Goal: Task Accomplishment & Management: Manage account settings

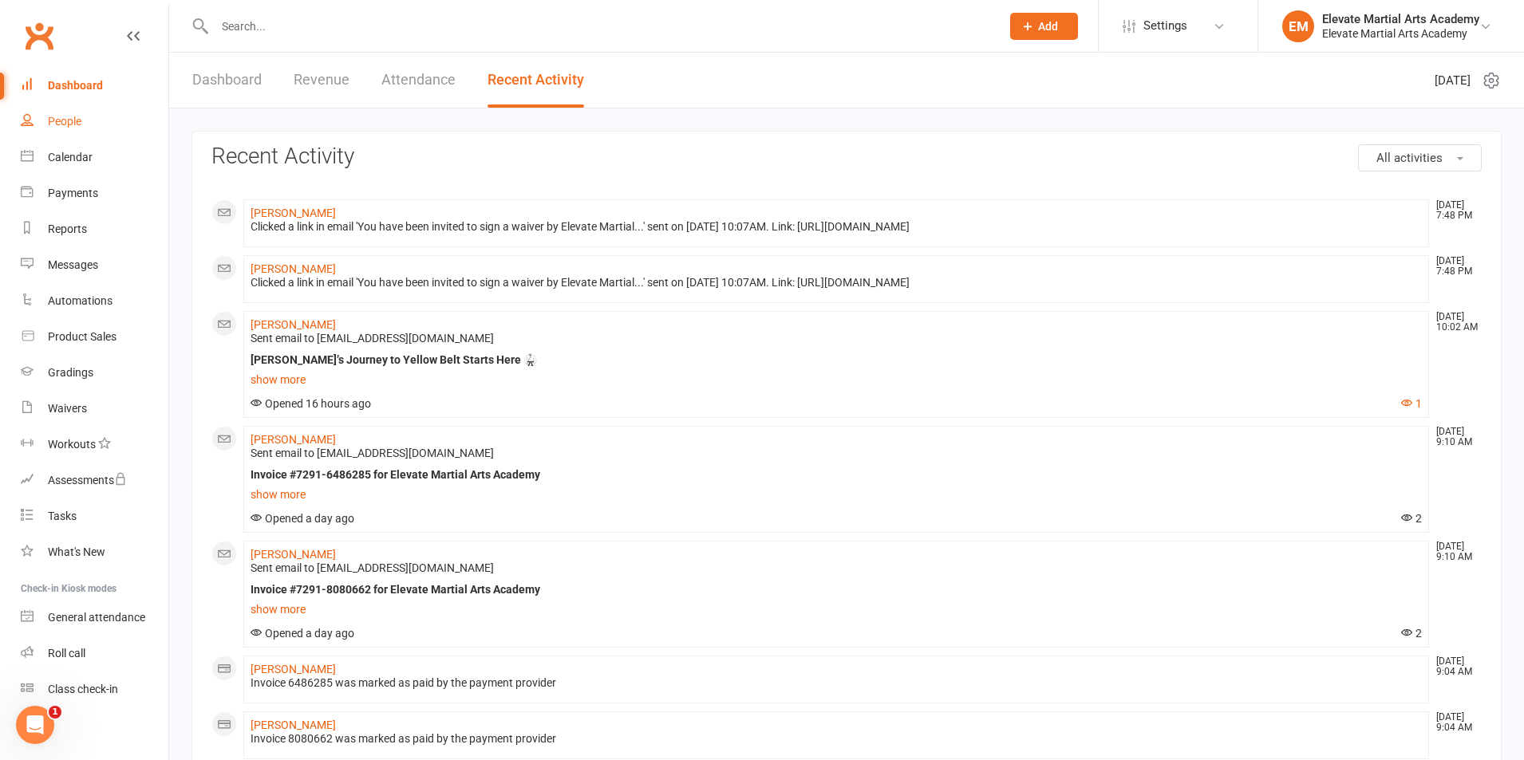
click at [64, 111] on link "People" at bounding box center [95, 122] width 148 height 36
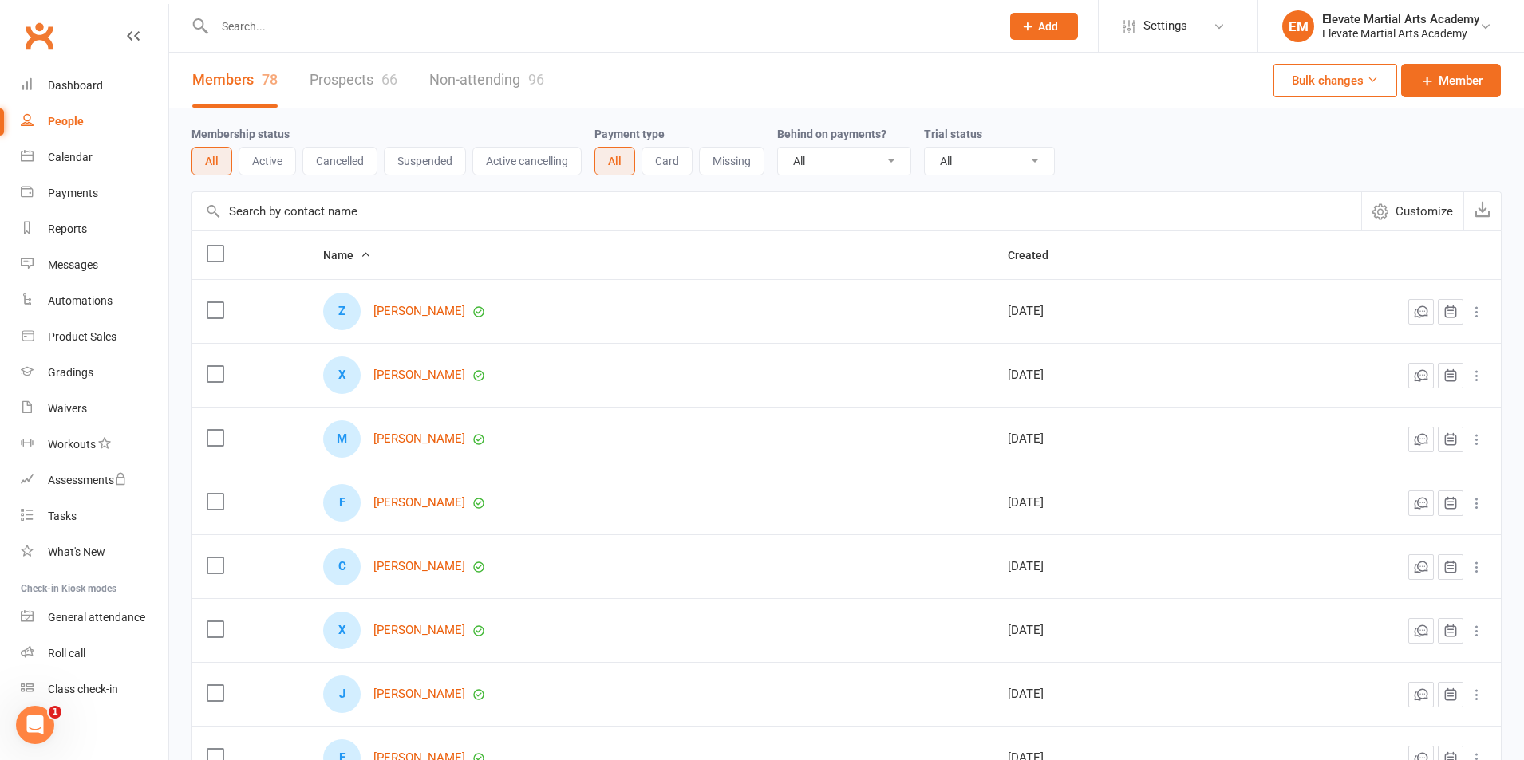
click at [282, 152] on button "Active" at bounding box center [267, 161] width 57 height 29
click at [212, 165] on button "All" at bounding box center [210, 161] width 39 height 29
click at [75, 181] on link "Payments" at bounding box center [95, 194] width 148 height 36
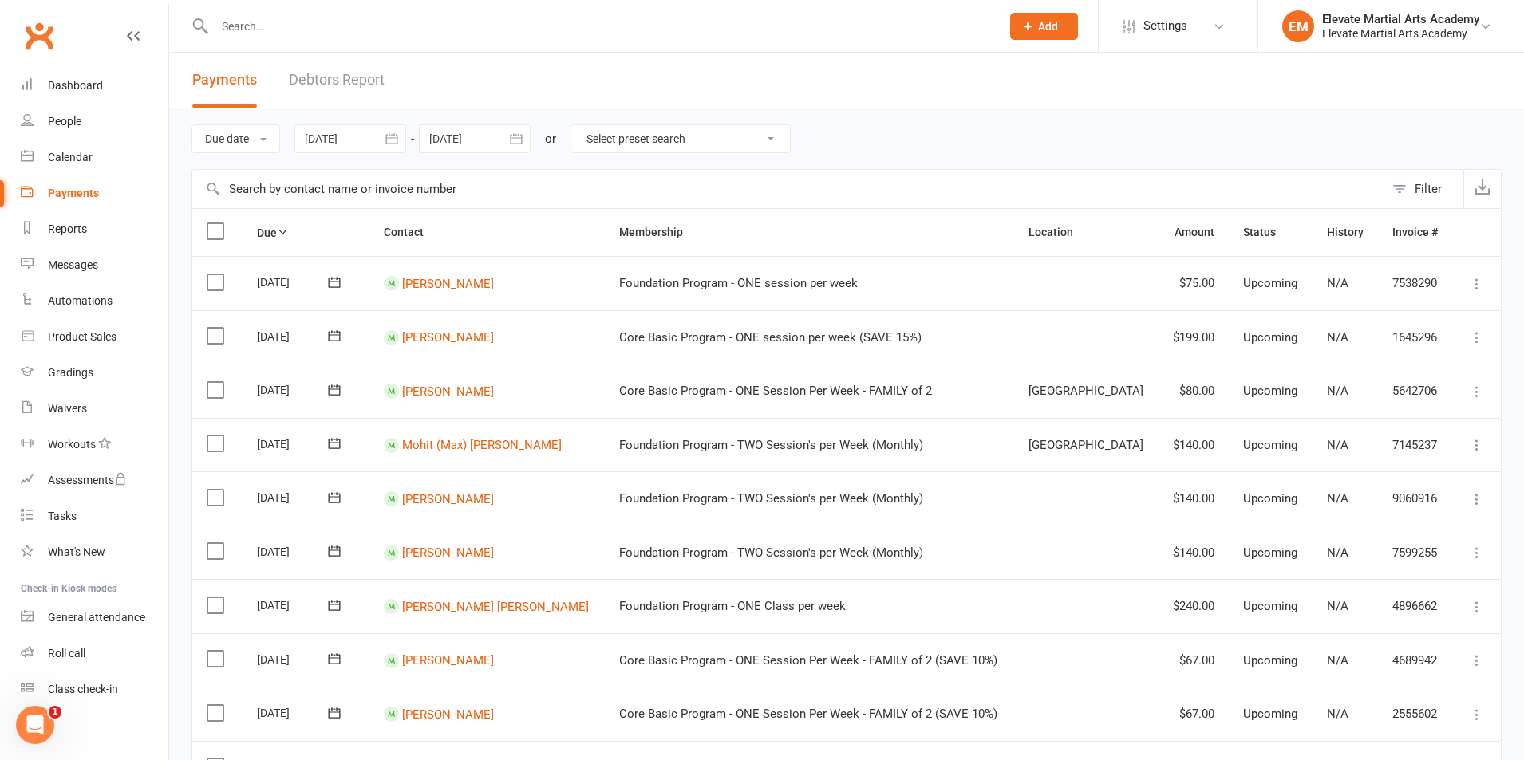
click at [397, 138] on icon "button" at bounding box center [391, 138] width 12 height 10
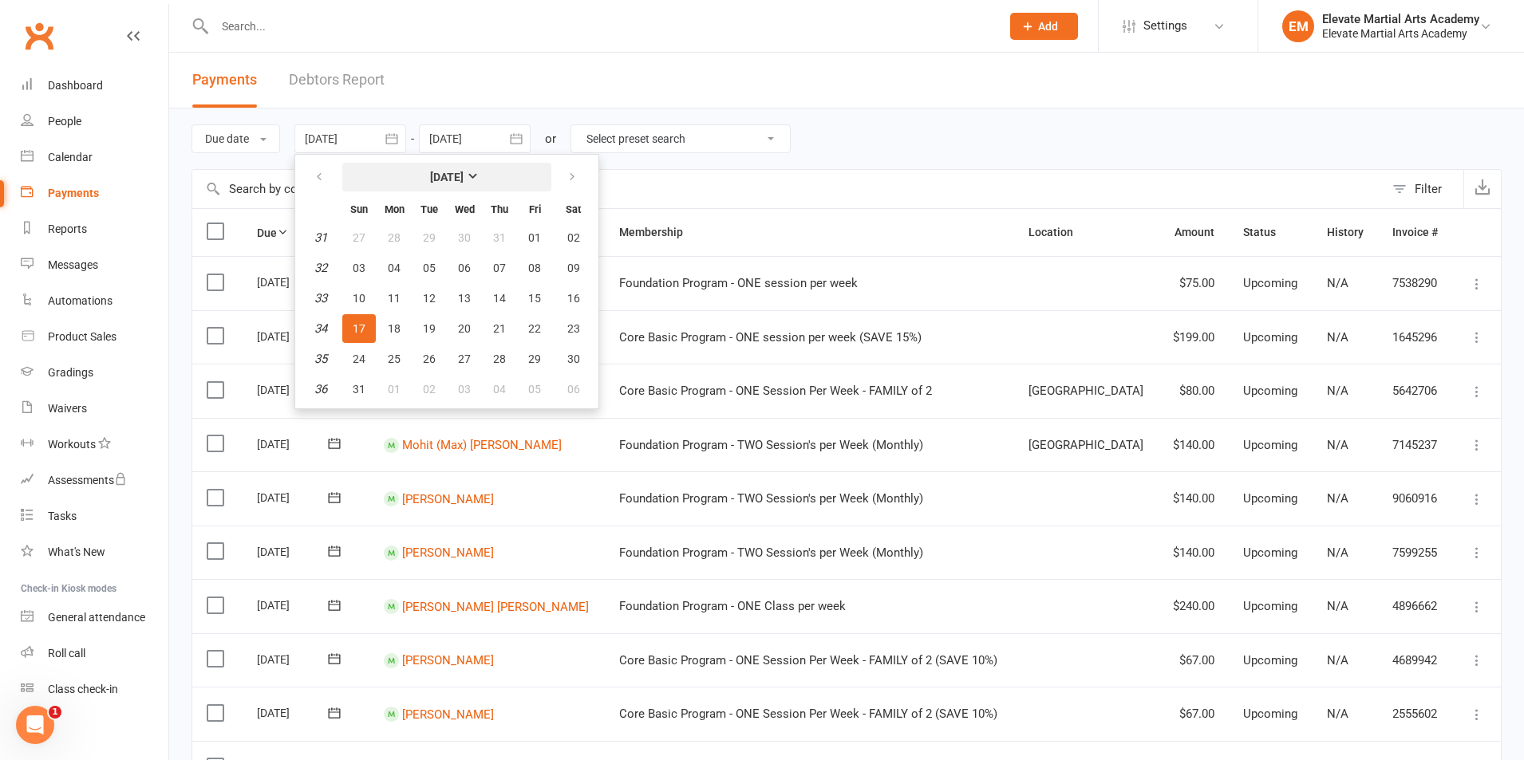
click at [463, 176] on strong "August 2025" at bounding box center [447, 177] width 34 height 13
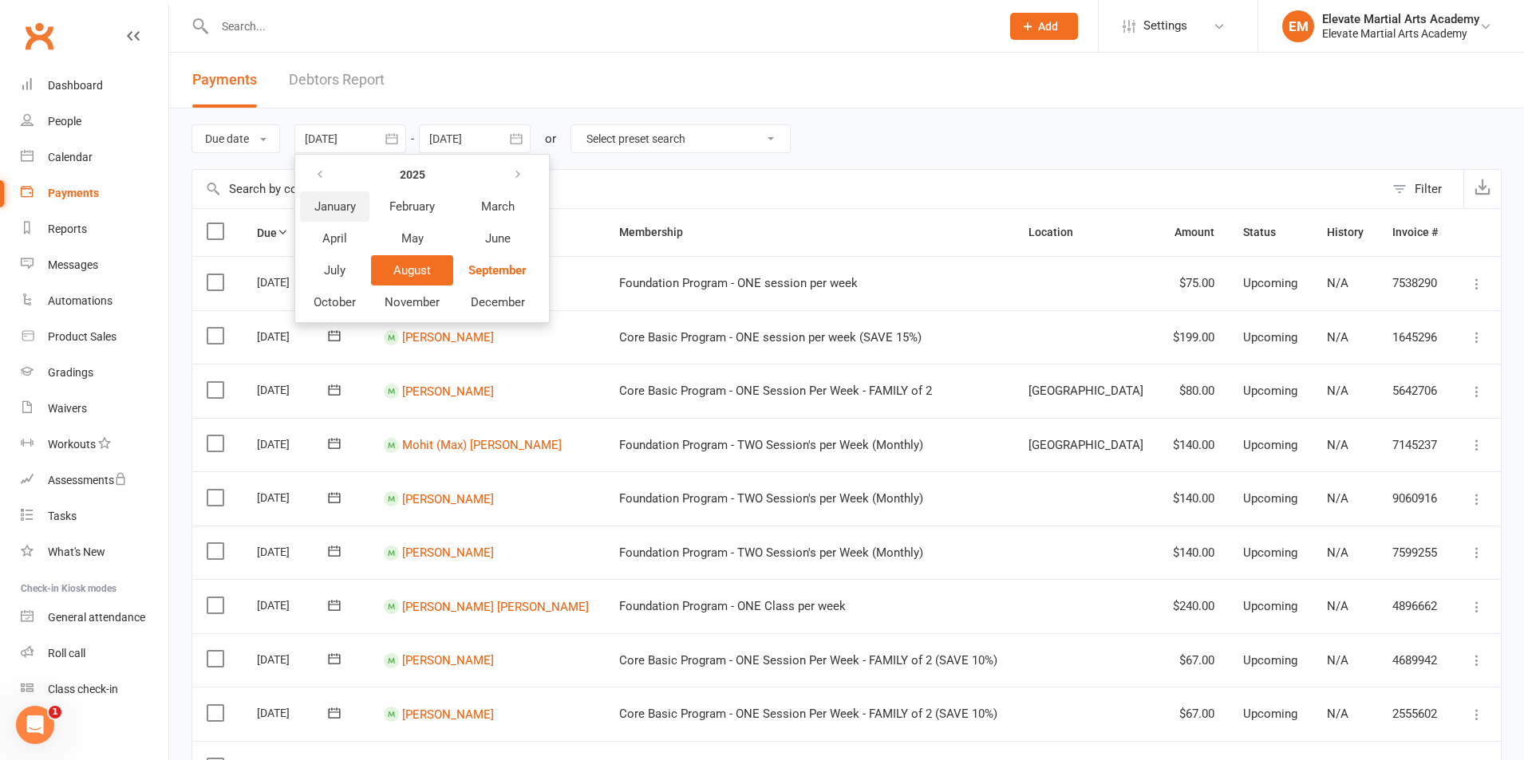
click at [342, 208] on span "January" at bounding box center [334, 206] width 41 height 14
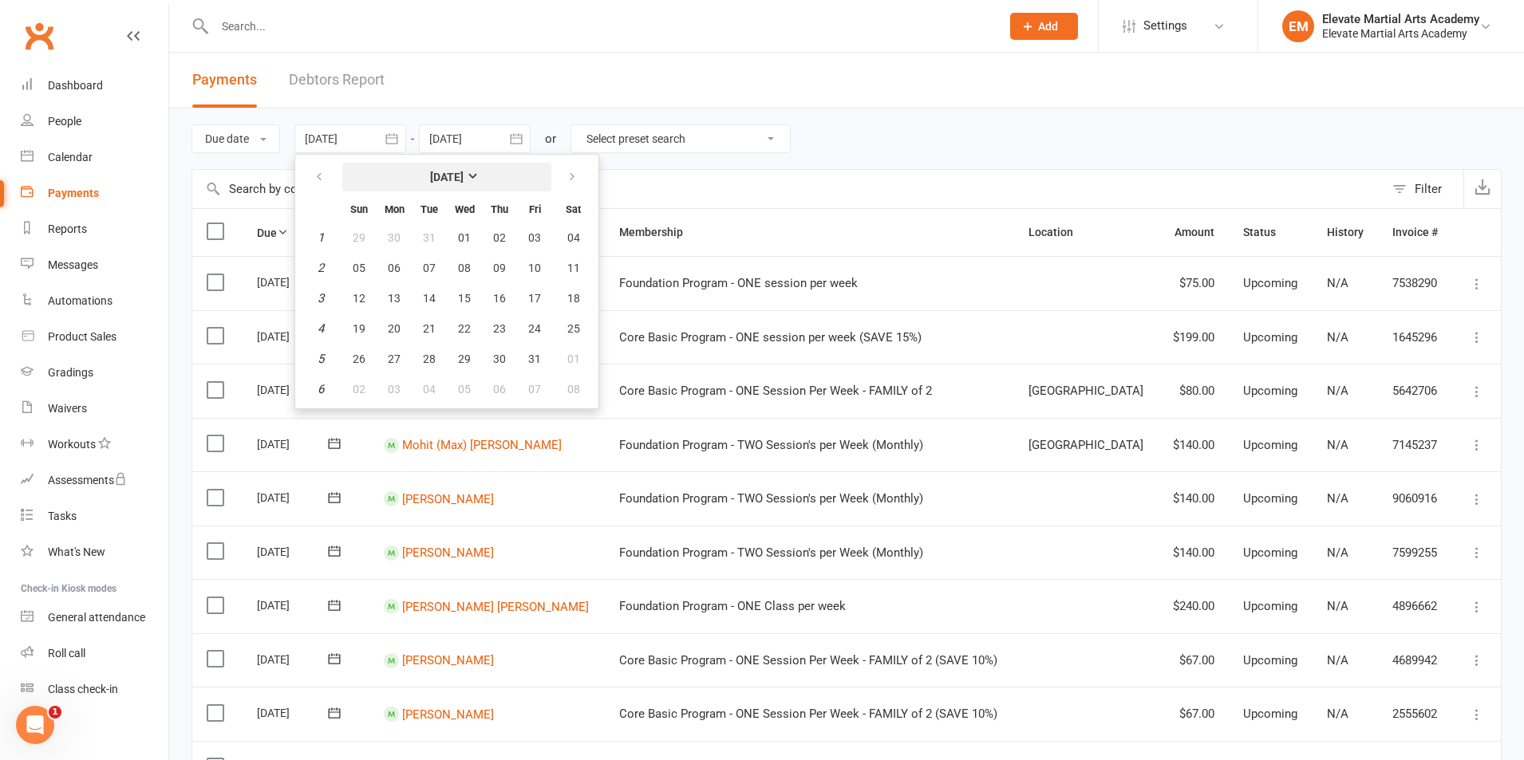
click at [463, 172] on strong "January 2025" at bounding box center [447, 177] width 34 height 13
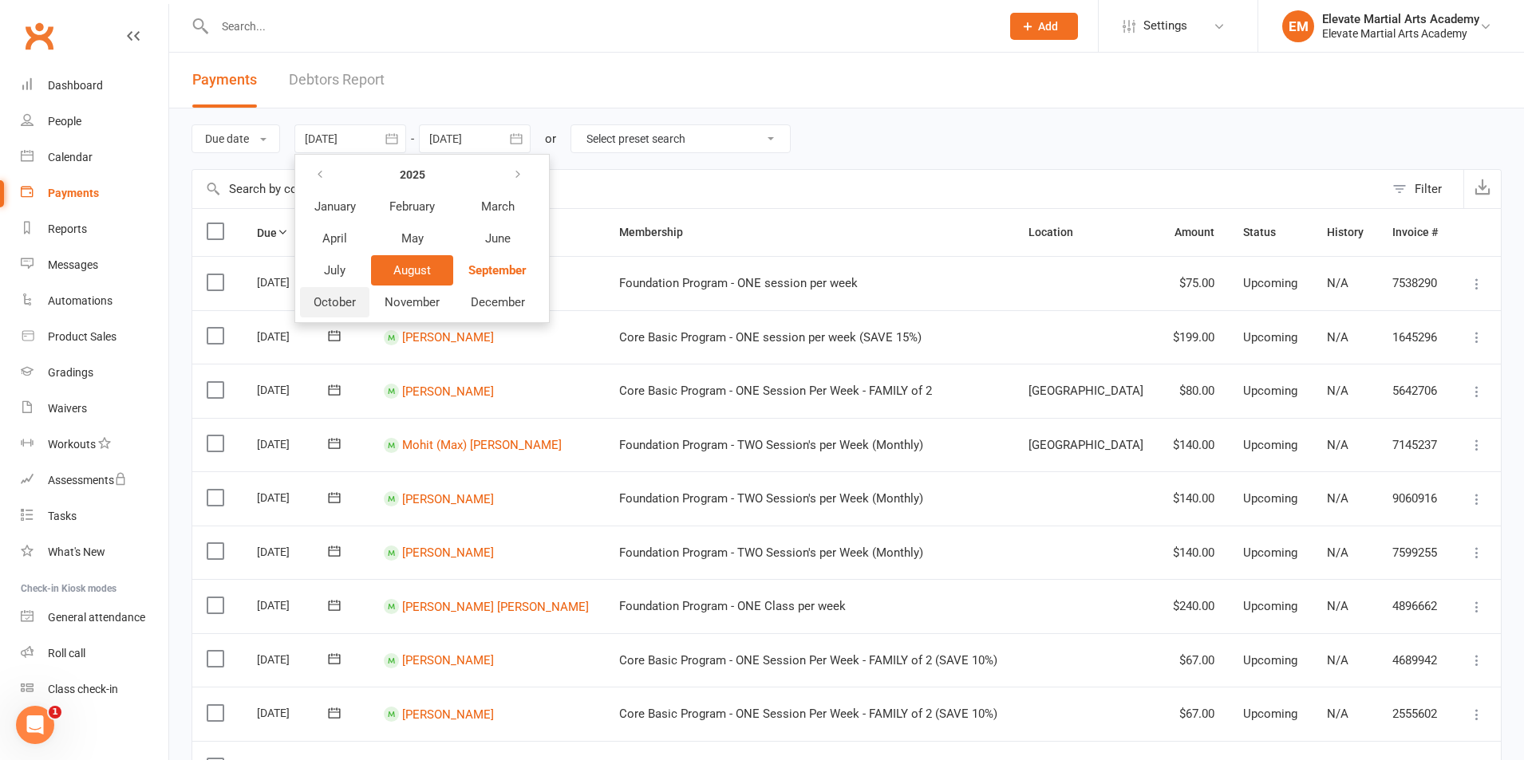
click at [337, 302] on span "October" at bounding box center [335, 302] width 42 height 14
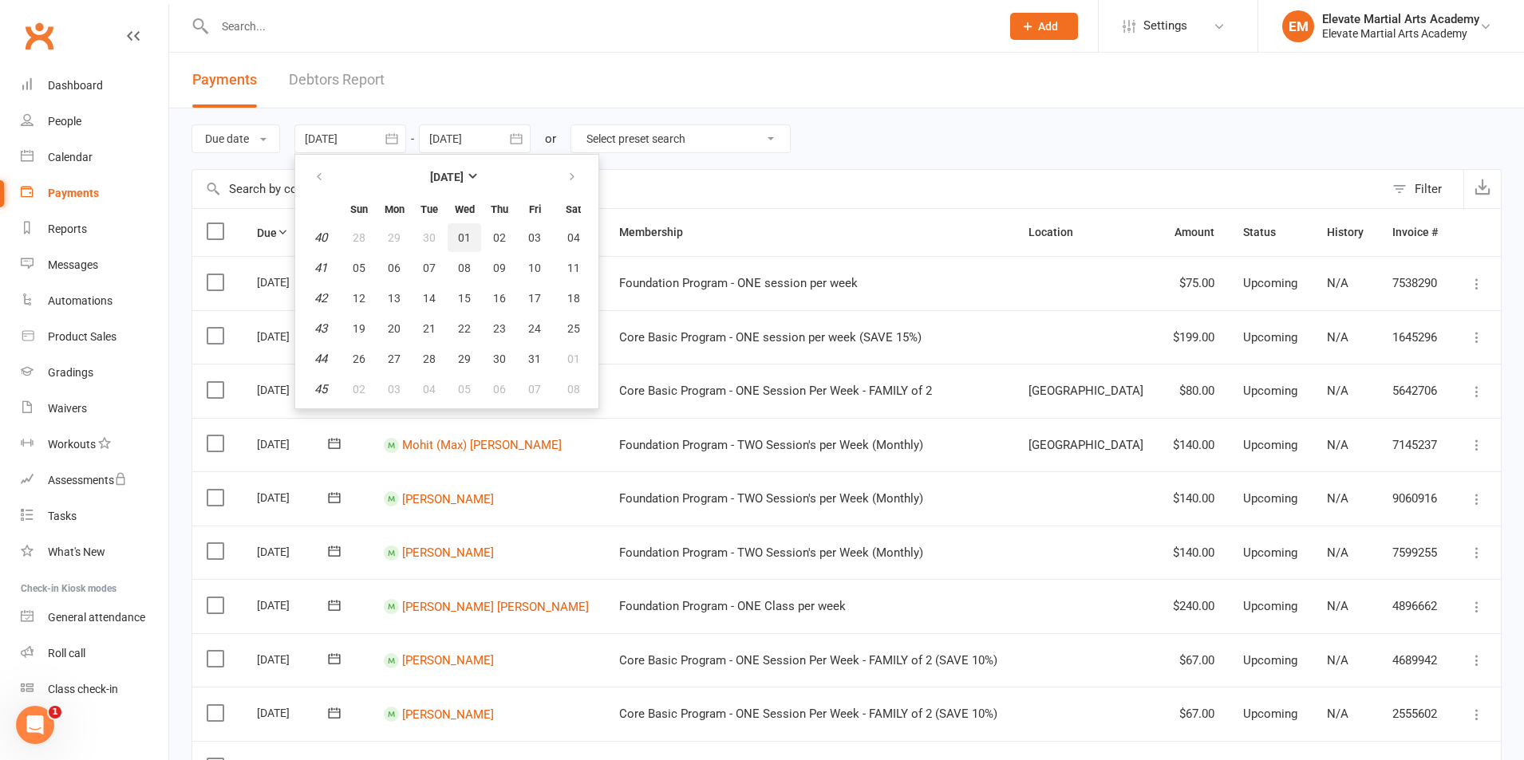
click at [457, 226] on button "01" at bounding box center [465, 237] width 34 height 29
type input "01 Oct 2025"
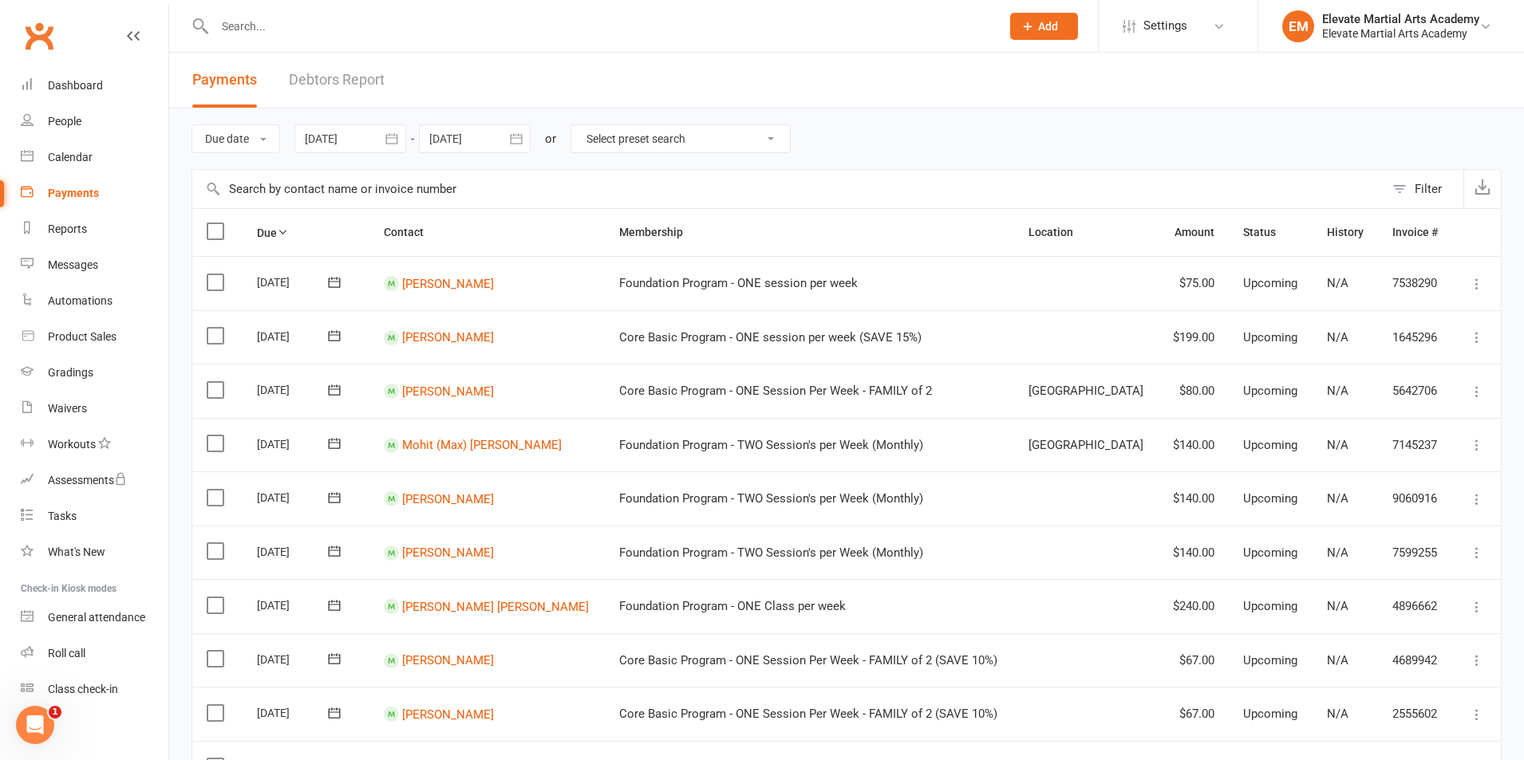
click at [520, 135] on icon "button" at bounding box center [516, 139] width 16 height 16
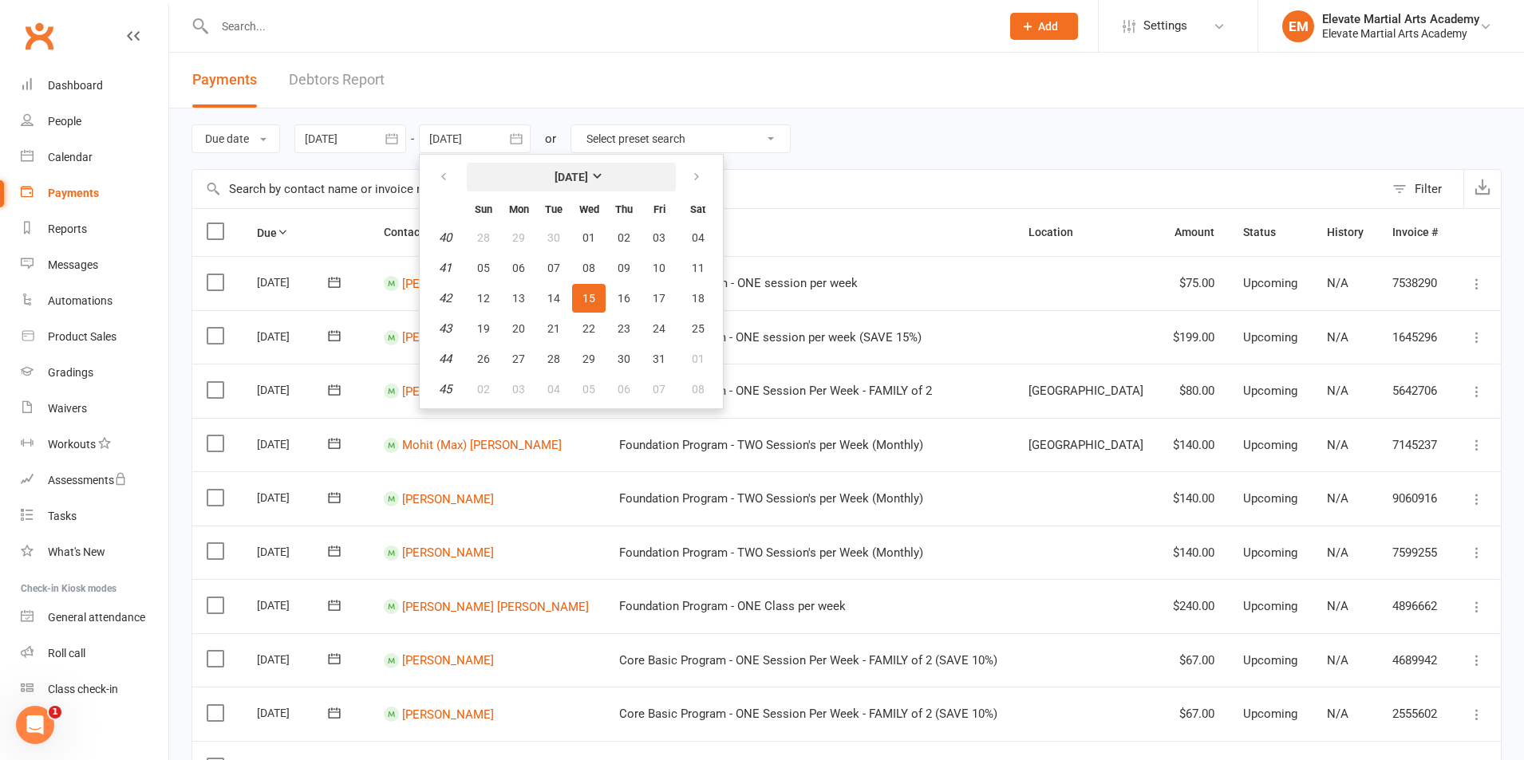
click at [588, 177] on strong "October 2025" at bounding box center [571, 177] width 34 height 13
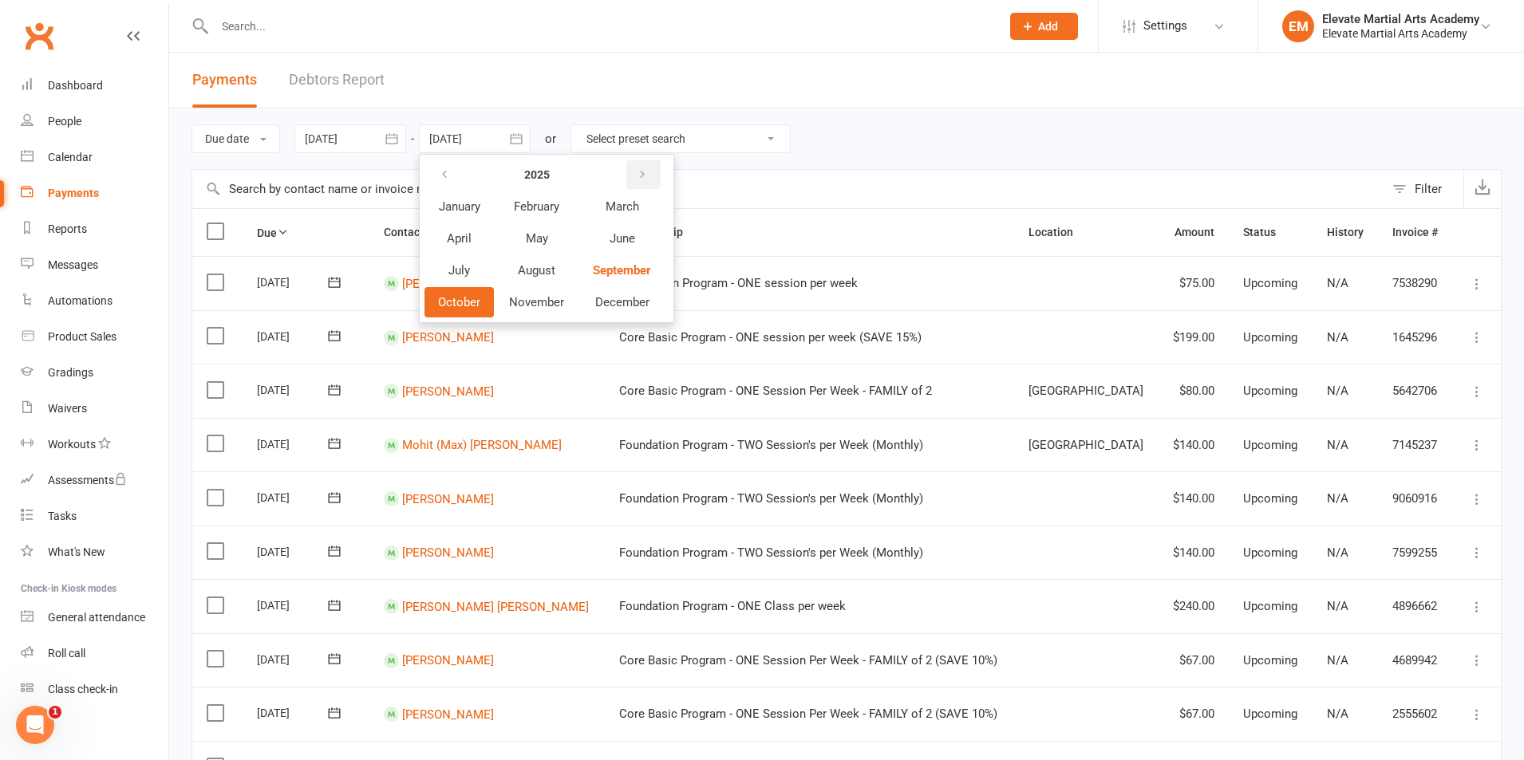
click at [636, 172] on button "button" at bounding box center [643, 174] width 34 height 29
click at [471, 300] on span "October" at bounding box center [459, 302] width 42 height 14
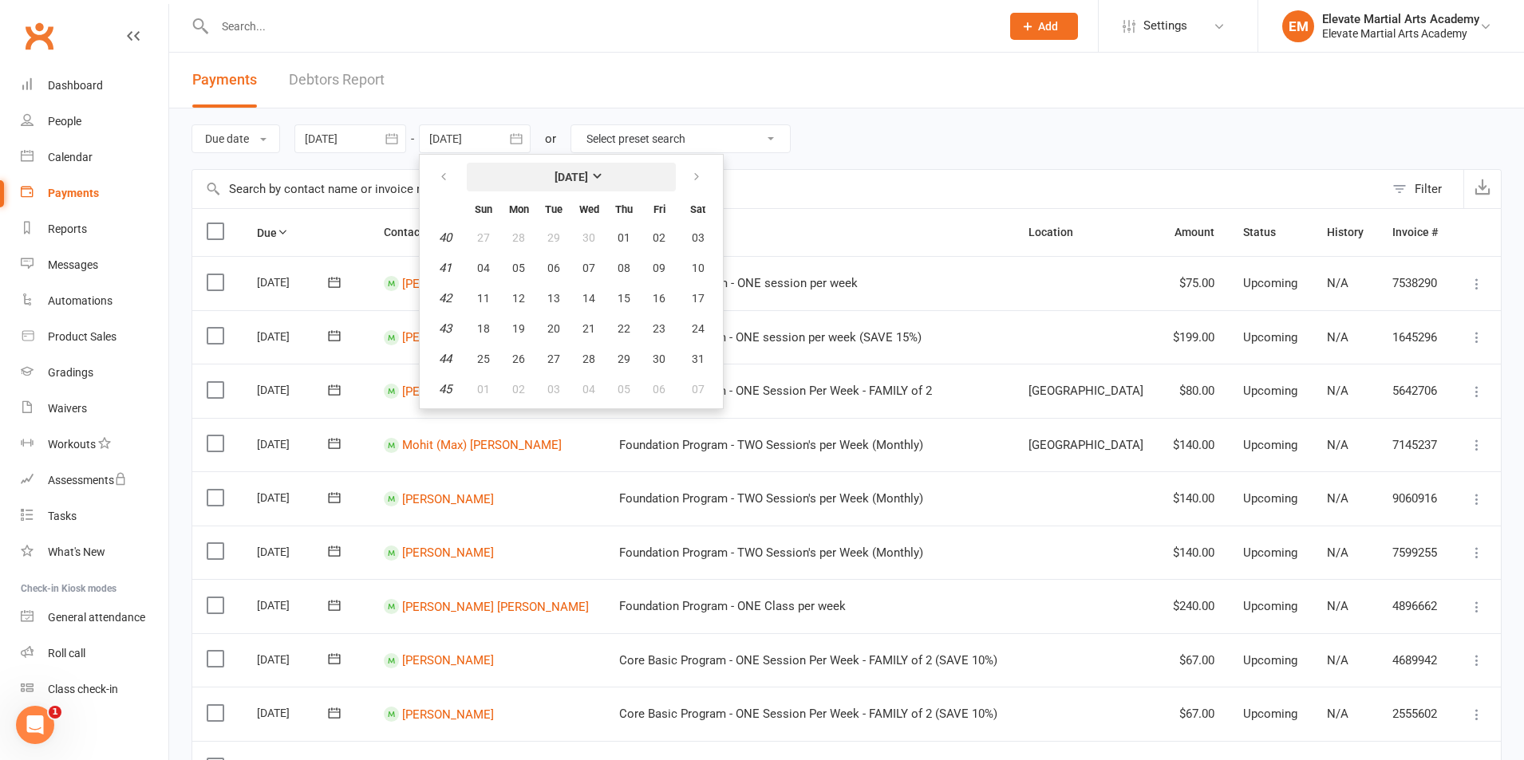
click at [588, 173] on strong "October 2026" at bounding box center [571, 177] width 34 height 13
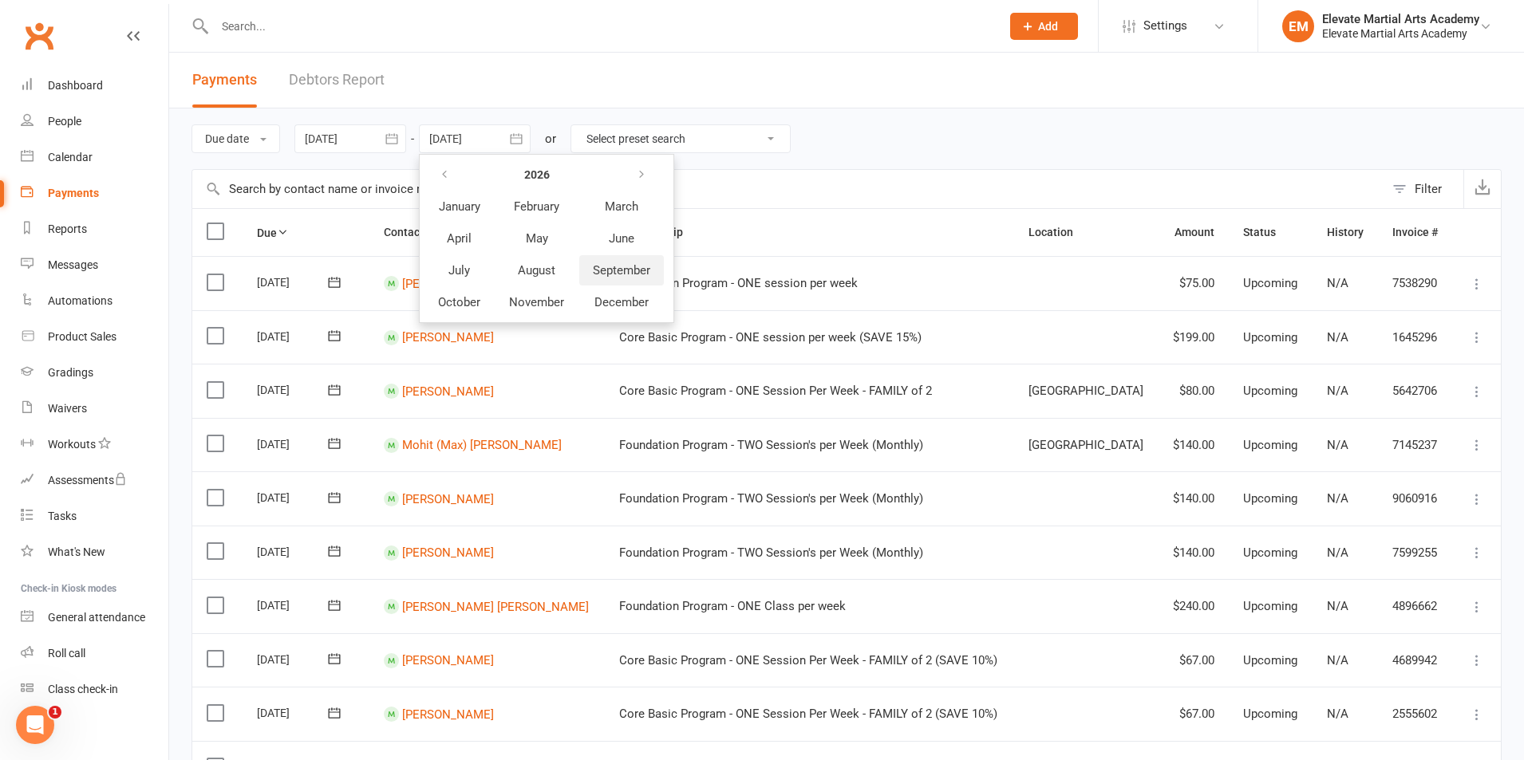
click at [624, 270] on span "September" at bounding box center [621, 270] width 57 height 14
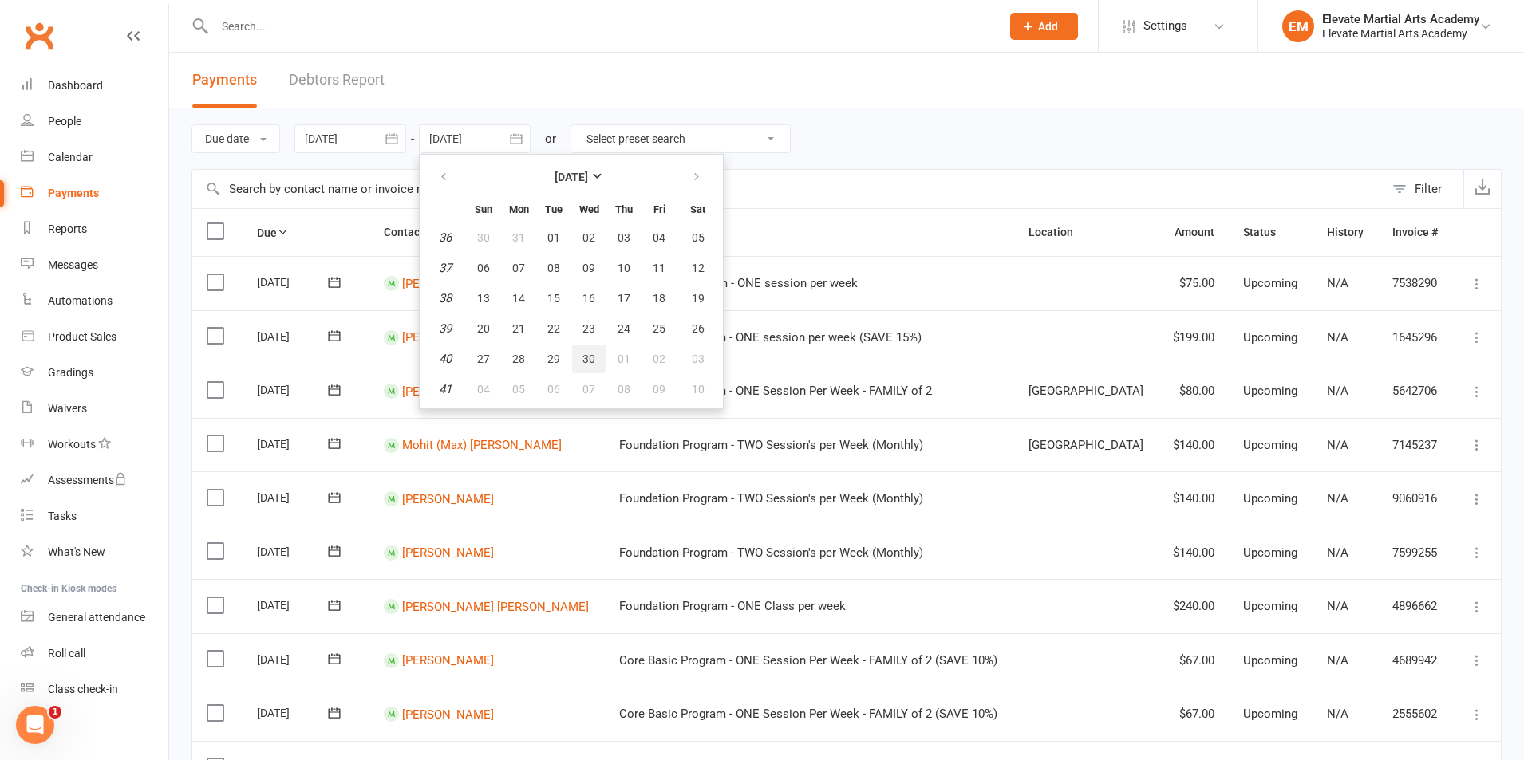
click at [594, 360] on span "30" at bounding box center [588, 359] width 13 height 13
type input "30 Sep 2026"
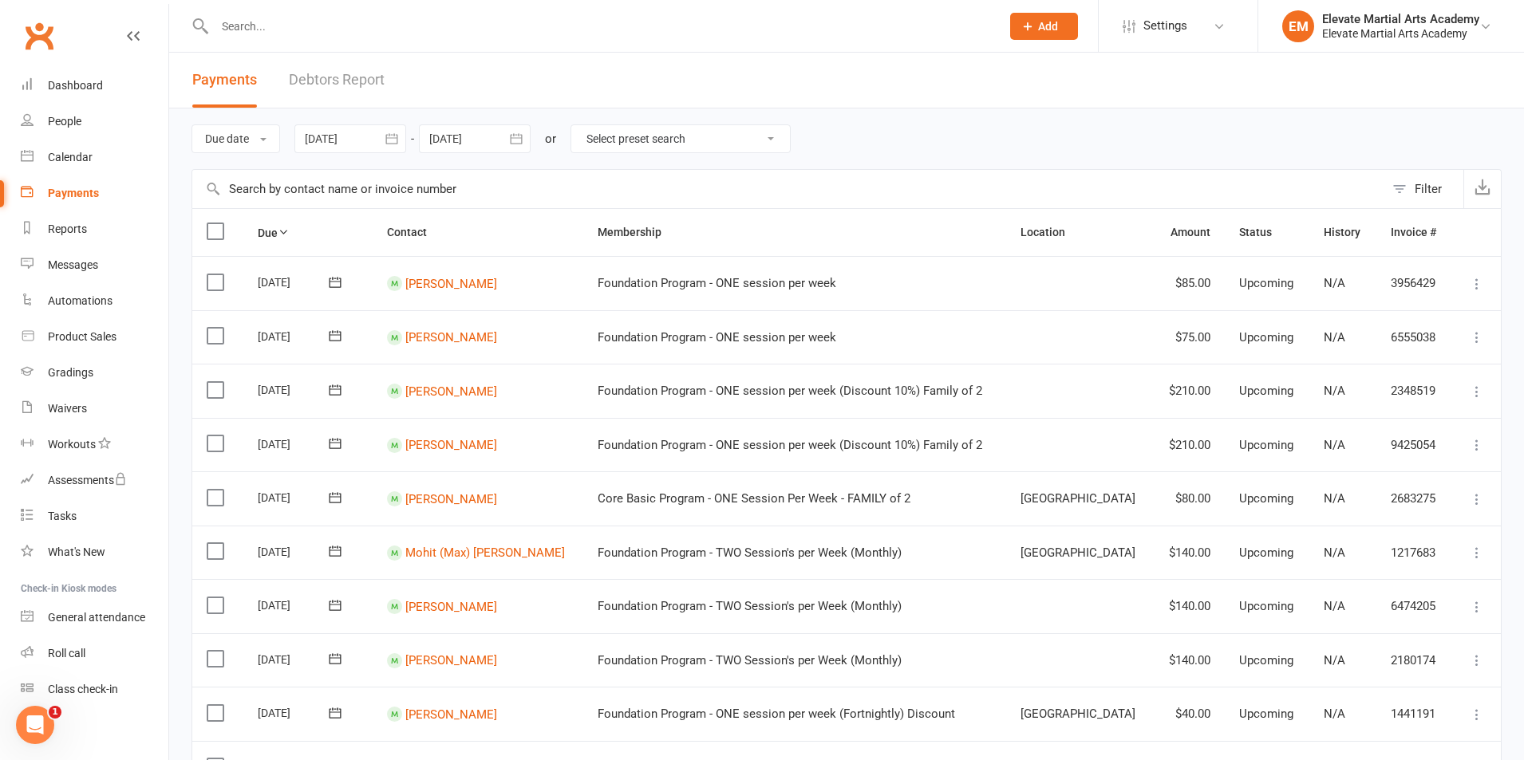
click at [355, 34] on input "text" at bounding box center [599, 26] width 779 height 22
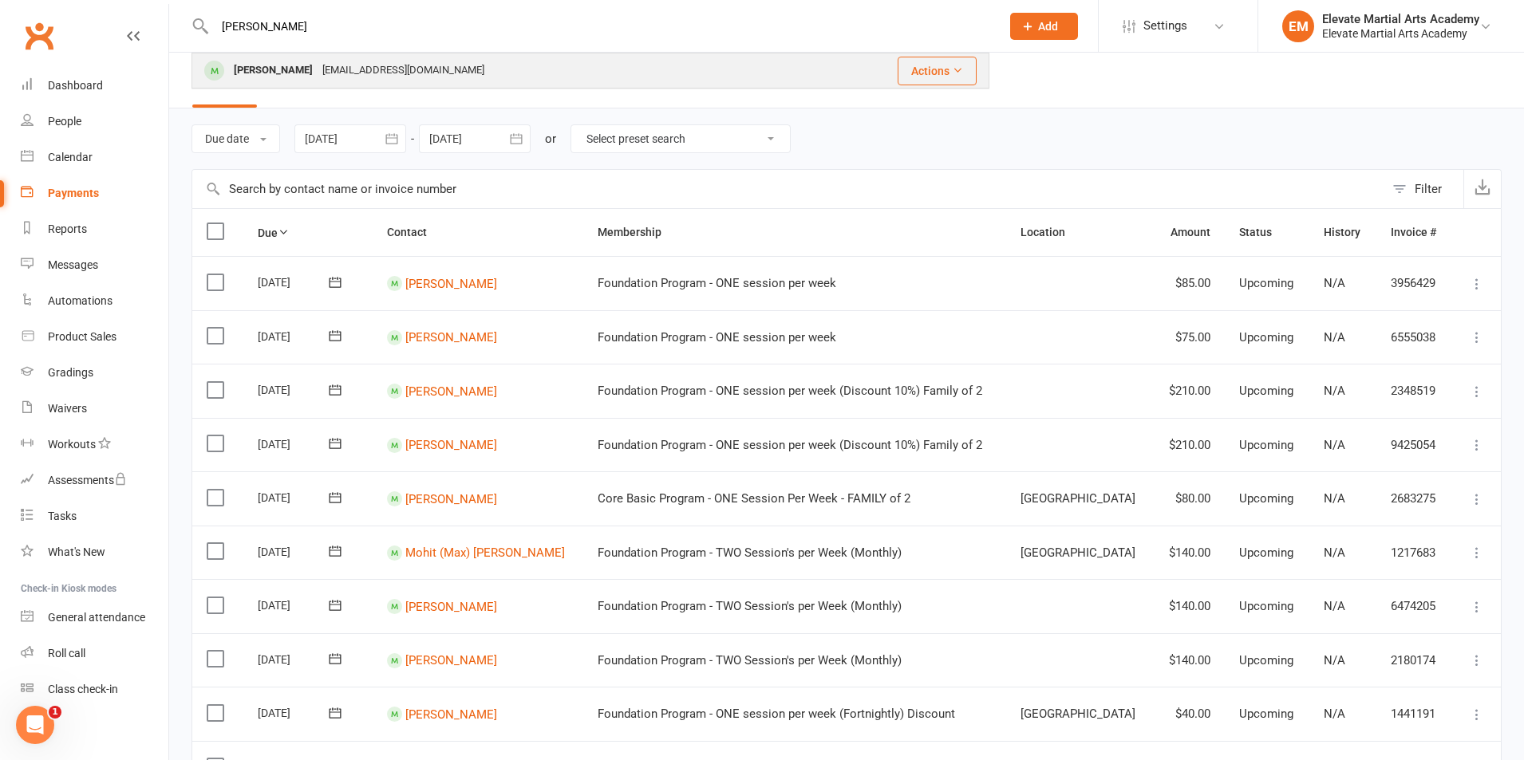
type input "zach"
click at [330, 62] on div "Rajagopal04@hotmail.com" at bounding box center [404, 70] width 172 height 23
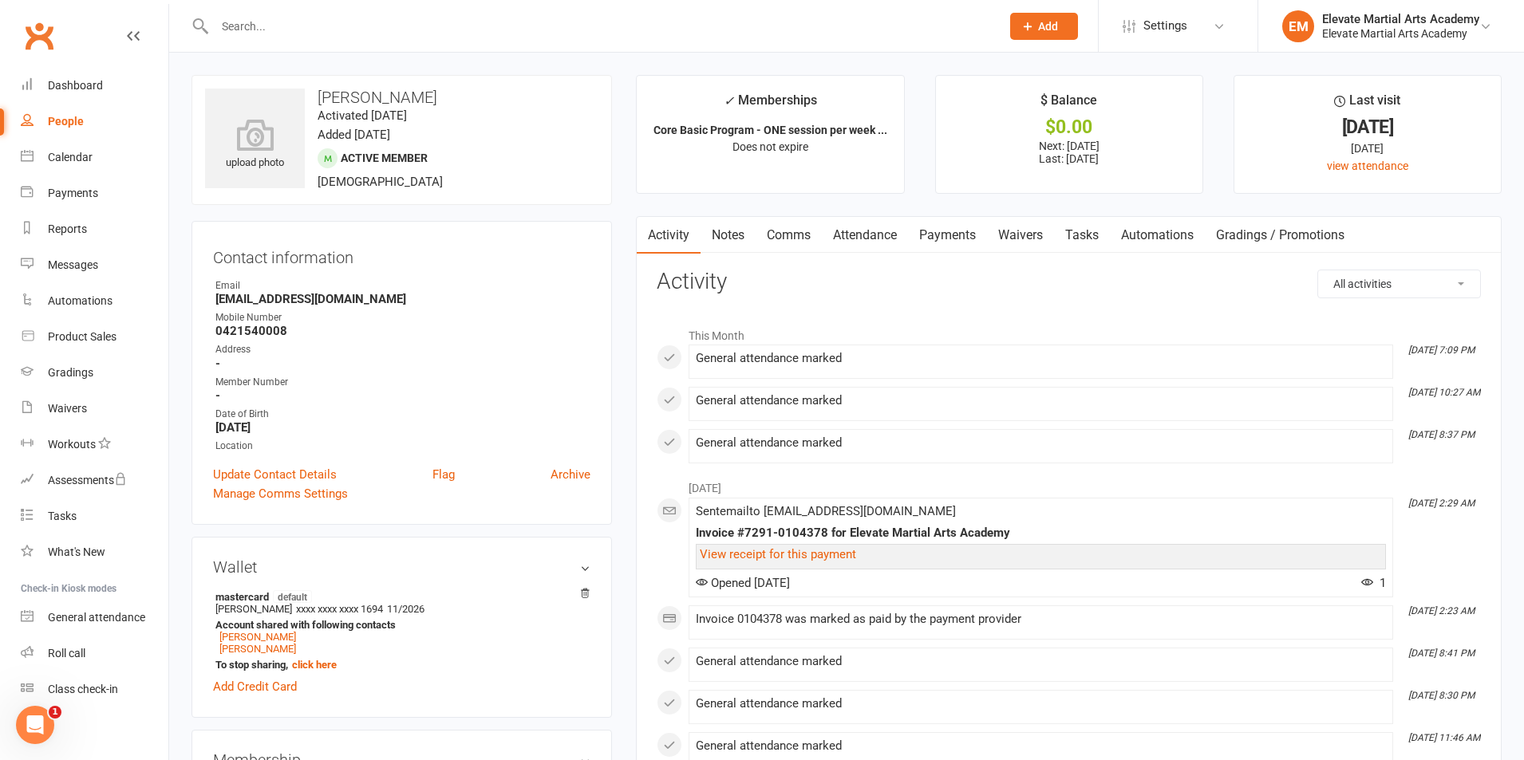
click at [933, 228] on link "Payments" at bounding box center [947, 235] width 79 height 37
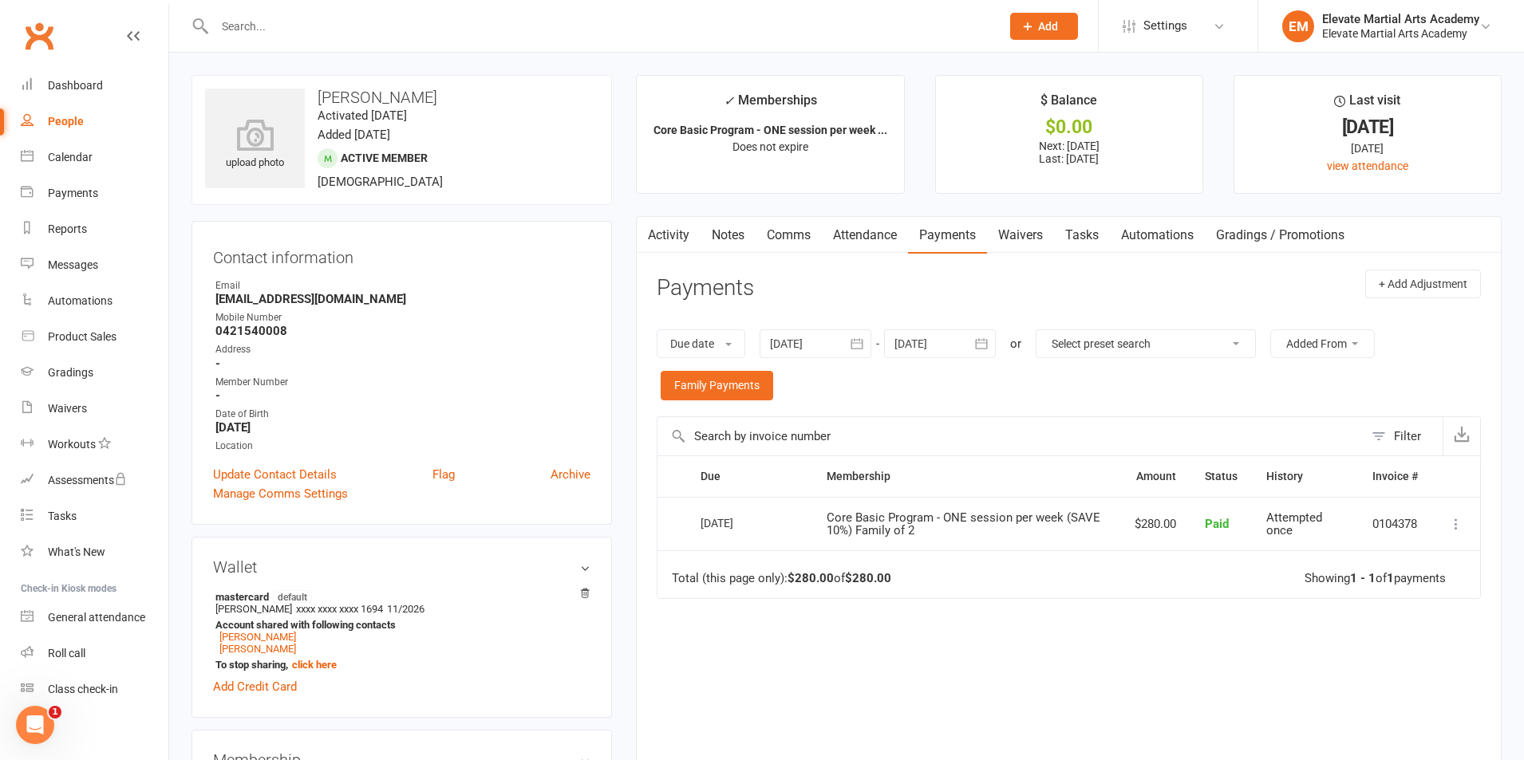
click at [982, 345] on icon "button" at bounding box center [981, 344] width 16 height 16
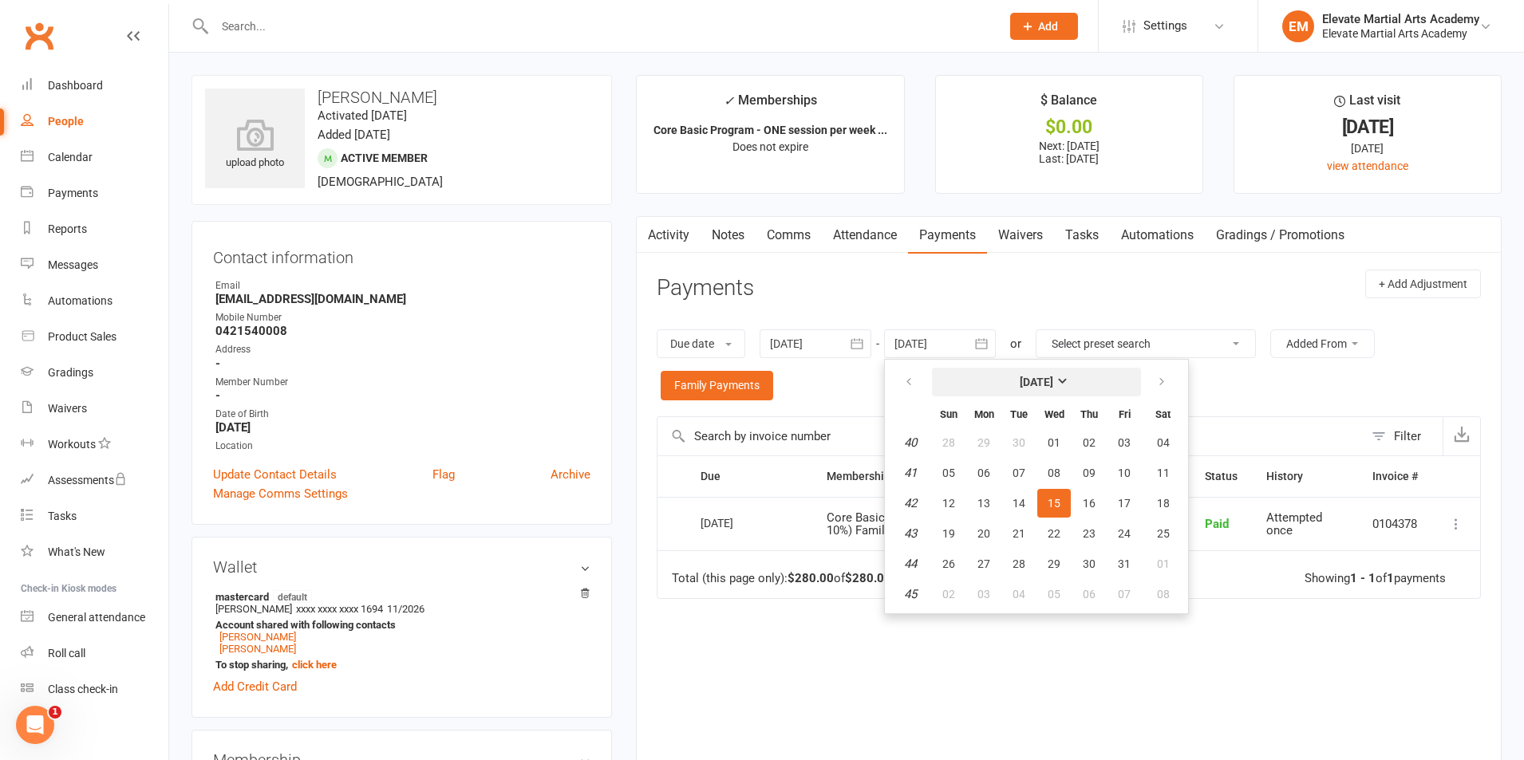
click at [1053, 380] on strong "October 2025" at bounding box center [1037, 382] width 34 height 13
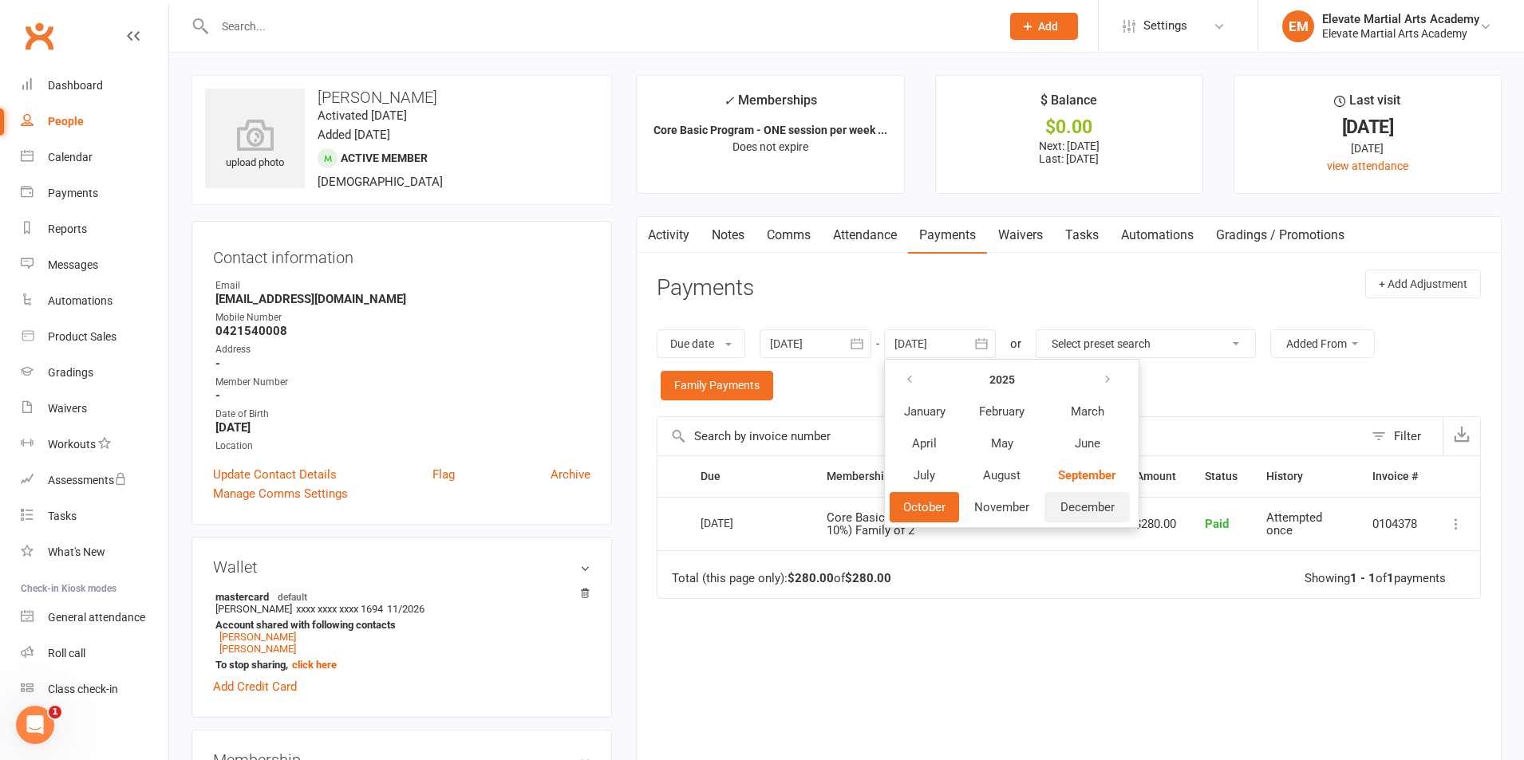
click at [1074, 507] on span "December" at bounding box center [1087, 507] width 54 height 14
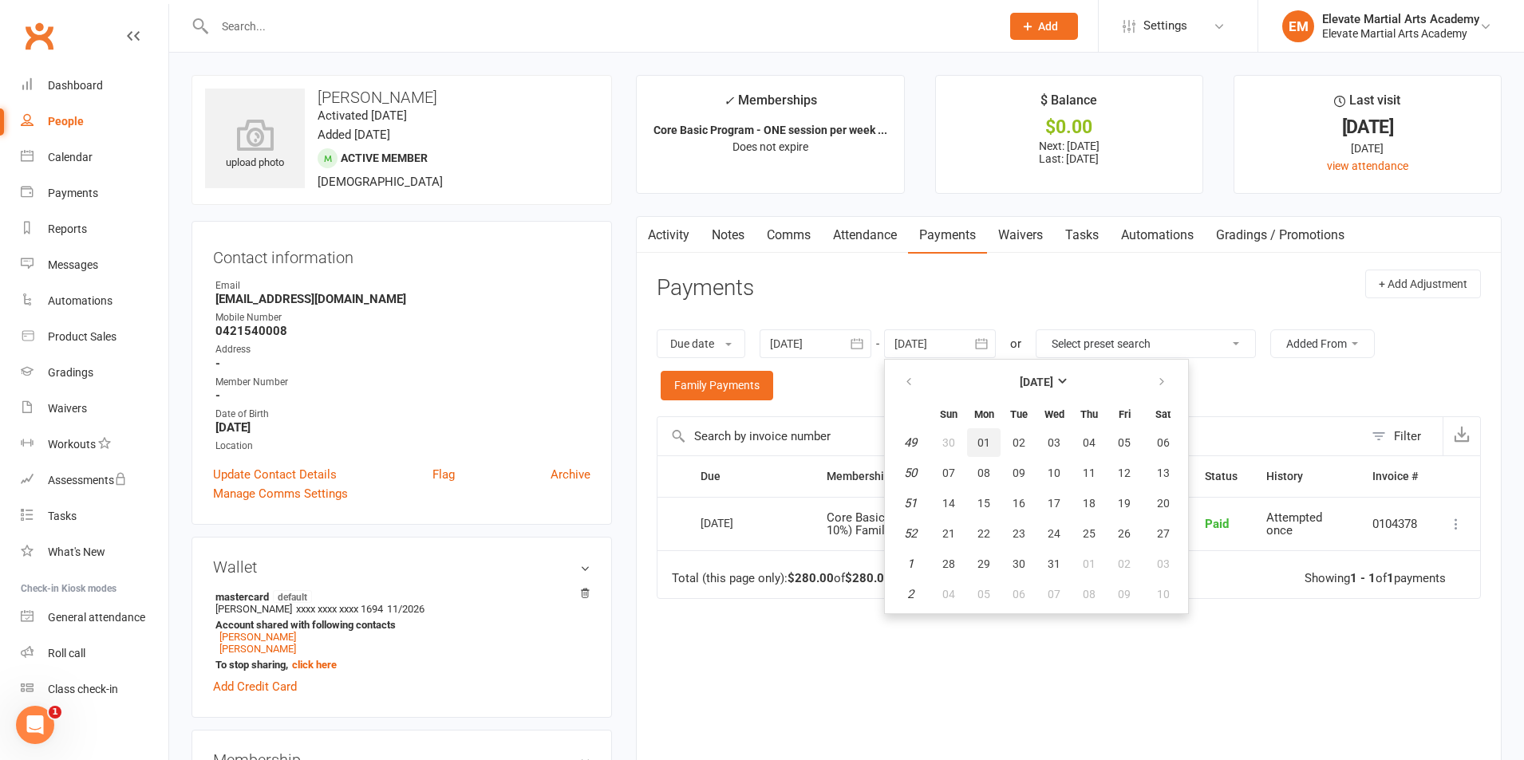
click at [984, 438] on span "01" at bounding box center [983, 442] width 13 height 13
type input "01 Dec 2025"
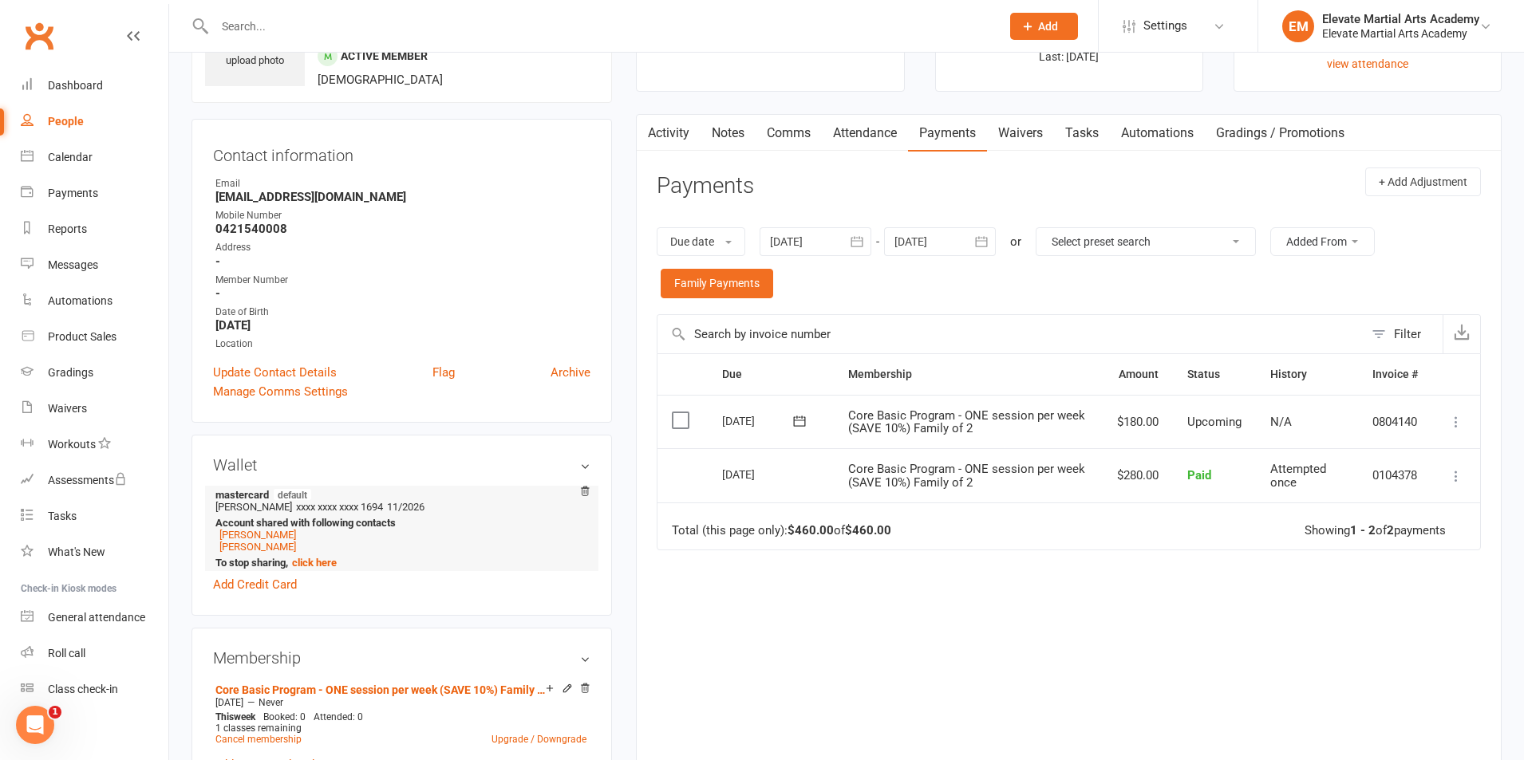
scroll to position [373, 0]
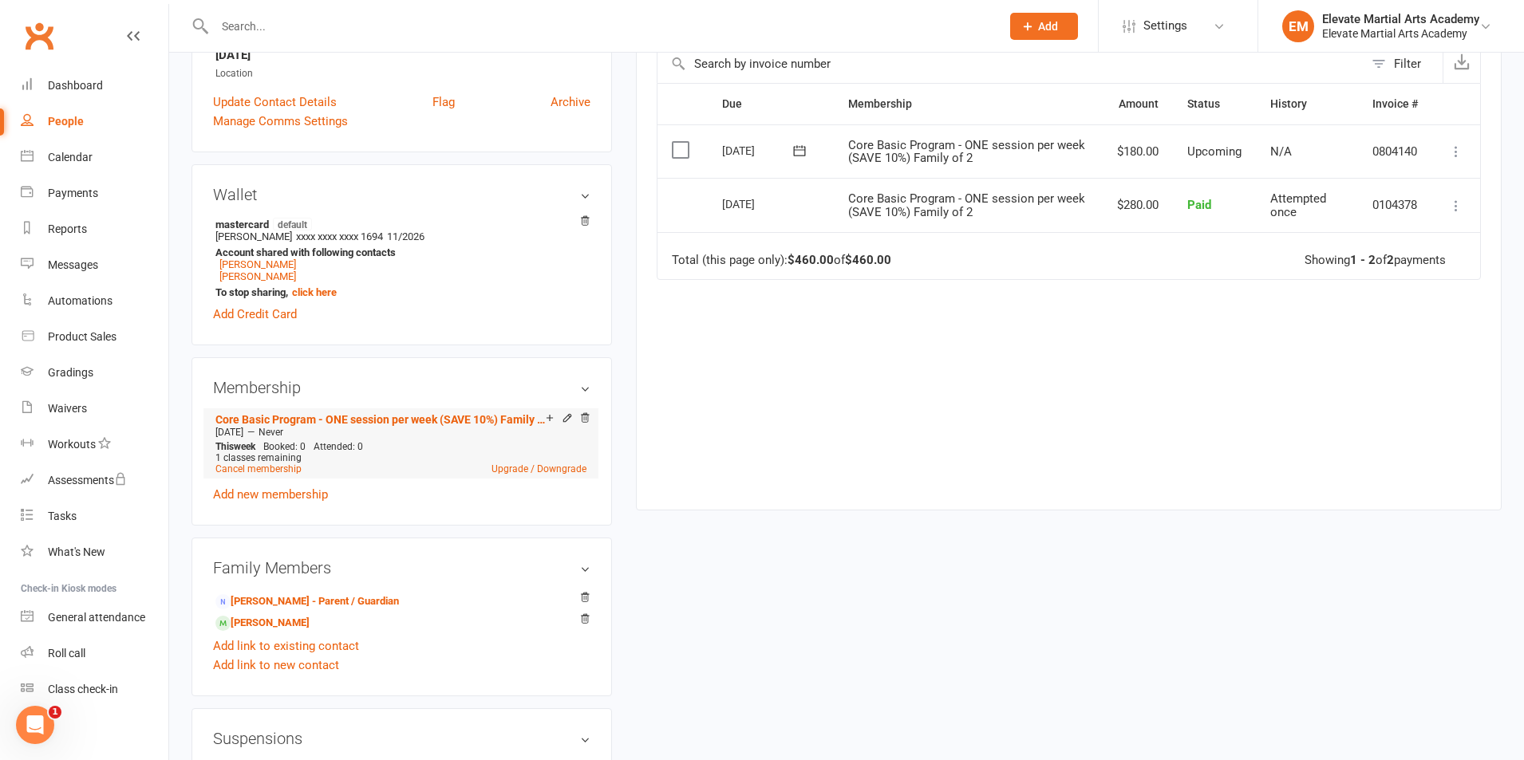
click at [564, 420] on icon at bounding box center [567, 417] width 11 height 11
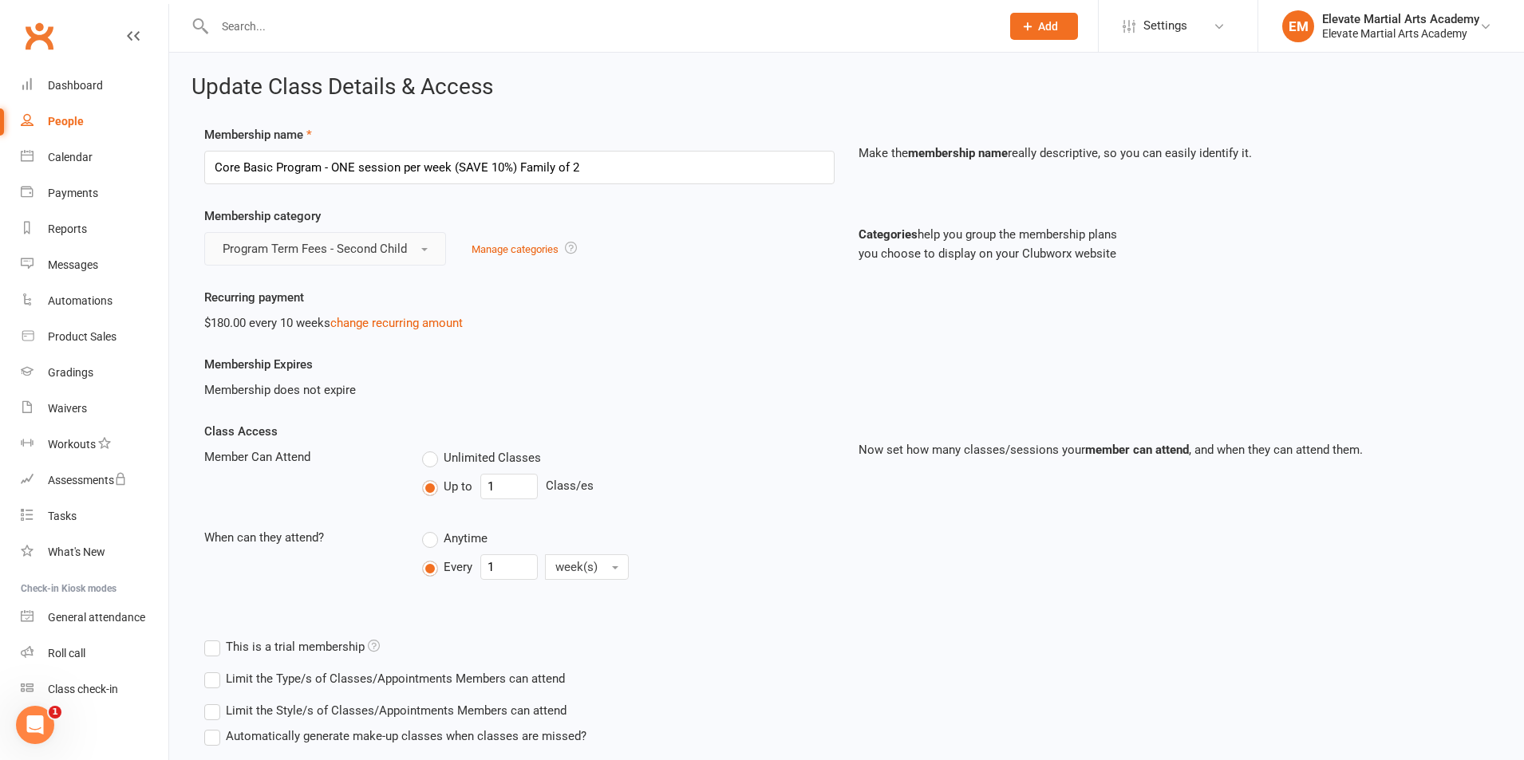
click at [424, 248] on span "button" at bounding box center [424, 249] width 6 height 3
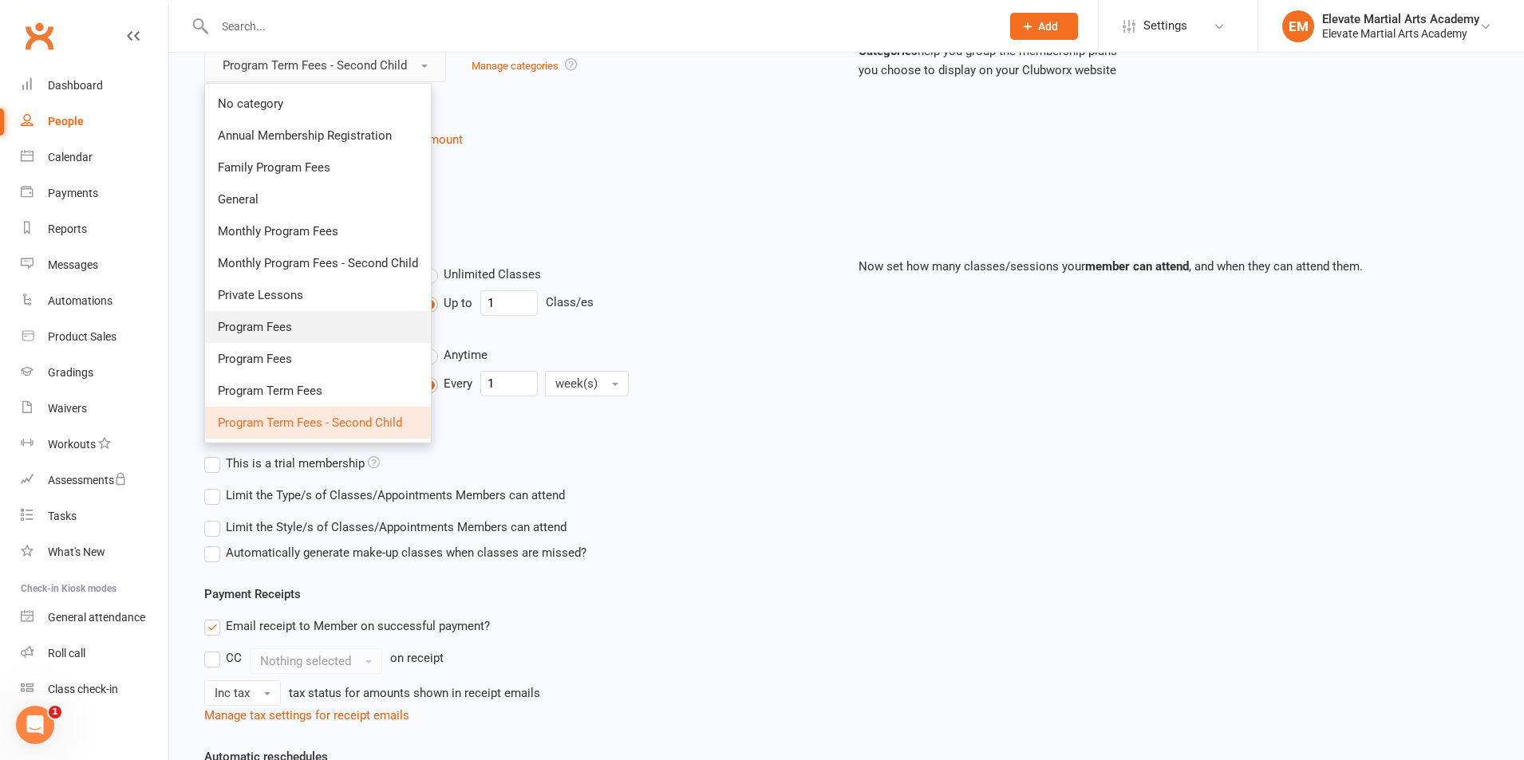
scroll to position [186, 0]
click at [716, 278] on div "Unlimited Classes" at bounding box center [628, 272] width 412 height 20
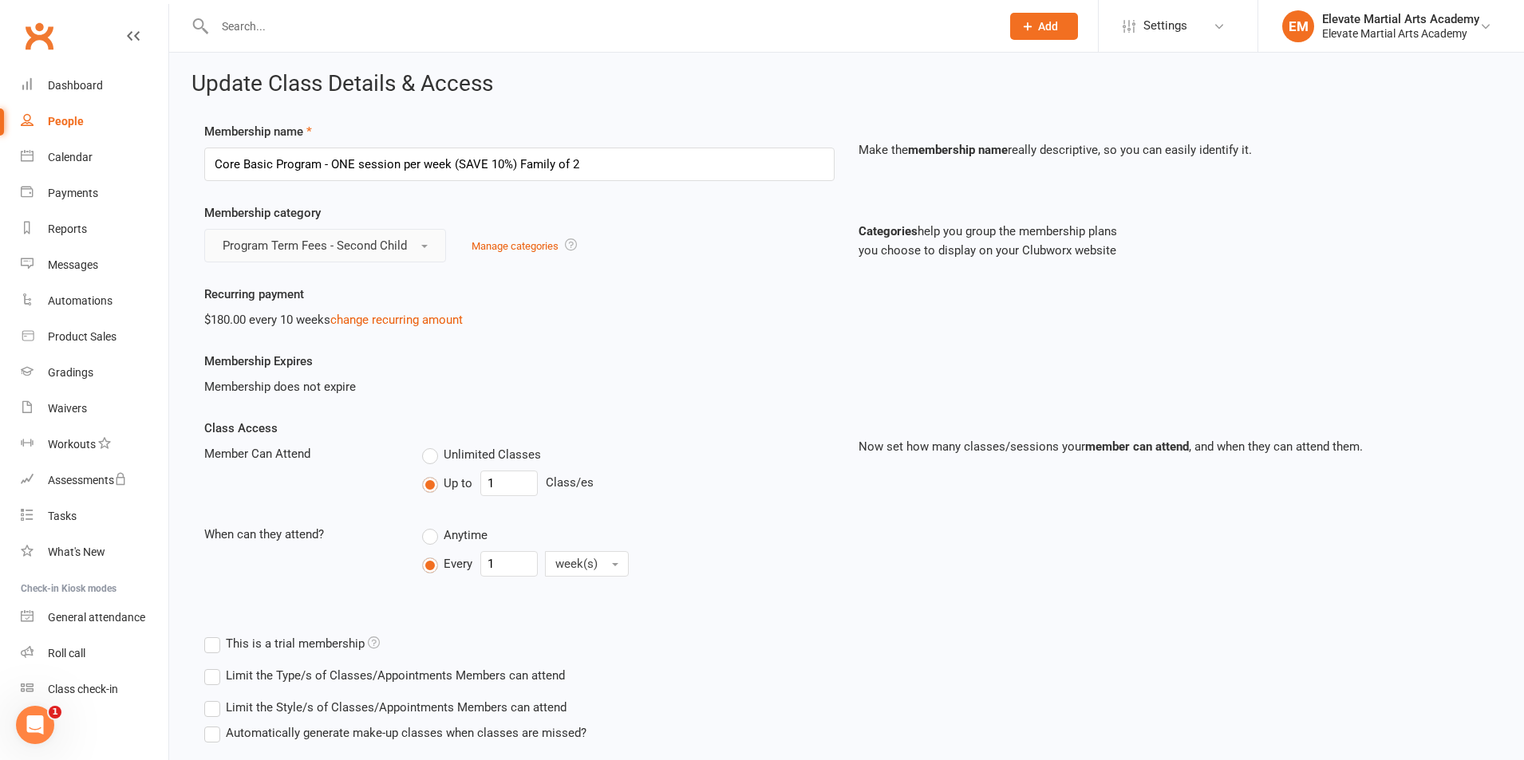
scroll to position [0, 0]
click at [412, 321] on link "change recurring amount" at bounding box center [396, 323] width 132 height 14
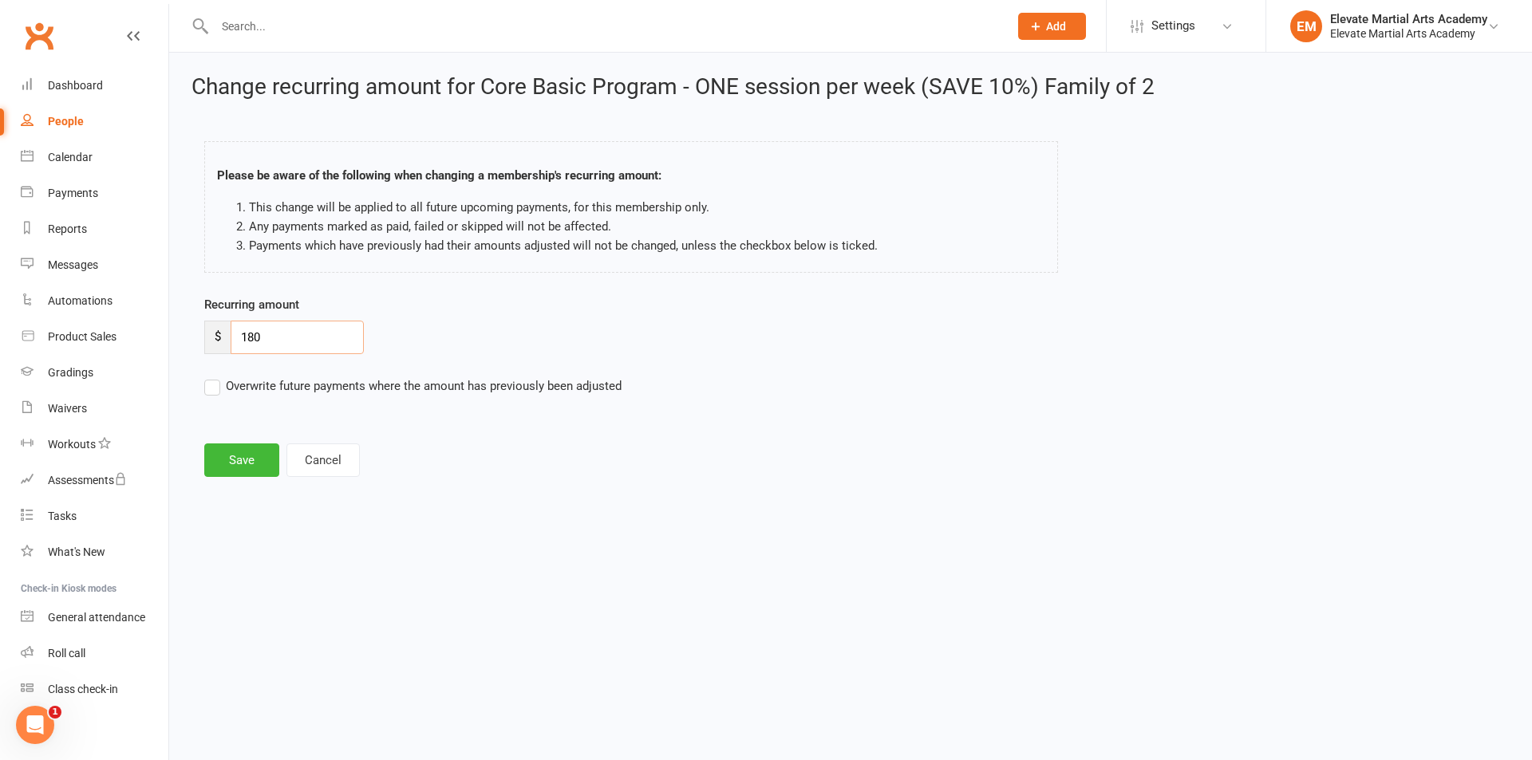
click at [246, 339] on input "180" at bounding box center [297, 338] width 133 height 34
type input "280"
click at [234, 459] on button "Save" at bounding box center [241, 461] width 75 height 34
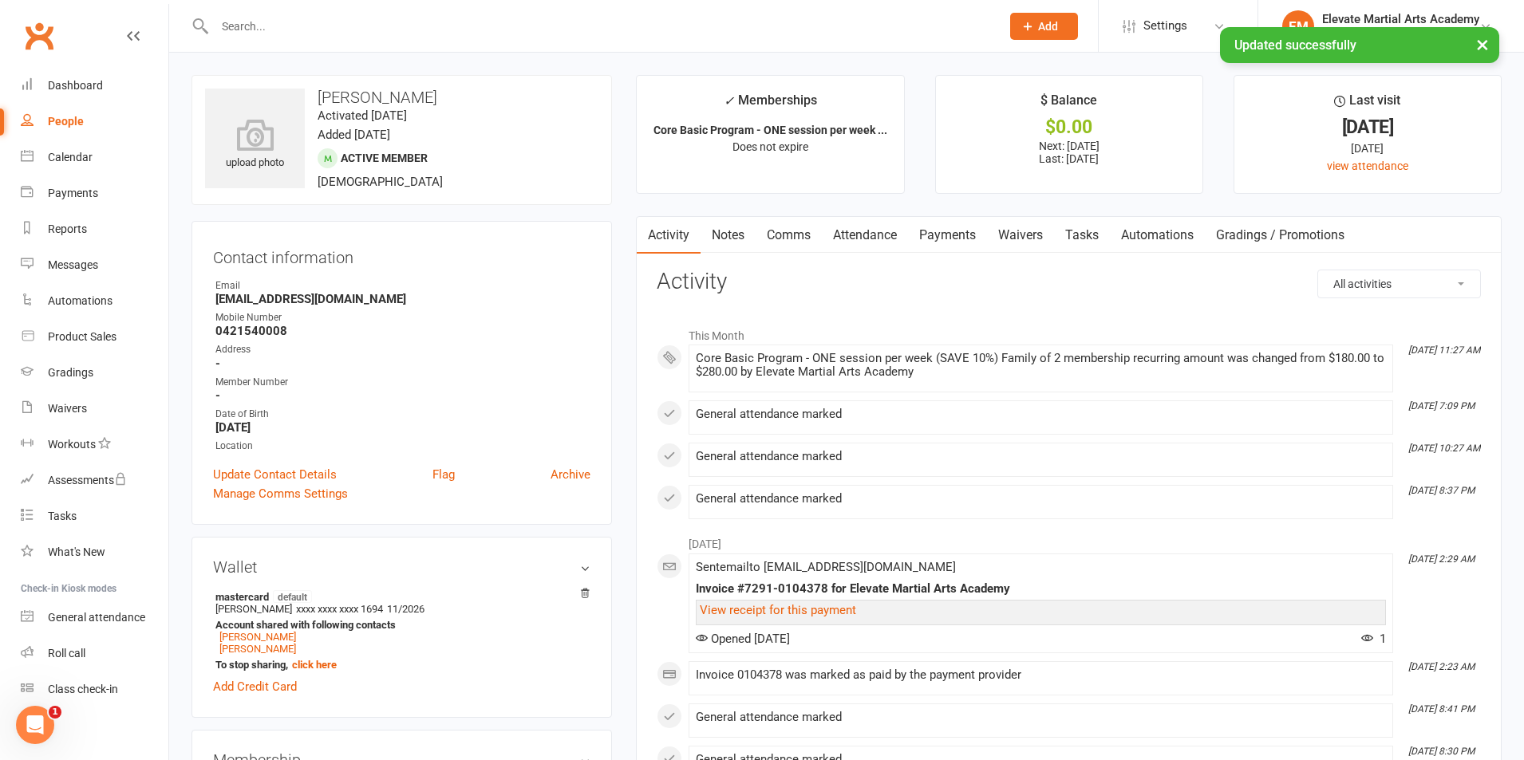
click at [950, 235] on link "Payments" at bounding box center [947, 235] width 79 height 37
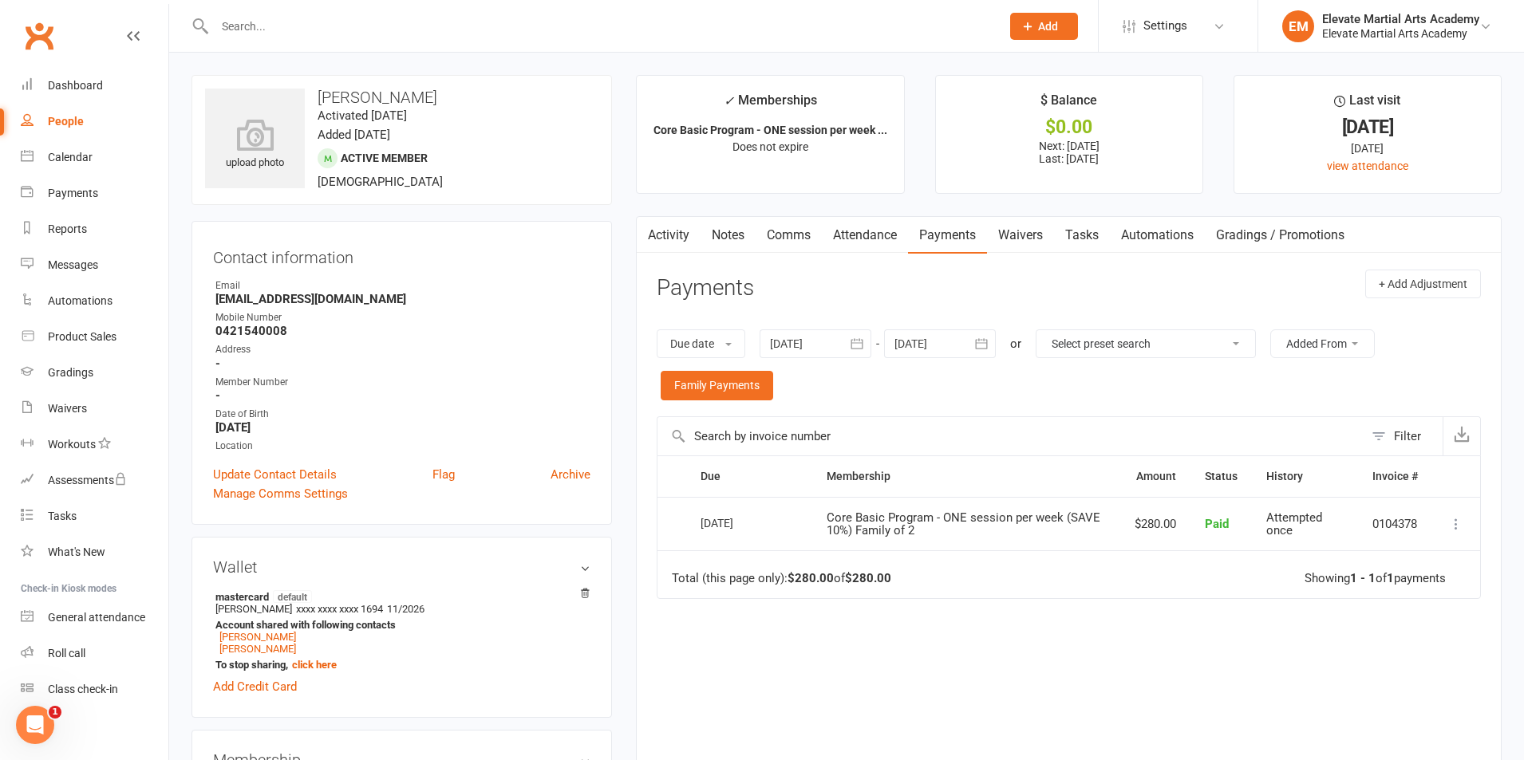
click at [985, 343] on icon "button" at bounding box center [981, 344] width 16 height 16
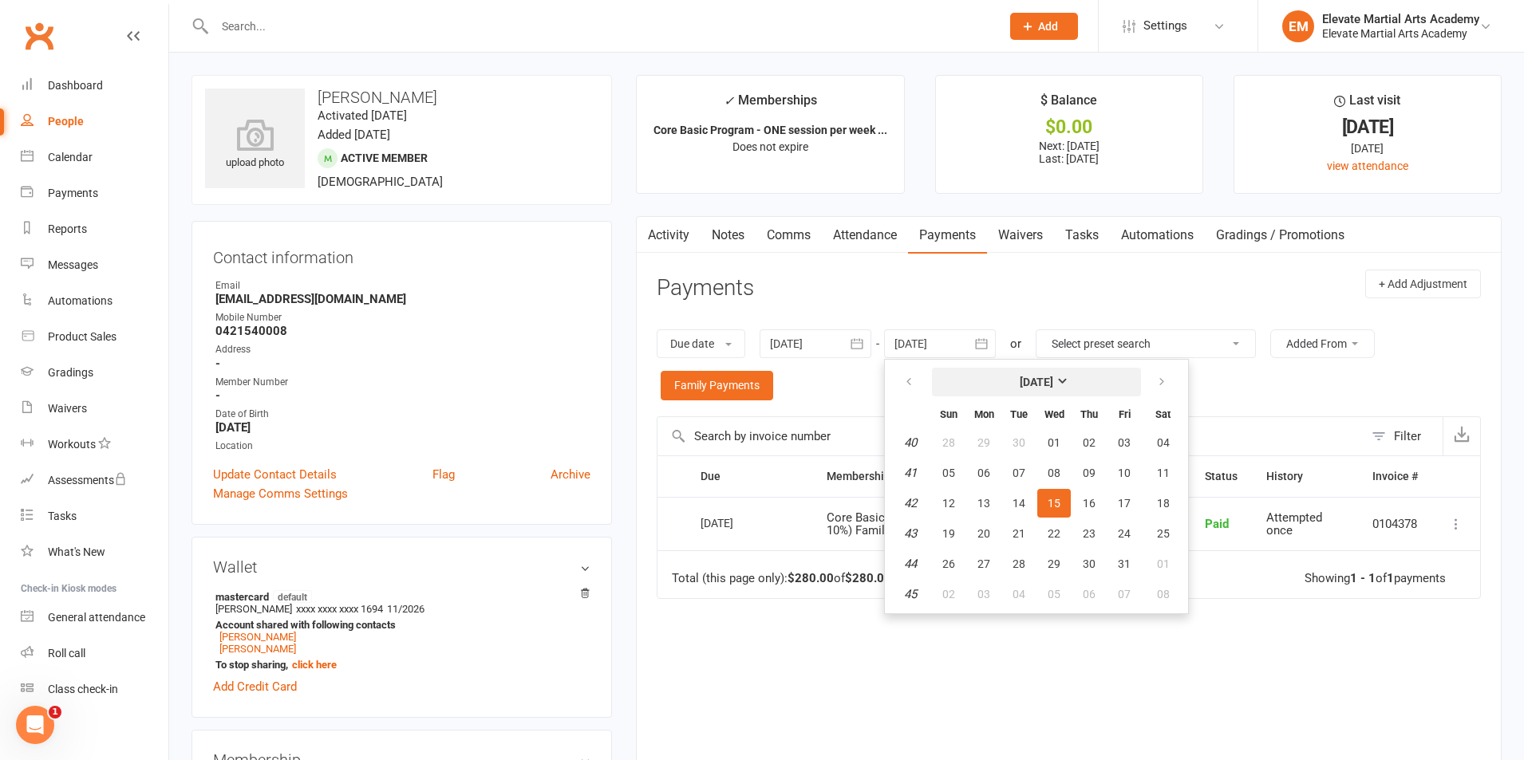
click at [1099, 376] on button "October 2025" at bounding box center [1036, 382] width 209 height 29
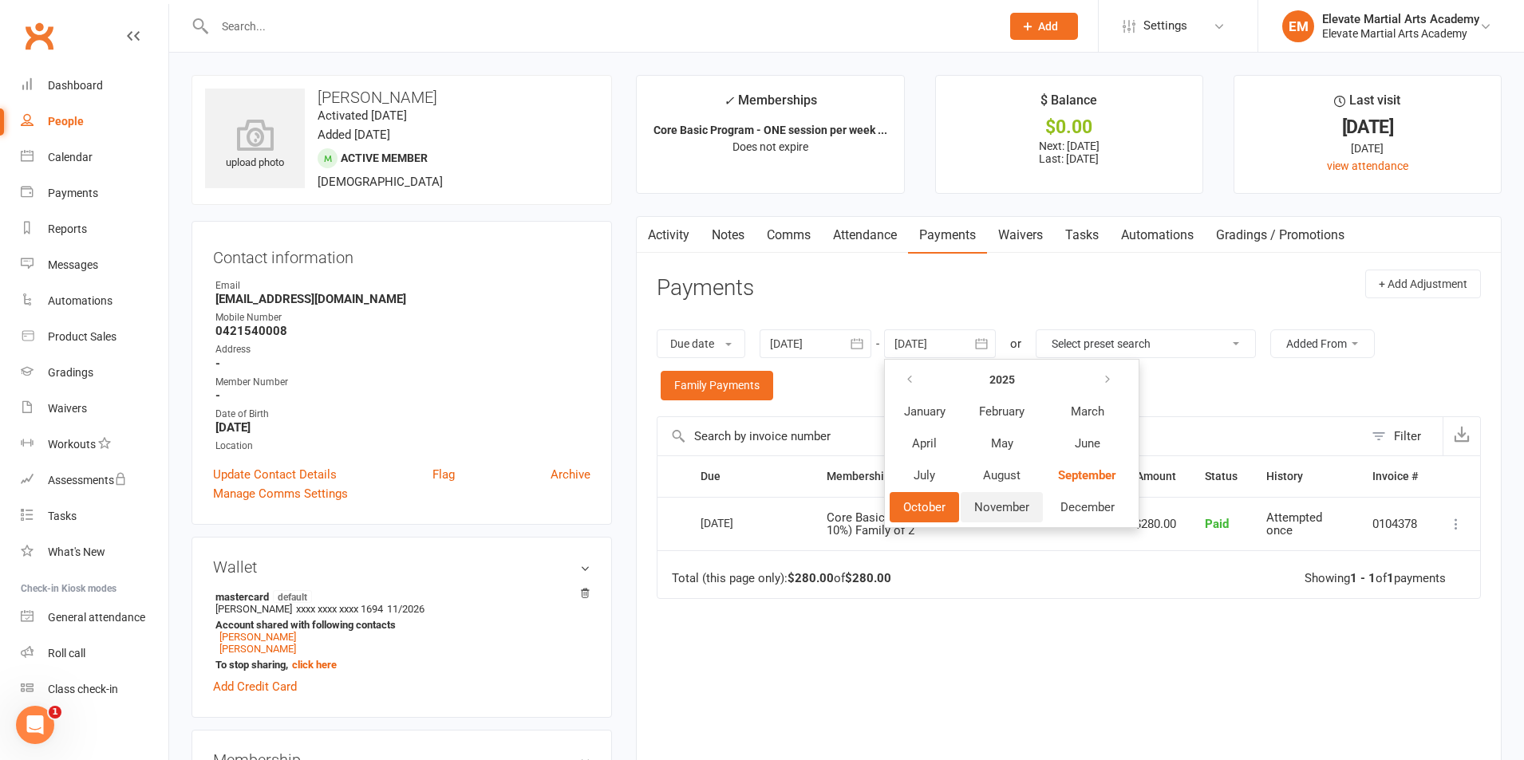
click at [1020, 507] on span "November" at bounding box center [1001, 507] width 55 height 14
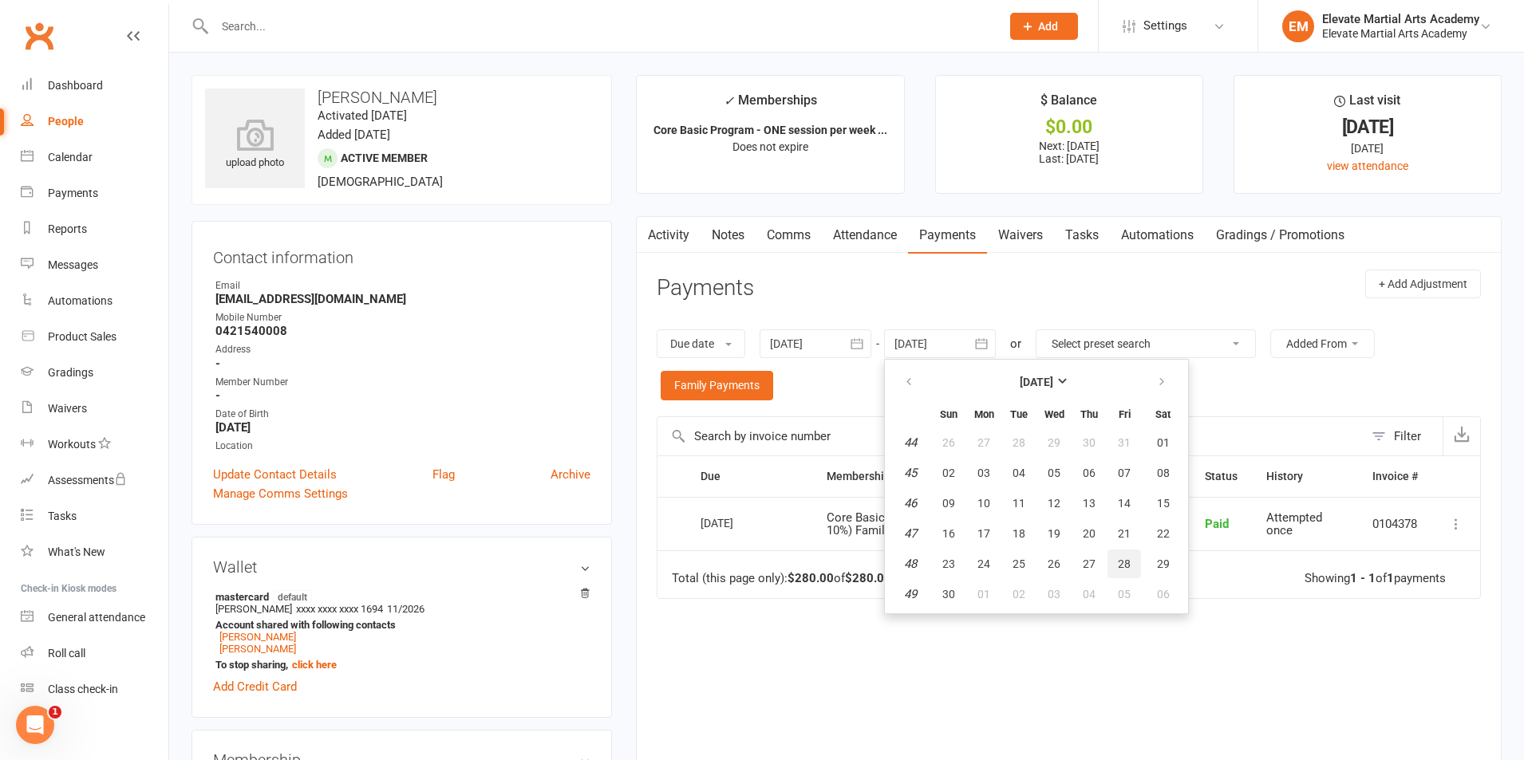
click at [1121, 561] on span "28" at bounding box center [1124, 564] width 13 height 13
type input "28 Nov 2025"
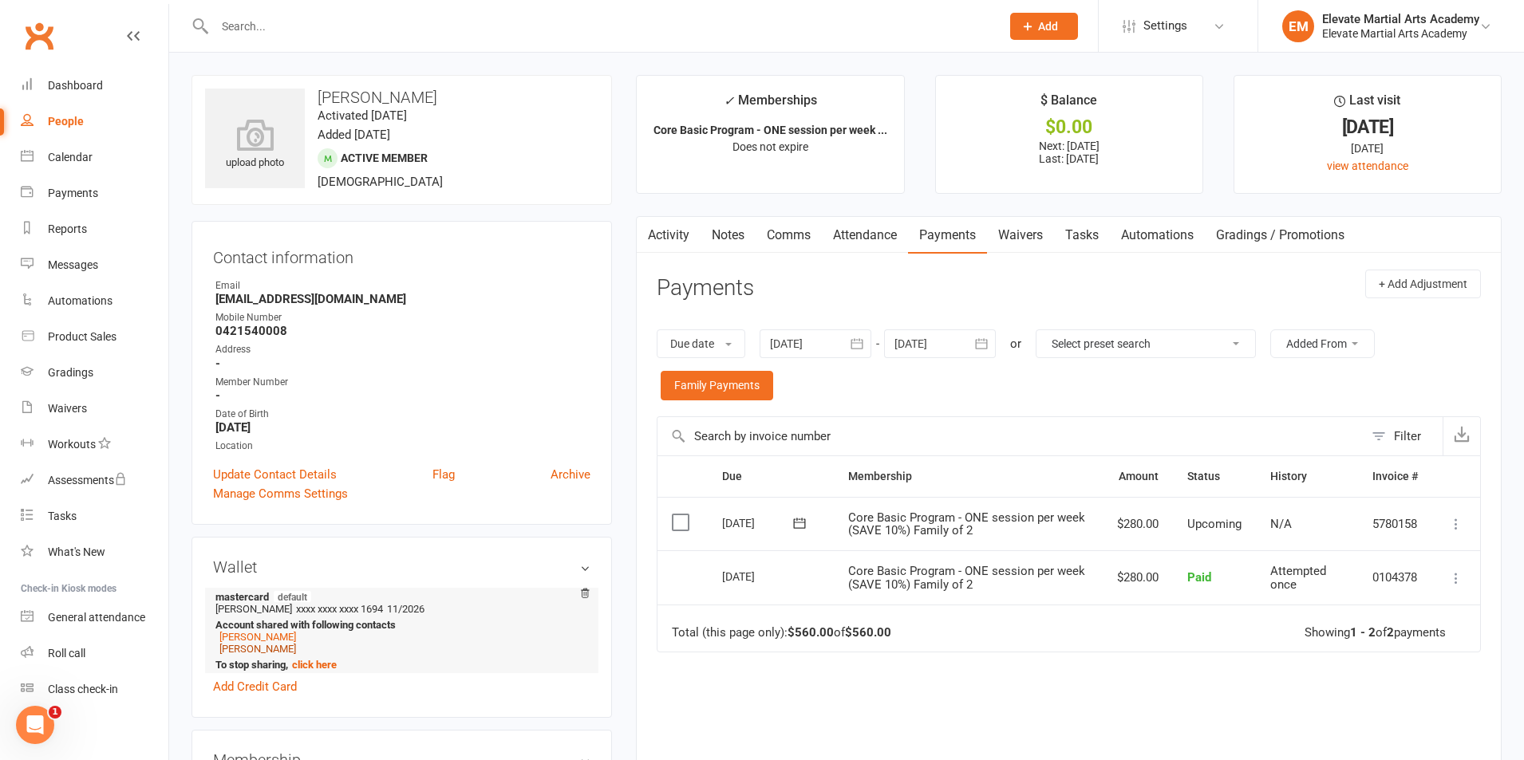
click at [250, 650] on link "[PERSON_NAME]" at bounding box center [257, 649] width 77 height 12
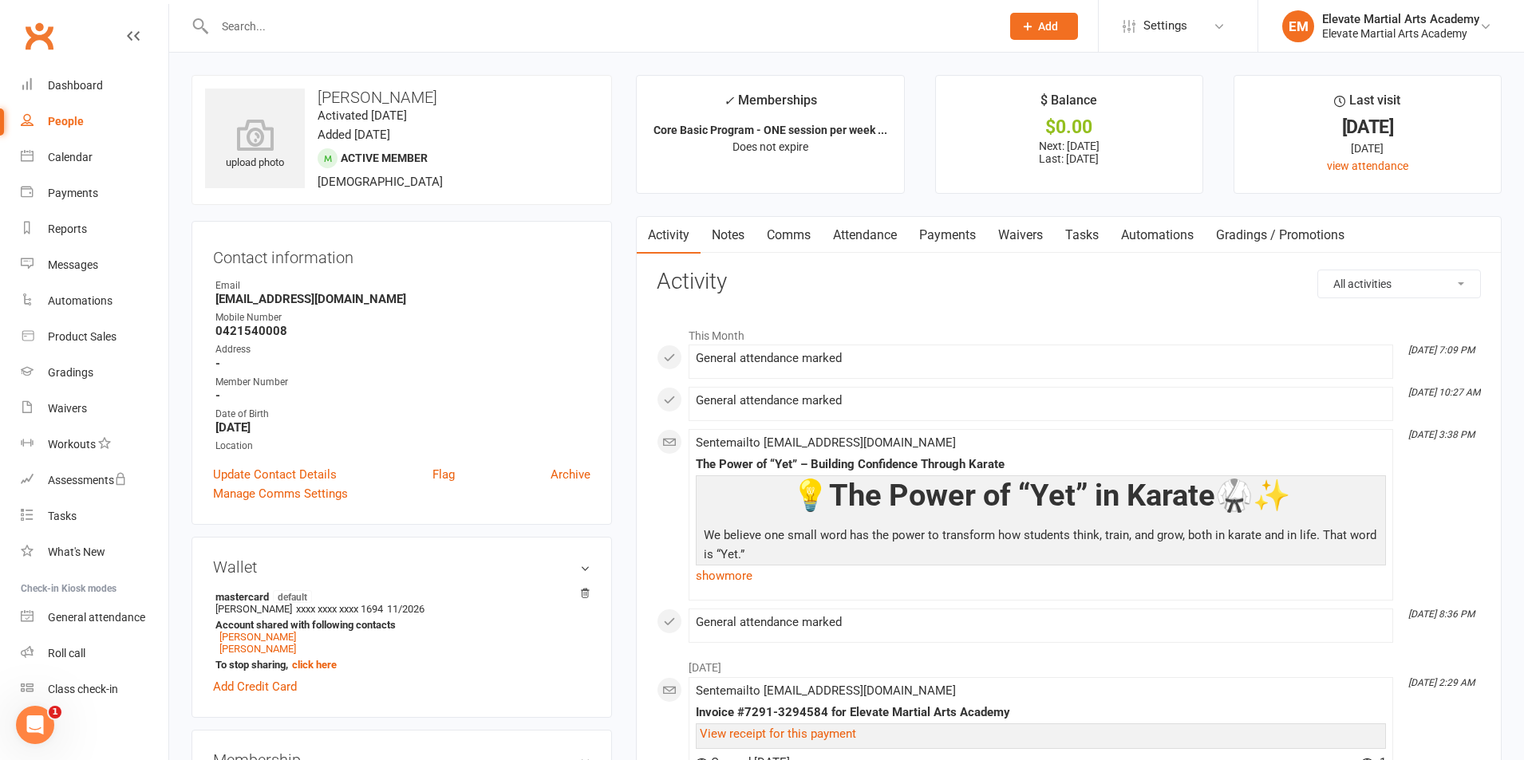
click at [956, 229] on link "Payments" at bounding box center [947, 235] width 79 height 37
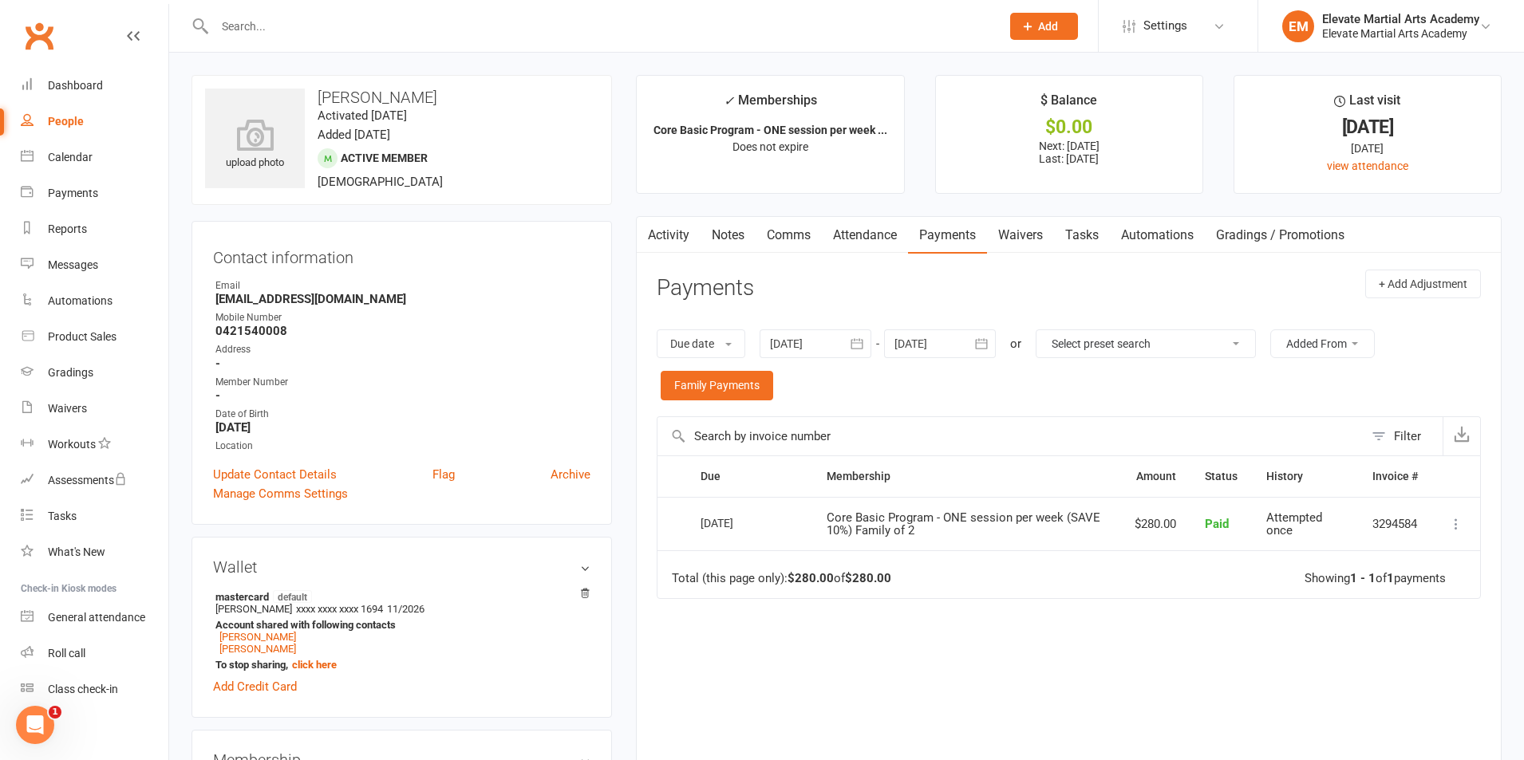
click at [987, 343] on icon "button" at bounding box center [981, 343] width 12 height 10
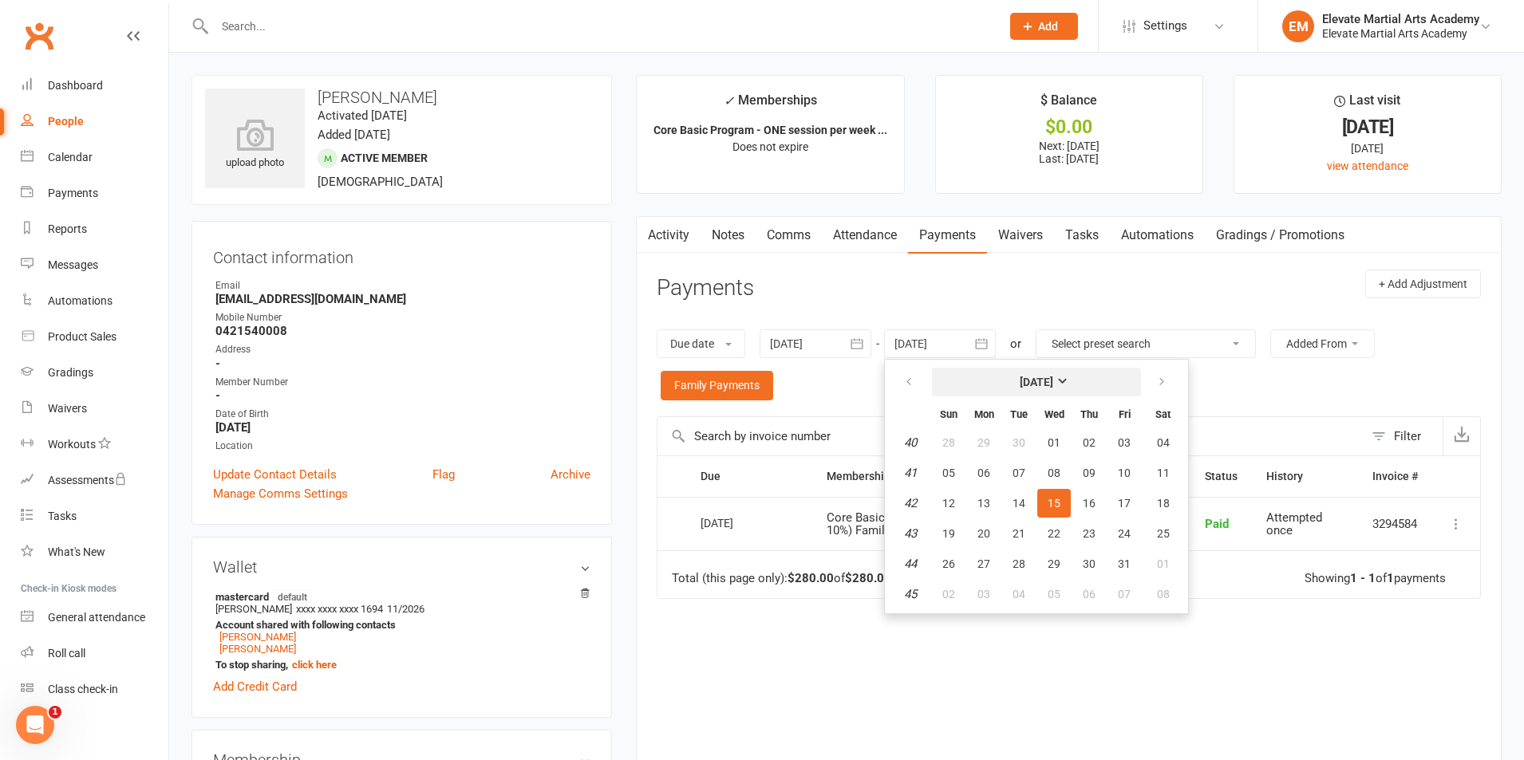
click at [1053, 376] on strong "October 2025" at bounding box center [1037, 382] width 34 height 13
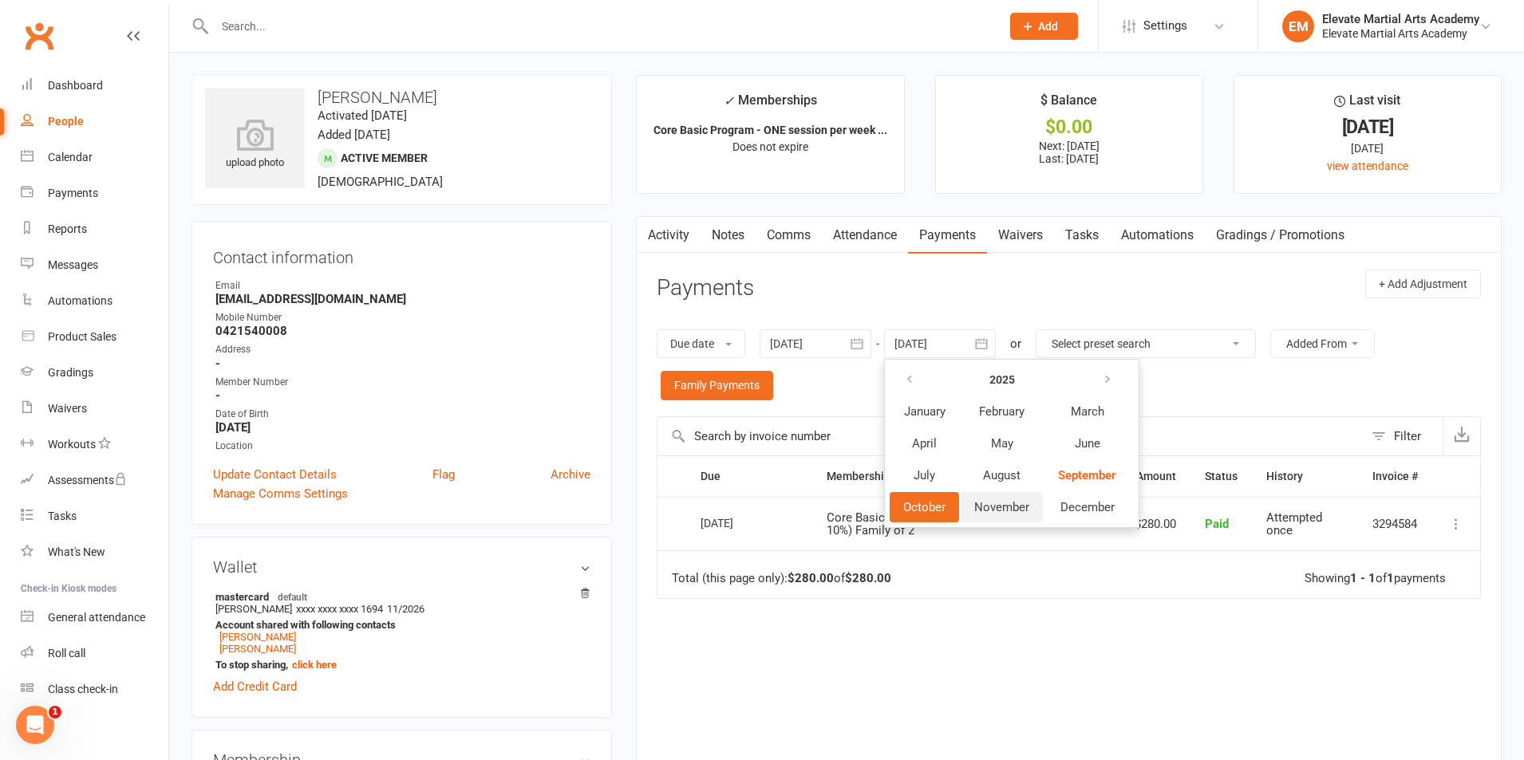
click at [1019, 503] on span "November" at bounding box center [1001, 507] width 55 height 14
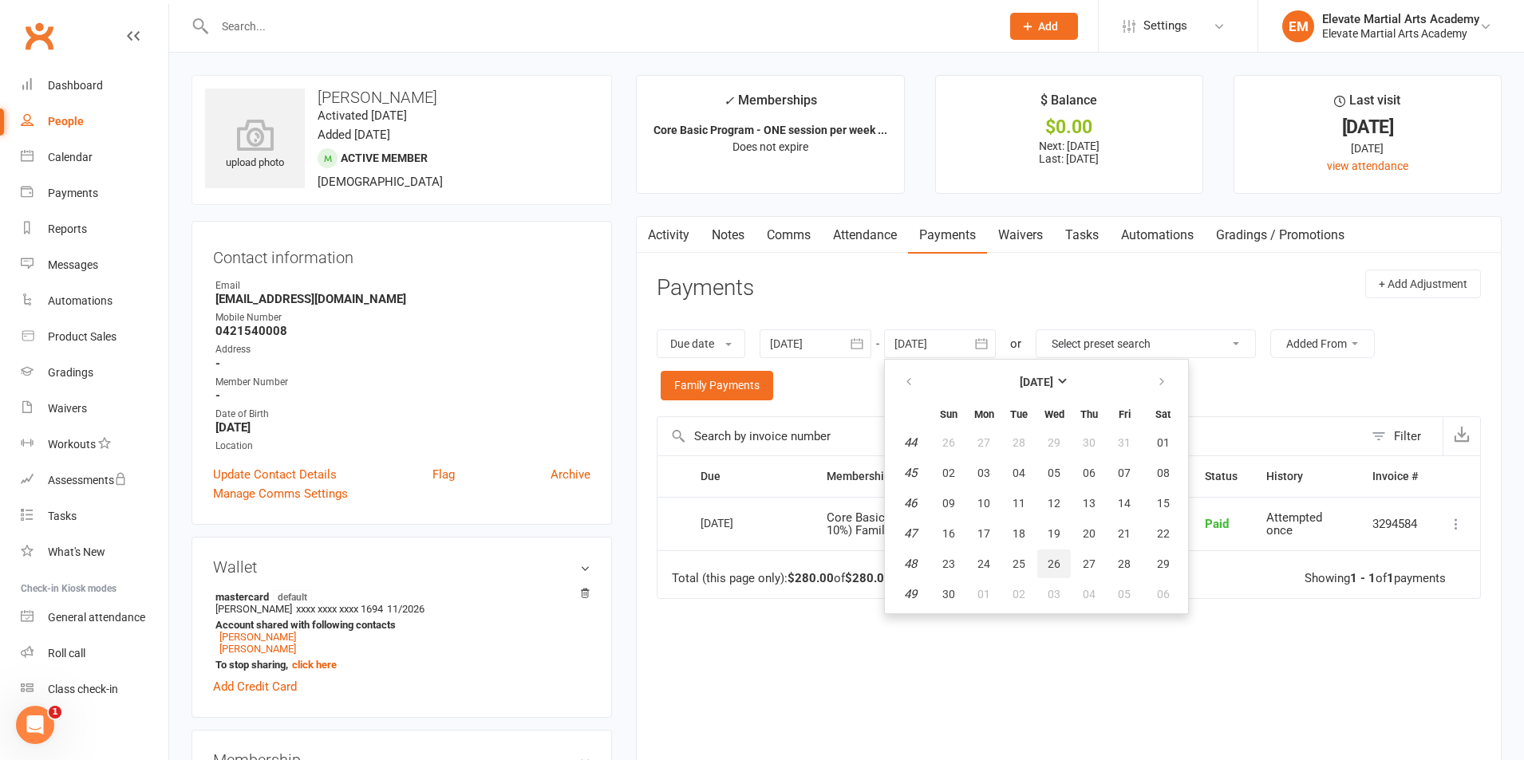
click at [1055, 563] on span "26" at bounding box center [1053, 564] width 13 height 13
type input "26 Nov 2025"
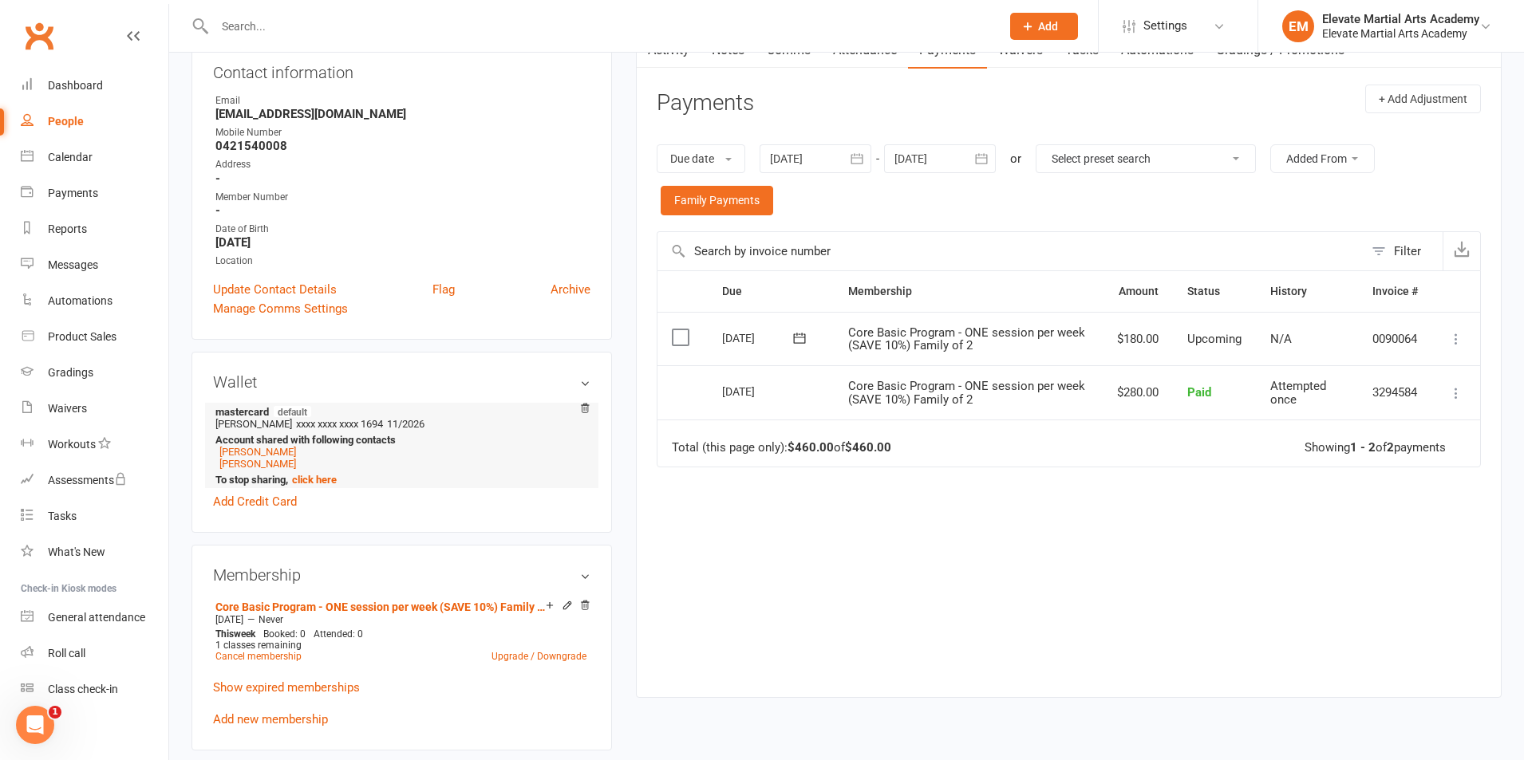
scroll to position [186, 0]
click at [564, 603] on icon at bounding box center [567, 604] width 11 height 11
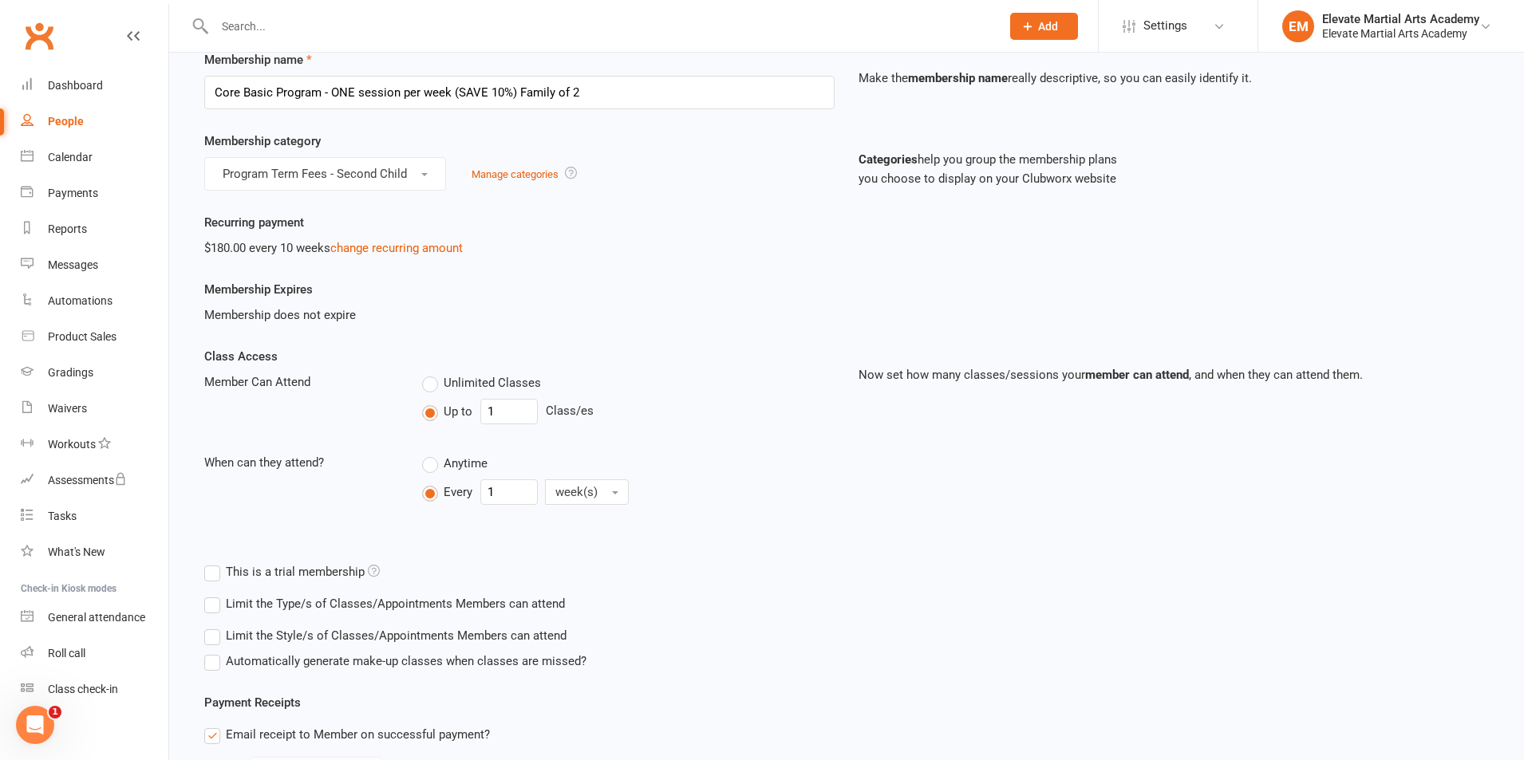
scroll to position [69, 0]
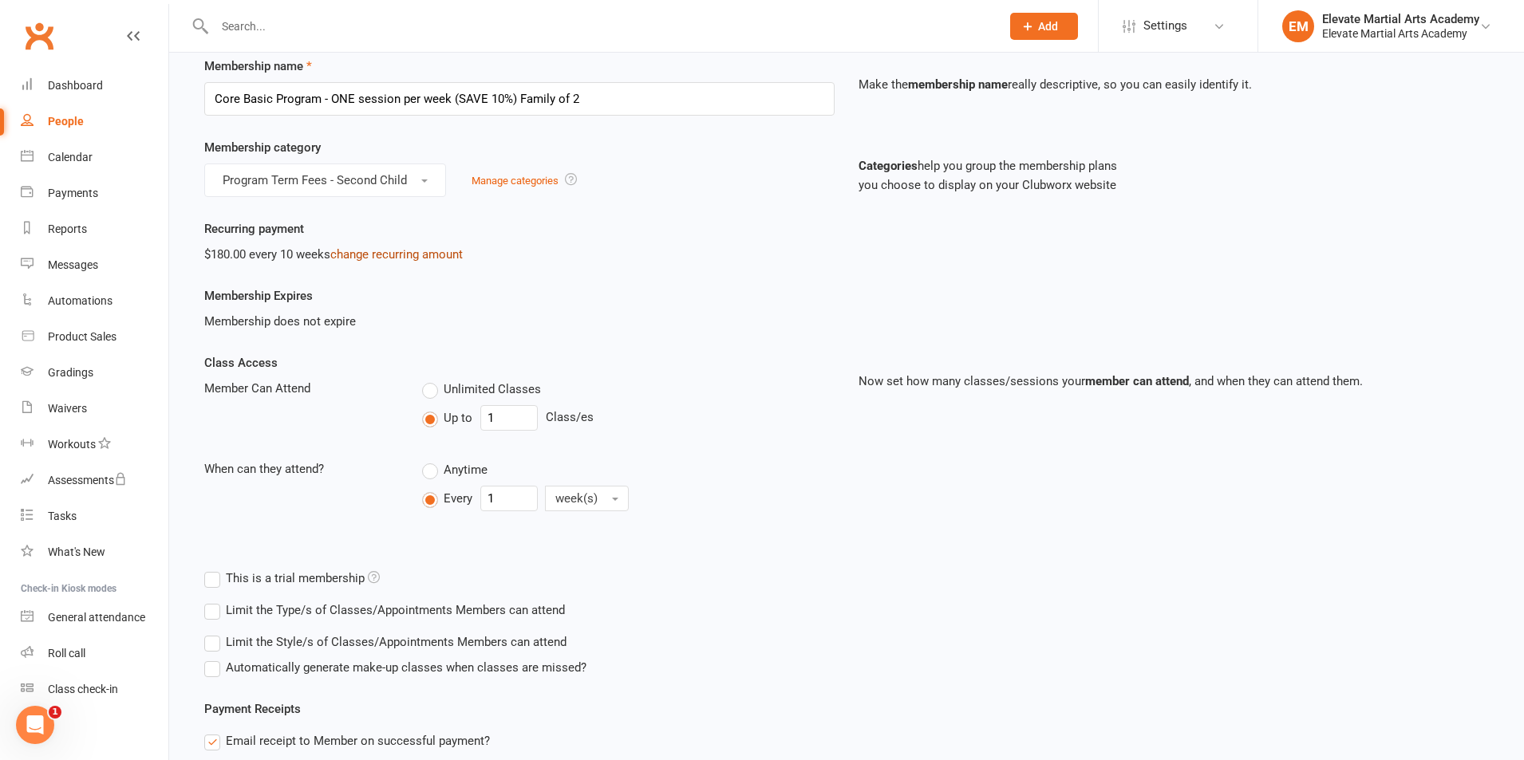
click at [382, 257] on link "change recurring amount" at bounding box center [396, 254] width 132 height 14
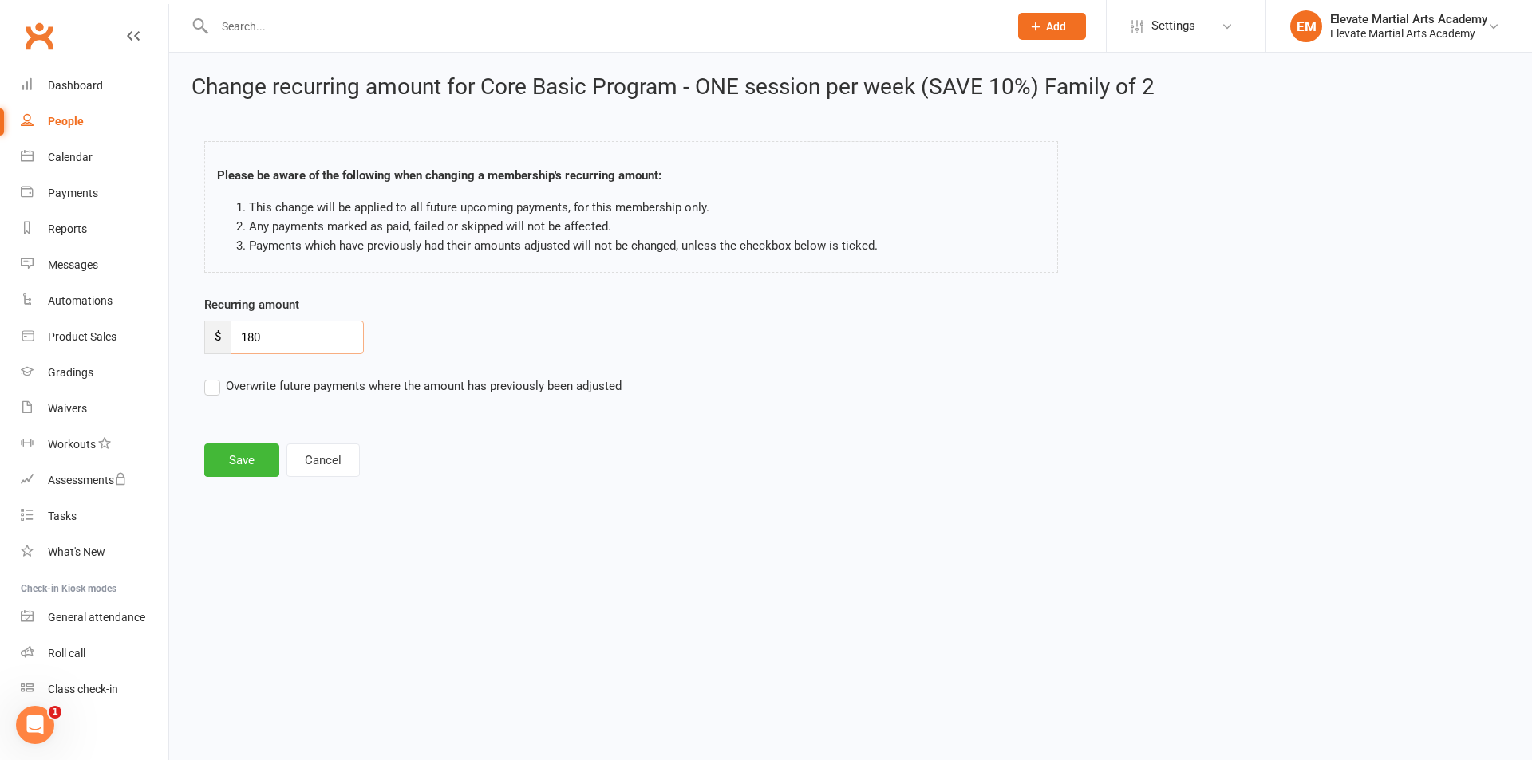
click at [248, 337] on input "180" at bounding box center [297, 338] width 133 height 34
drag, startPoint x: 278, startPoint y: 338, endPoint x: 235, endPoint y: 345, distance: 42.9
click at [235, 345] on input "280" at bounding box center [297, 338] width 133 height 34
type input "3"
type input "280"
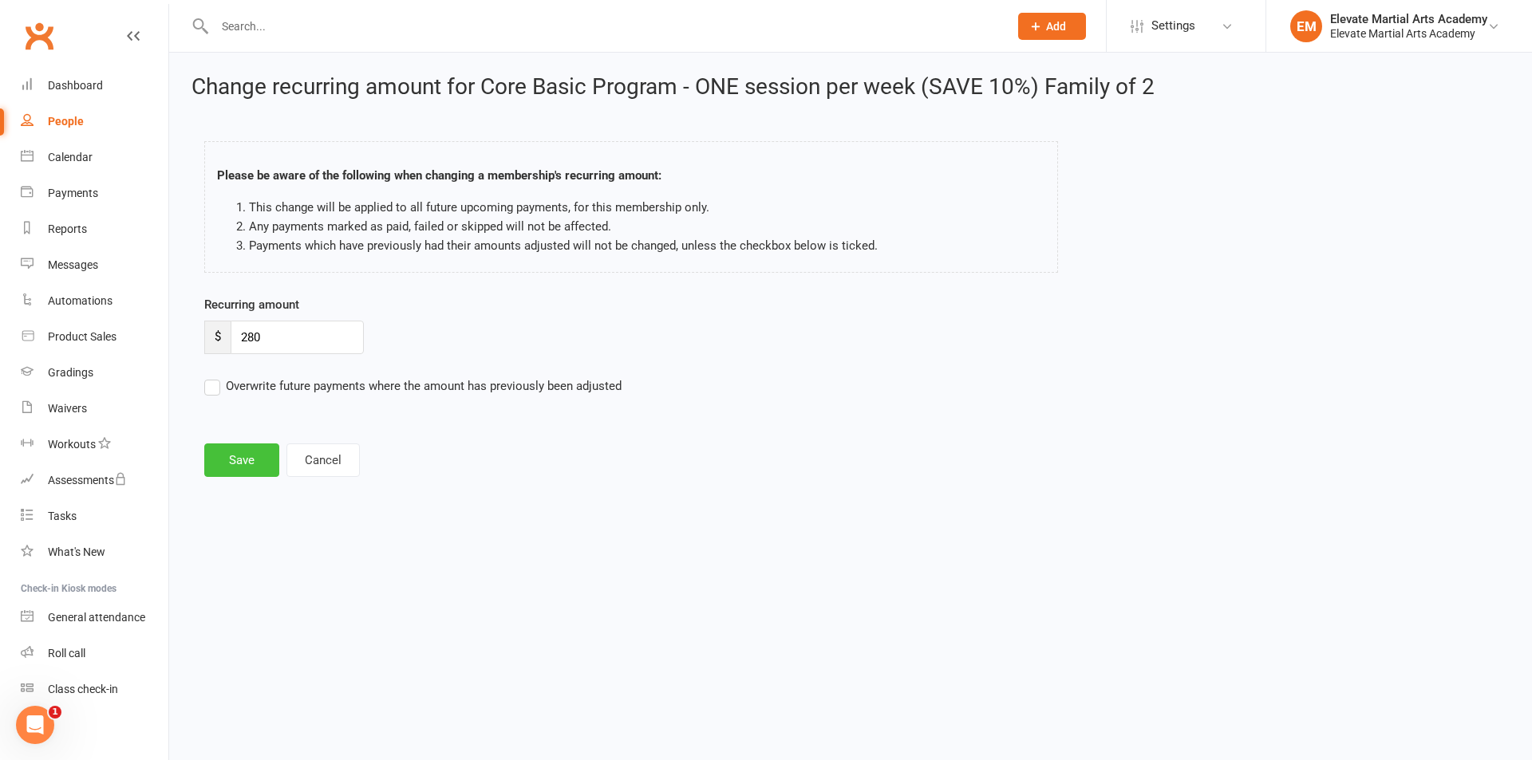
click at [235, 459] on button "Save" at bounding box center [241, 461] width 75 height 34
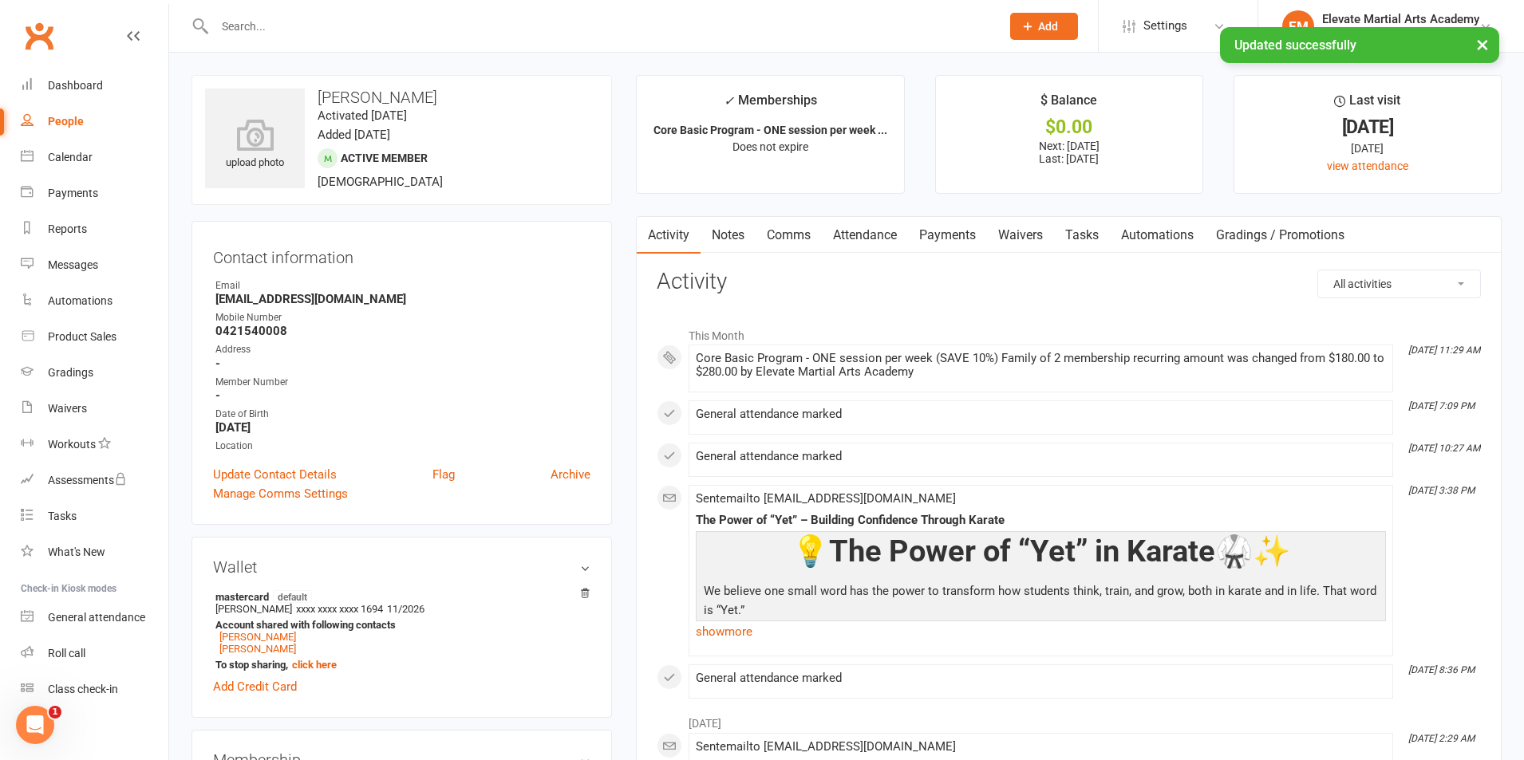
click at [953, 230] on link "Payments" at bounding box center [947, 235] width 79 height 37
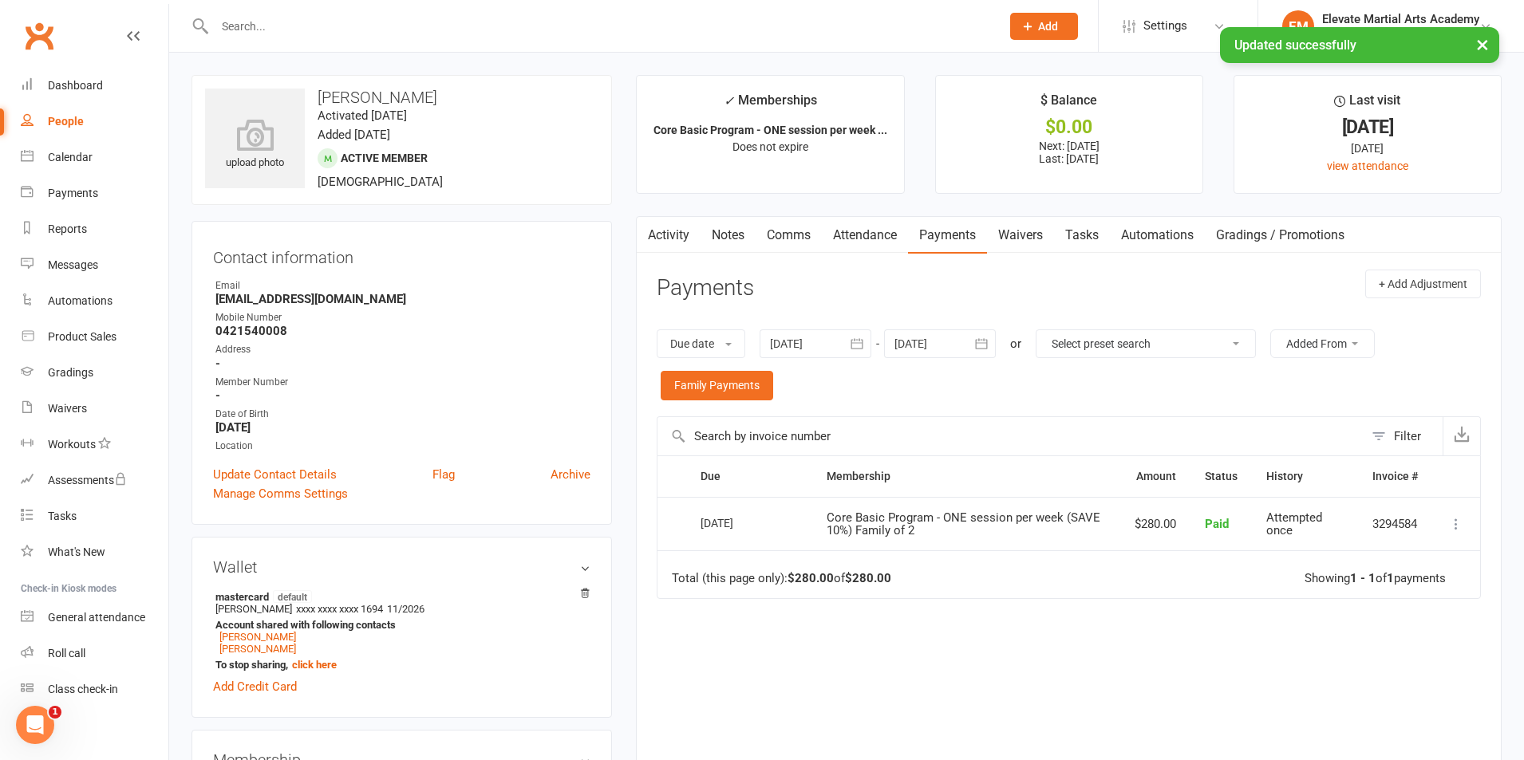
click at [1457, 525] on icon at bounding box center [1456, 524] width 16 height 16
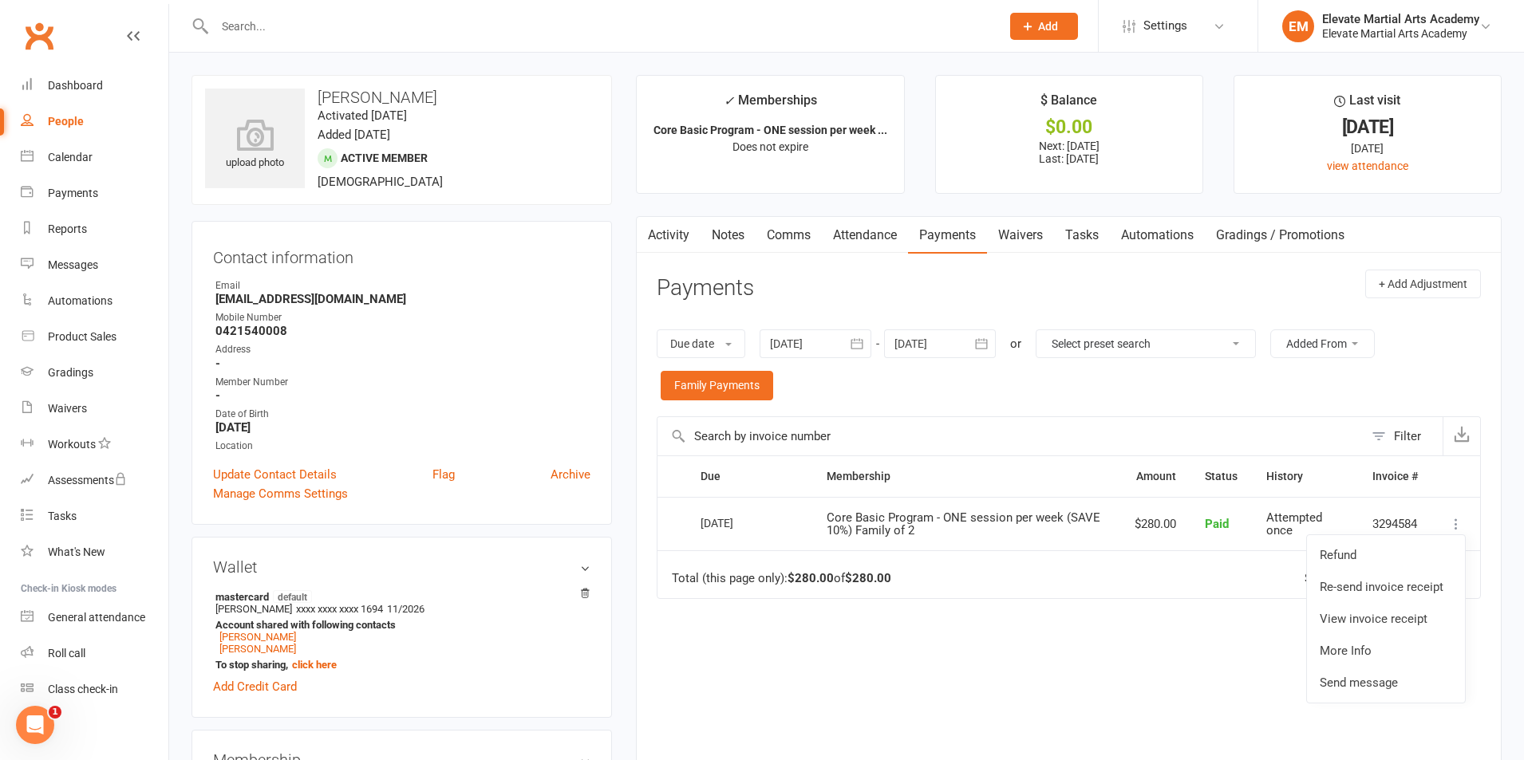
click at [1057, 393] on div "Due date Due date Date paid Date failed 17 Aug 2025 August 2025 Sun Mon Tue Wed…" at bounding box center [1069, 365] width 824 height 103
click at [987, 343] on icon "button" at bounding box center [981, 343] width 12 height 10
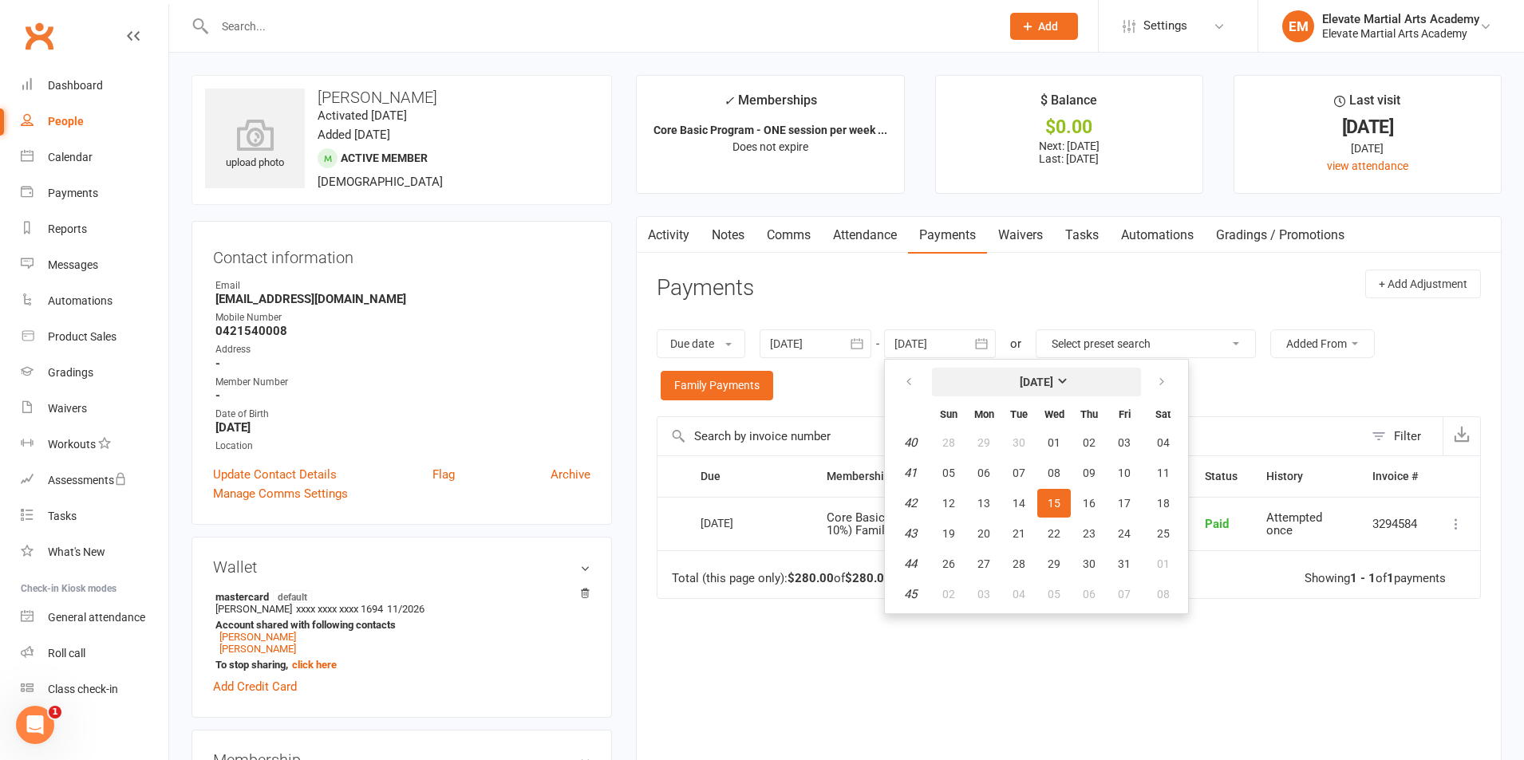
click at [1053, 382] on strong "October 2025" at bounding box center [1037, 382] width 34 height 13
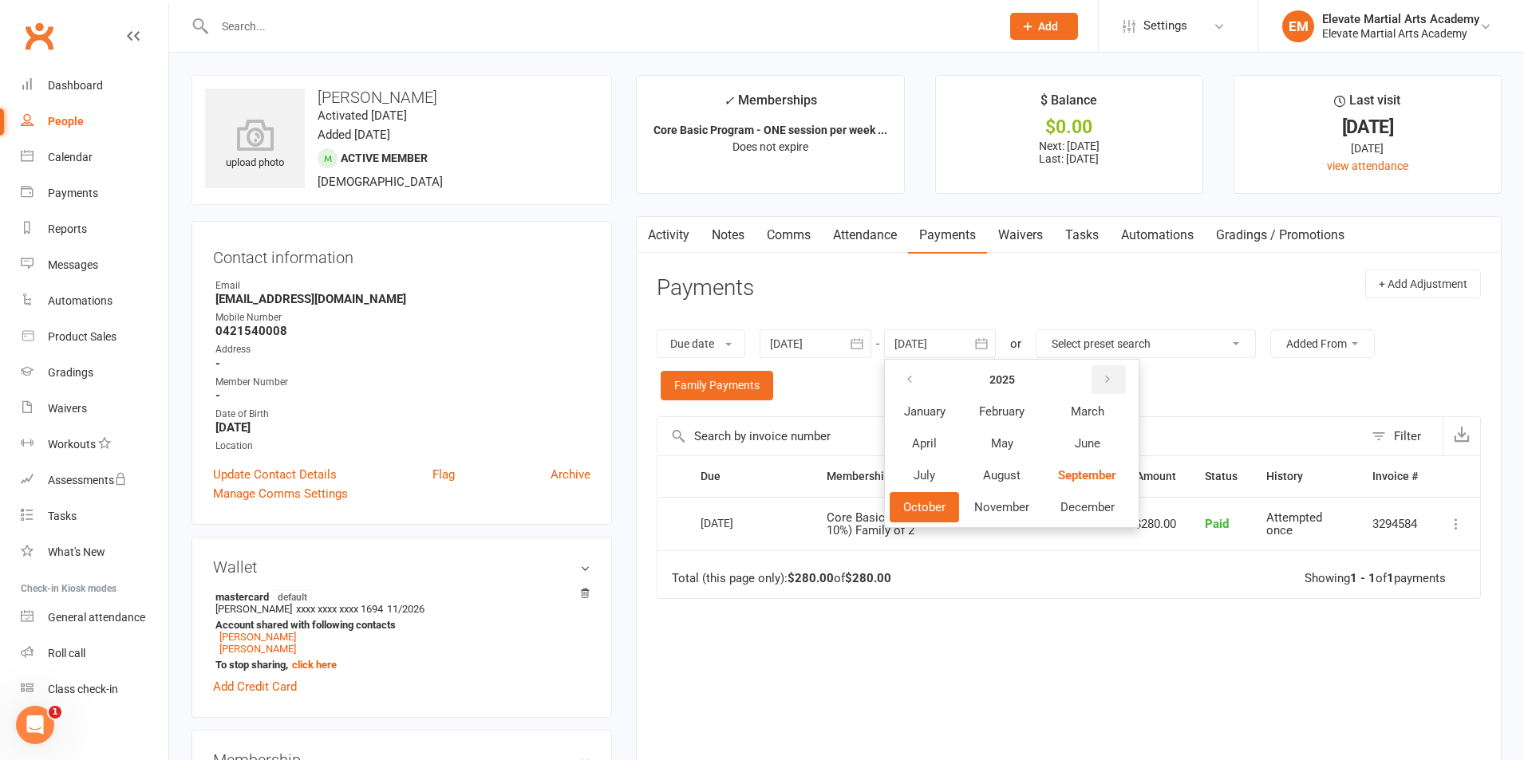
click at [1111, 377] on icon "button" at bounding box center [1107, 379] width 11 height 13
click at [1112, 377] on icon "button" at bounding box center [1106, 379] width 11 height 13
click at [900, 376] on button "button" at bounding box center [910, 379] width 34 height 29
click at [1087, 411] on span "March" at bounding box center [1087, 411] width 34 height 14
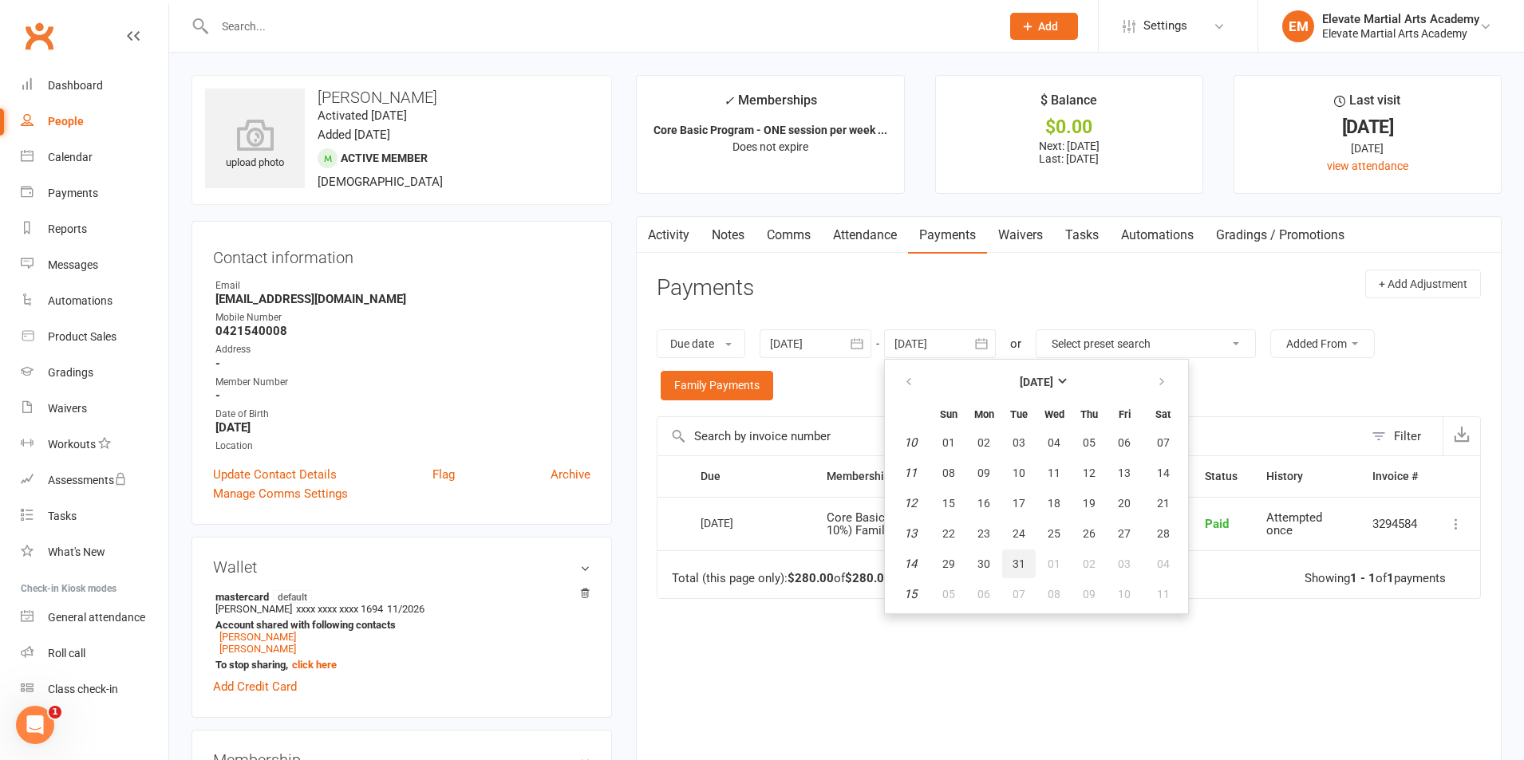
click at [1029, 562] on button "31" at bounding box center [1019, 564] width 34 height 29
type input "31 Mar 2026"
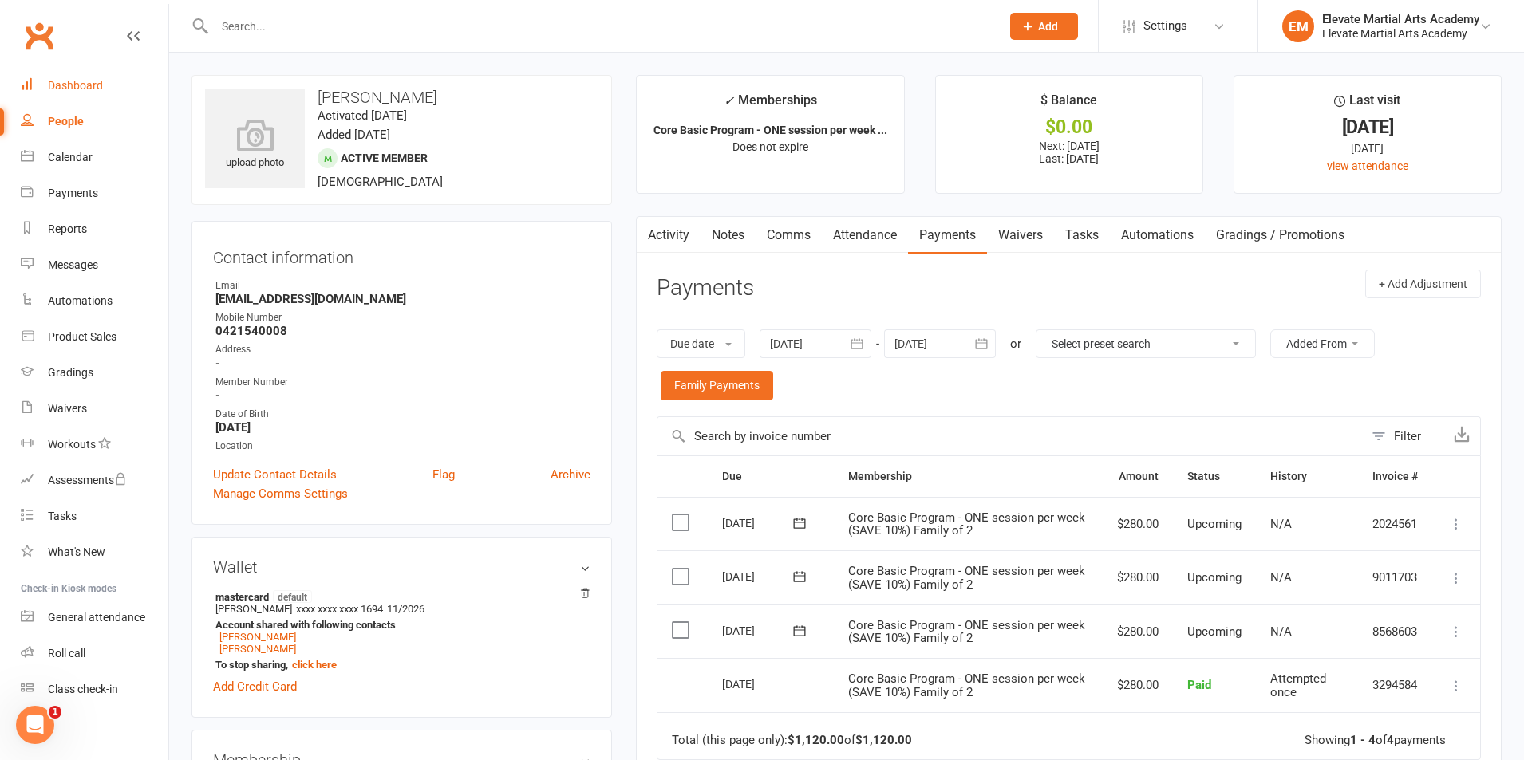
click at [85, 89] on div "Dashboard" at bounding box center [75, 85] width 55 height 13
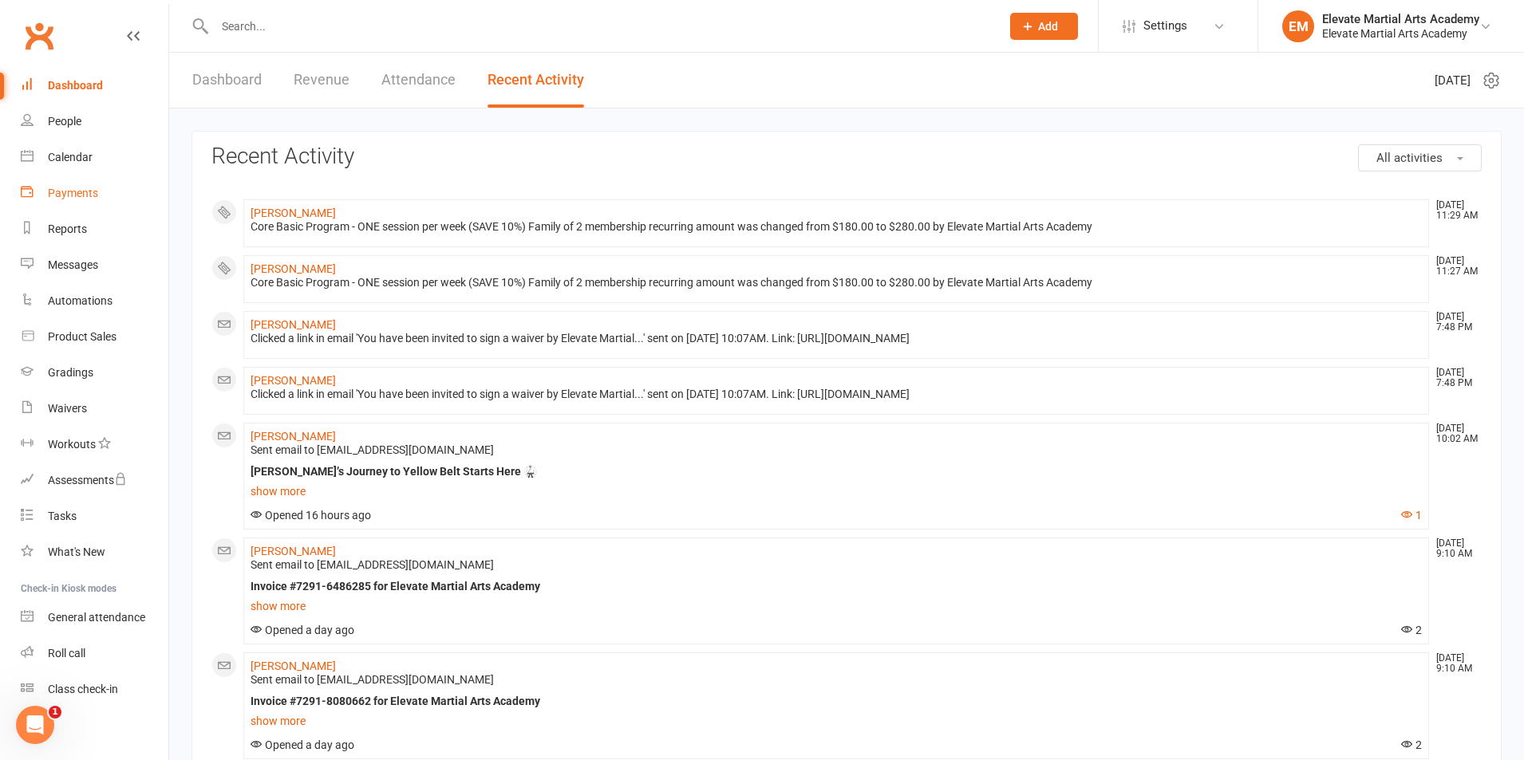
click at [77, 201] on link "Payments" at bounding box center [95, 194] width 148 height 36
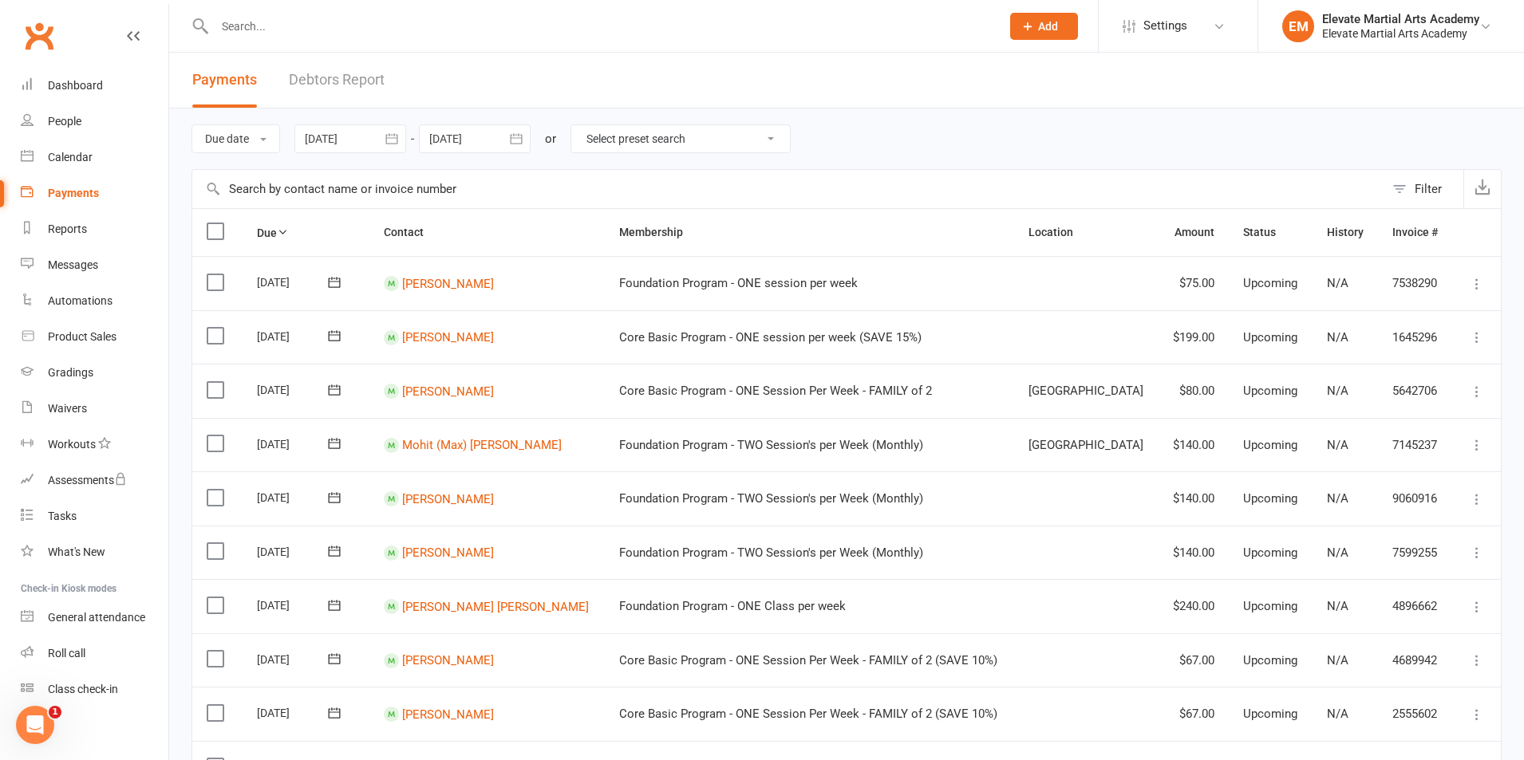
click at [395, 141] on icon "button" at bounding box center [392, 139] width 16 height 16
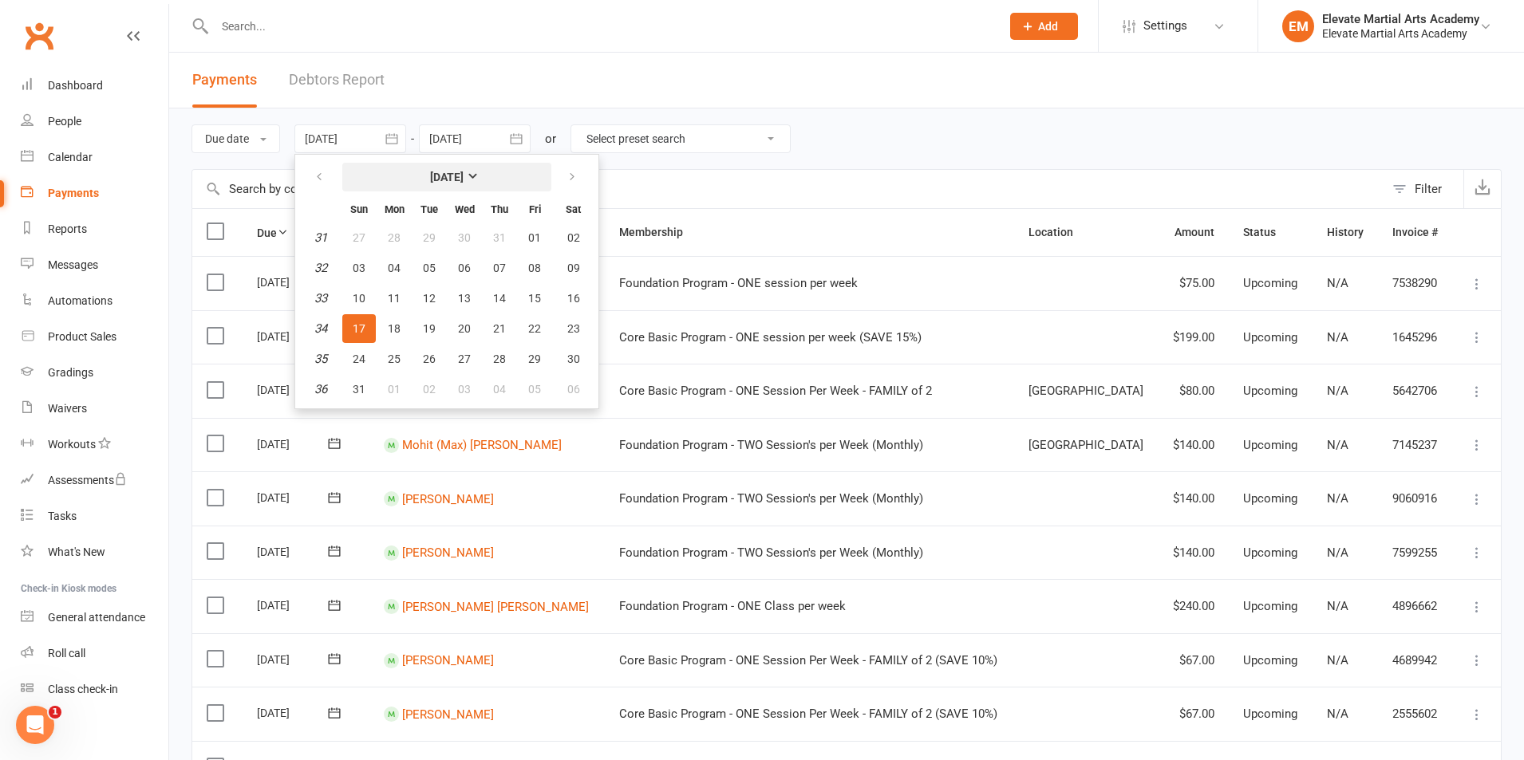
click at [463, 175] on strong "August 2025" at bounding box center [447, 177] width 34 height 13
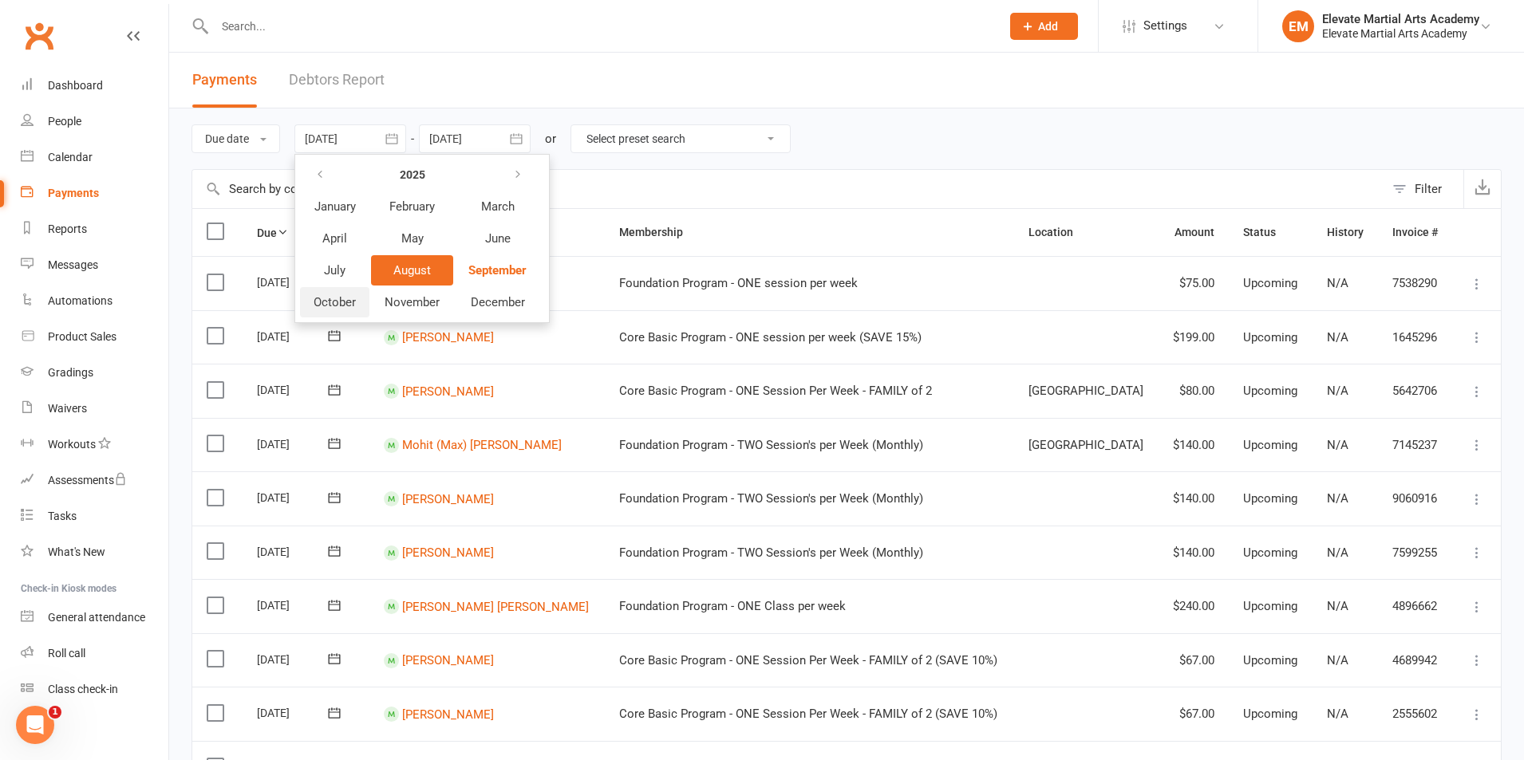
click at [355, 300] on span "October" at bounding box center [335, 302] width 42 height 14
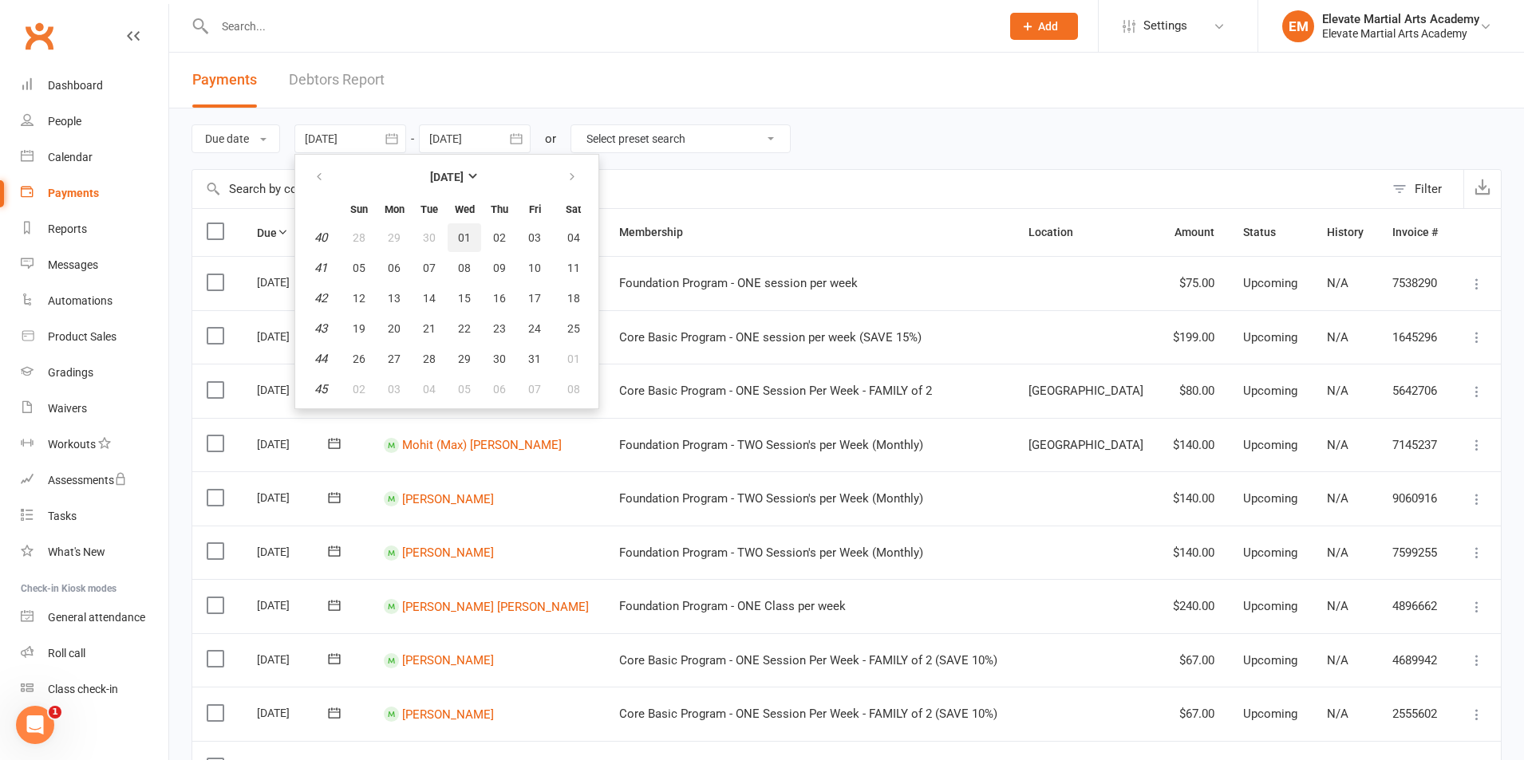
click at [467, 238] on span "01" at bounding box center [464, 237] width 13 height 13
type input "01 Oct 2025"
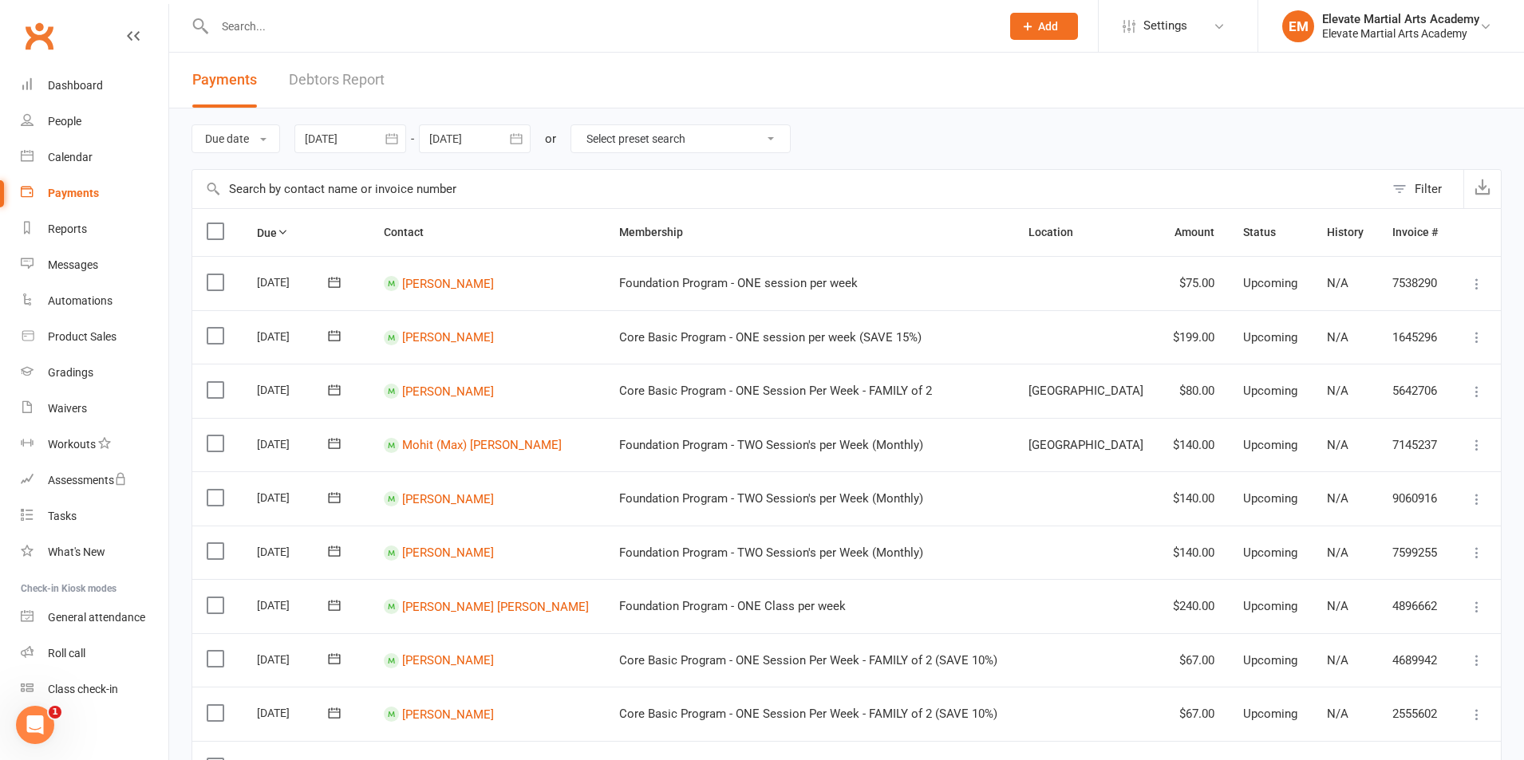
click at [514, 136] on icon "button" at bounding box center [516, 138] width 12 height 10
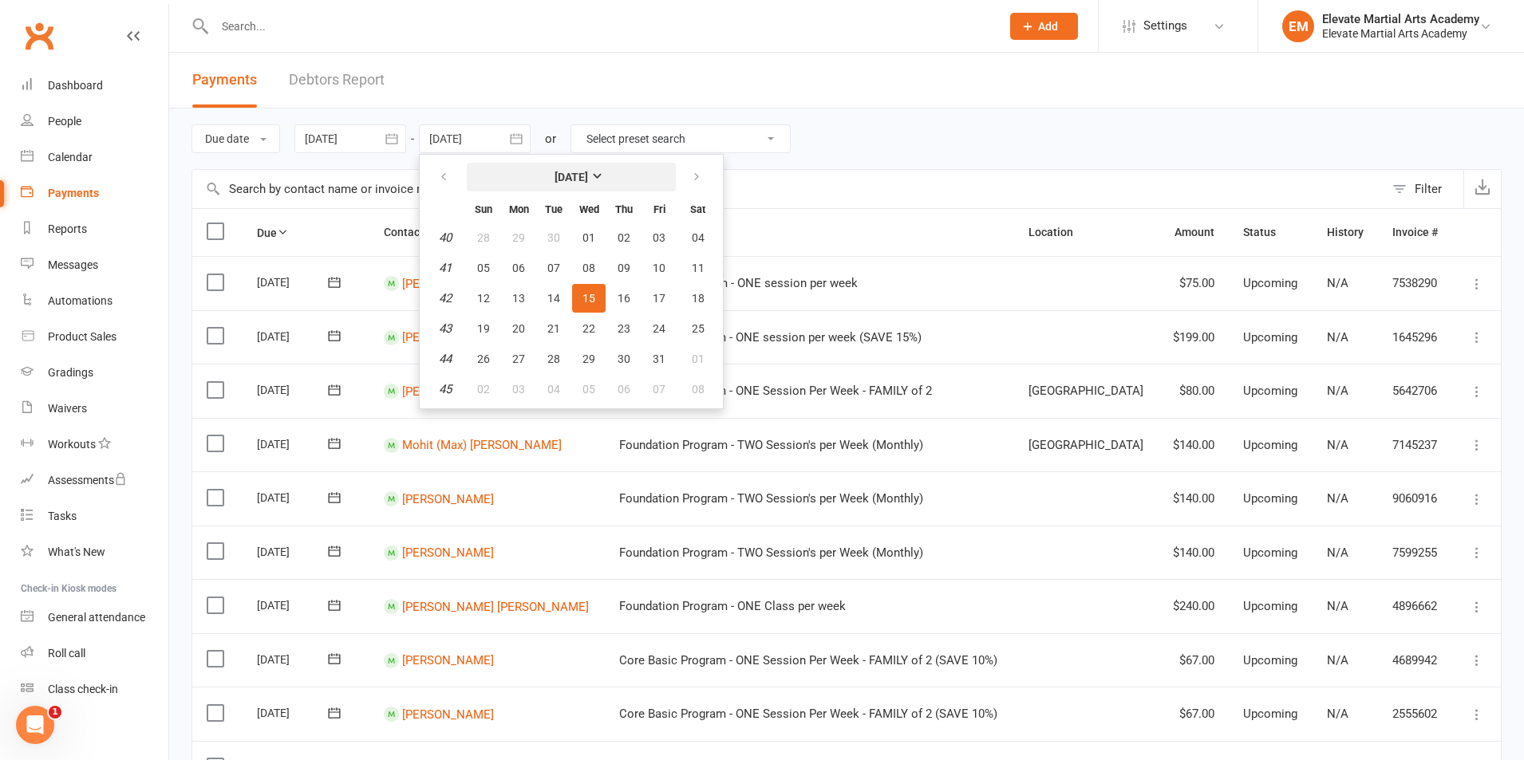
click at [588, 179] on strong "October 2025" at bounding box center [571, 177] width 34 height 13
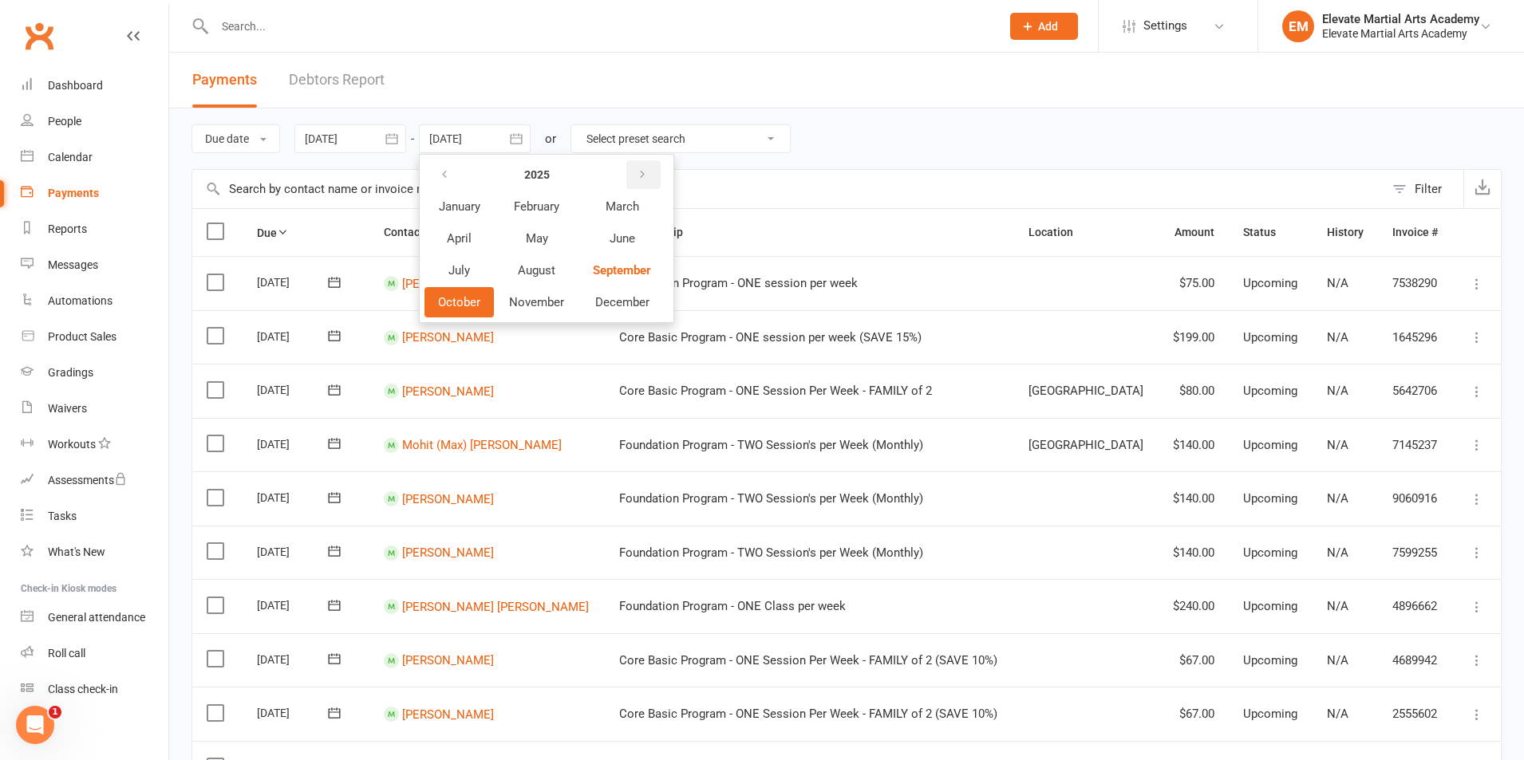
click at [648, 176] on icon "button" at bounding box center [642, 174] width 11 height 13
click at [608, 270] on span "September" at bounding box center [621, 270] width 57 height 14
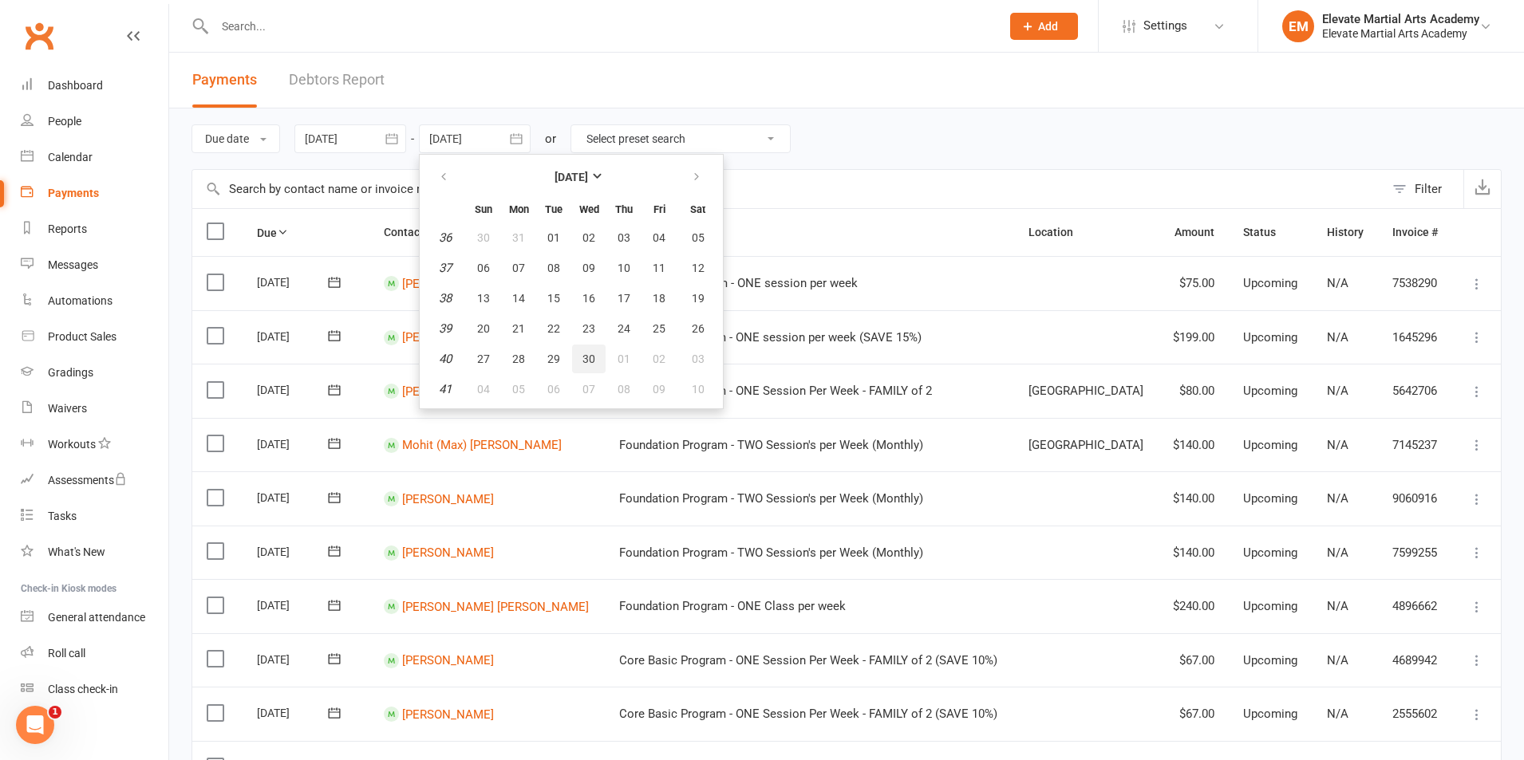
click at [590, 357] on span "30" at bounding box center [588, 359] width 13 height 13
type input "30 Sep 2026"
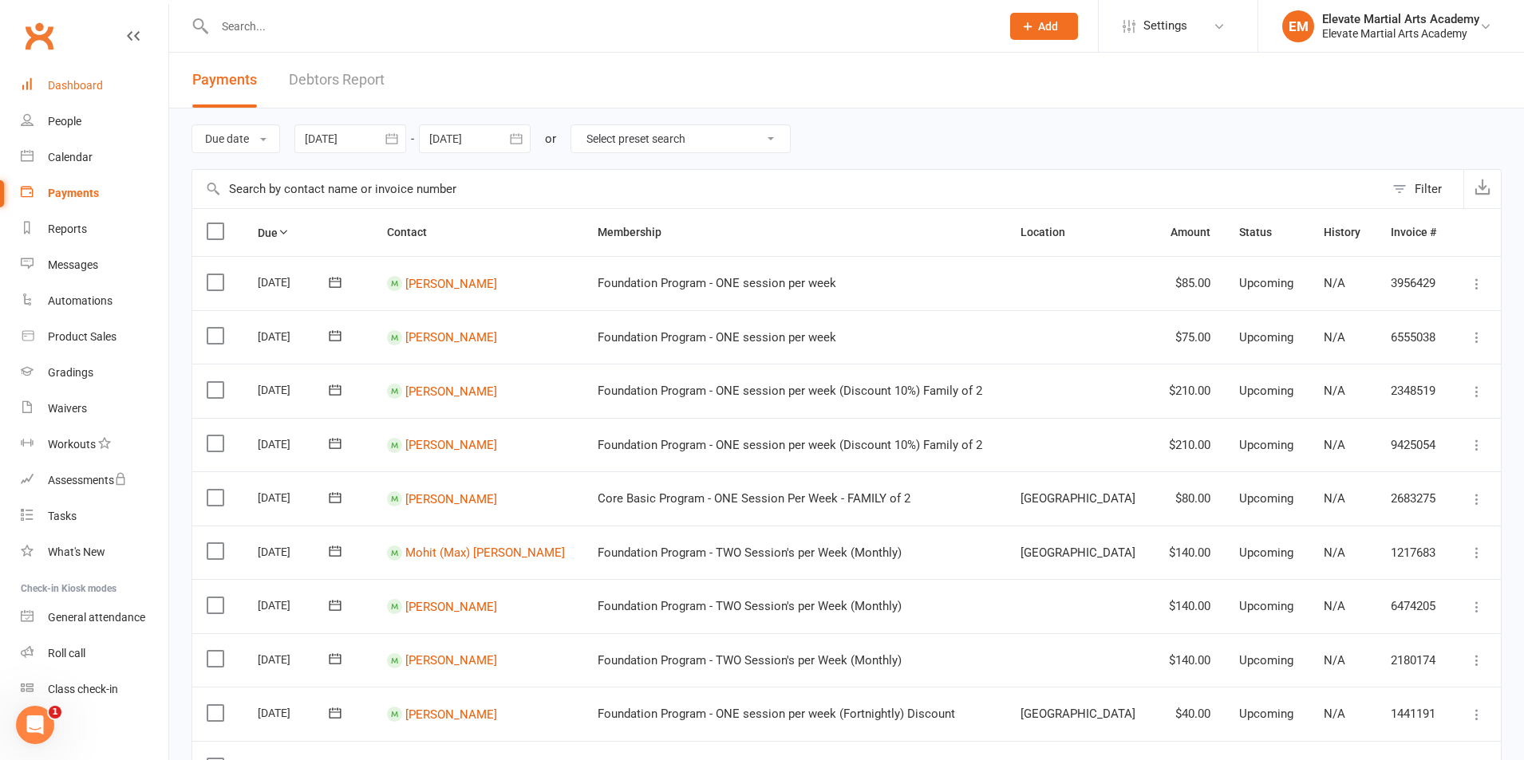
click at [89, 83] on div "Dashboard" at bounding box center [75, 85] width 55 height 13
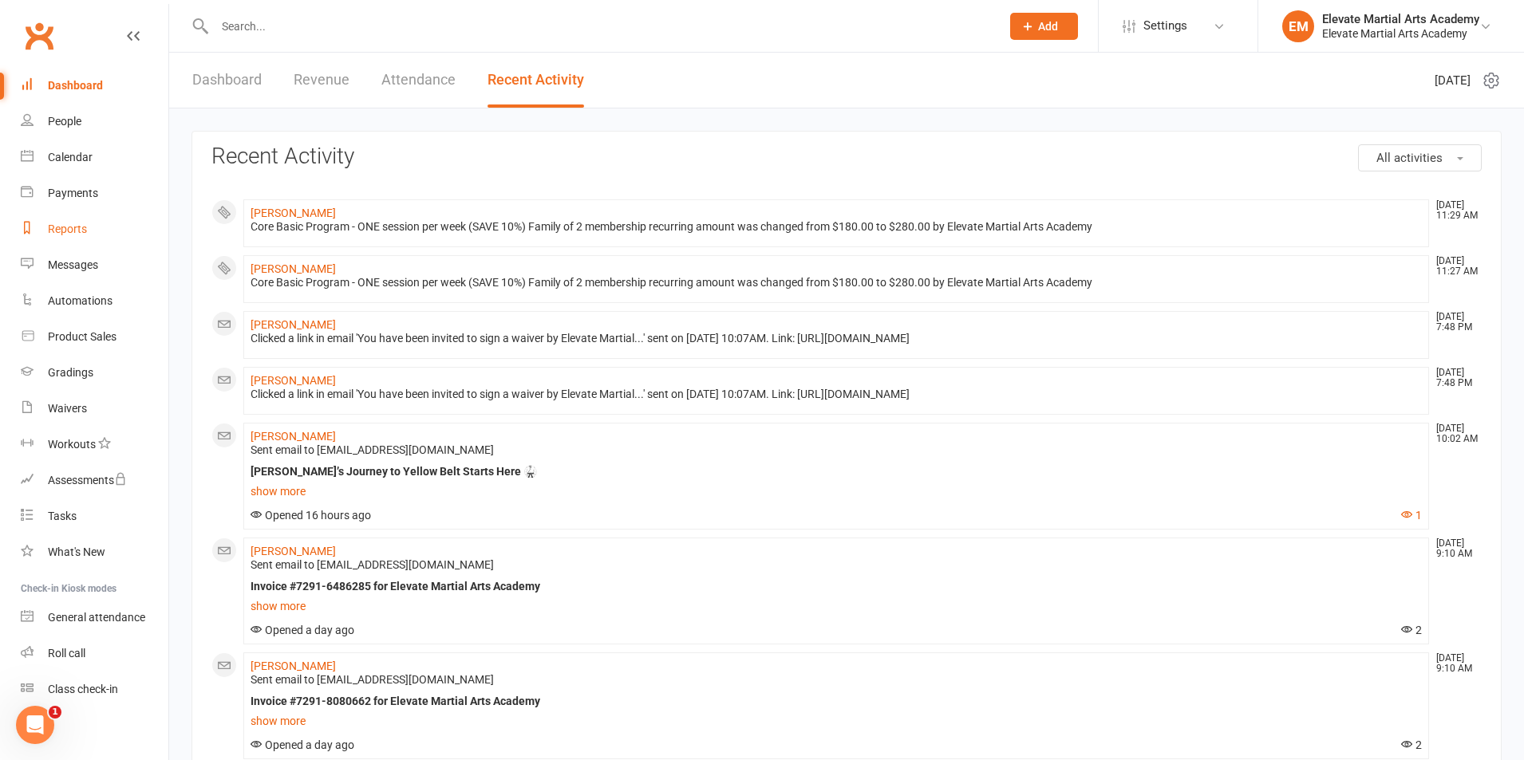
click at [68, 219] on link "Reports" at bounding box center [95, 229] width 148 height 36
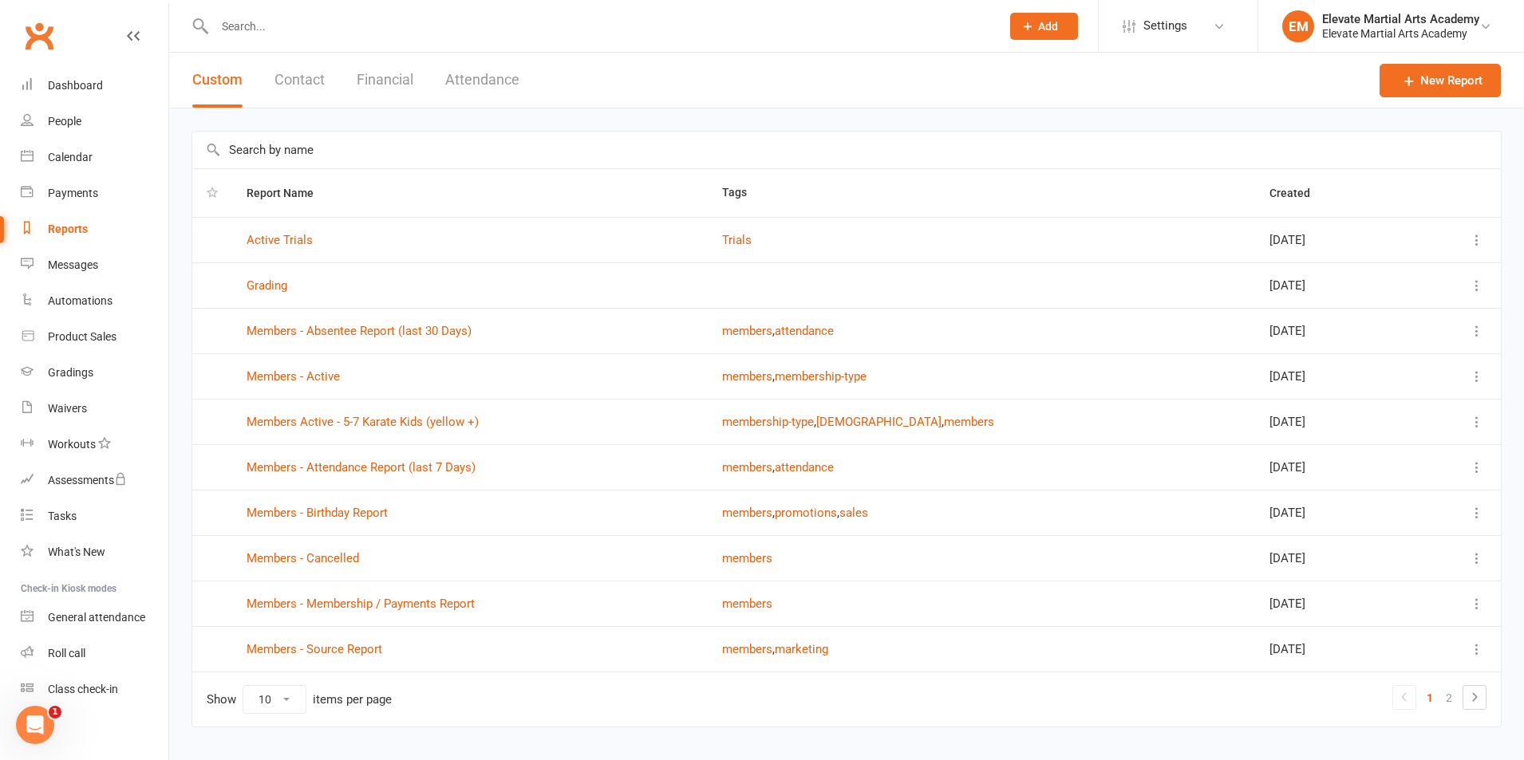
click at [388, 82] on button "Financial" at bounding box center [385, 80] width 57 height 55
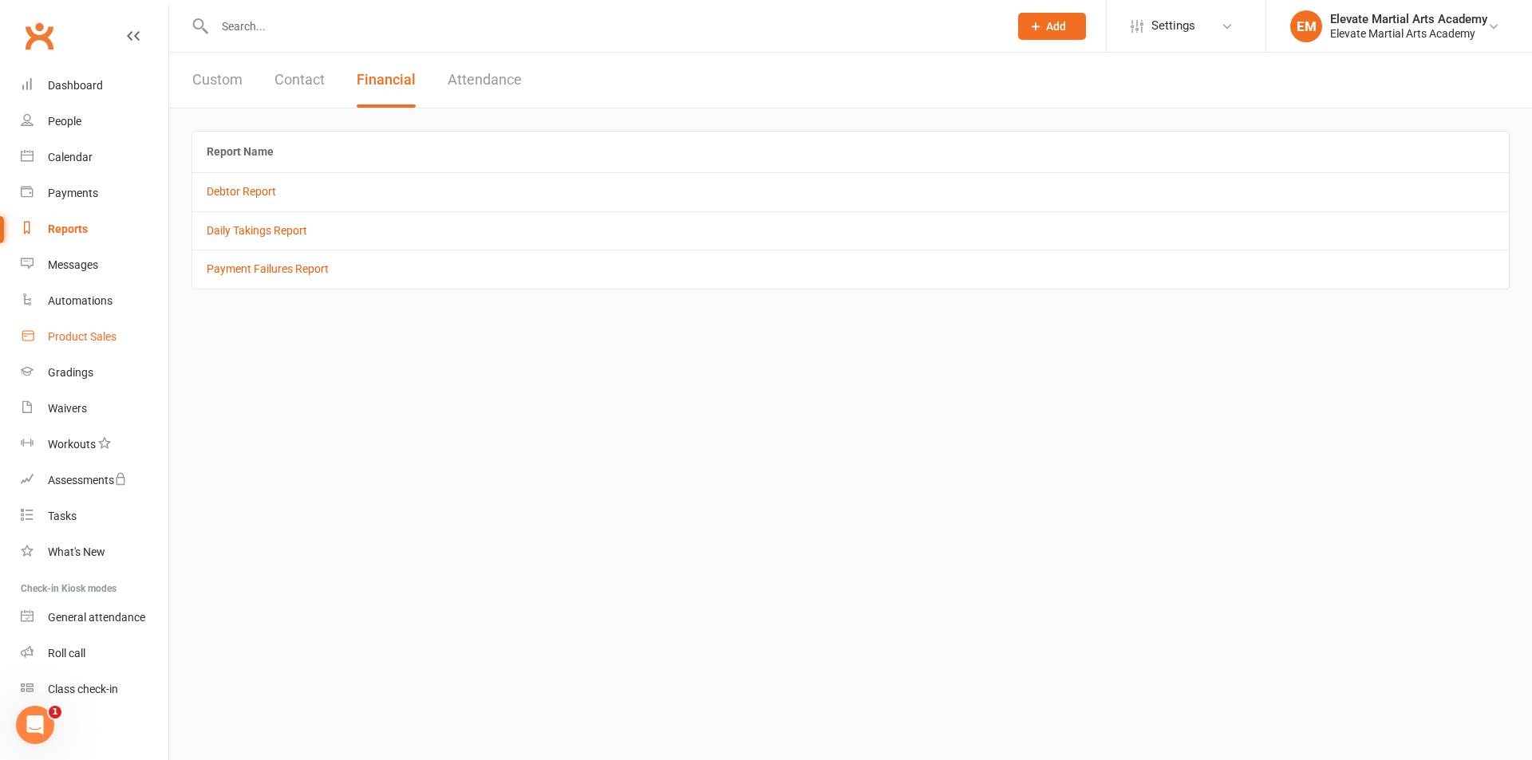
click at [90, 337] on div "Product Sales" at bounding box center [82, 336] width 69 height 13
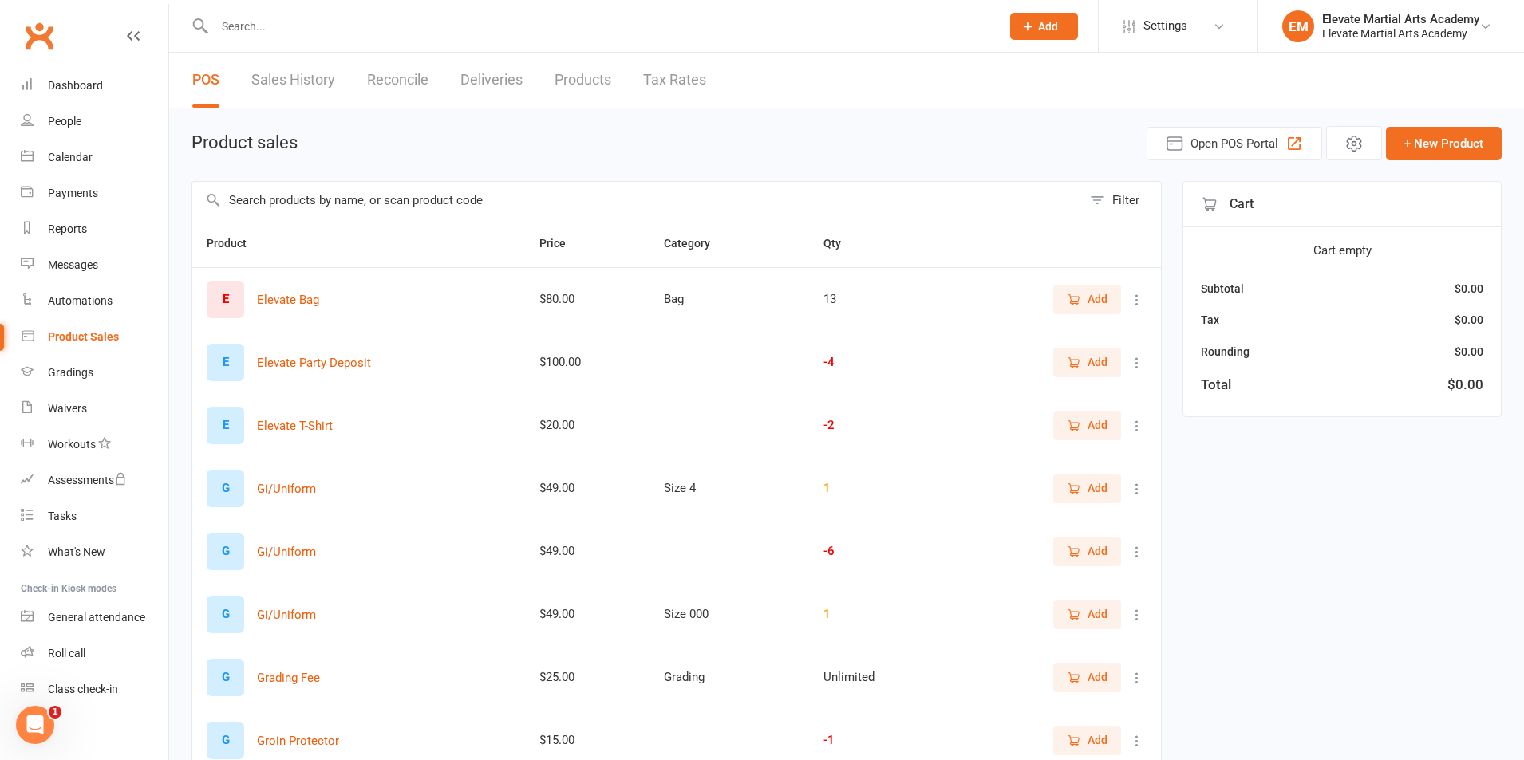
click at [304, 85] on link "Sales History" at bounding box center [293, 80] width 84 height 55
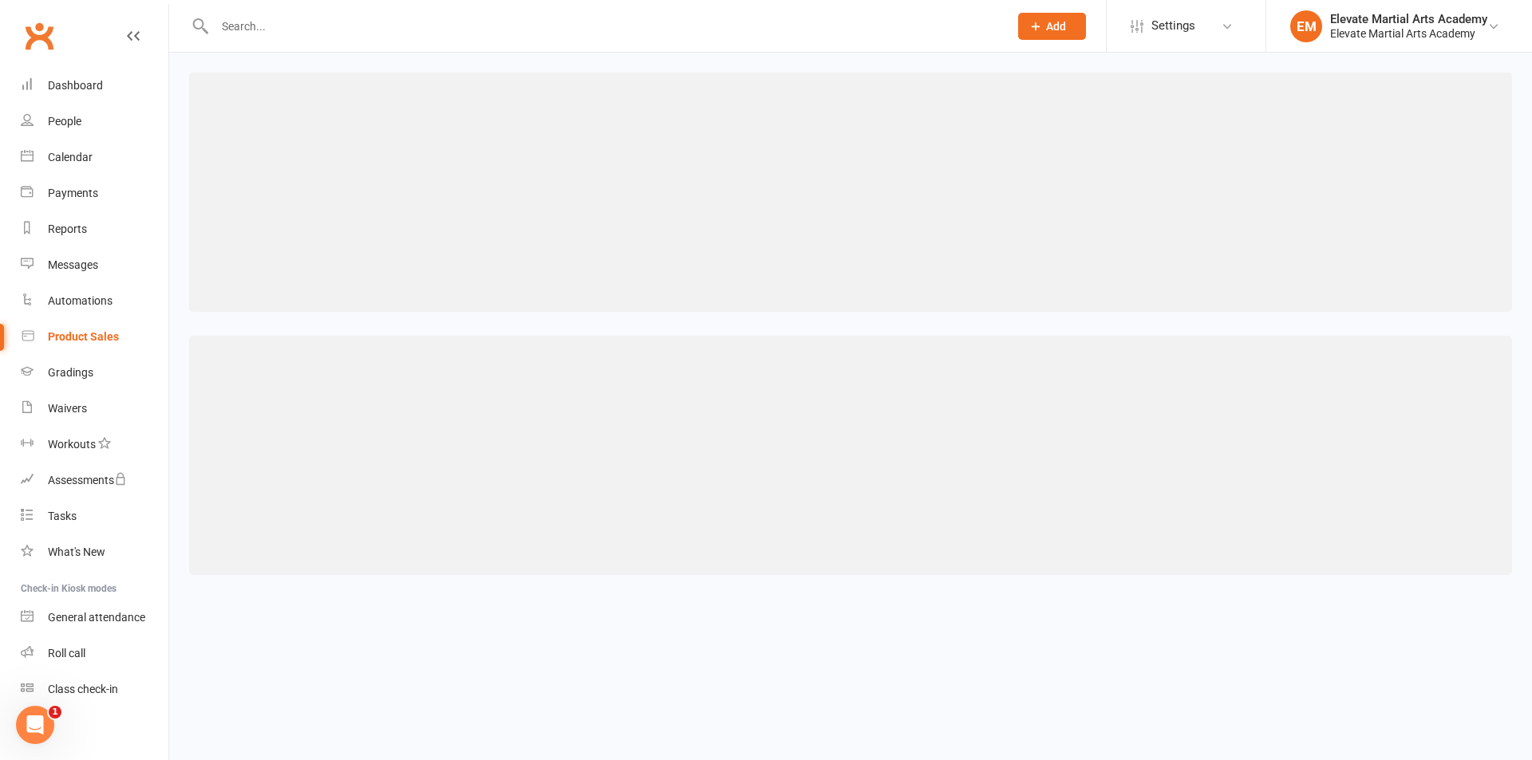
select select "25"
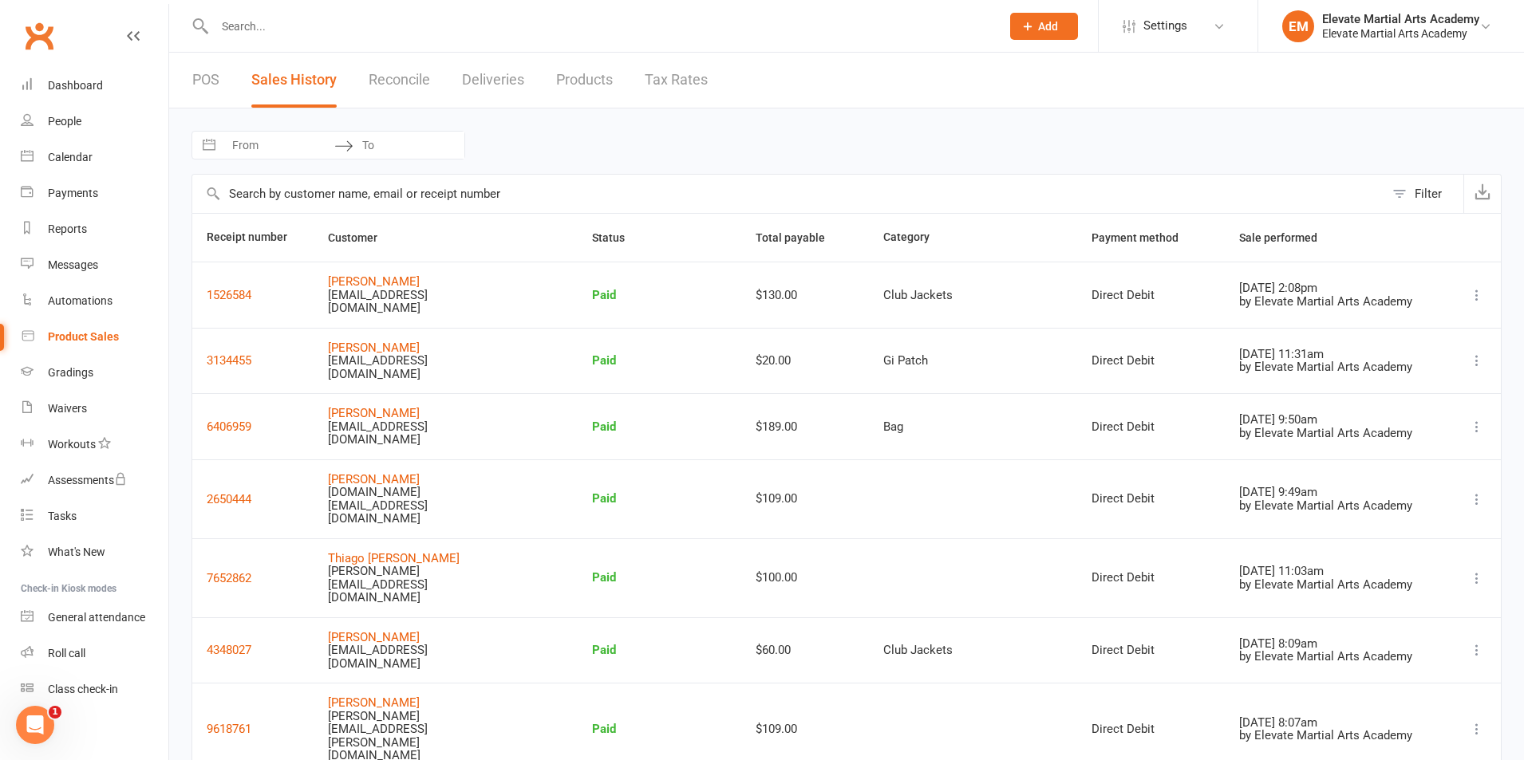
click at [272, 142] on input "From" at bounding box center [278, 145] width 111 height 27
select select "7"
select select "2025"
select select "8"
select select "2025"
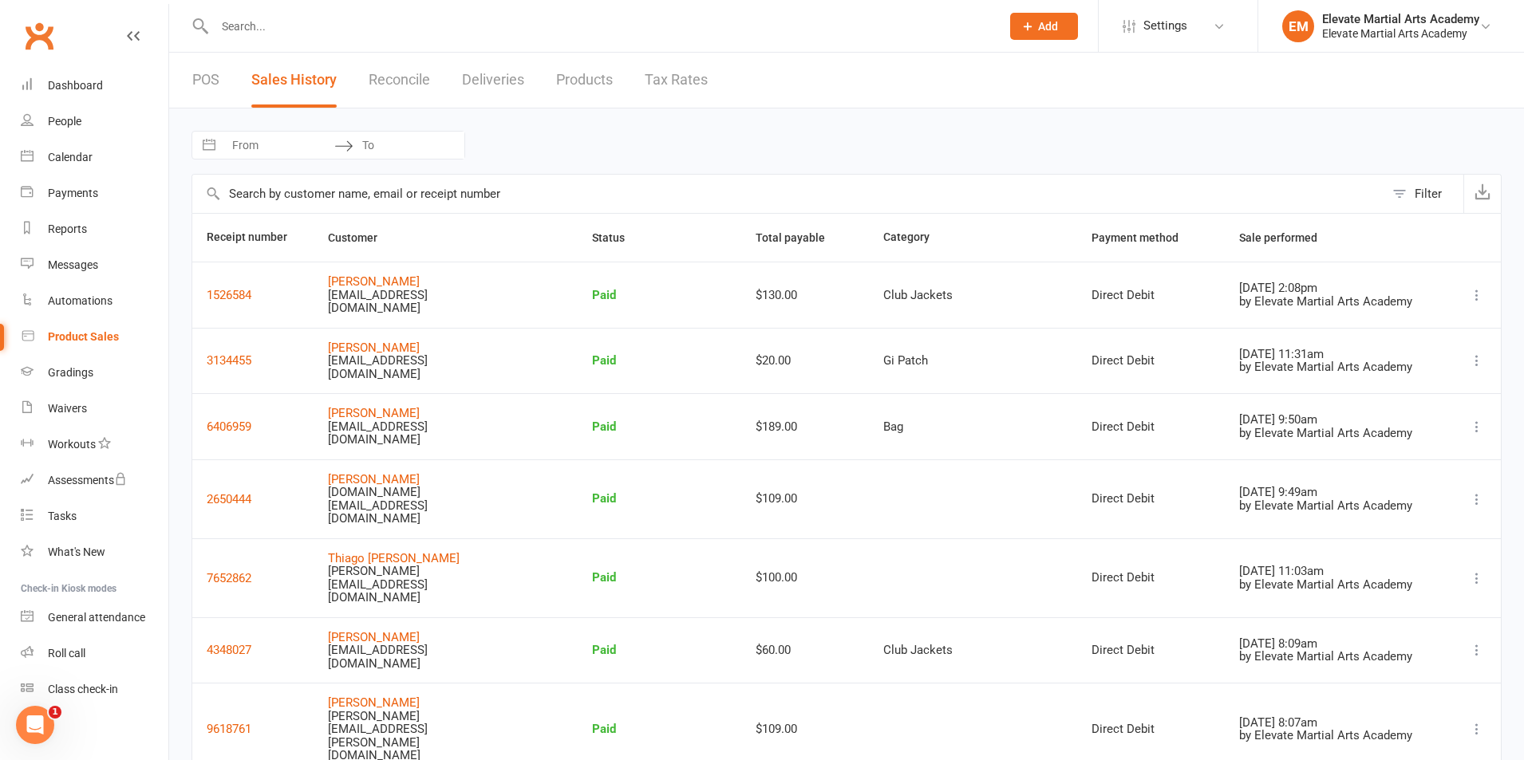
select select "9"
select select "2025"
select select "10"
select select "2025"
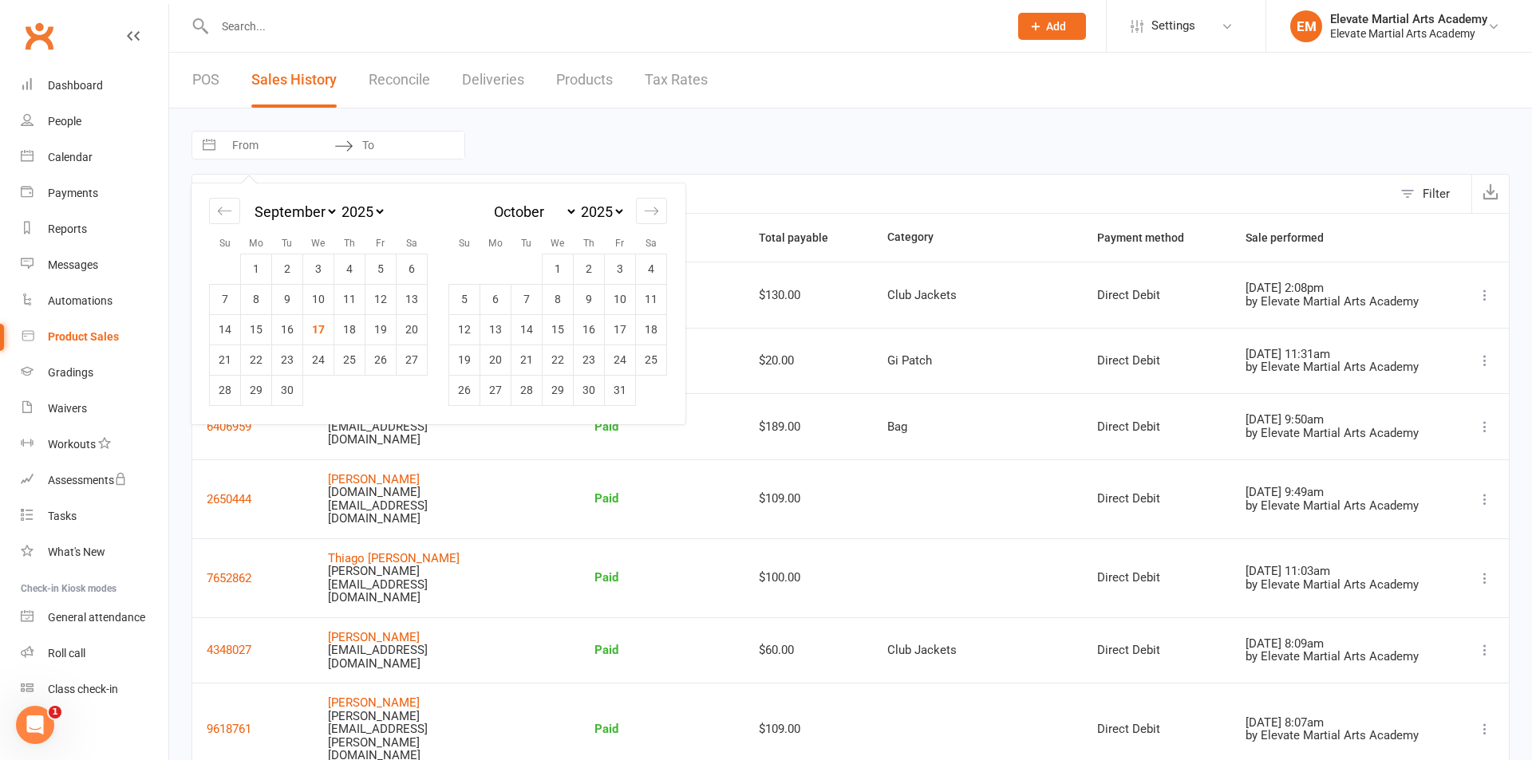
click at [210, 145] on button "Interact with the calendar and add the check-in date for your trip." at bounding box center [209, 145] width 29 height 27
click at [223, 211] on icon "Move backward to switch to the previous month." at bounding box center [224, 210] width 15 height 15
select select "5"
select select "2025"
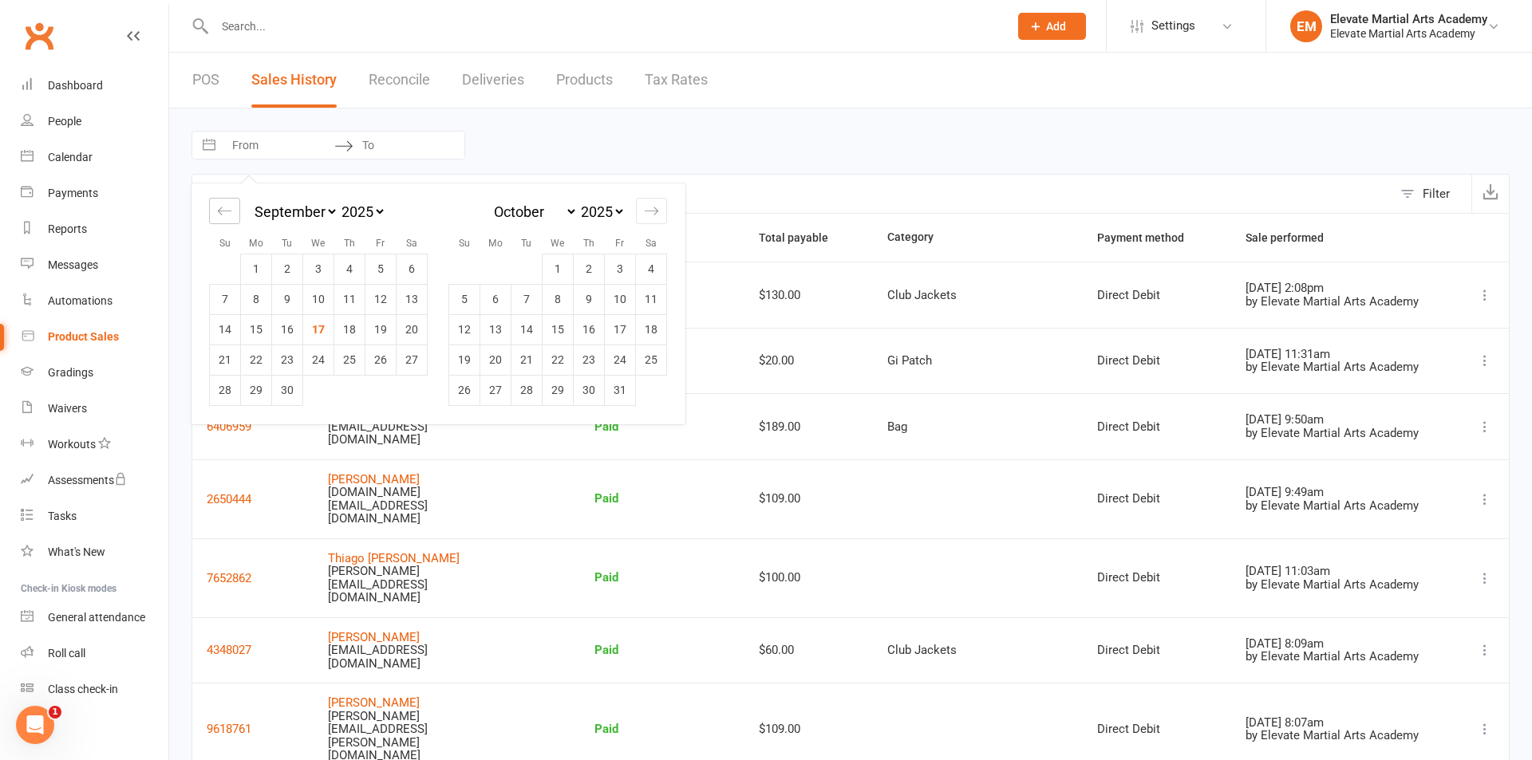
select select "6"
select select "2025"
click at [223, 210] on icon "Move backward to switch to the previous month." at bounding box center [224, 210] width 15 height 15
select select "4"
select select "2025"
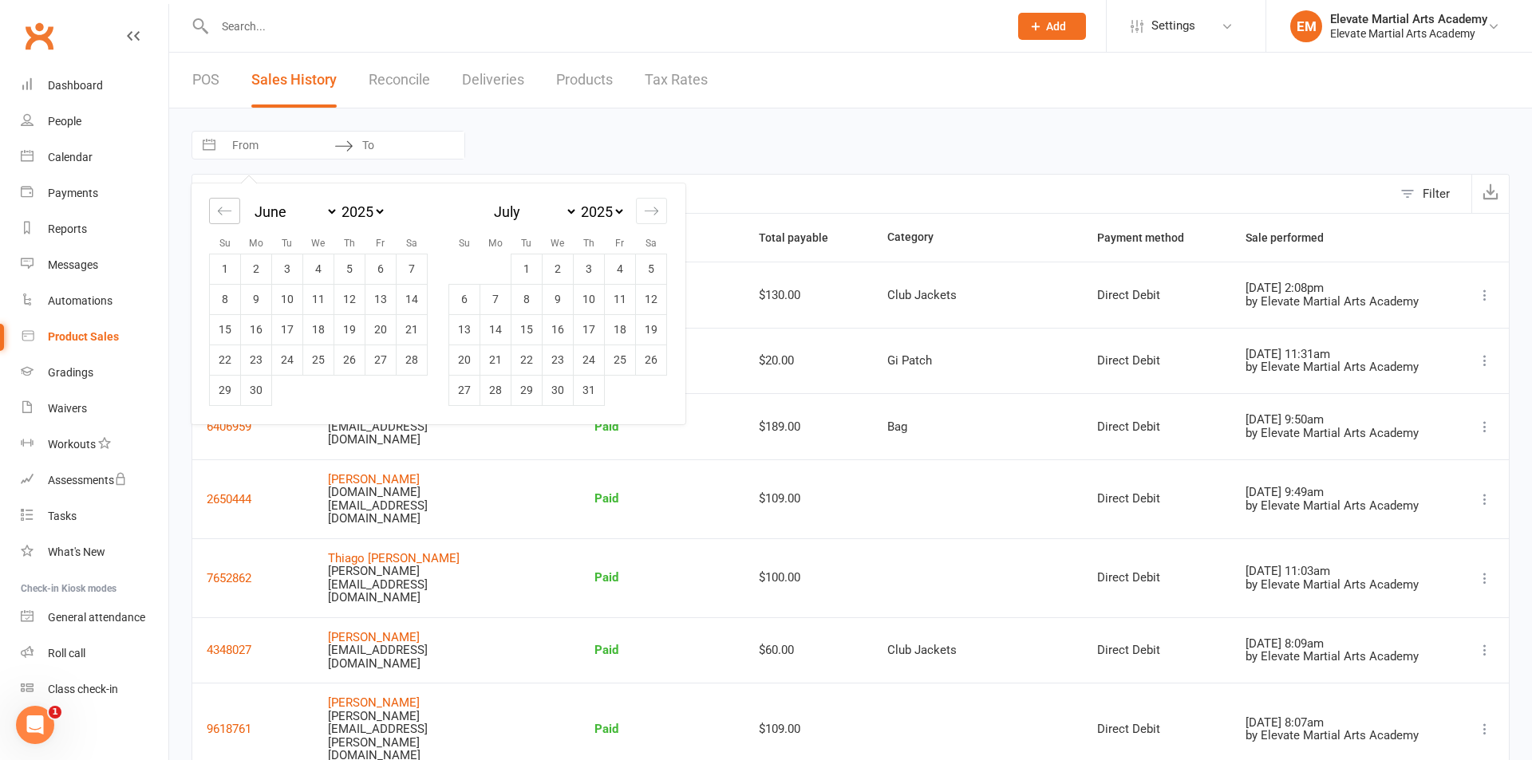
click at [223, 210] on icon "Move backward to switch to the previous month." at bounding box center [224, 210] width 15 height 15
select select "3"
select select "2025"
click at [223, 210] on icon "Move backward to switch to the previous month." at bounding box center [224, 210] width 15 height 15
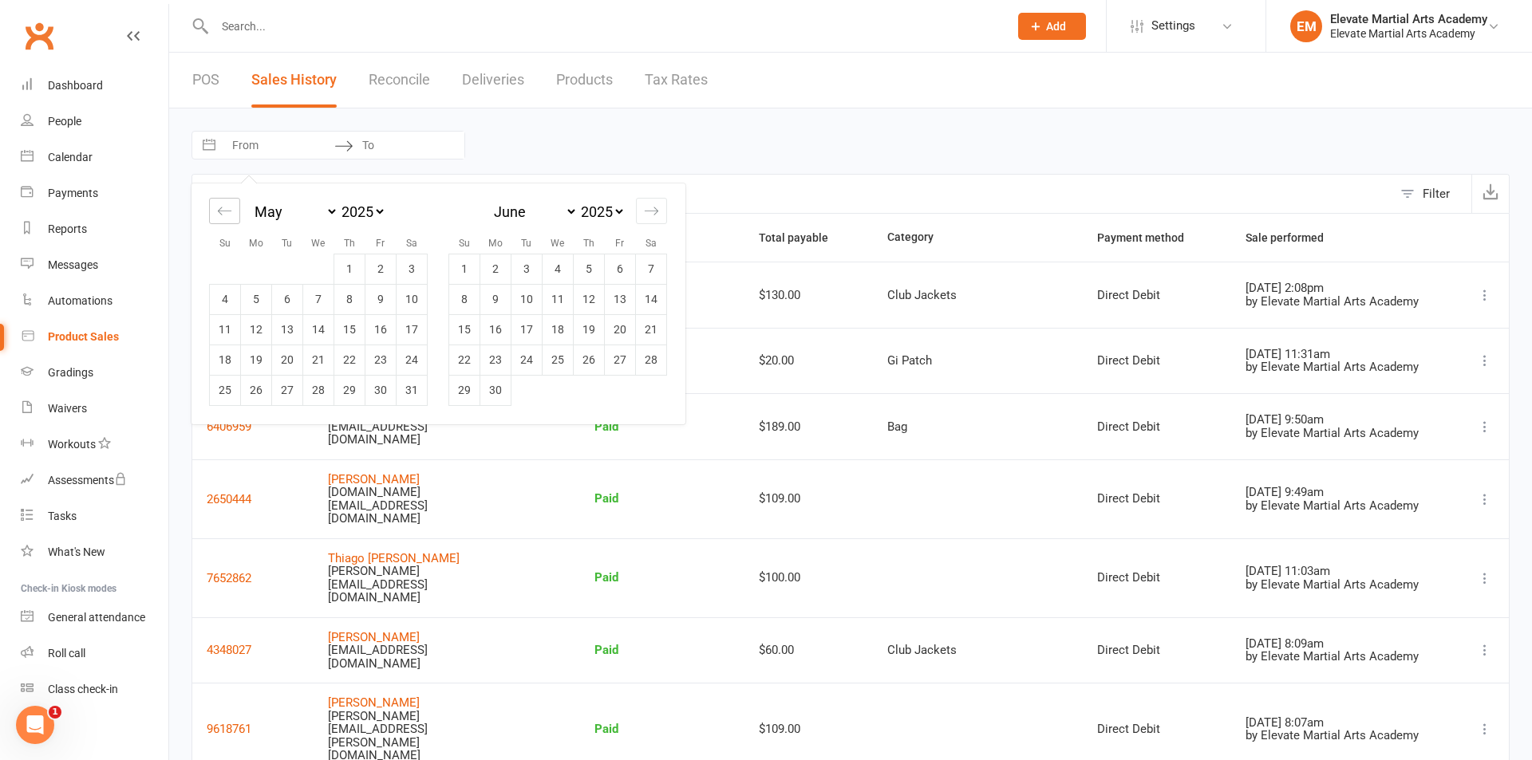
select select "1"
select select "2025"
select select "2"
select select "2025"
click at [223, 210] on icon "Move backward to switch to the previous month." at bounding box center [224, 210] width 15 height 15
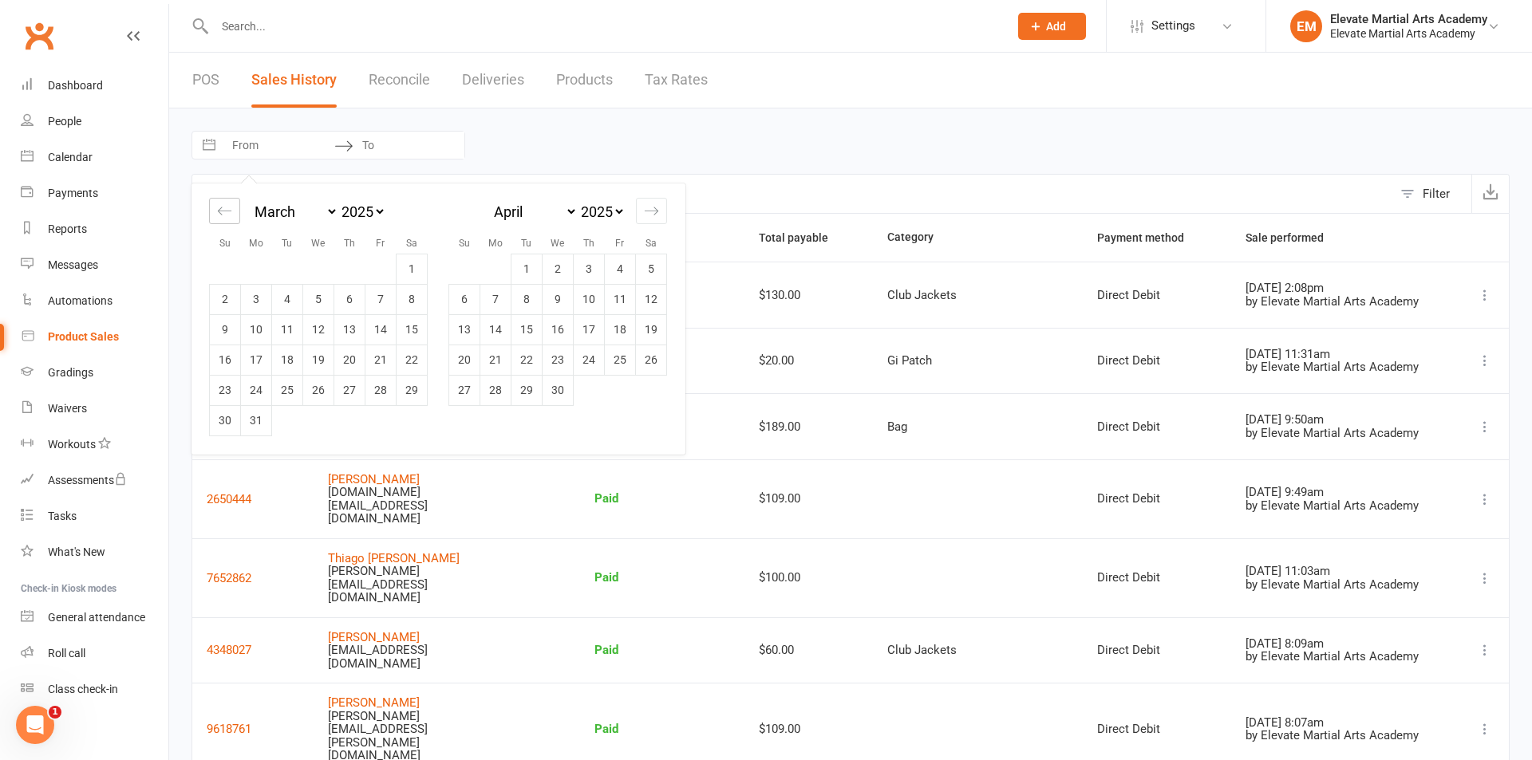
select select "2025"
click at [223, 210] on icon "Move backward to switch to the previous month." at bounding box center [224, 210] width 15 height 15
select select "11"
select select "2024"
click at [223, 210] on icon "Move backward to switch to the previous month." at bounding box center [224, 210] width 15 height 15
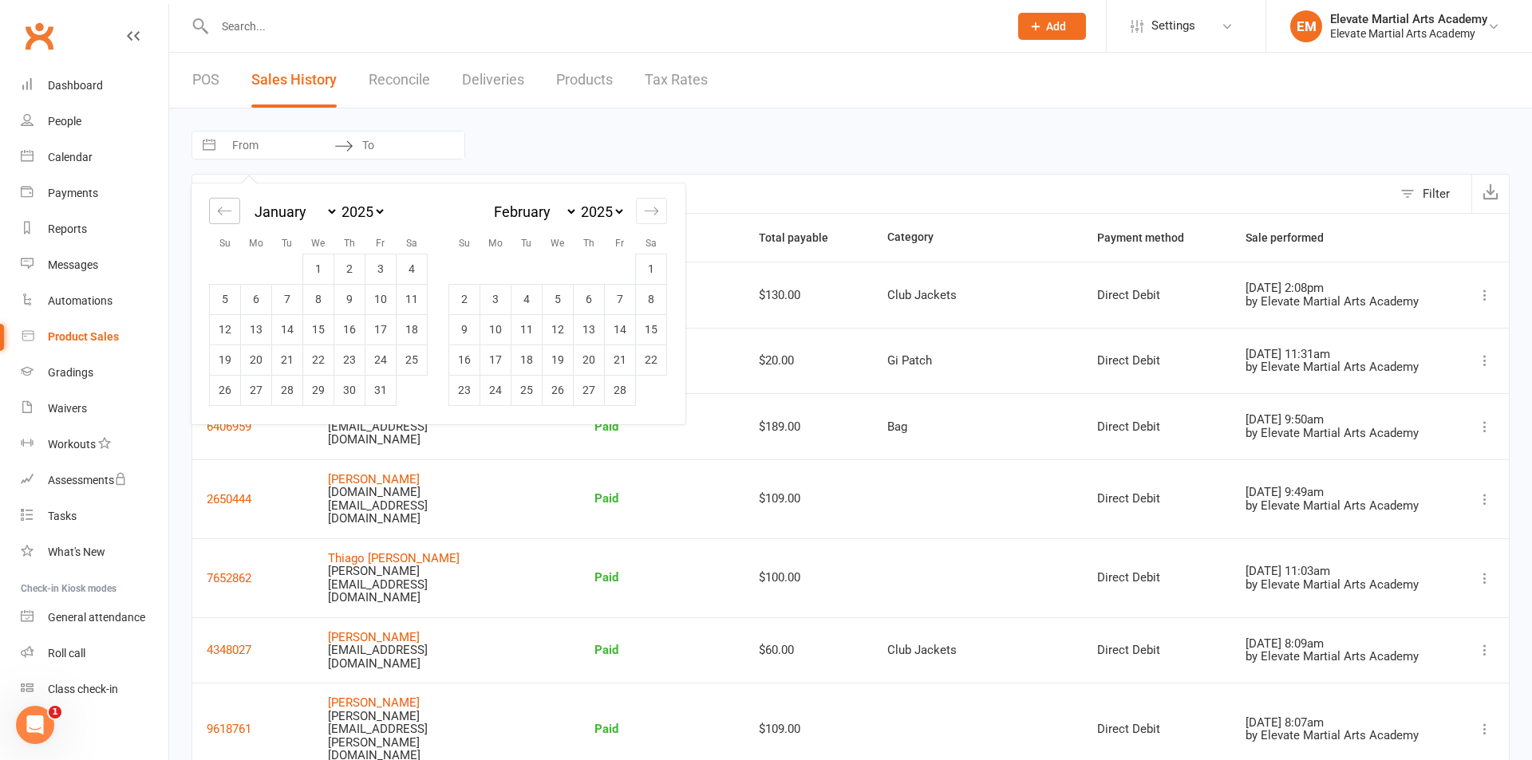
select select "10"
select select "2024"
click at [223, 210] on icon "Move backward to switch to the previous month." at bounding box center [224, 210] width 15 height 15
select select "9"
select select "2024"
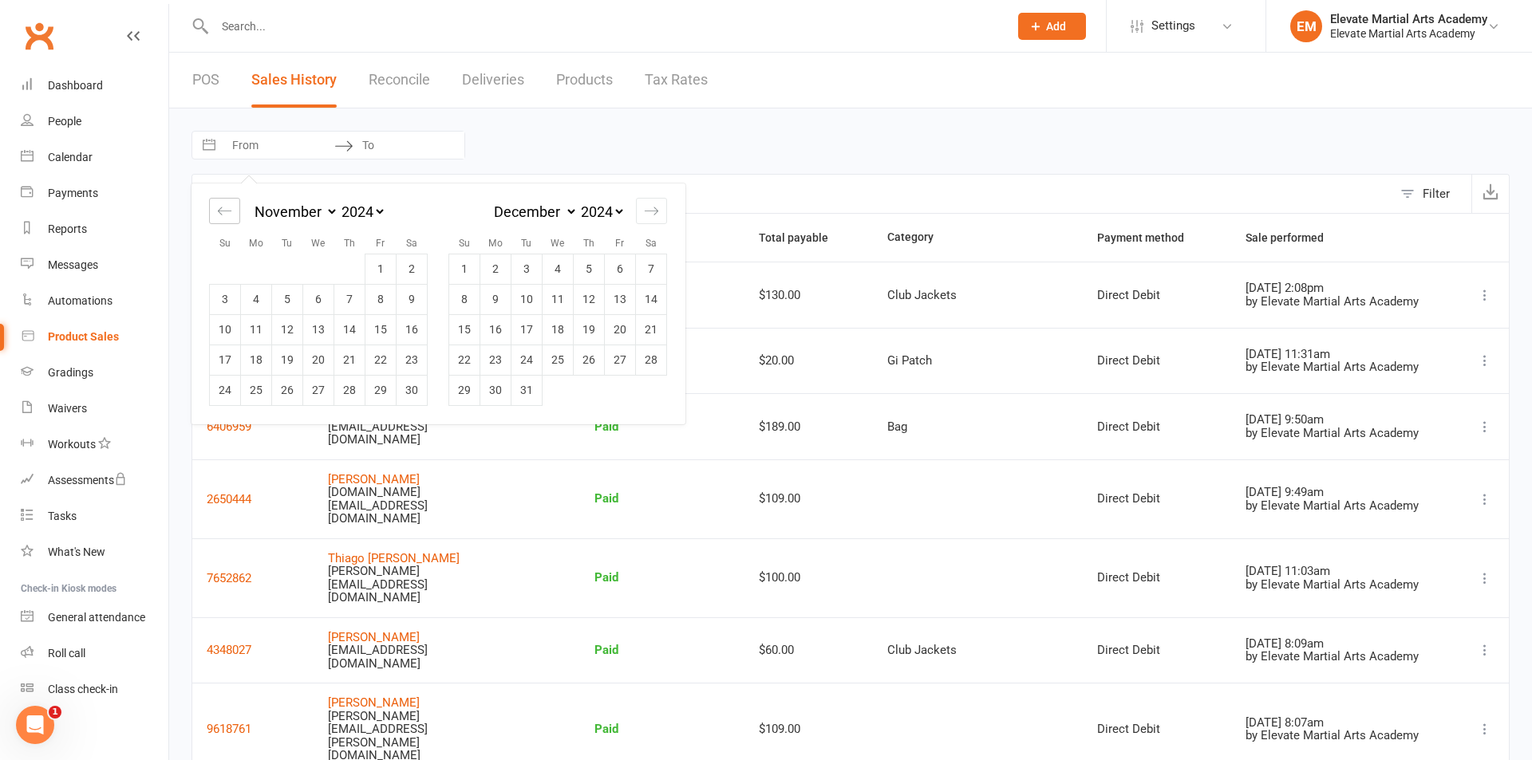
click at [223, 210] on icon "Move backward to switch to the previous month." at bounding box center [224, 210] width 15 height 15
select select "8"
select select "2024"
click at [223, 210] on icon "Move backward to switch to the previous month." at bounding box center [224, 210] width 15 height 15
select select "7"
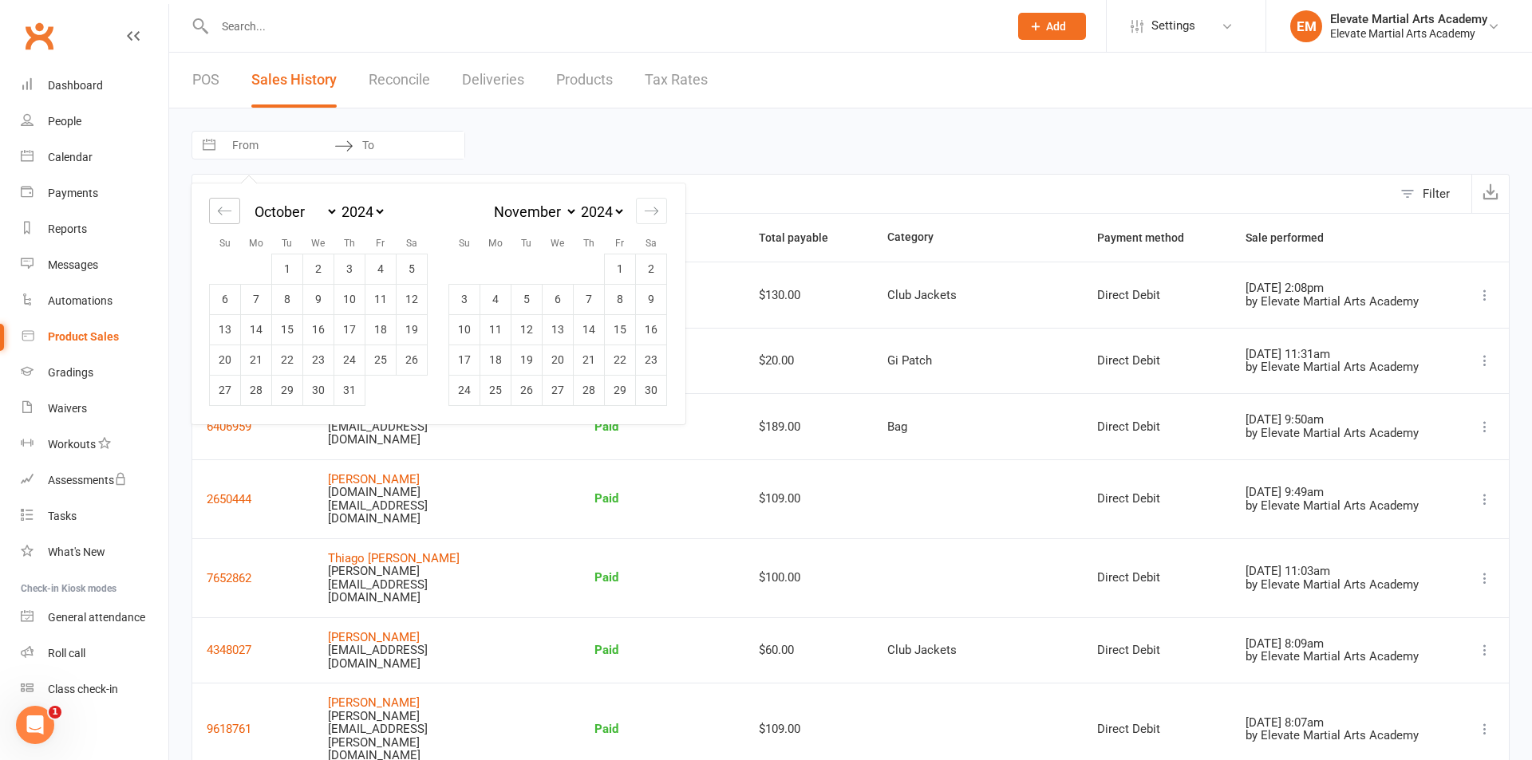
select select "2024"
click at [226, 265] on td "1" at bounding box center [225, 269] width 31 height 30
type input "01 Sep 2024"
click at [654, 207] on icon "Move forward to switch to the next month." at bounding box center [651, 210] width 15 height 15
select select "11"
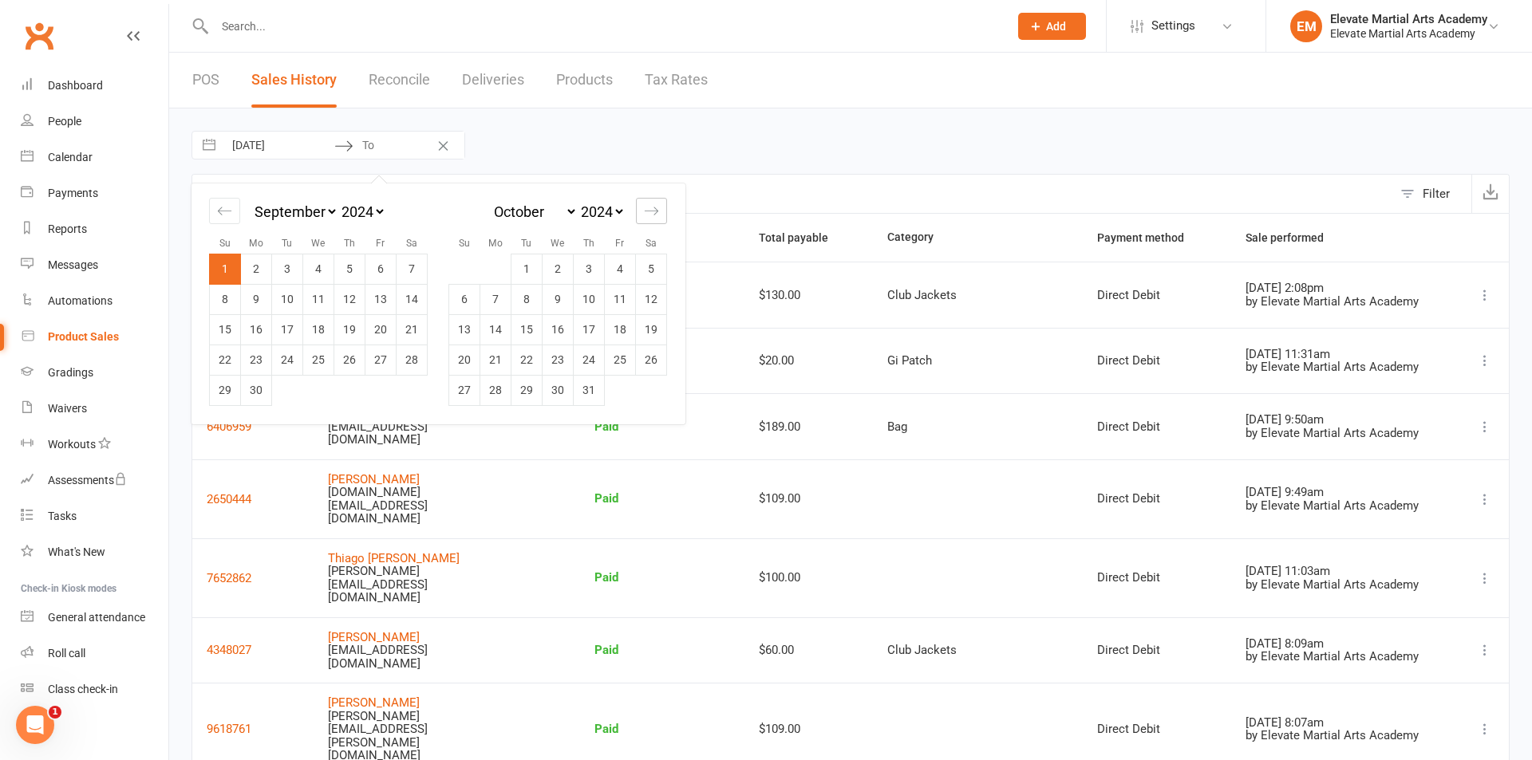
select select "2024"
click at [654, 207] on icon "Move forward to switch to the next month." at bounding box center [651, 210] width 15 height 15
select select "2025"
click at [654, 207] on icon "Move forward to switch to the next month." at bounding box center [651, 210] width 15 height 15
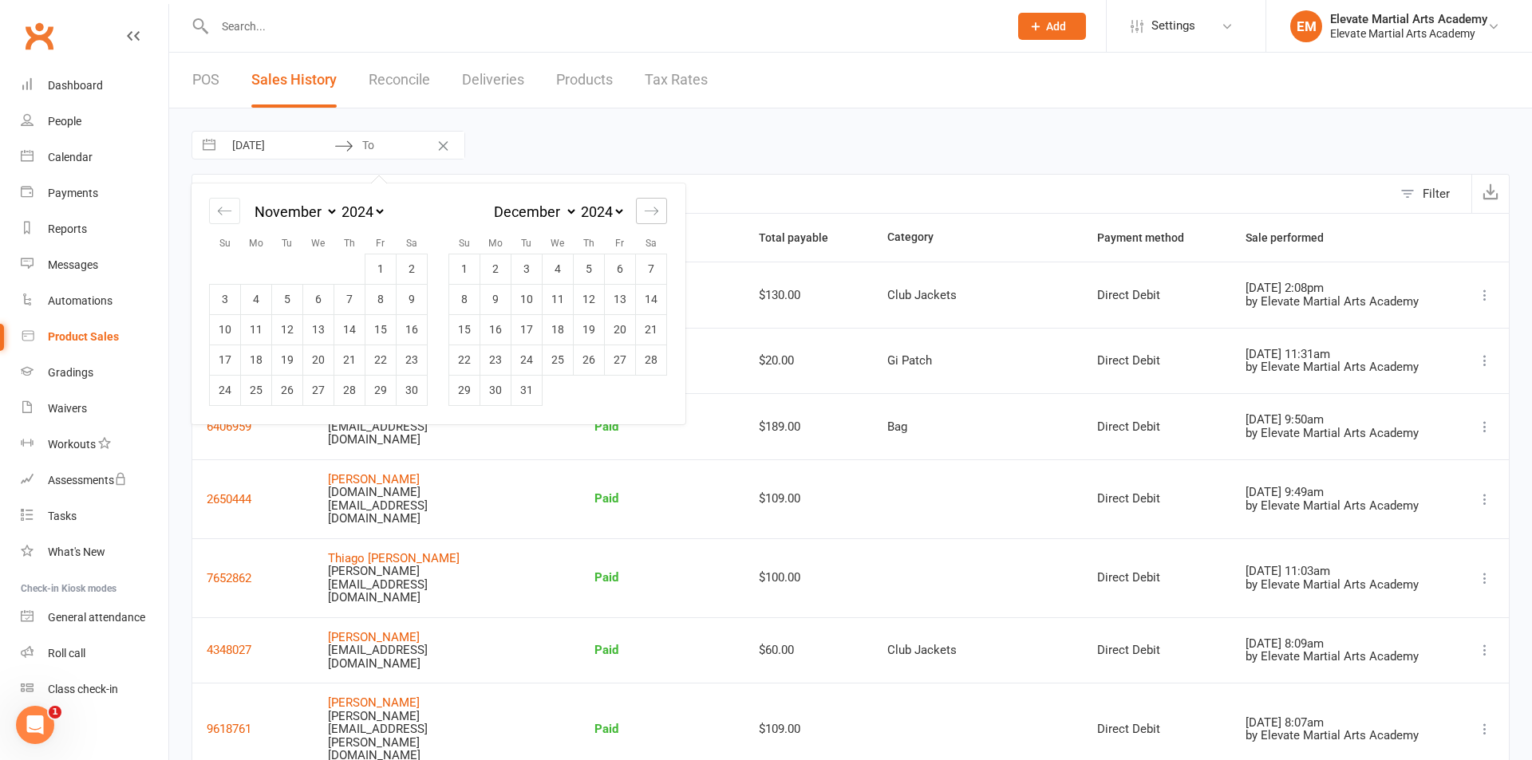
select select "1"
select select "2025"
select select "2"
select select "2025"
click at [654, 207] on icon "Move forward to switch to the next month." at bounding box center [651, 210] width 15 height 15
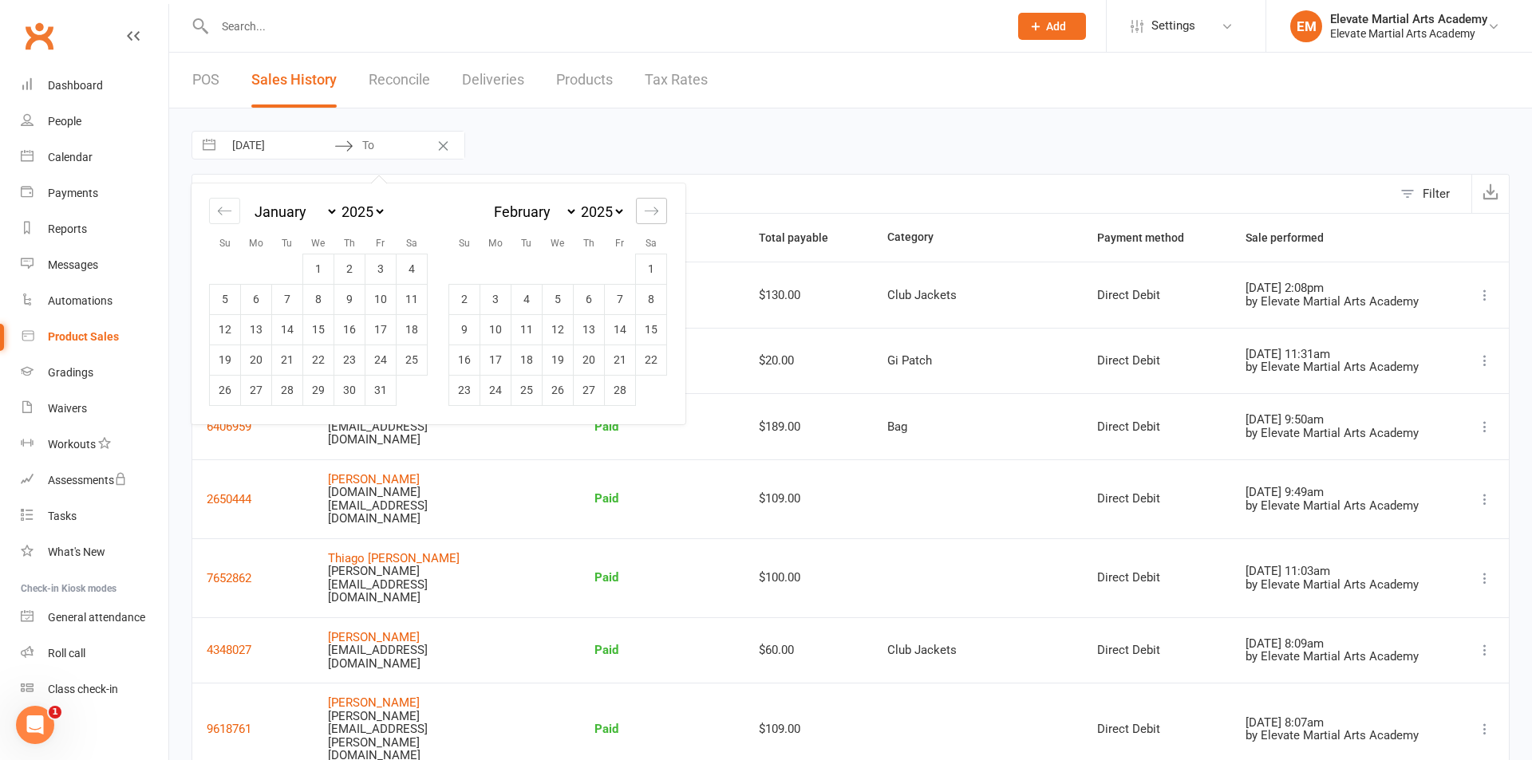
select select "3"
select select "2025"
click at [654, 207] on icon "Move forward to switch to the next month." at bounding box center [651, 210] width 15 height 15
select select "4"
select select "2025"
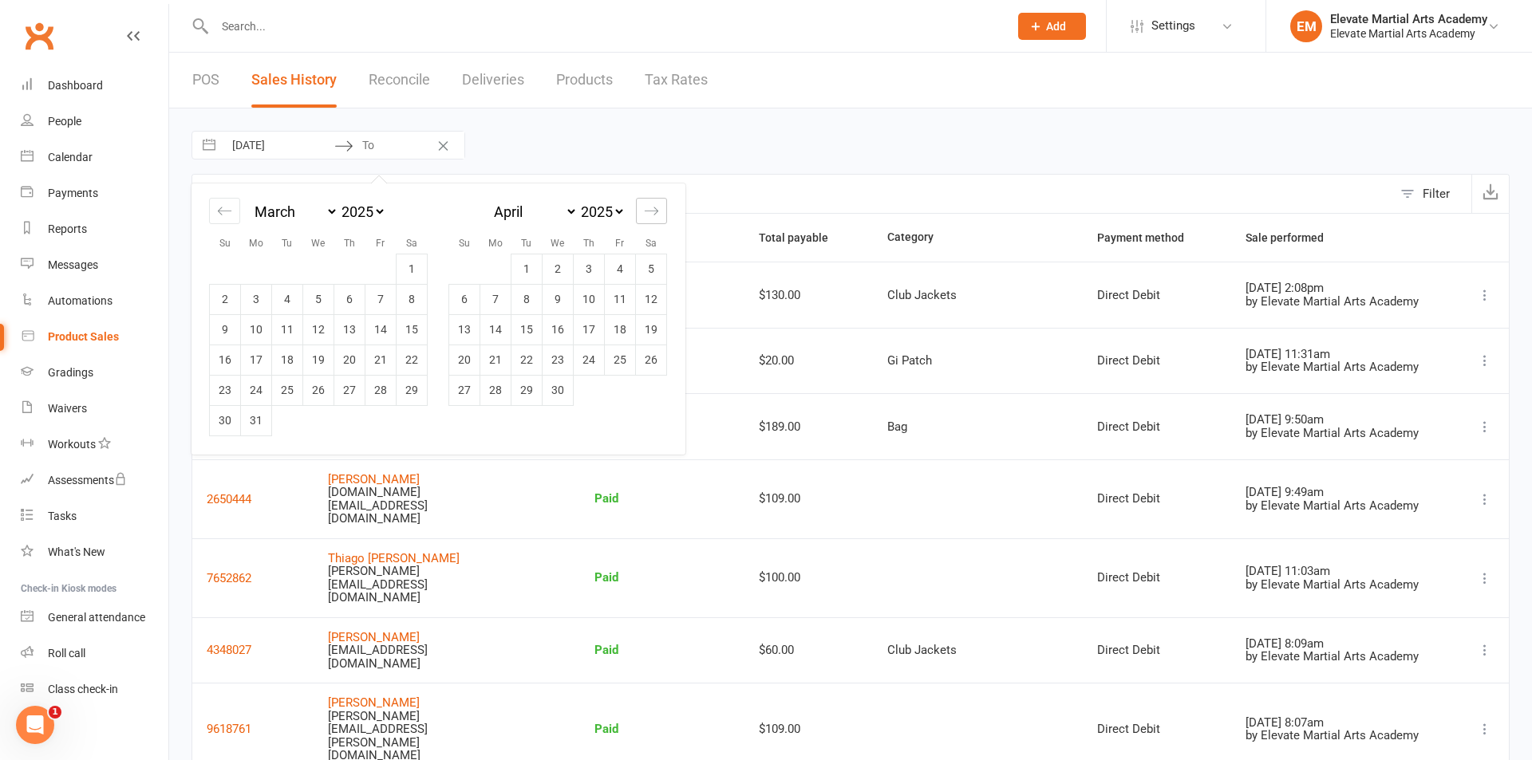
click at [654, 207] on icon "Move forward to switch to the next month." at bounding box center [651, 210] width 15 height 15
select select "5"
select select "2025"
click at [654, 207] on icon "Move forward to switch to the next month." at bounding box center [651, 210] width 15 height 15
select select "6"
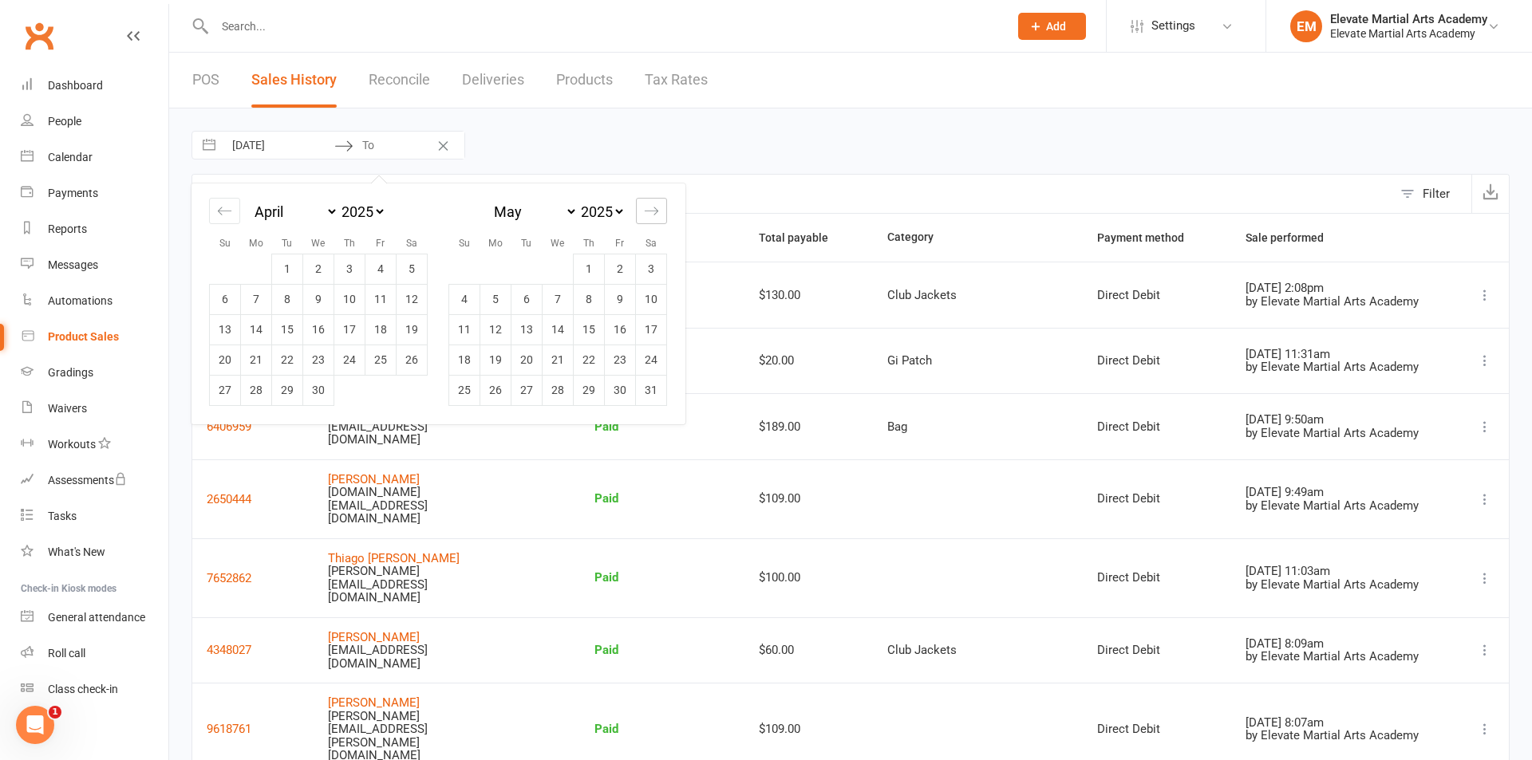
select select "2025"
click at [654, 207] on icon "Move forward to switch to the next month." at bounding box center [651, 210] width 15 height 15
select select "7"
select select "2025"
click at [654, 207] on icon "Move forward to switch to the next month." at bounding box center [651, 210] width 15 height 15
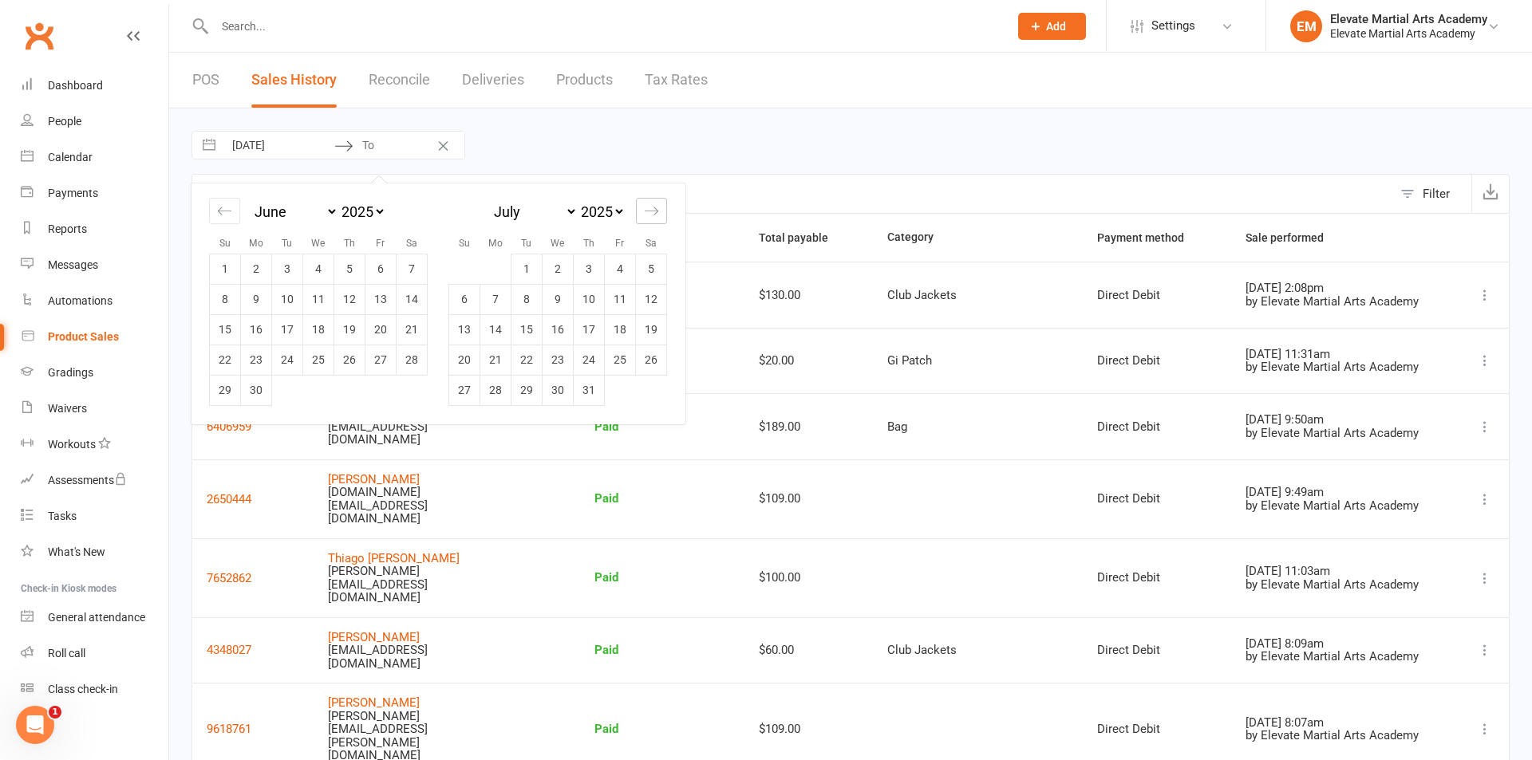
select select "8"
select select "2025"
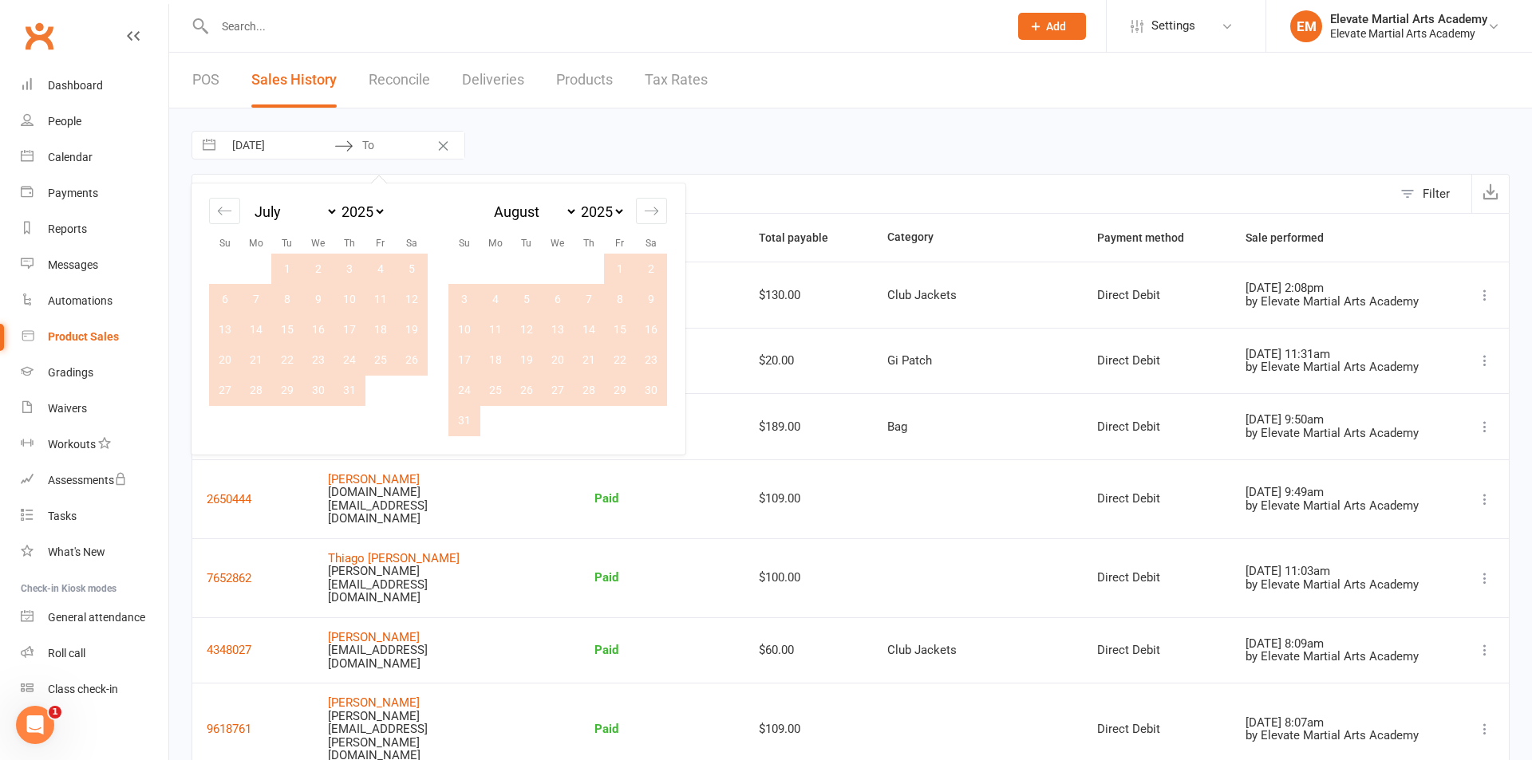
click at [458, 421] on td "31" at bounding box center [464, 420] width 31 height 30
type input "31 Aug 2025"
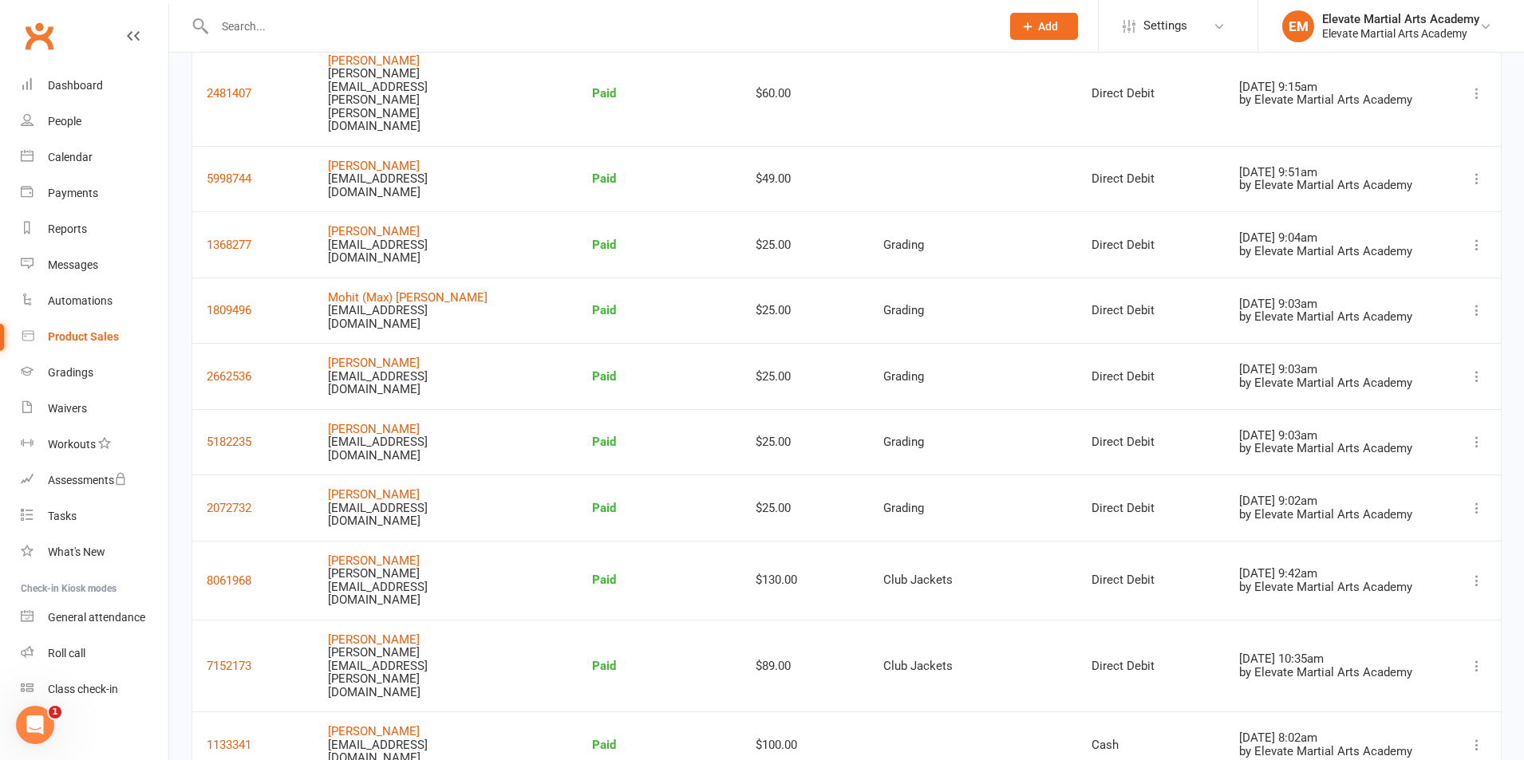
scroll to position [1024, 0]
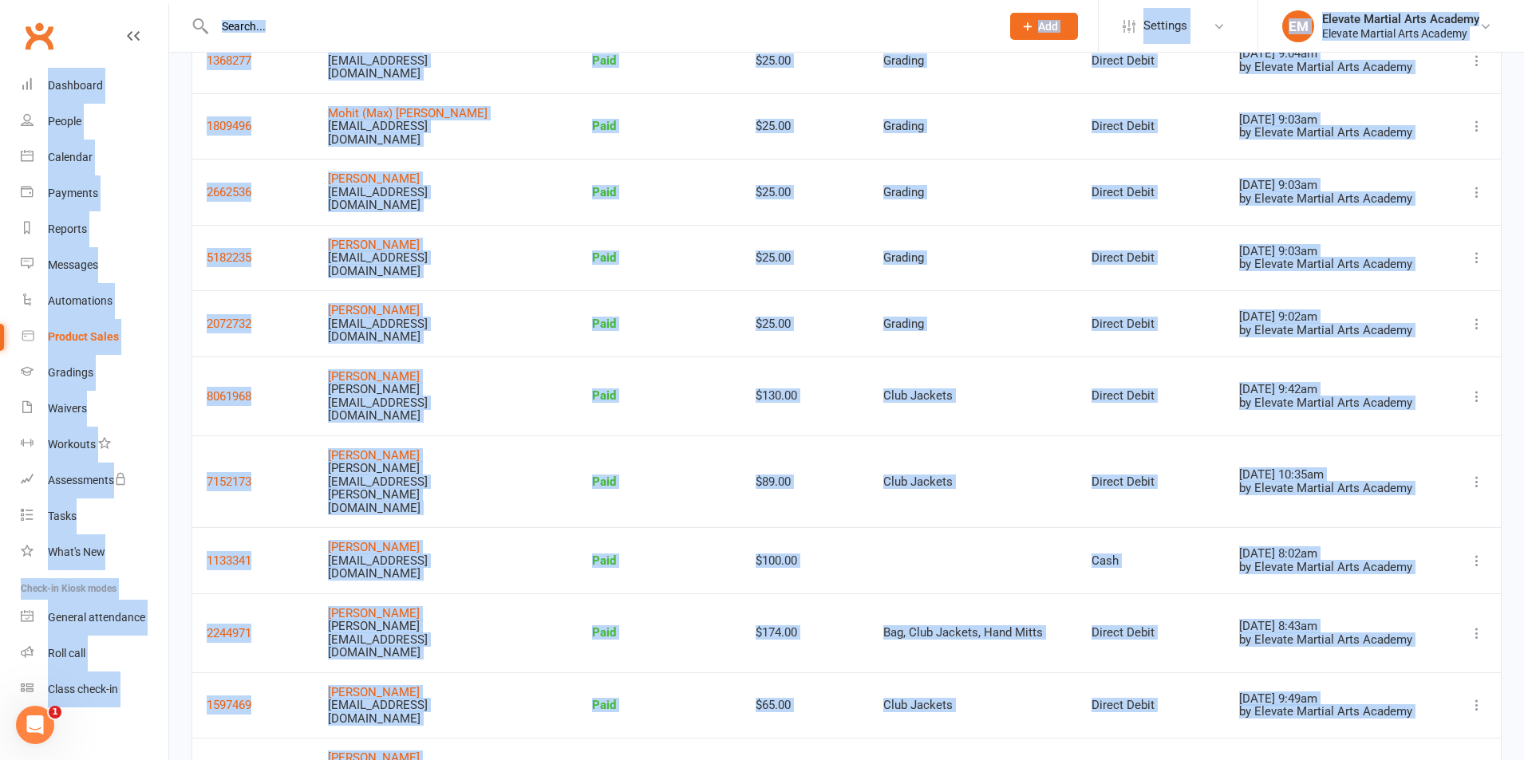
select select "100"
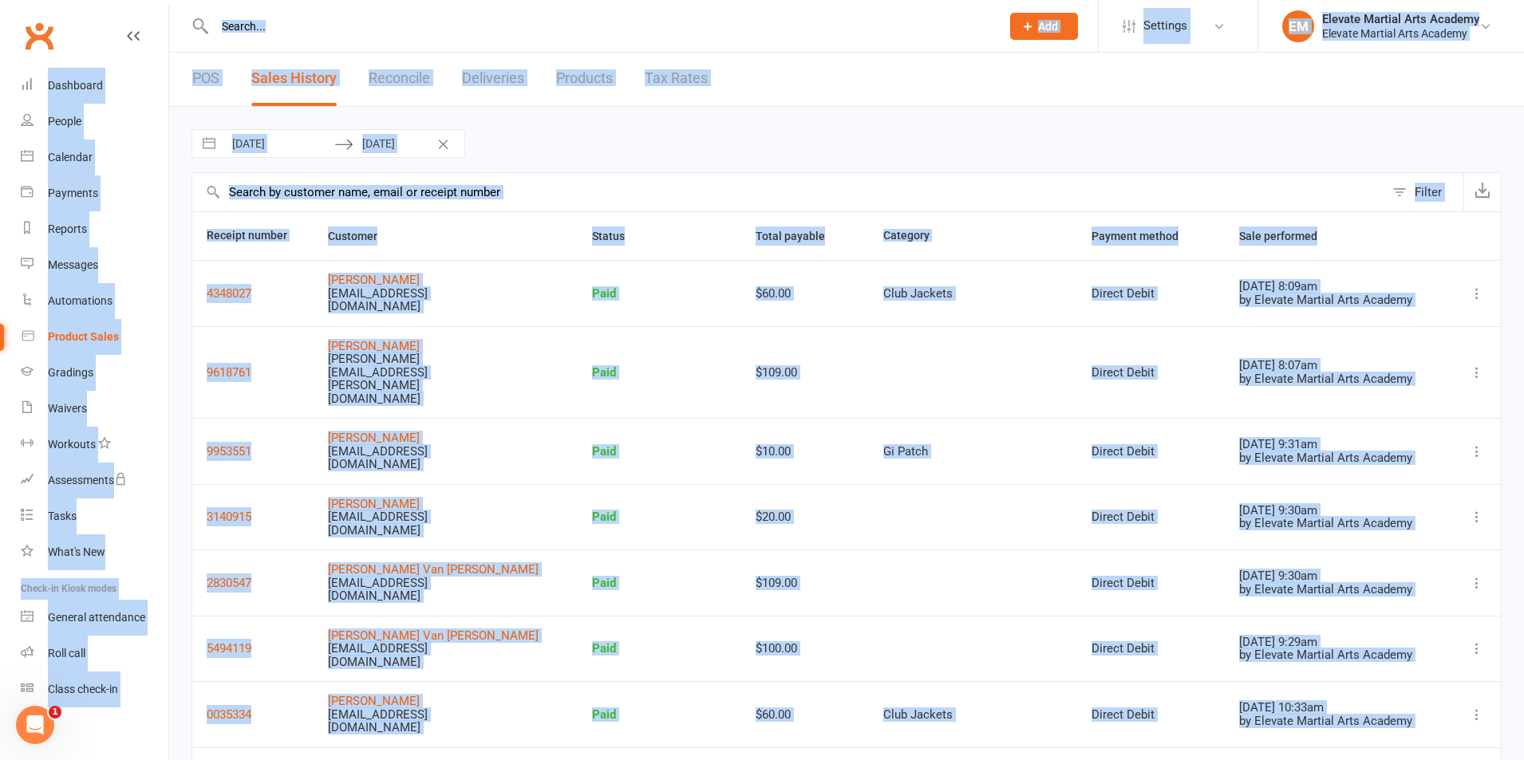
scroll to position [0, 0]
click at [398, 78] on link "Reconcile" at bounding box center [399, 80] width 61 height 55
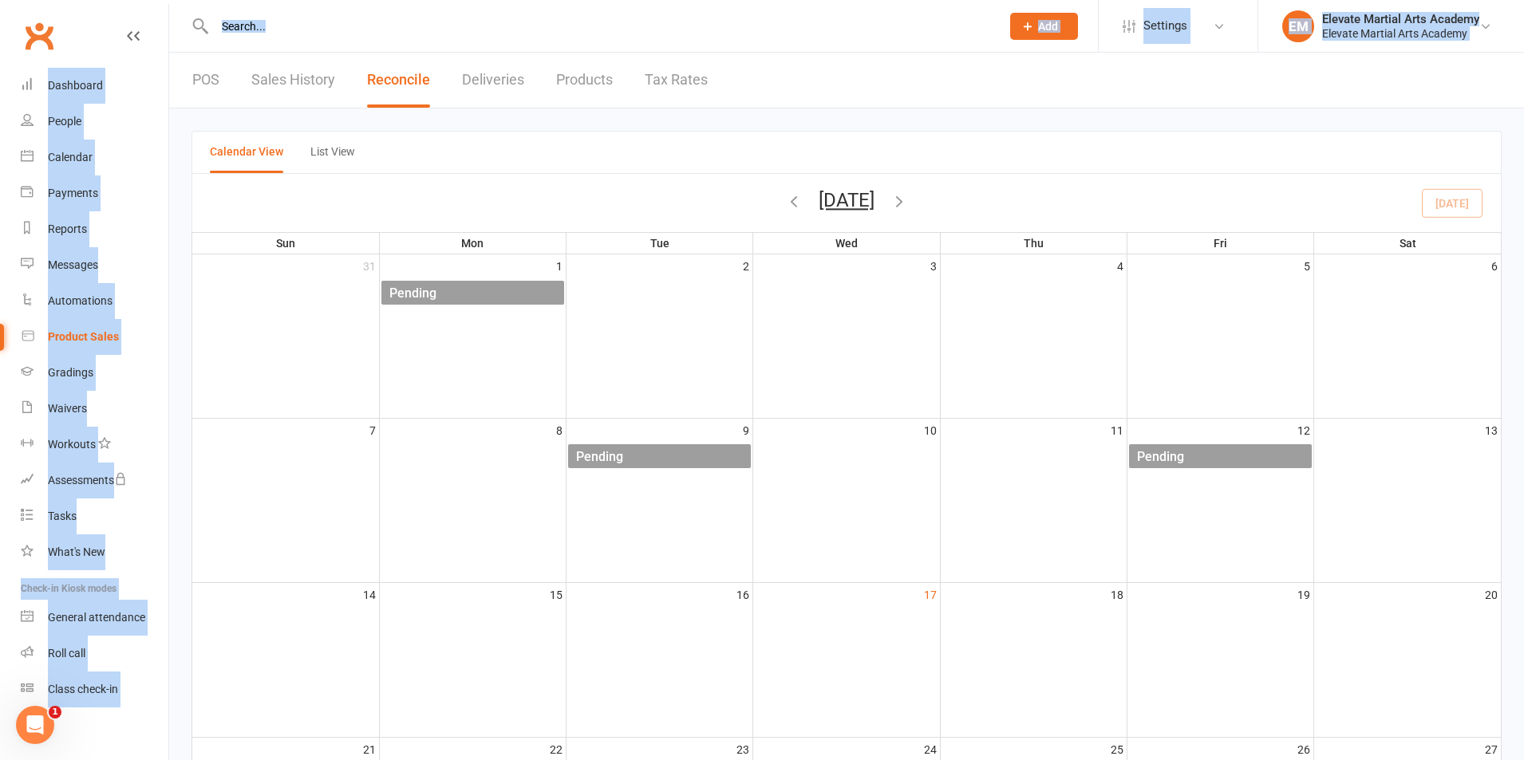
click at [202, 74] on link "POS" at bounding box center [205, 80] width 27 height 55
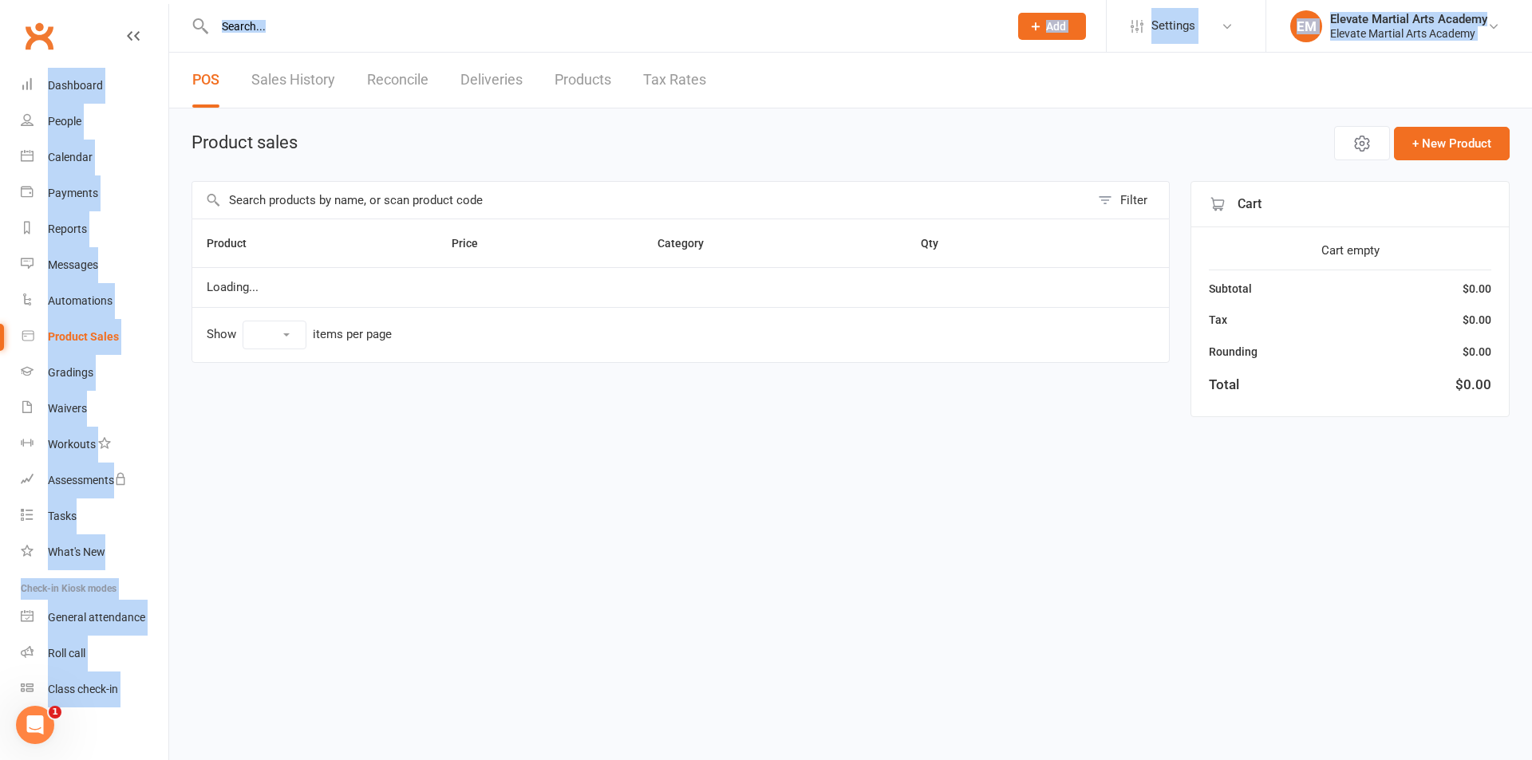
select select "10"
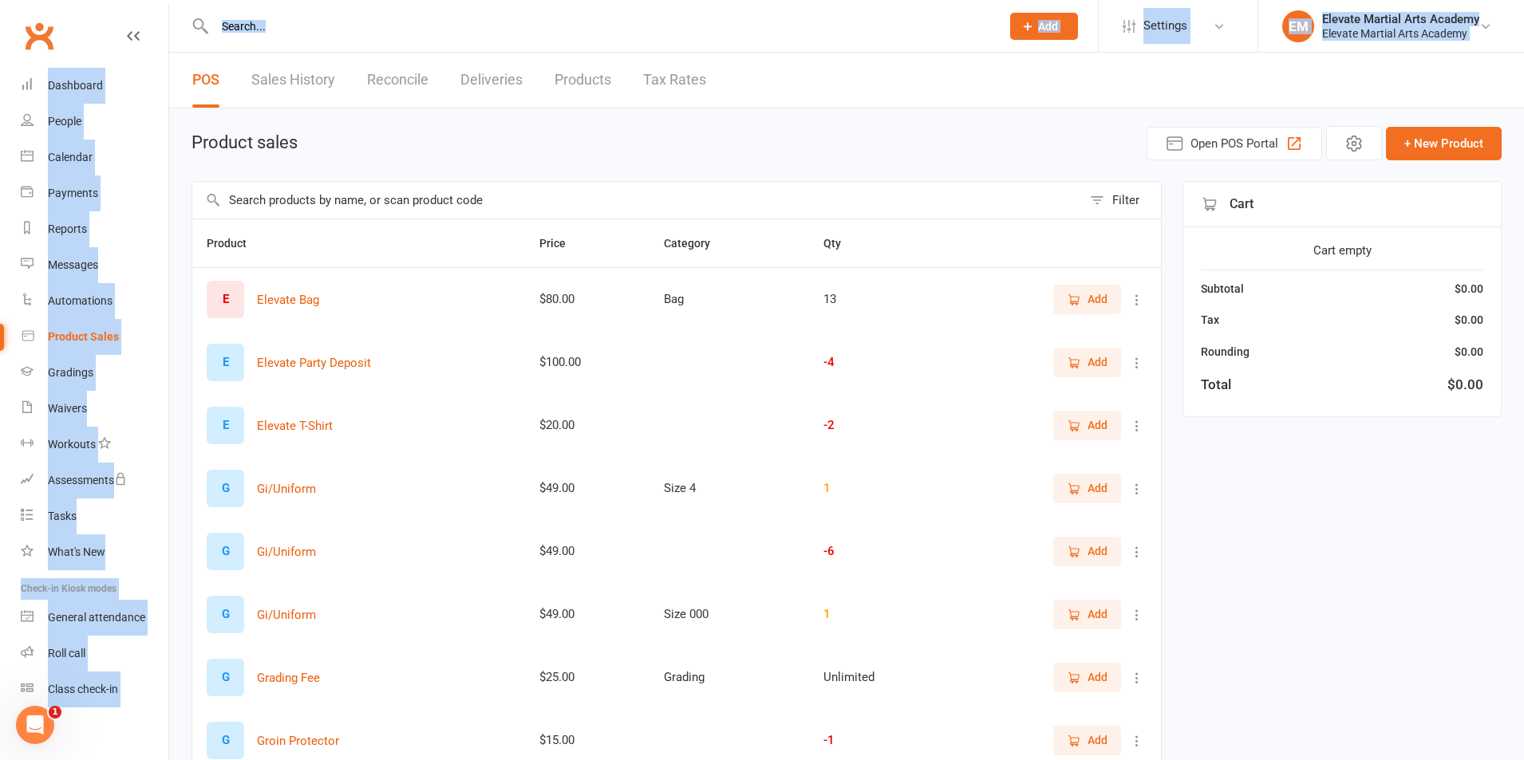
click at [291, 76] on link "Sales History" at bounding box center [293, 80] width 84 height 55
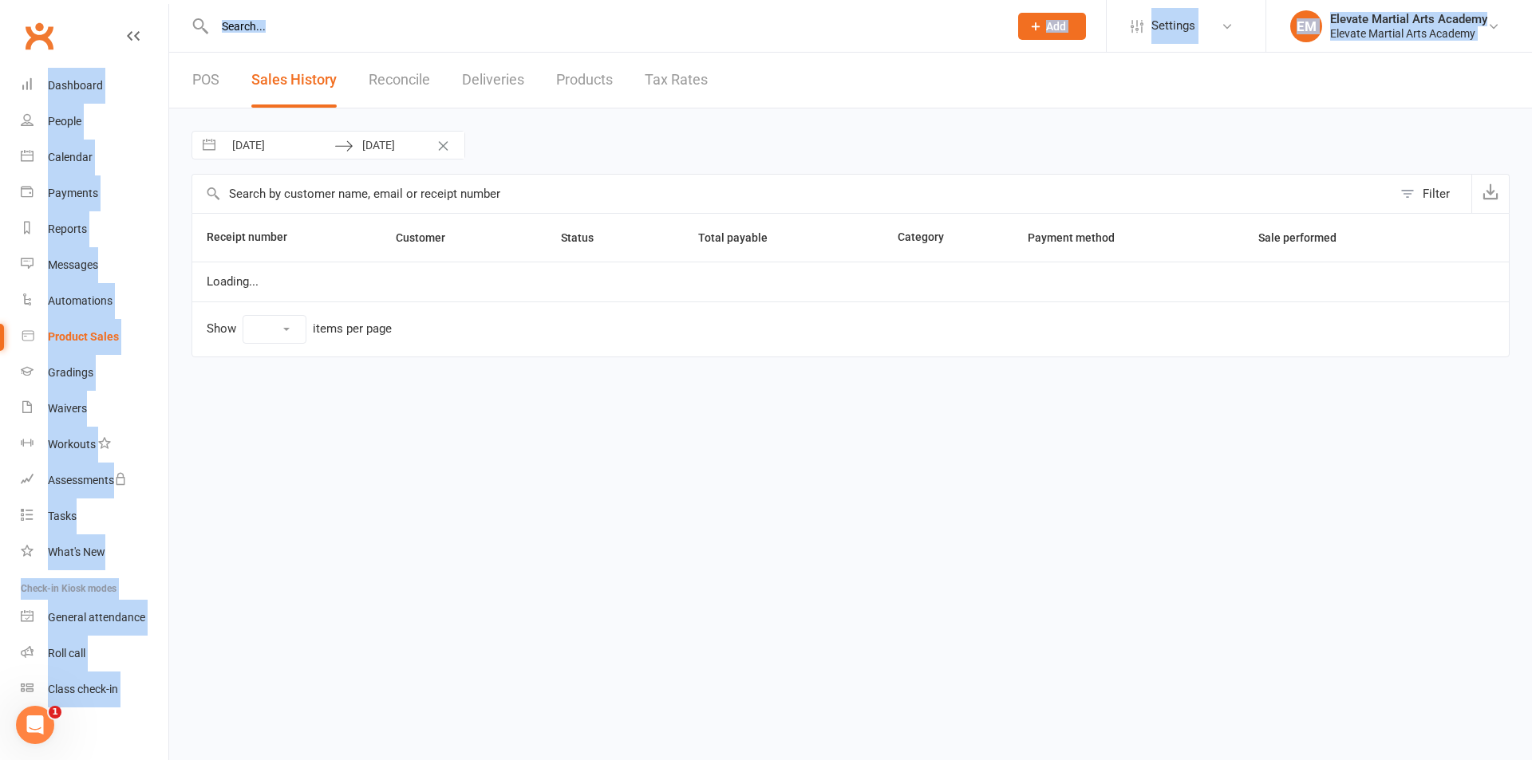
select select "100"
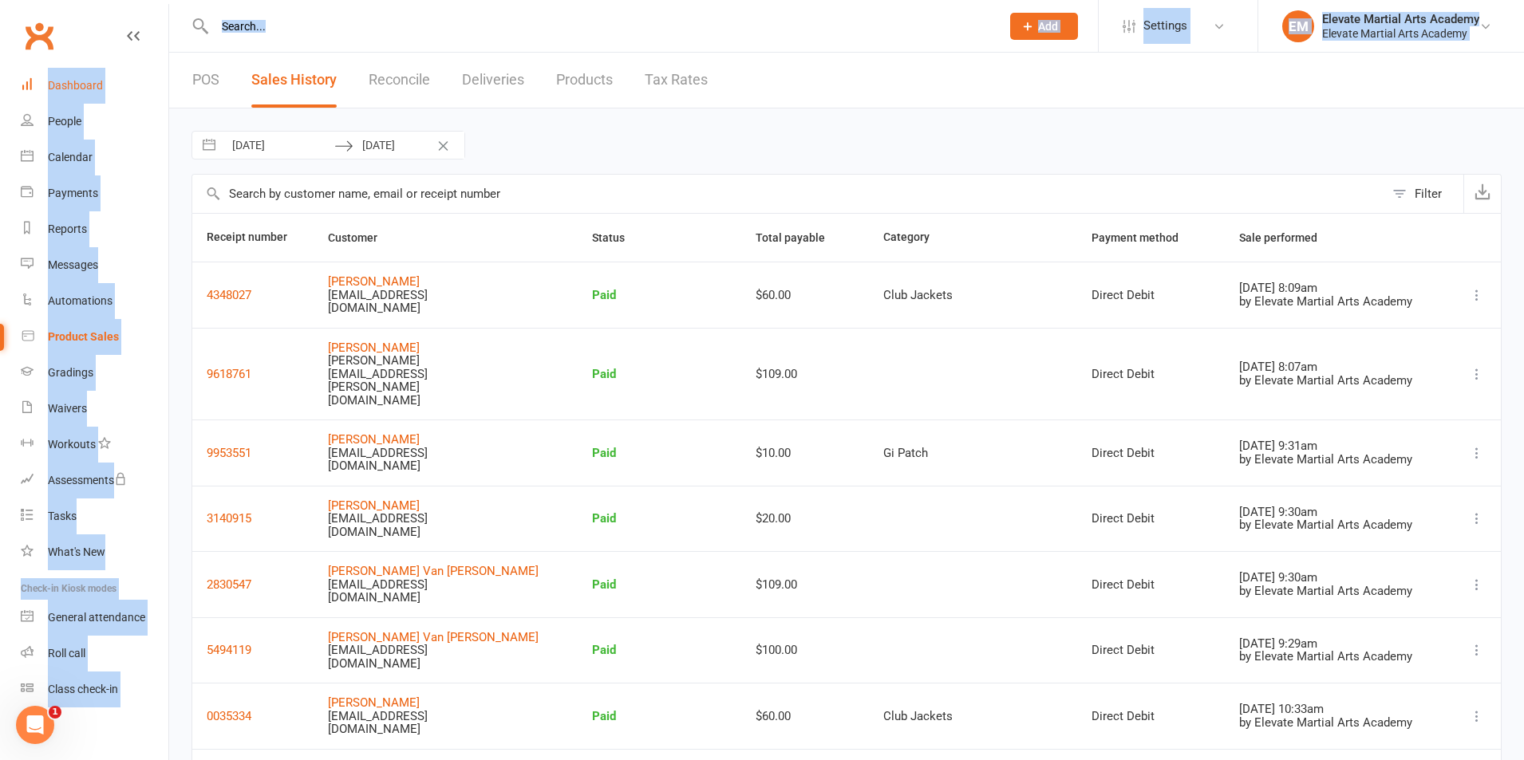
click at [93, 82] on div "Dashboard" at bounding box center [75, 85] width 55 height 13
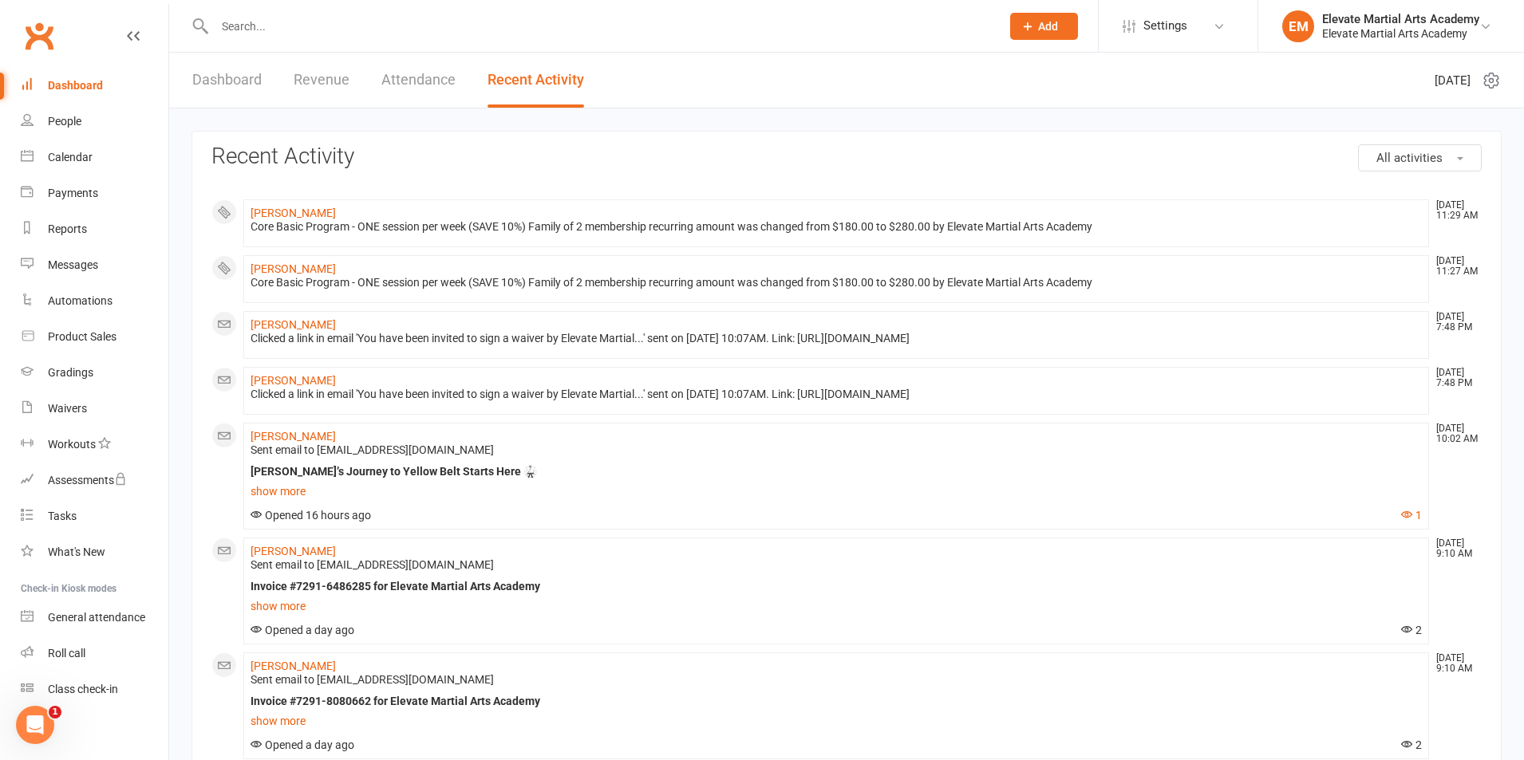
click at [209, 85] on link "Dashboard" at bounding box center [226, 80] width 69 height 55
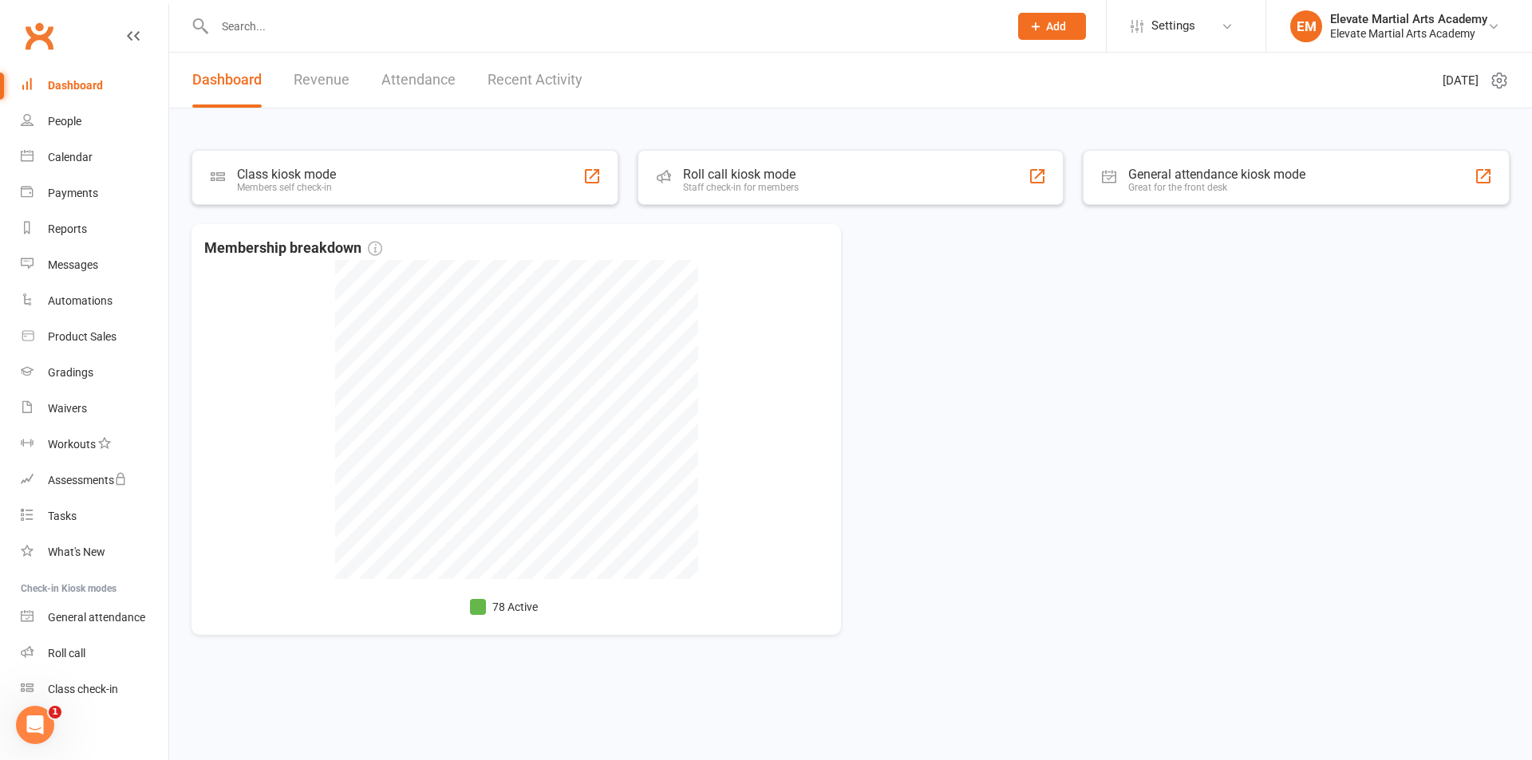
click at [537, 77] on link "Recent Activity" at bounding box center [534, 80] width 95 height 55
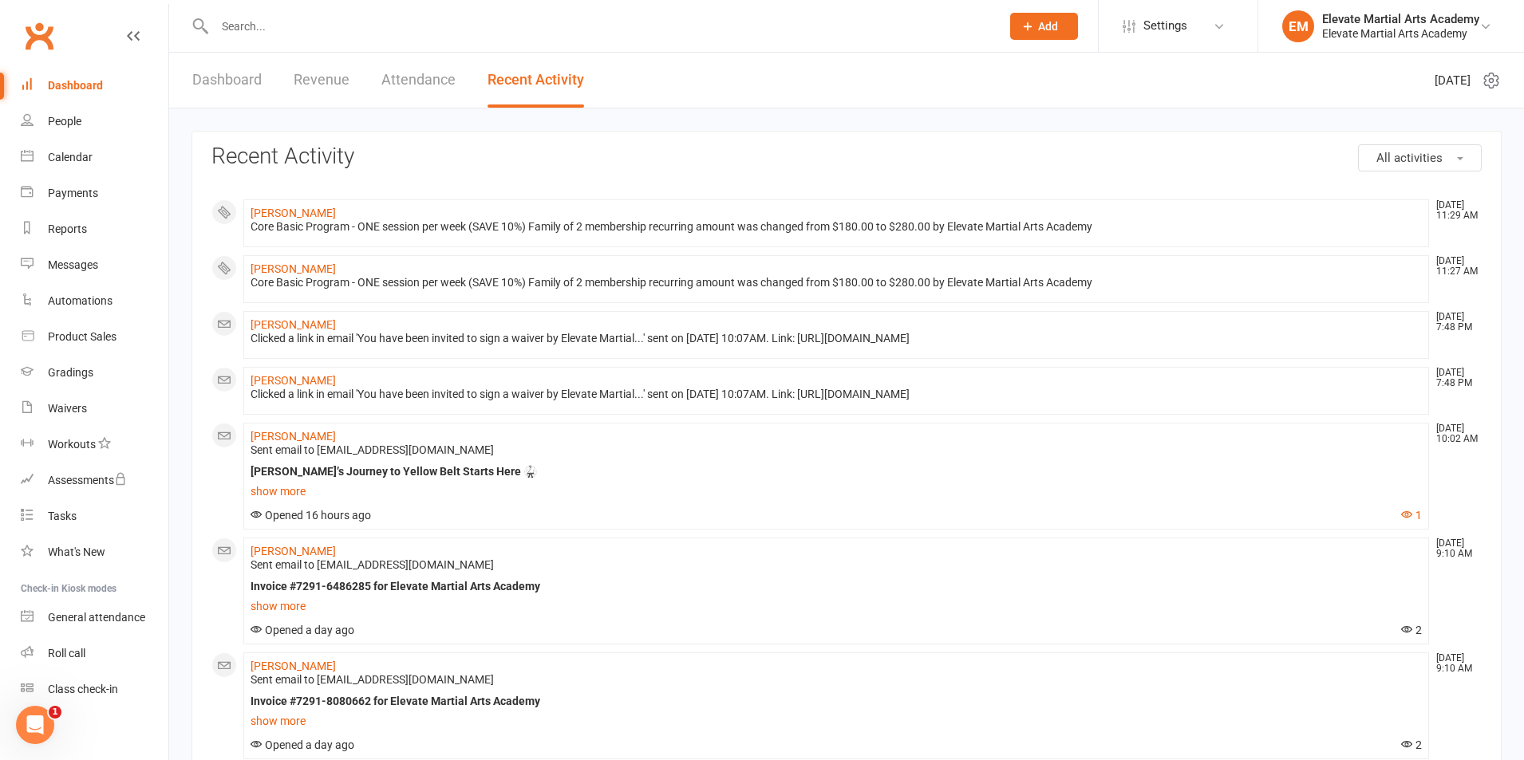
click at [276, 34] on input "text" at bounding box center [599, 26] width 779 height 22
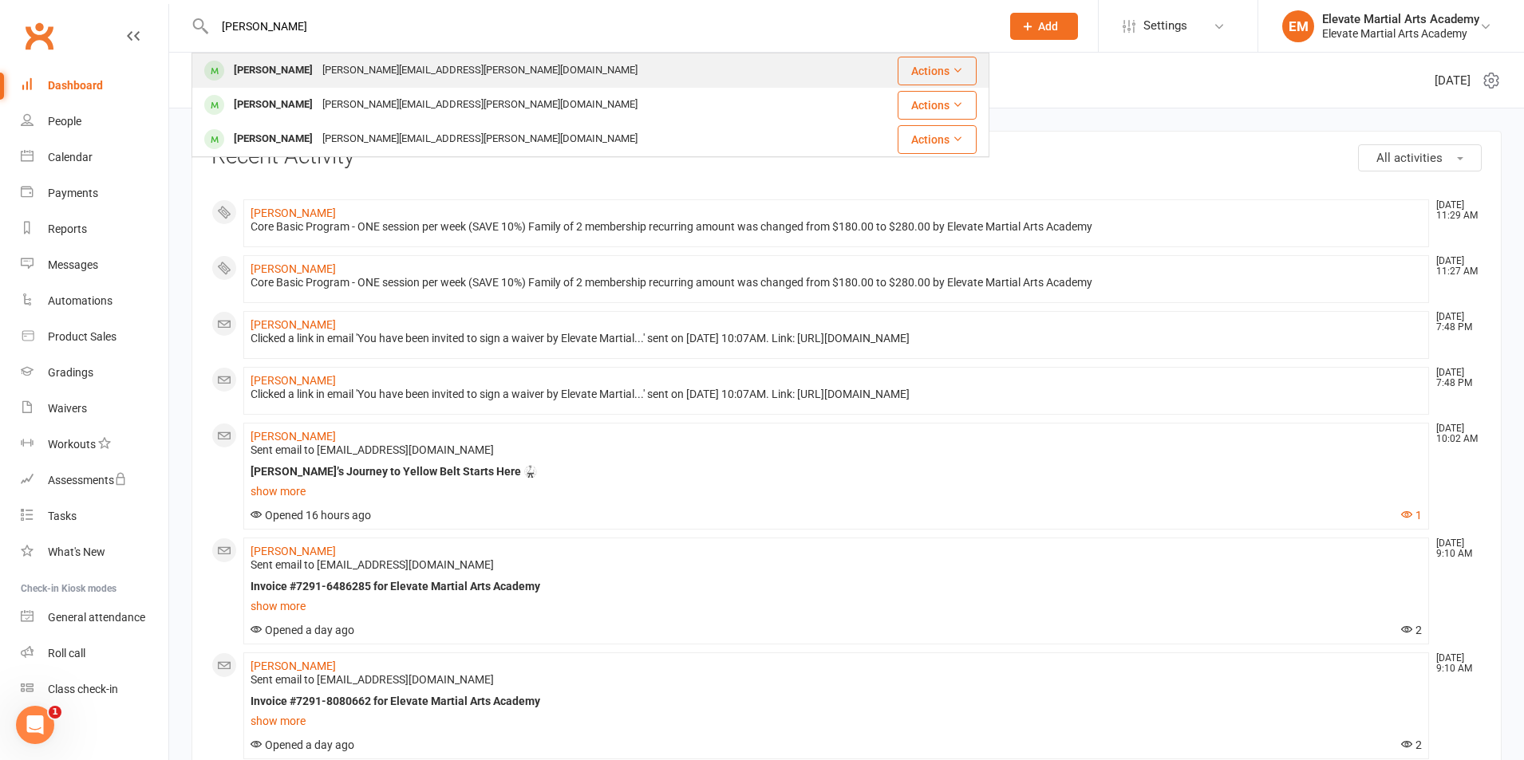
type input "raymond"
click at [372, 65] on div "Ray.rachid@hotmail.com" at bounding box center [480, 70] width 325 height 23
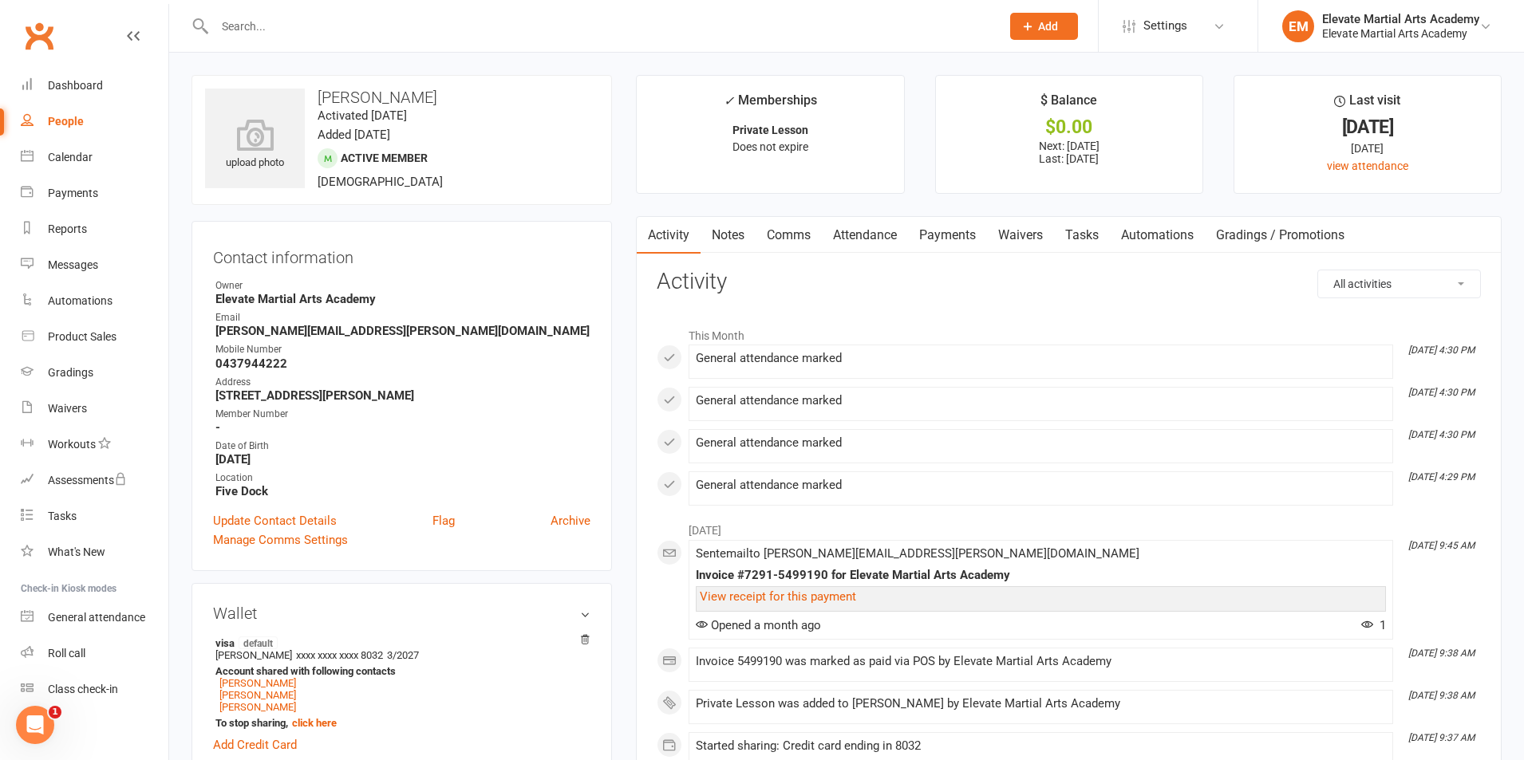
click at [944, 240] on link "Payments" at bounding box center [947, 235] width 79 height 37
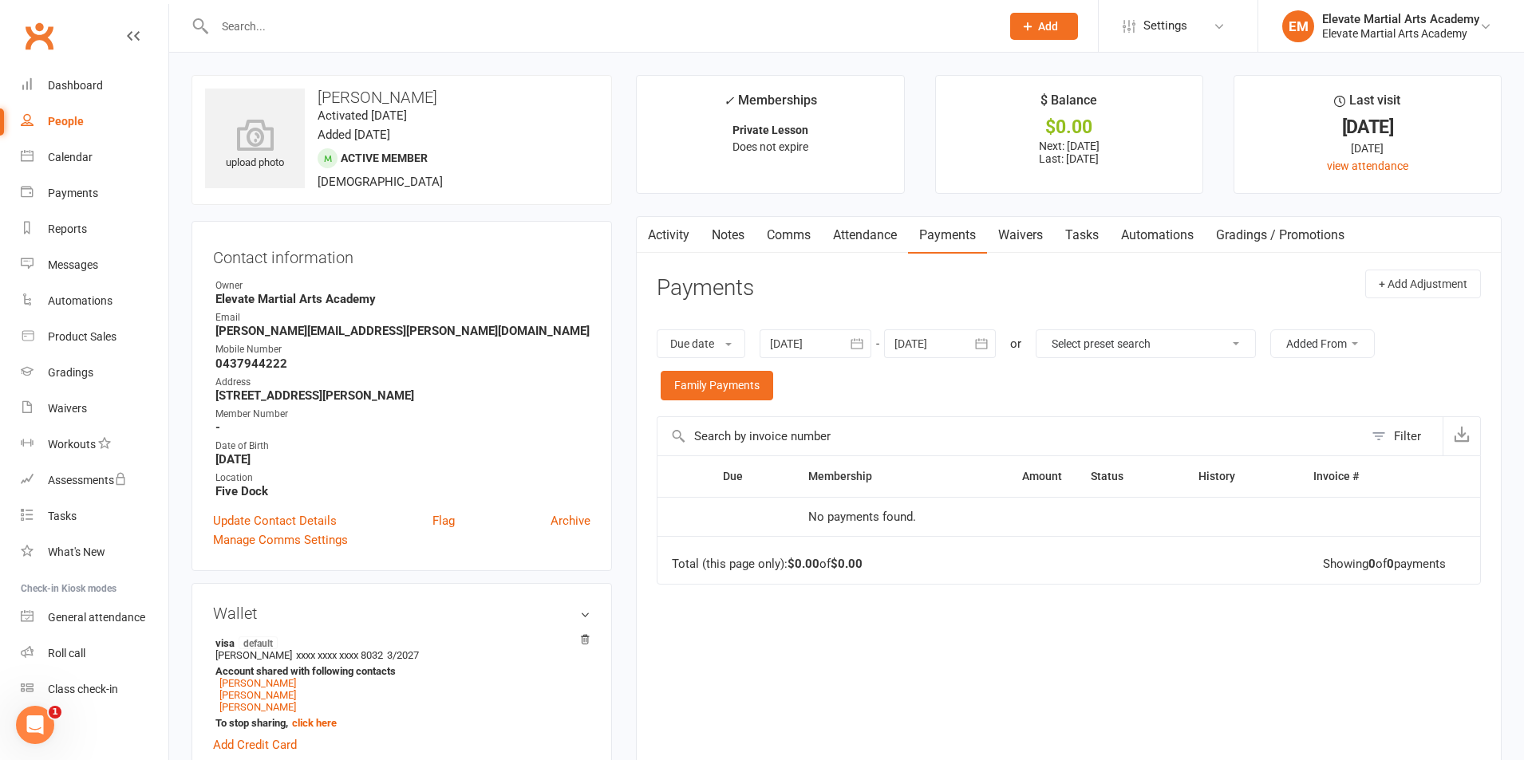
click at [984, 347] on icon "button" at bounding box center [981, 344] width 16 height 16
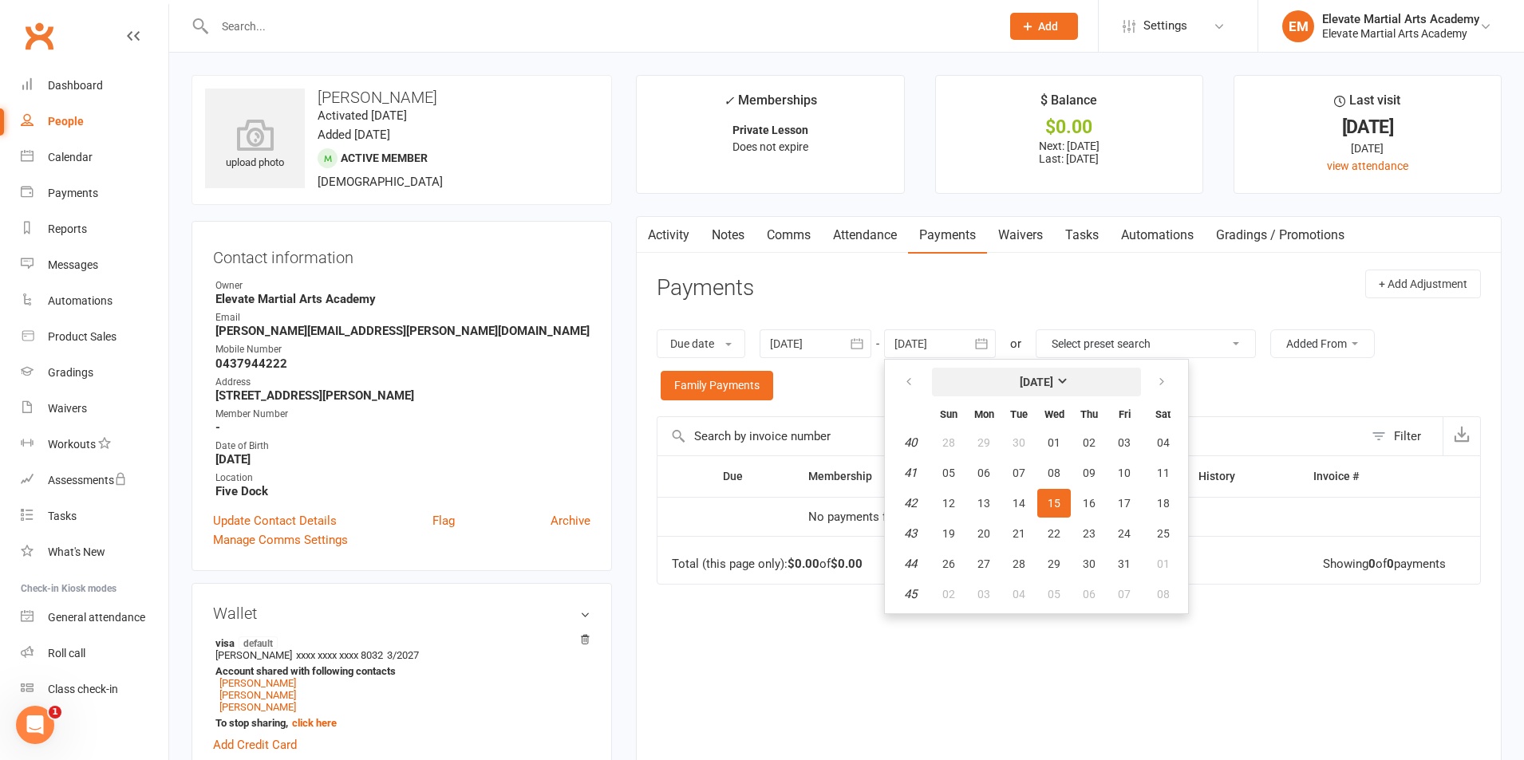
click at [1053, 381] on strong "October 2025" at bounding box center [1037, 382] width 34 height 13
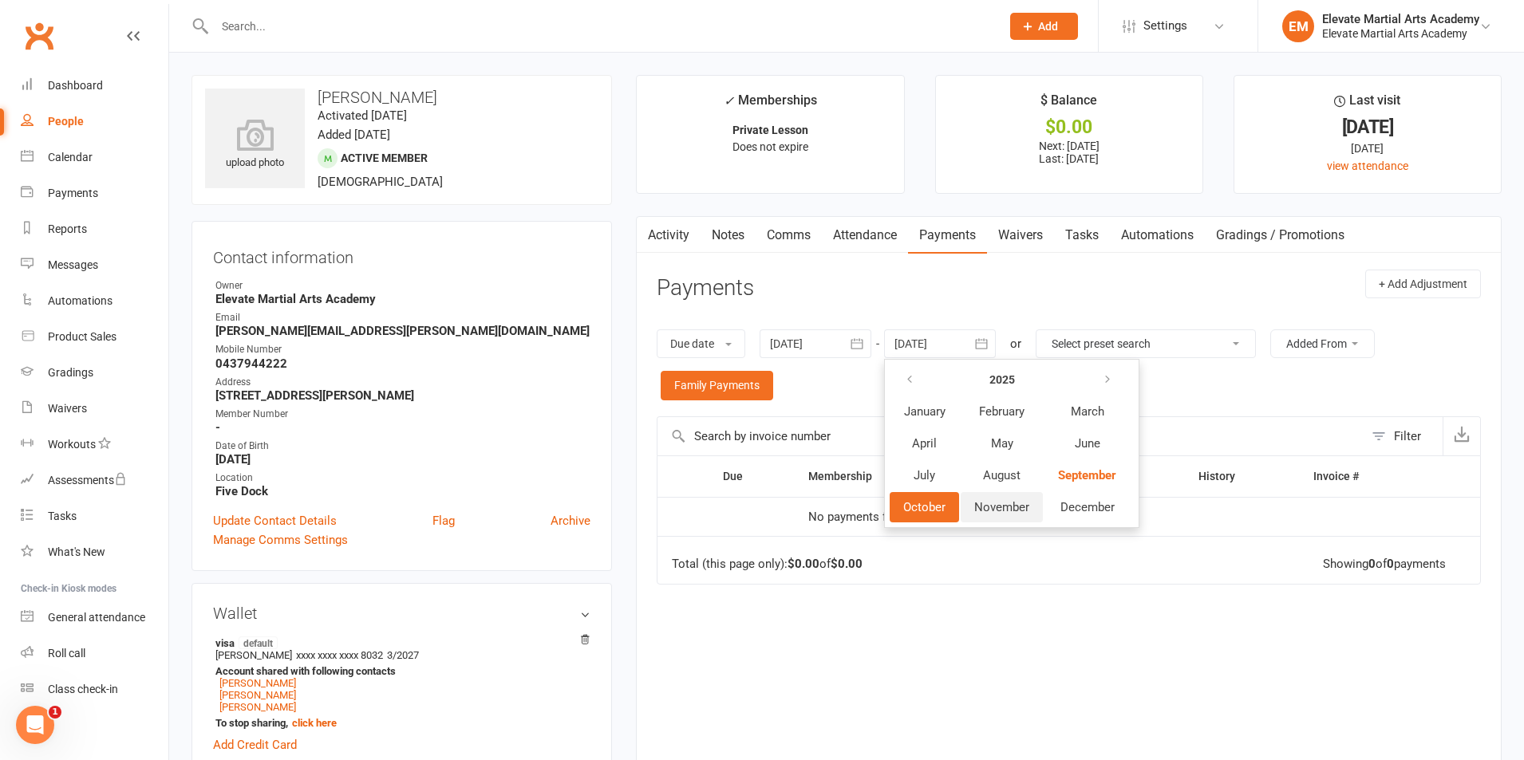
click at [1020, 510] on span "November" at bounding box center [1001, 507] width 55 height 14
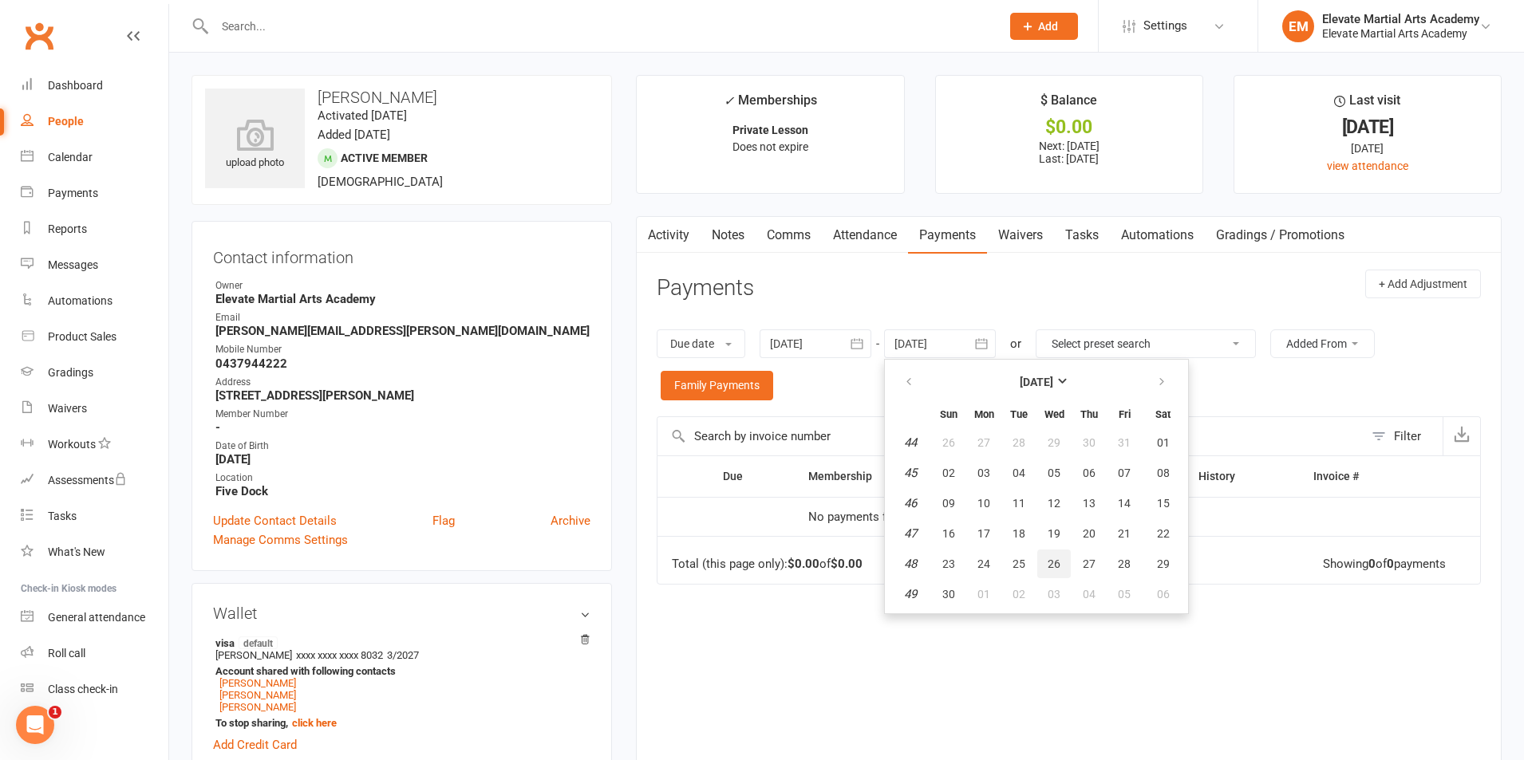
click at [1058, 560] on span "26" at bounding box center [1053, 564] width 13 height 13
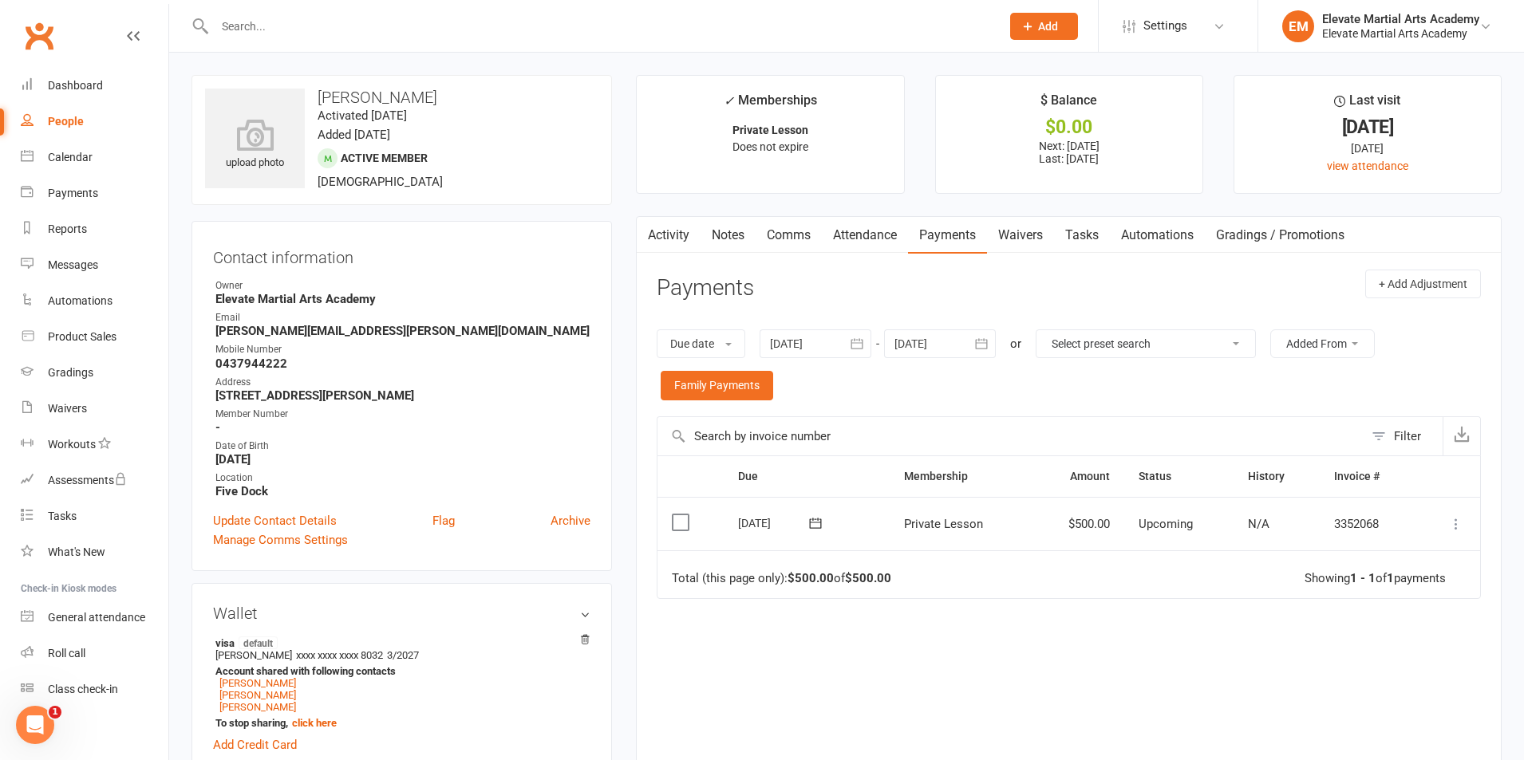
click at [985, 343] on icon "button" at bounding box center [981, 343] width 12 height 10
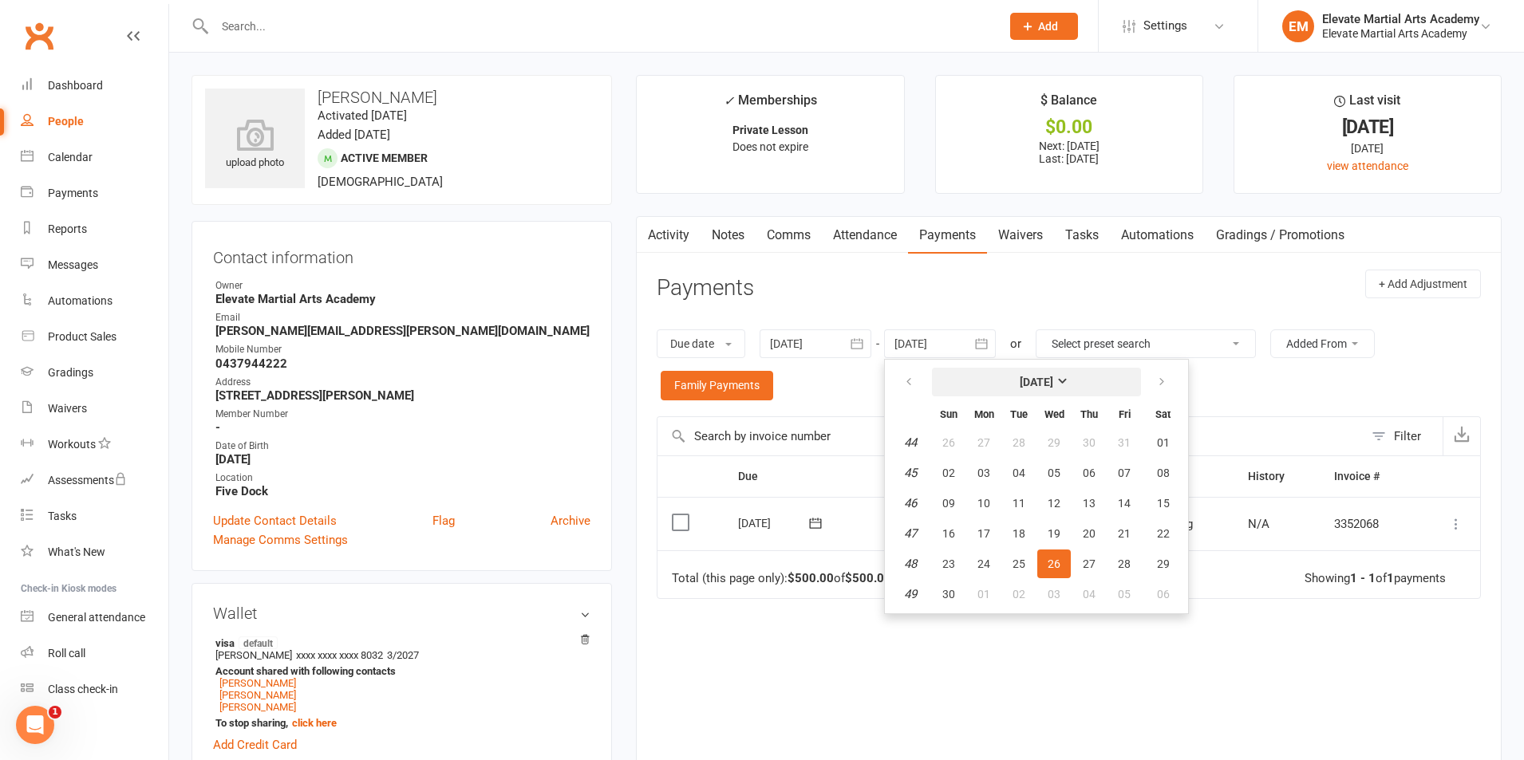
click at [1053, 380] on strong "November 2025" at bounding box center [1037, 382] width 34 height 13
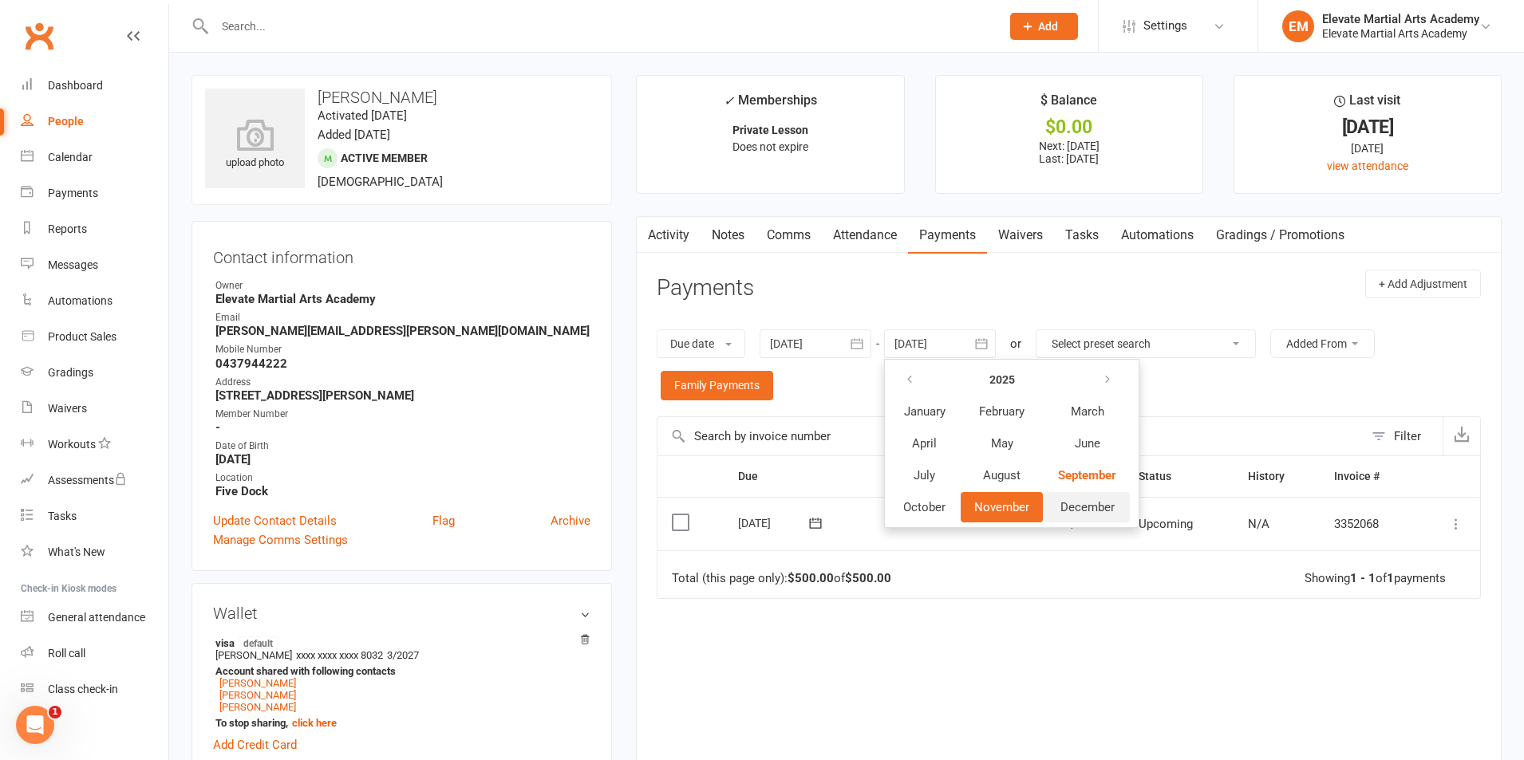
click at [1105, 509] on span "December" at bounding box center [1087, 507] width 54 height 14
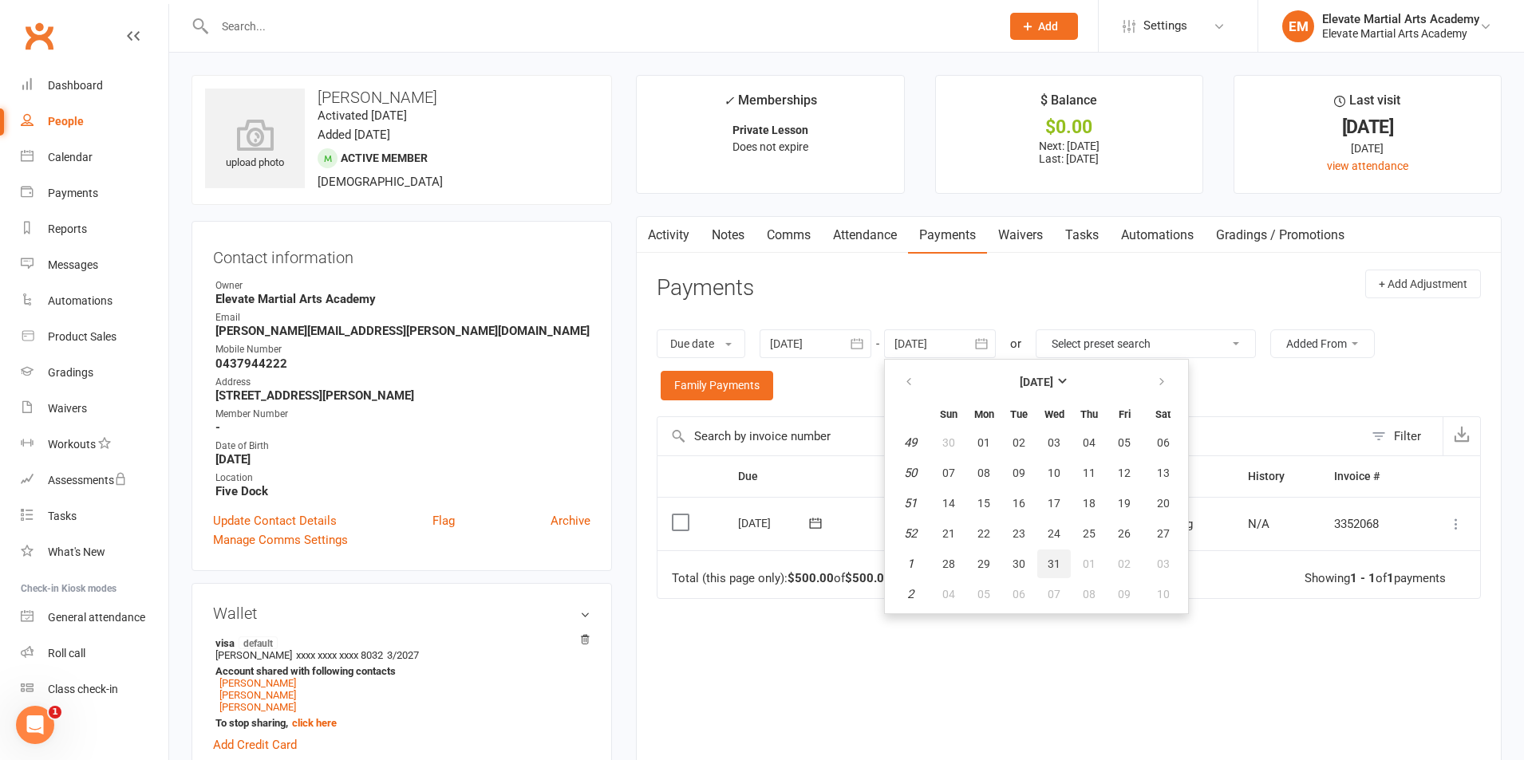
click at [1055, 566] on span "31" at bounding box center [1053, 564] width 13 height 13
type input "31 Dec 2025"
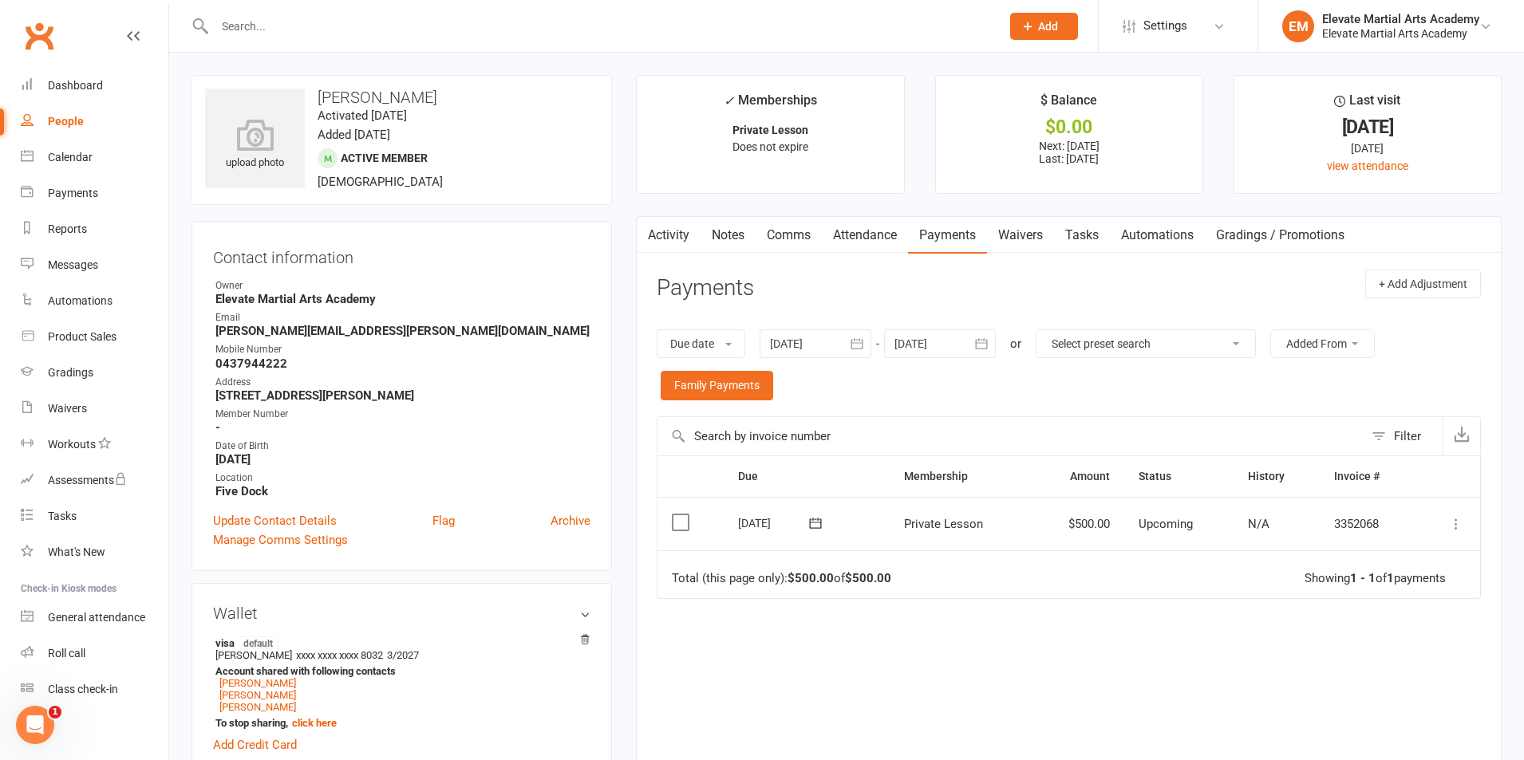
click at [980, 343] on icon "button" at bounding box center [981, 343] width 12 height 10
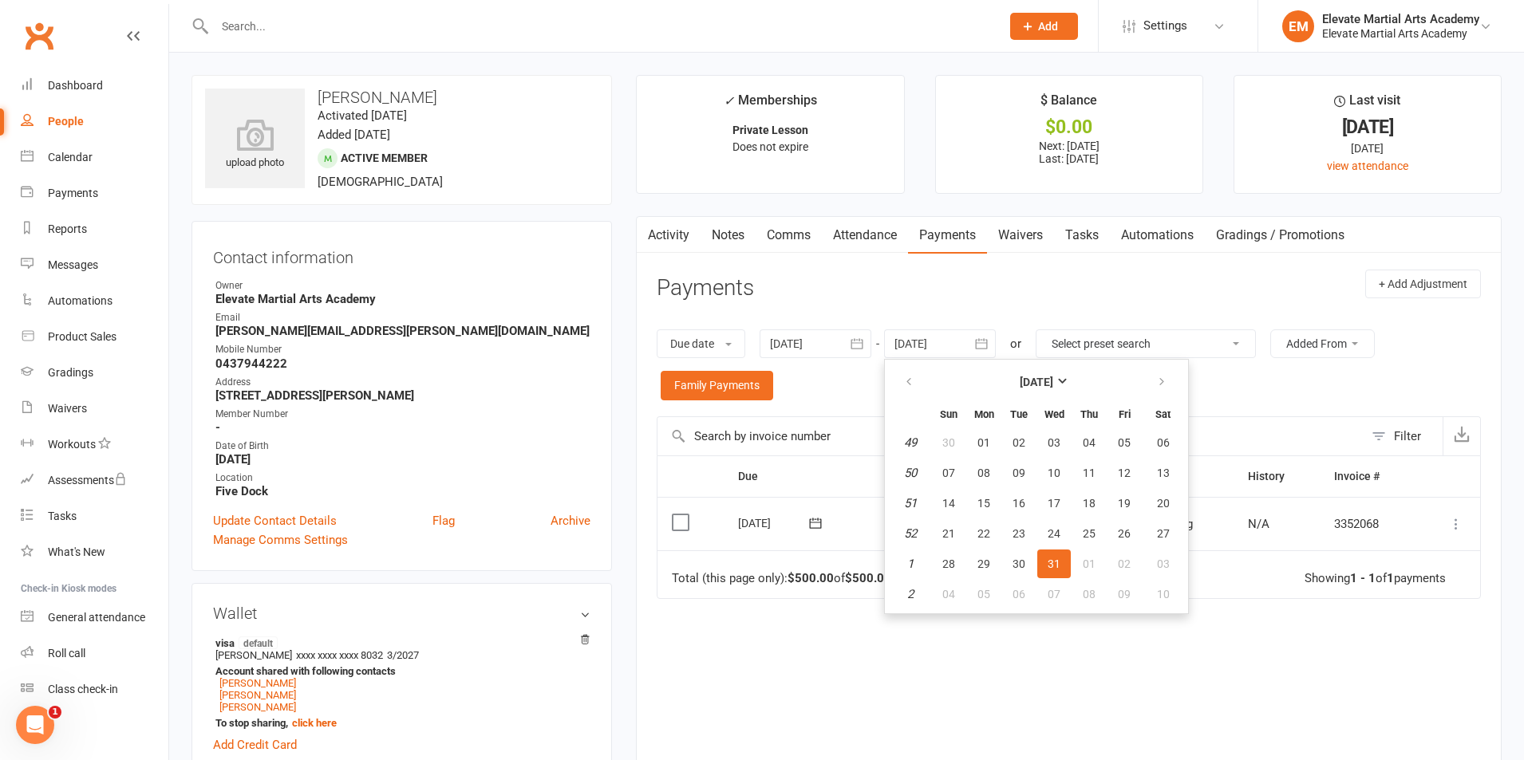
click at [861, 345] on icon "button" at bounding box center [857, 344] width 16 height 16
click at [790, 383] on icon "button" at bounding box center [784, 382] width 11 height 13
click at [1158, 683] on div "Due Contact Membership Amount Status History Invoice # Select this 23 Oct 2025 …" at bounding box center [1069, 630] width 824 height 349
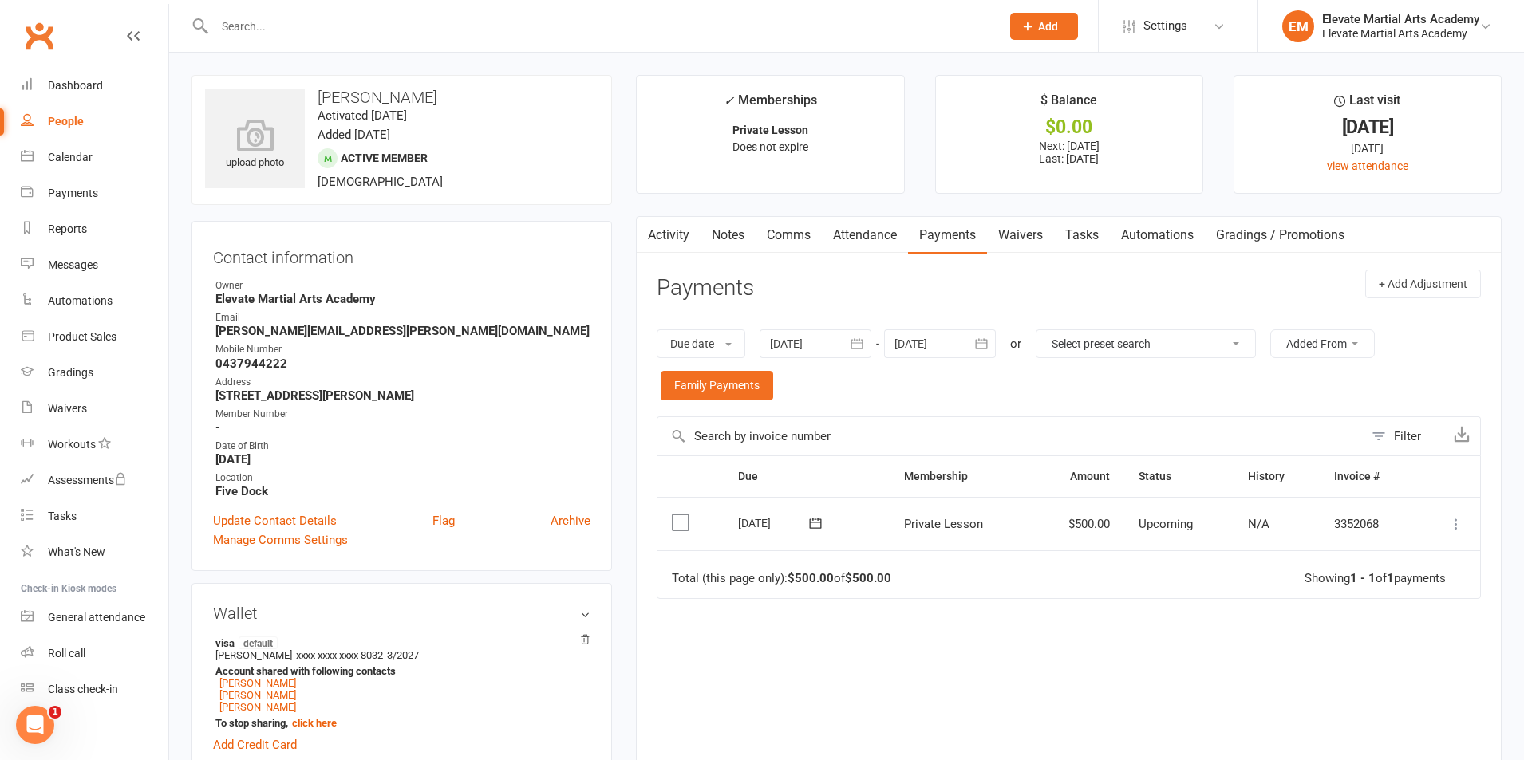
click at [857, 343] on icon "button" at bounding box center [856, 343] width 12 height 10
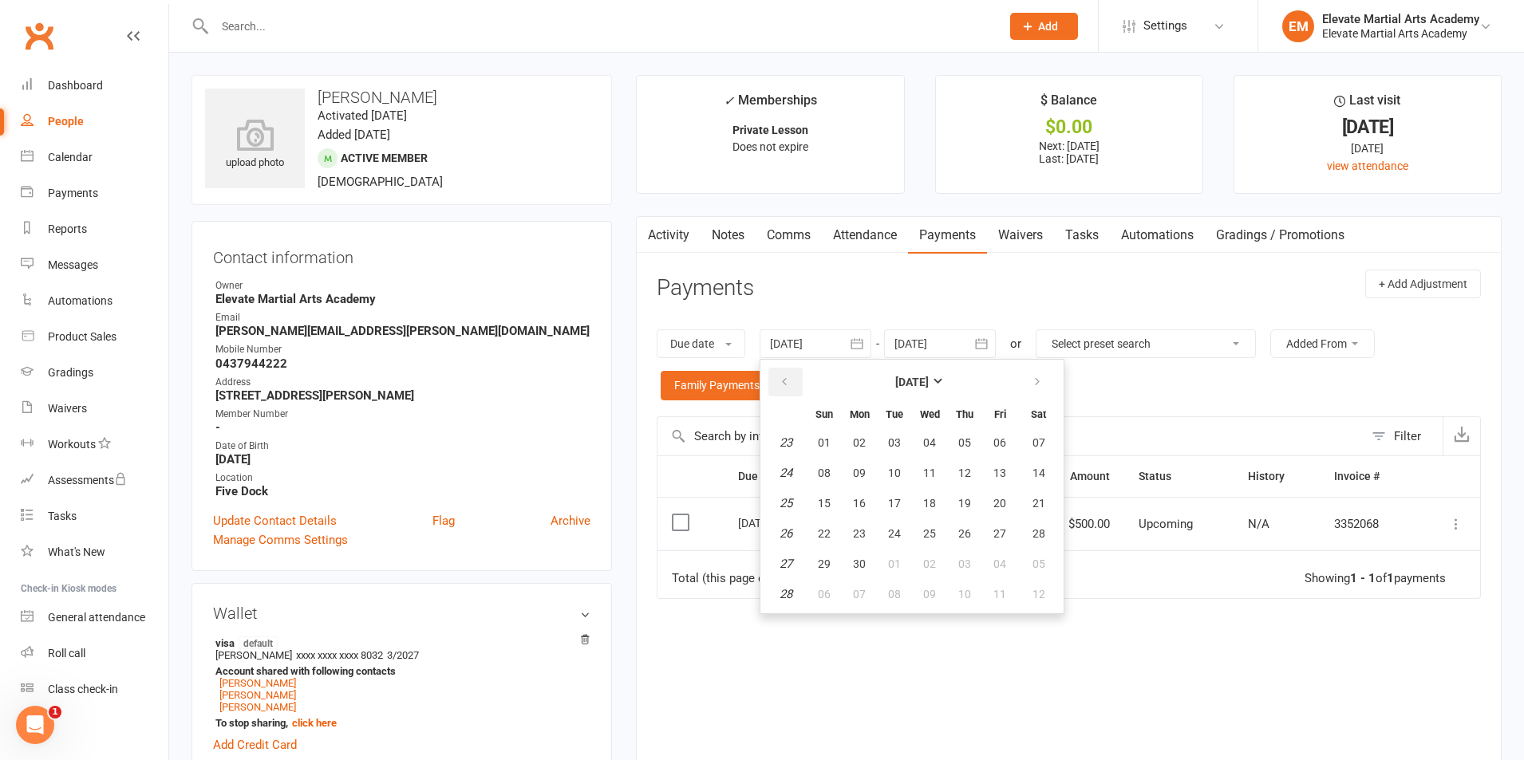
click at [788, 384] on icon "button" at bounding box center [784, 382] width 11 height 13
click at [1039, 384] on icon "button" at bounding box center [1036, 382] width 11 height 13
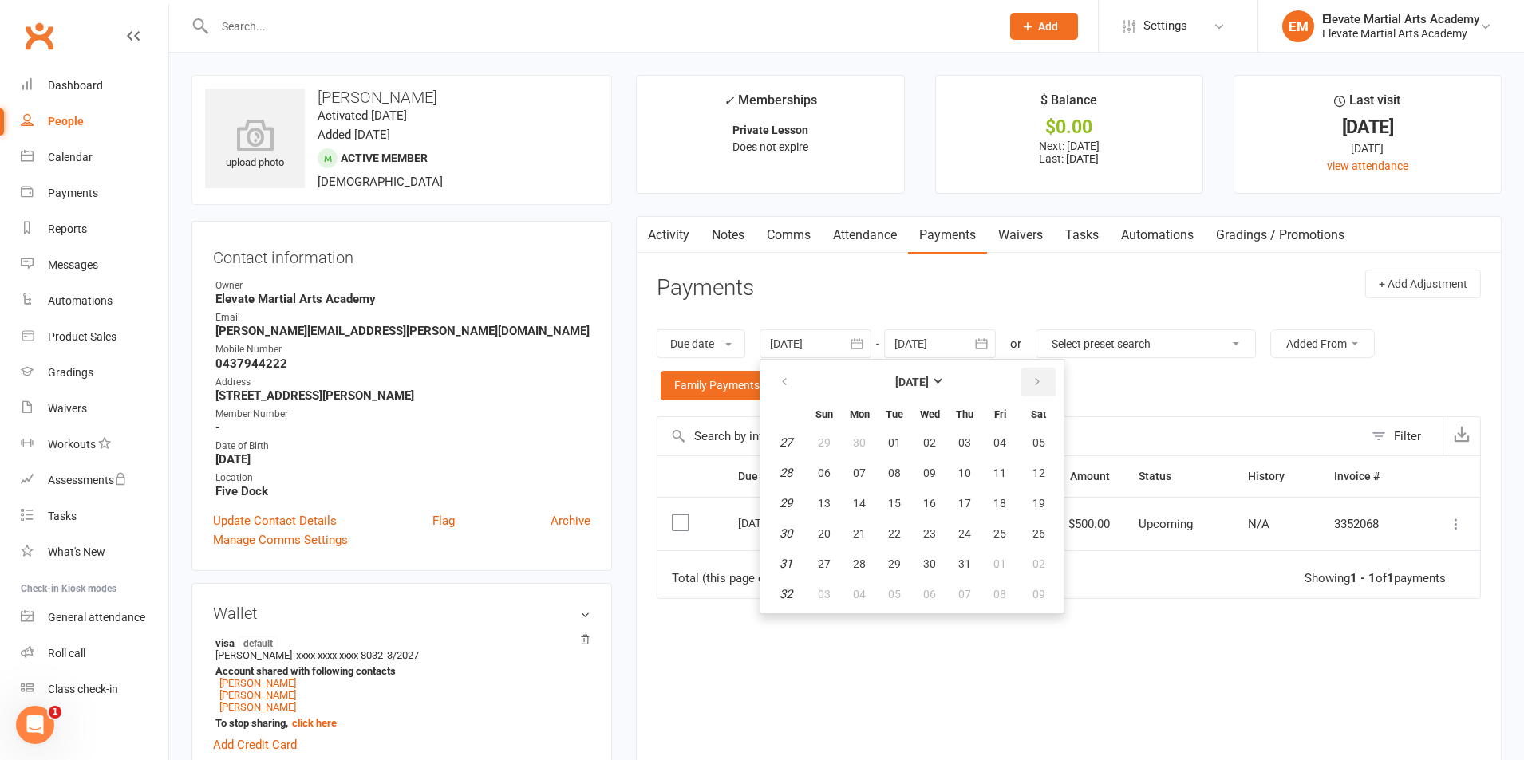
click at [1039, 384] on icon "button" at bounding box center [1036, 382] width 11 height 13
click at [998, 440] on span "01" at bounding box center [999, 442] width 13 height 13
type input "01 Aug 2025"
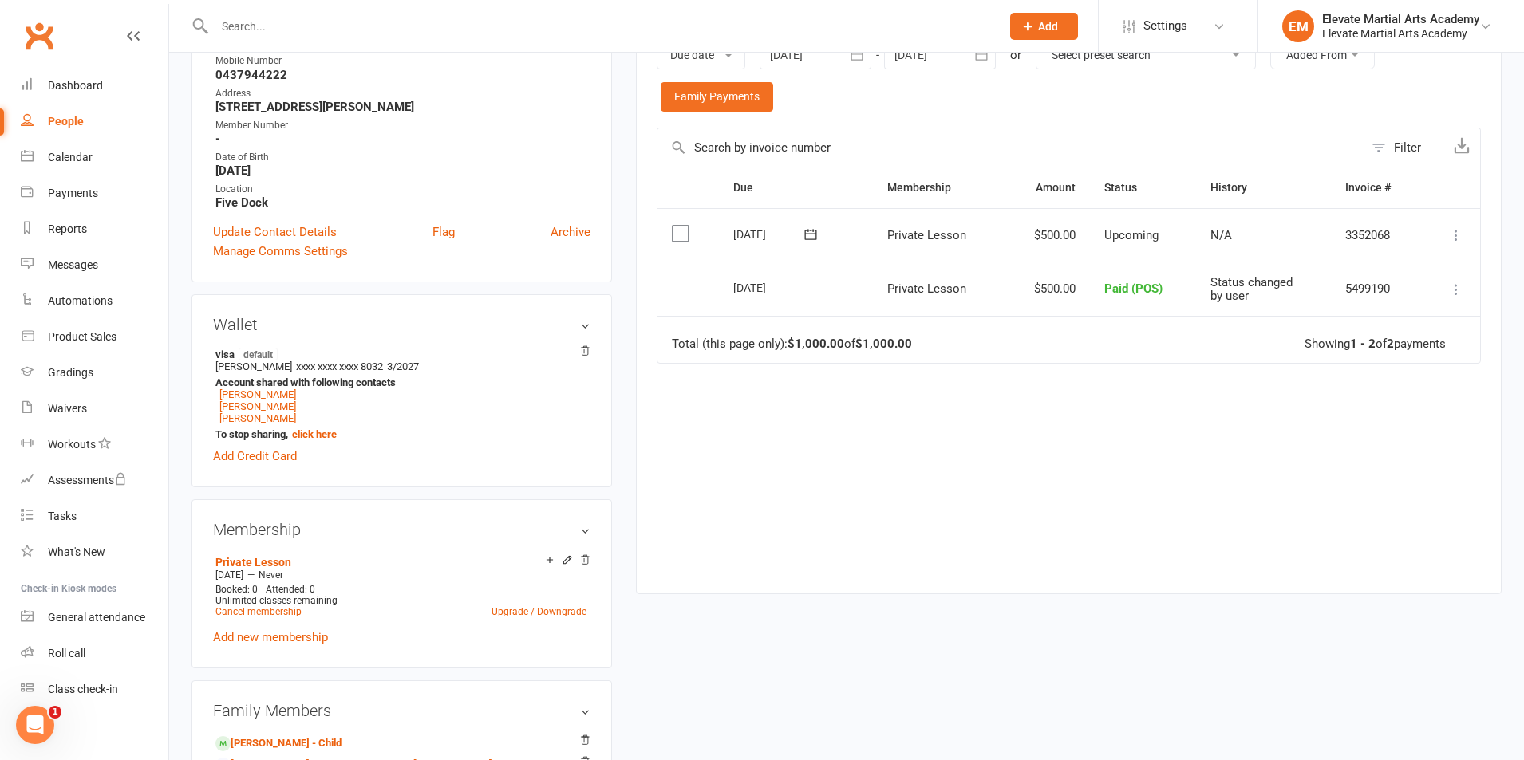
scroll to position [373, 0]
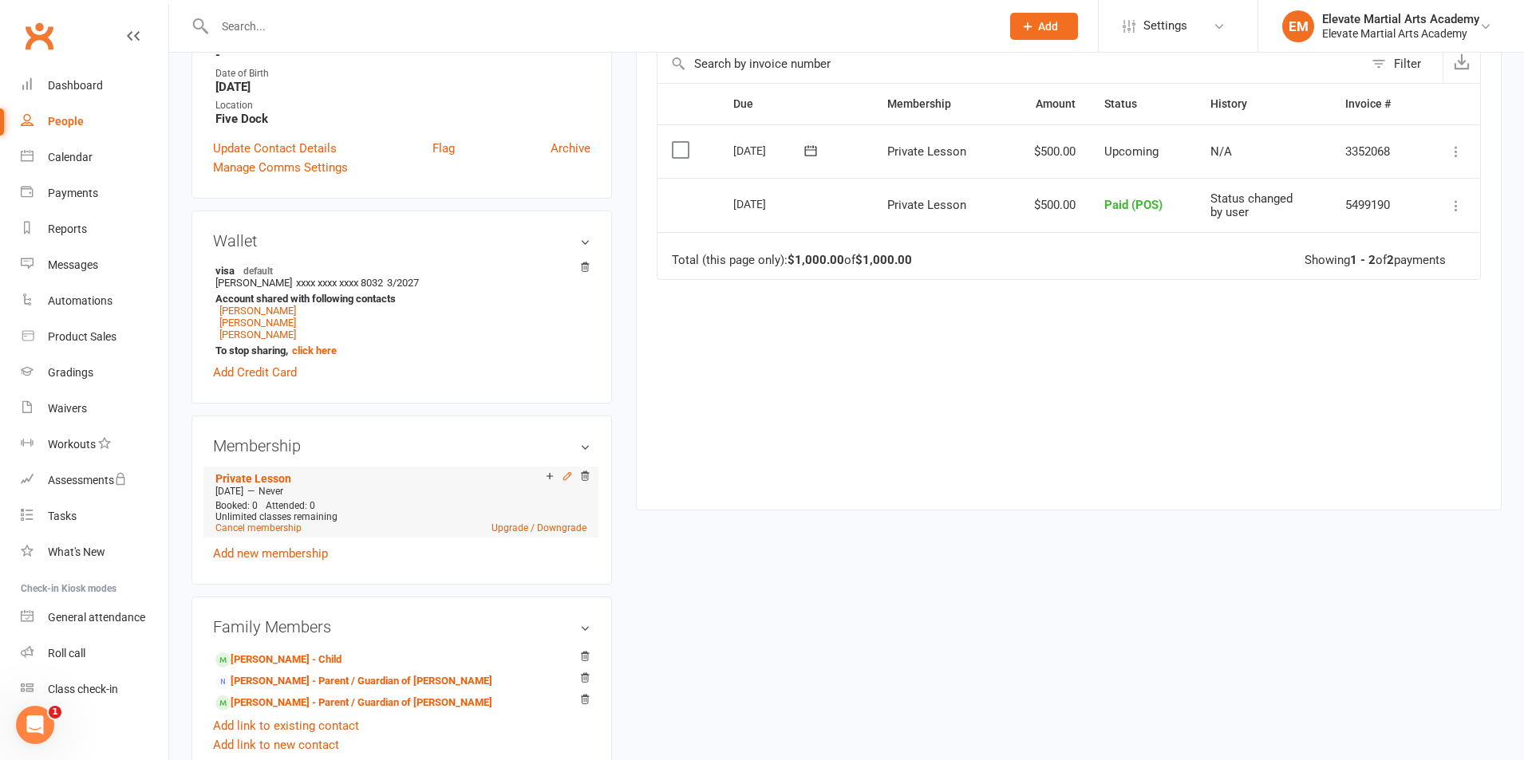
click at [564, 474] on icon at bounding box center [567, 476] width 11 height 11
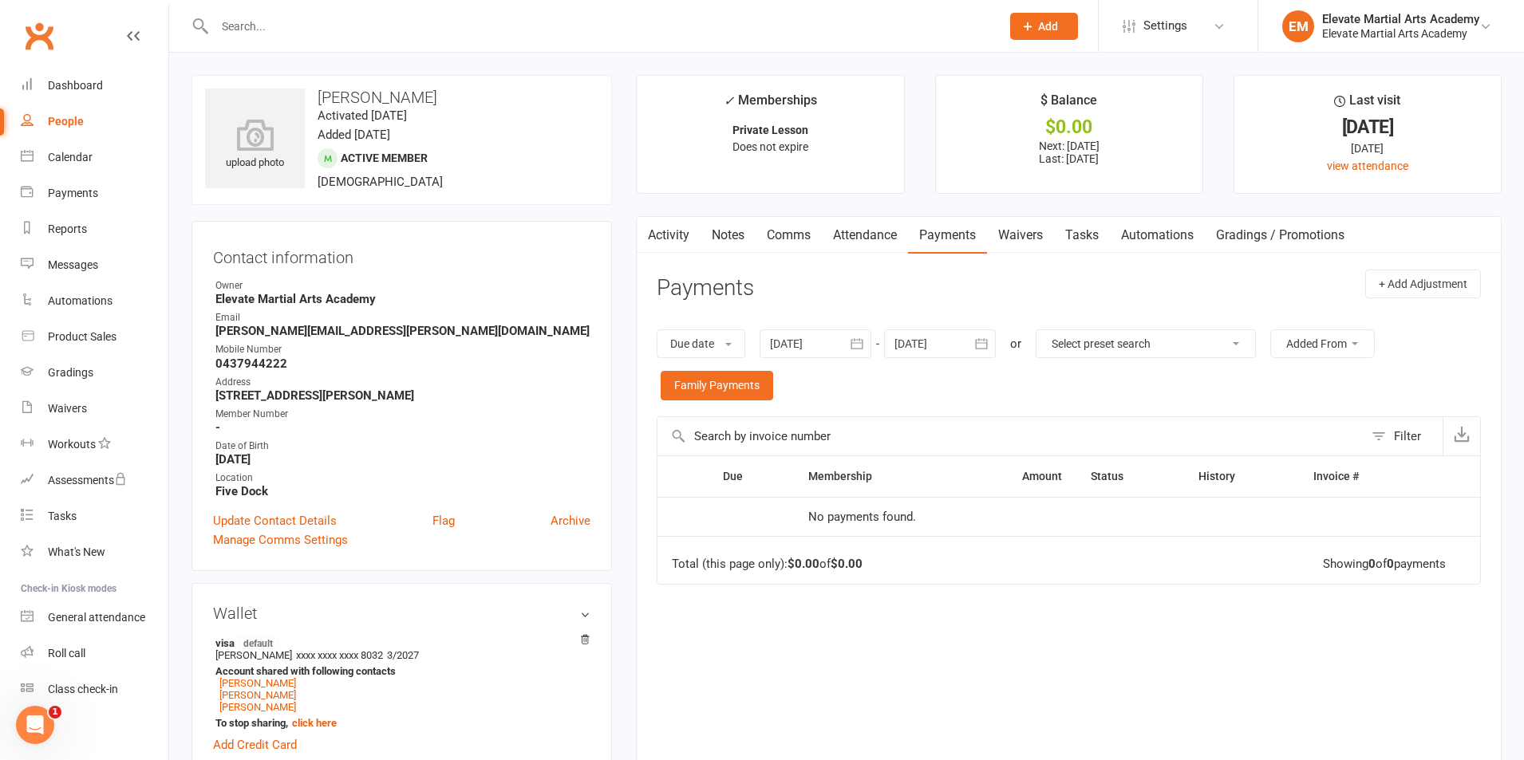
click at [987, 345] on icon "button" at bounding box center [981, 344] width 16 height 16
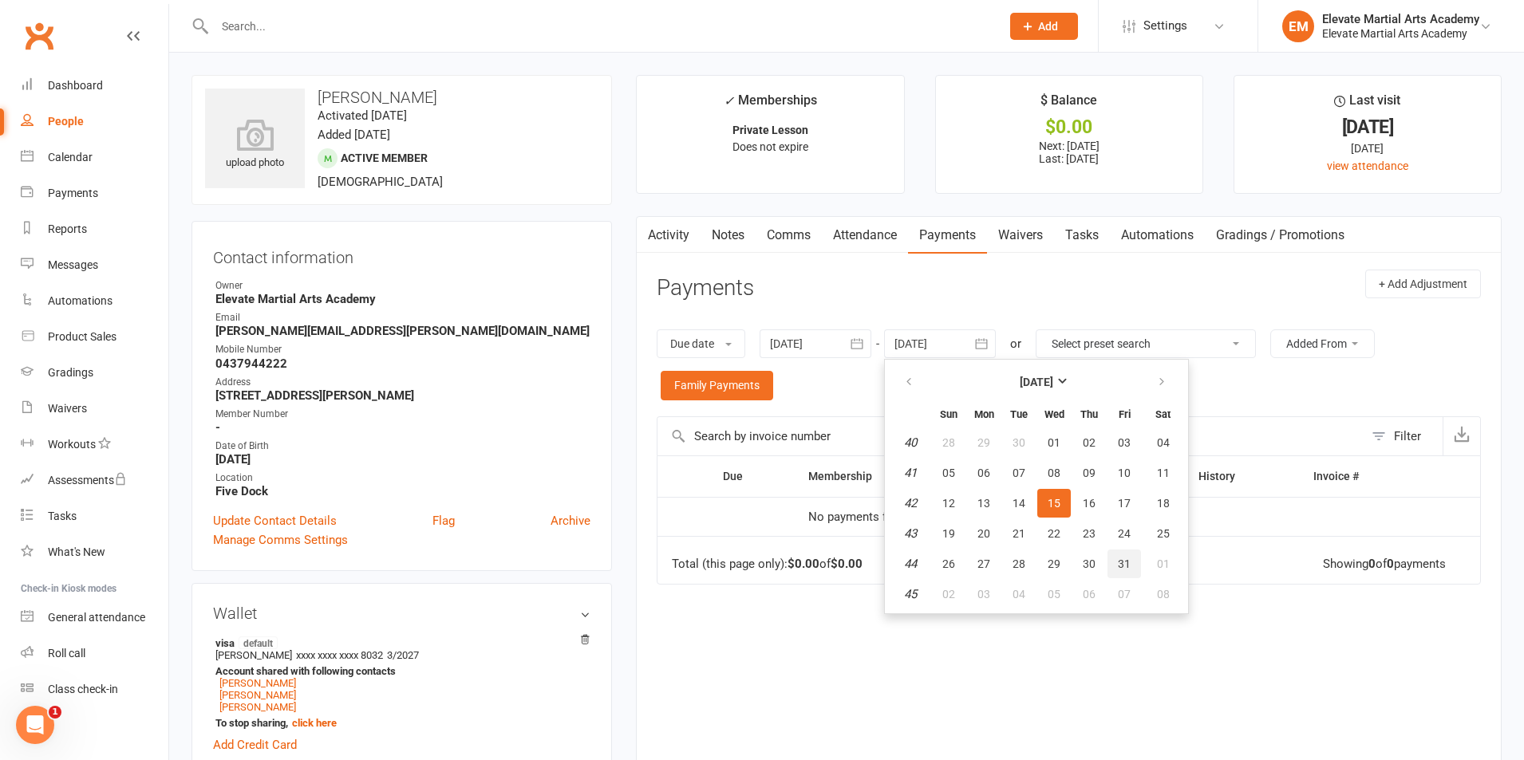
click at [1126, 560] on span "31" at bounding box center [1124, 564] width 13 height 13
type input "31 Oct 2025"
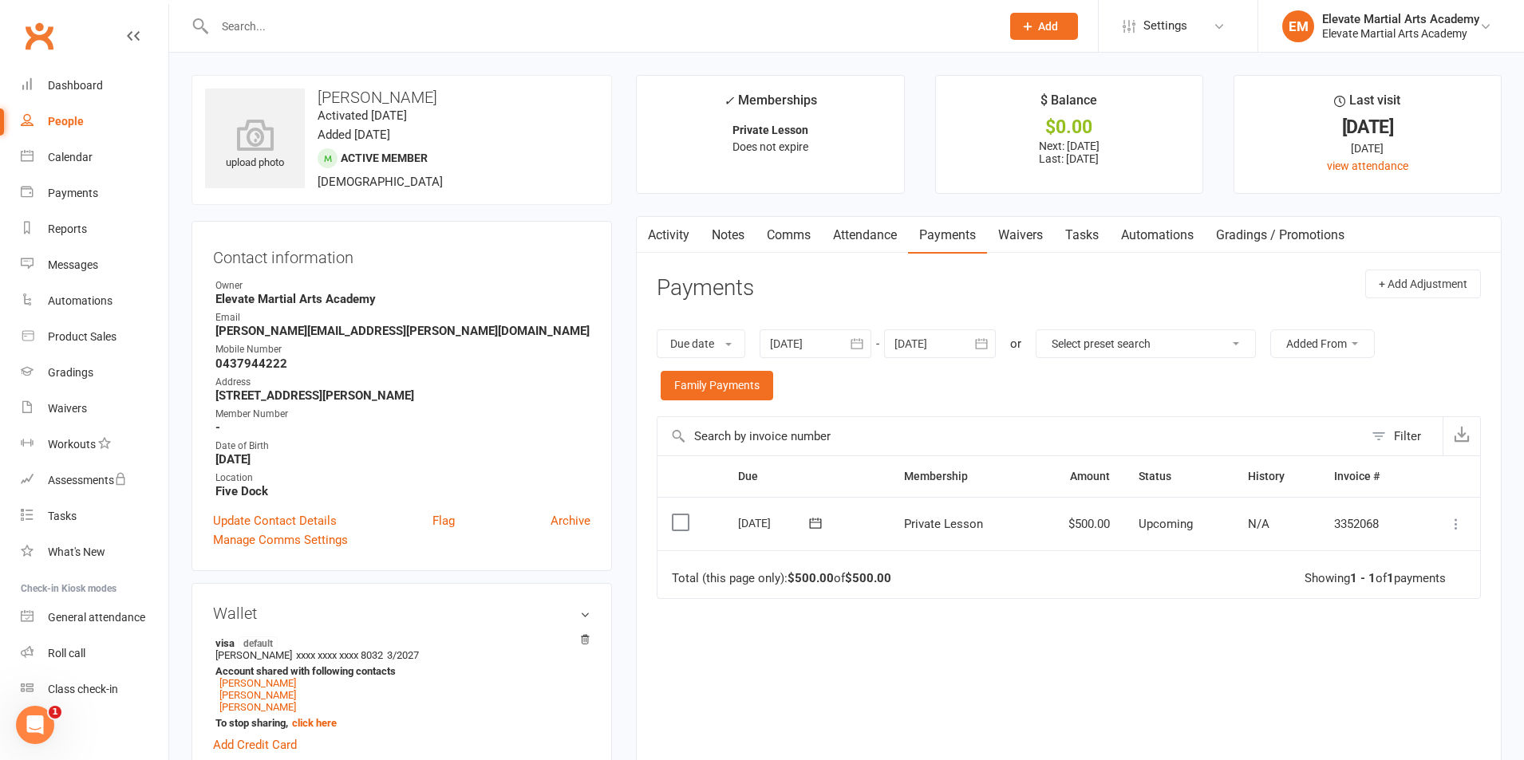
click at [848, 239] on link "Attendance" at bounding box center [865, 235] width 86 height 37
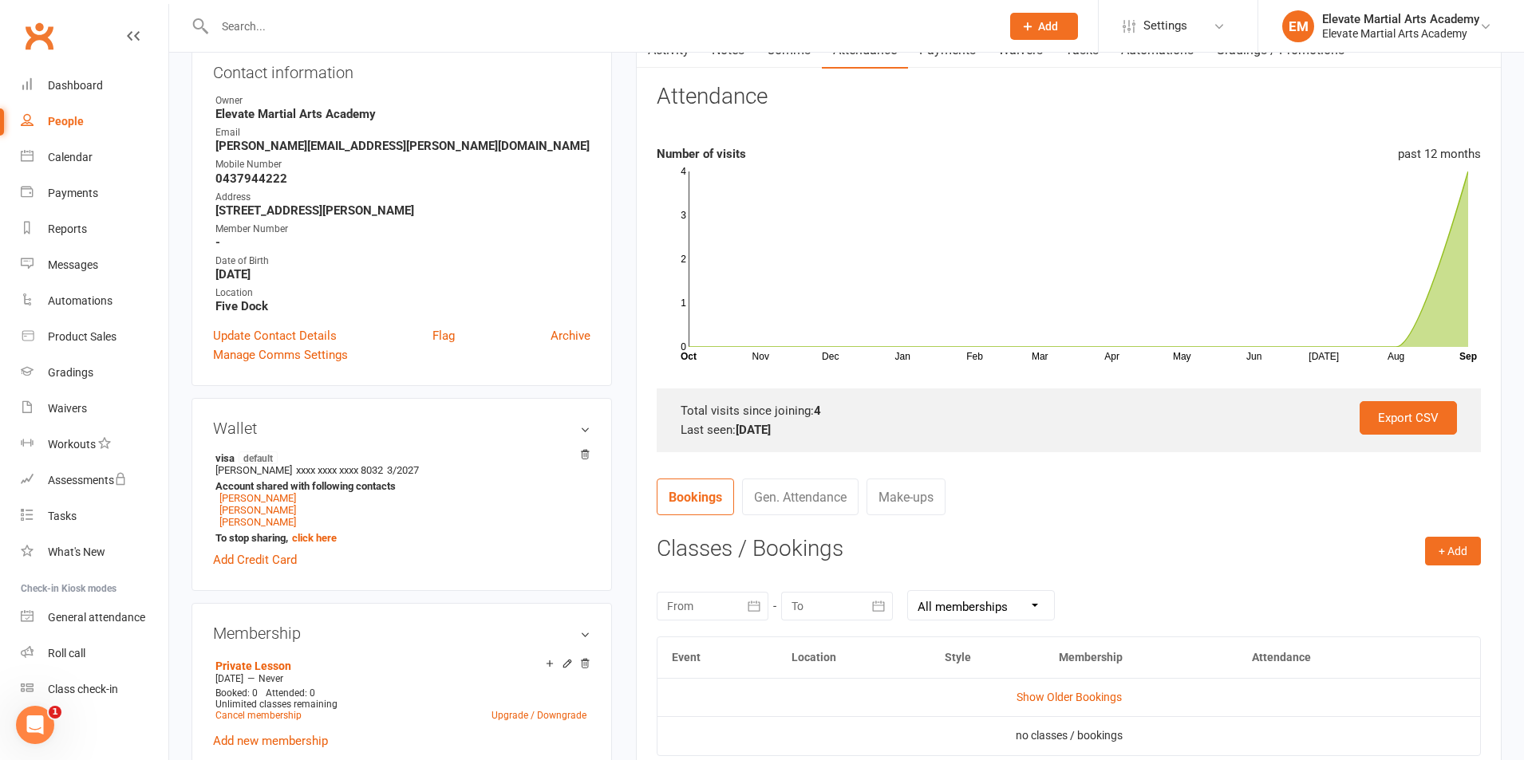
scroll to position [186, 0]
click at [789, 499] on link "Gen. Attendance" at bounding box center [800, 496] width 116 height 37
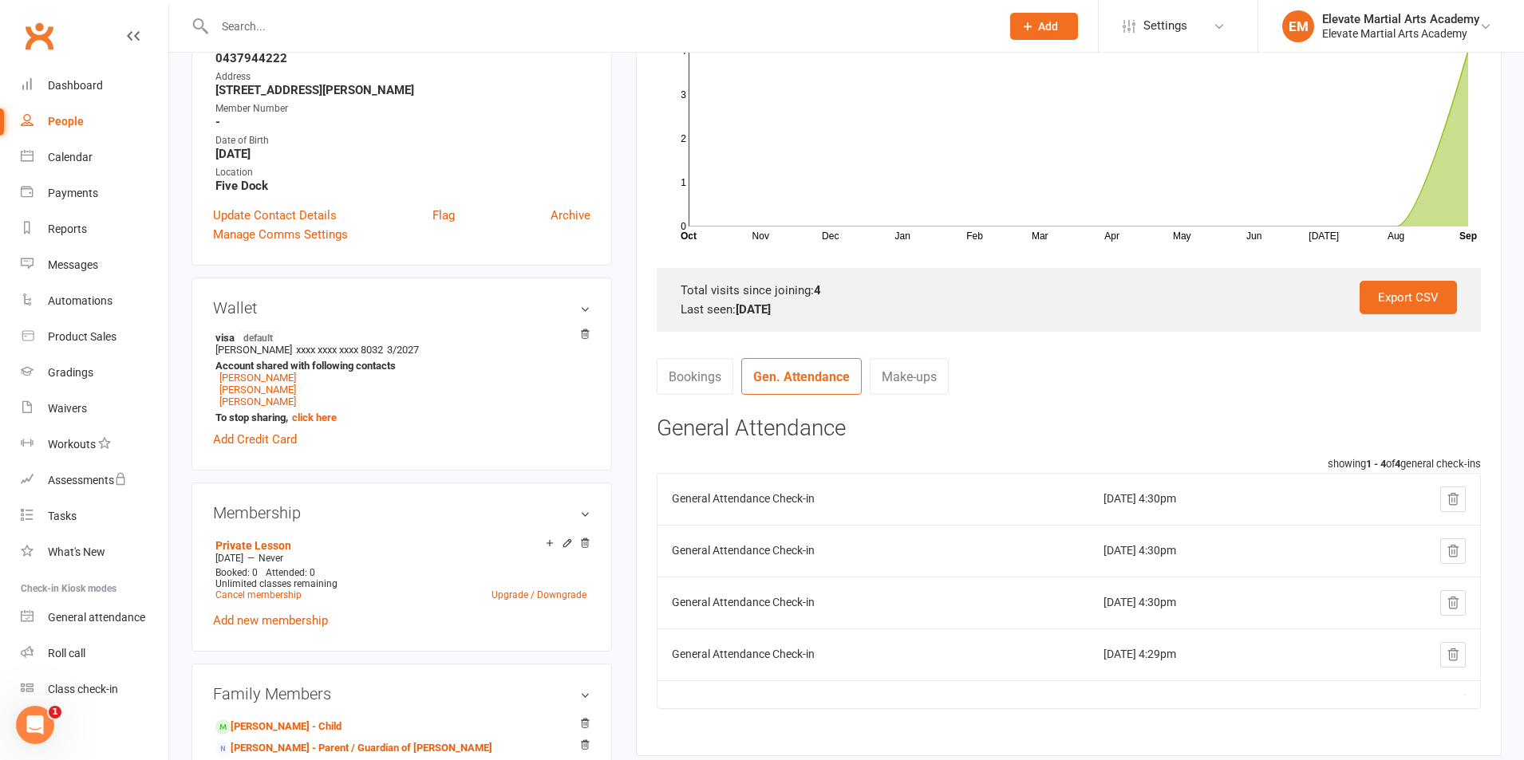
scroll to position [373, 0]
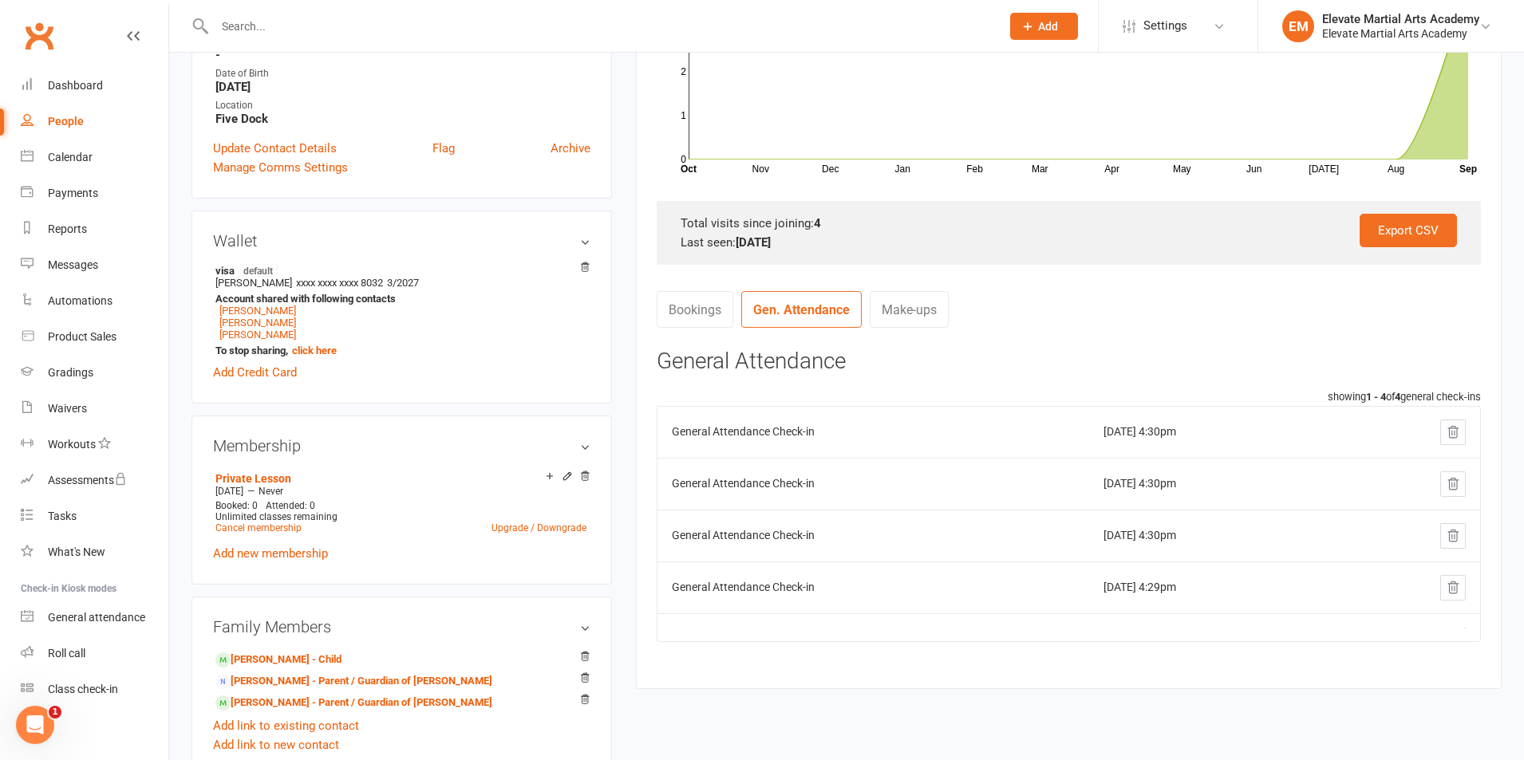
click at [952, 732] on div "upload photo Raymond Rachid Activated 14 August, 2025 Added 14 August, 2025 Act…" at bounding box center [846, 543] width 1334 height 1682
click at [60, 158] on div "Calendar" at bounding box center [70, 157] width 45 height 13
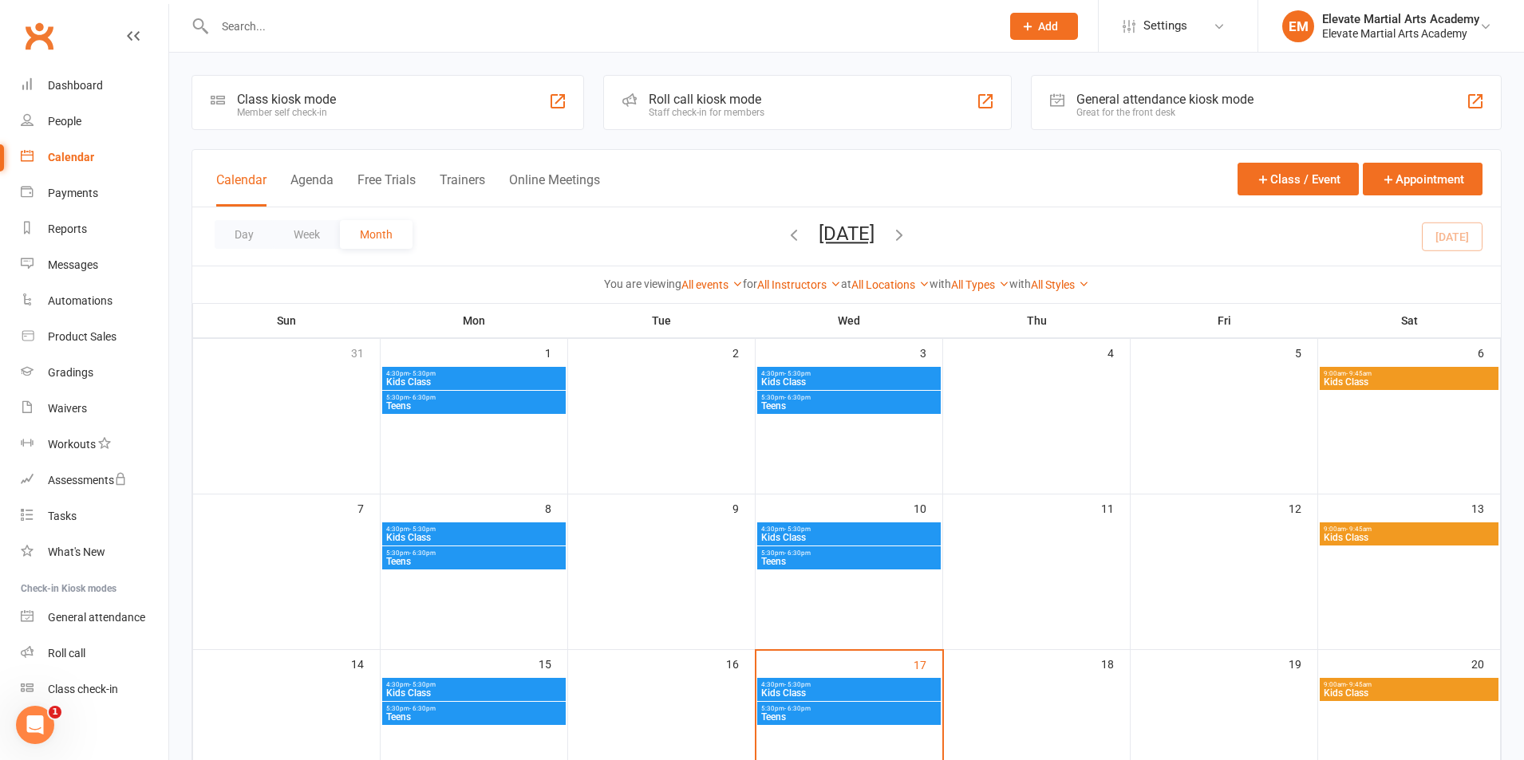
click at [1288, 105] on div "General attendance kiosk mode Great for the front desk" at bounding box center [1266, 102] width 471 height 55
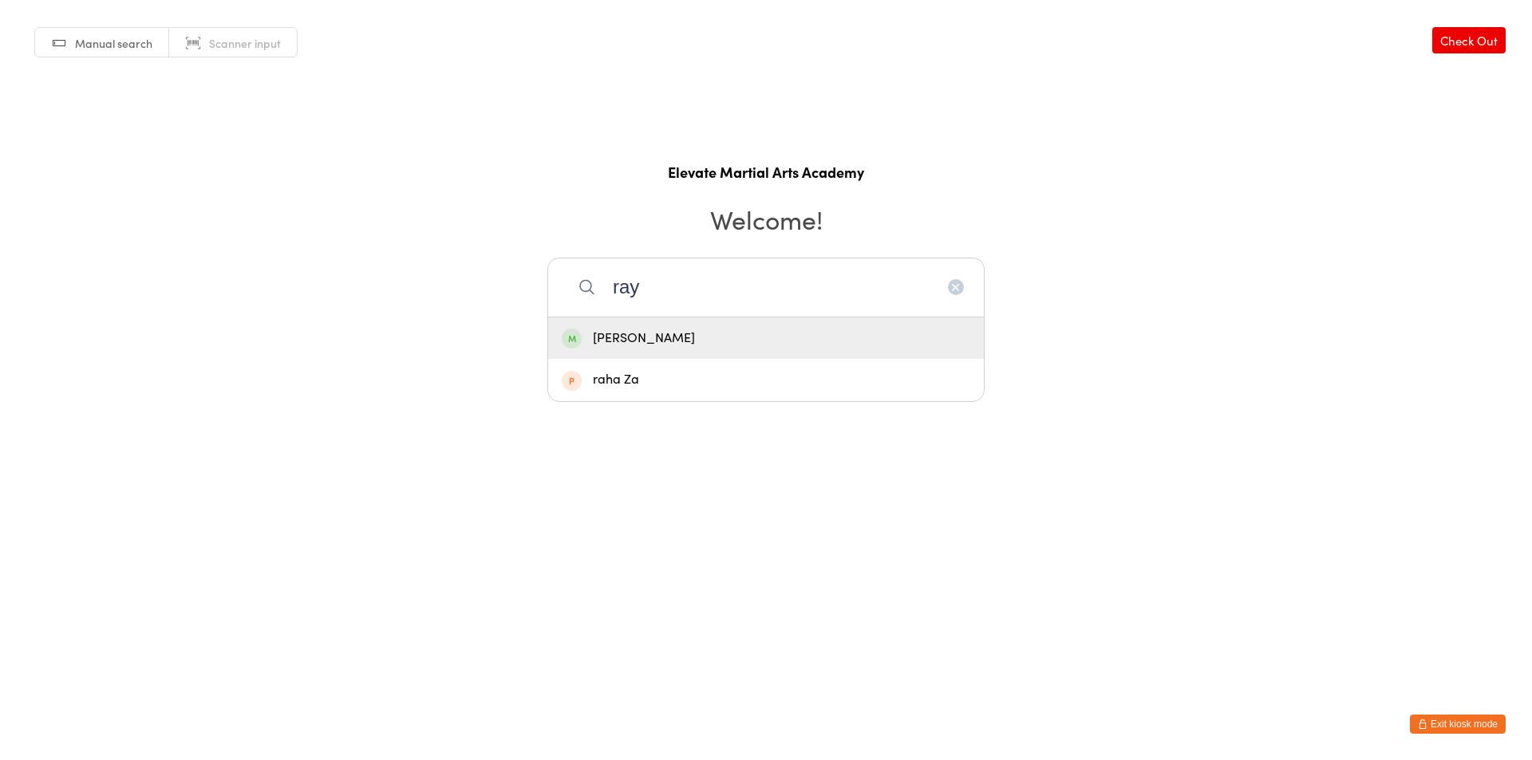
type input "ray"
click at [773, 344] on div "[PERSON_NAME]" at bounding box center [766, 339] width 408 height 22
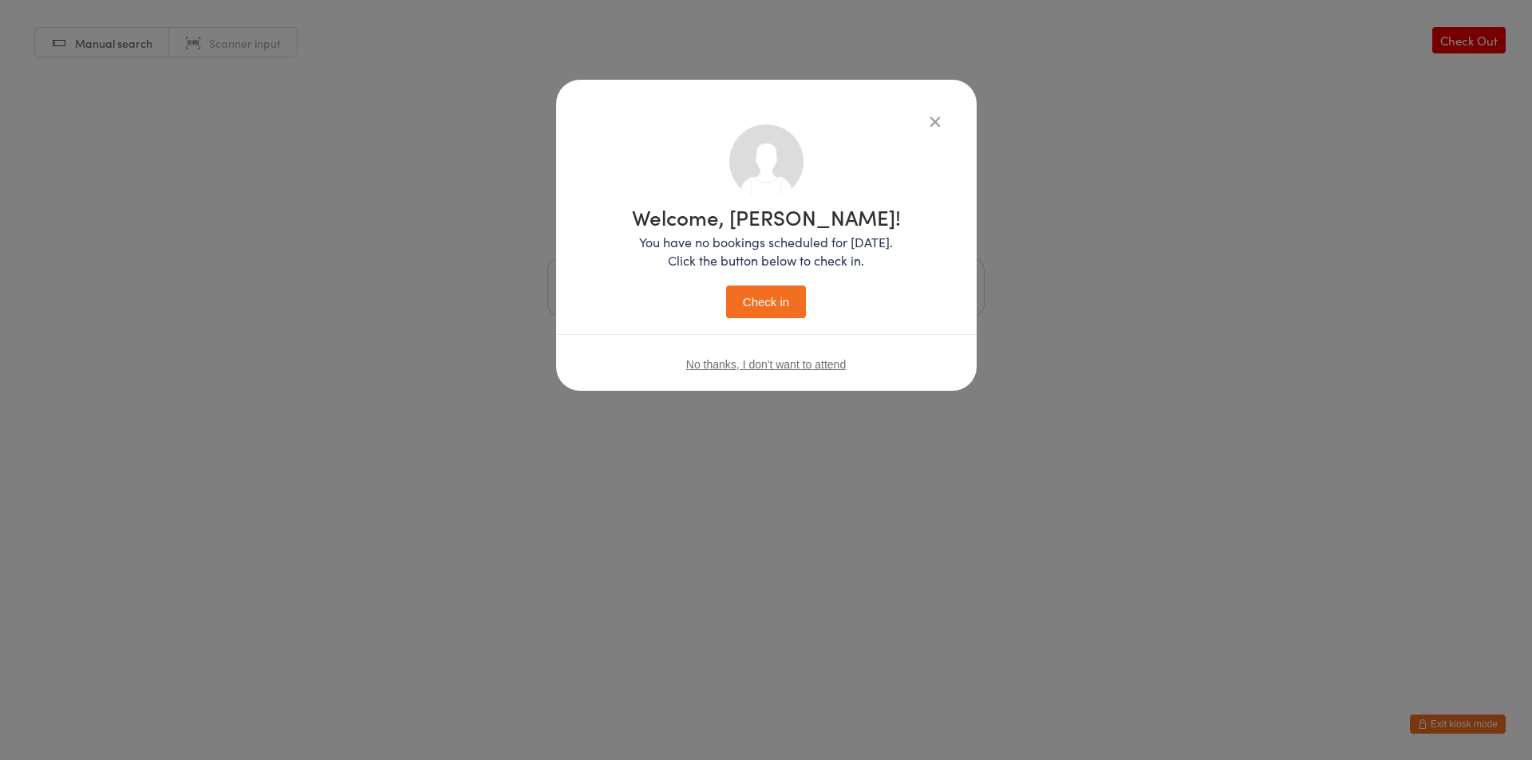
click at [771, 296] on button "Check in" at bounding box center [766, 302] width 80 height 33
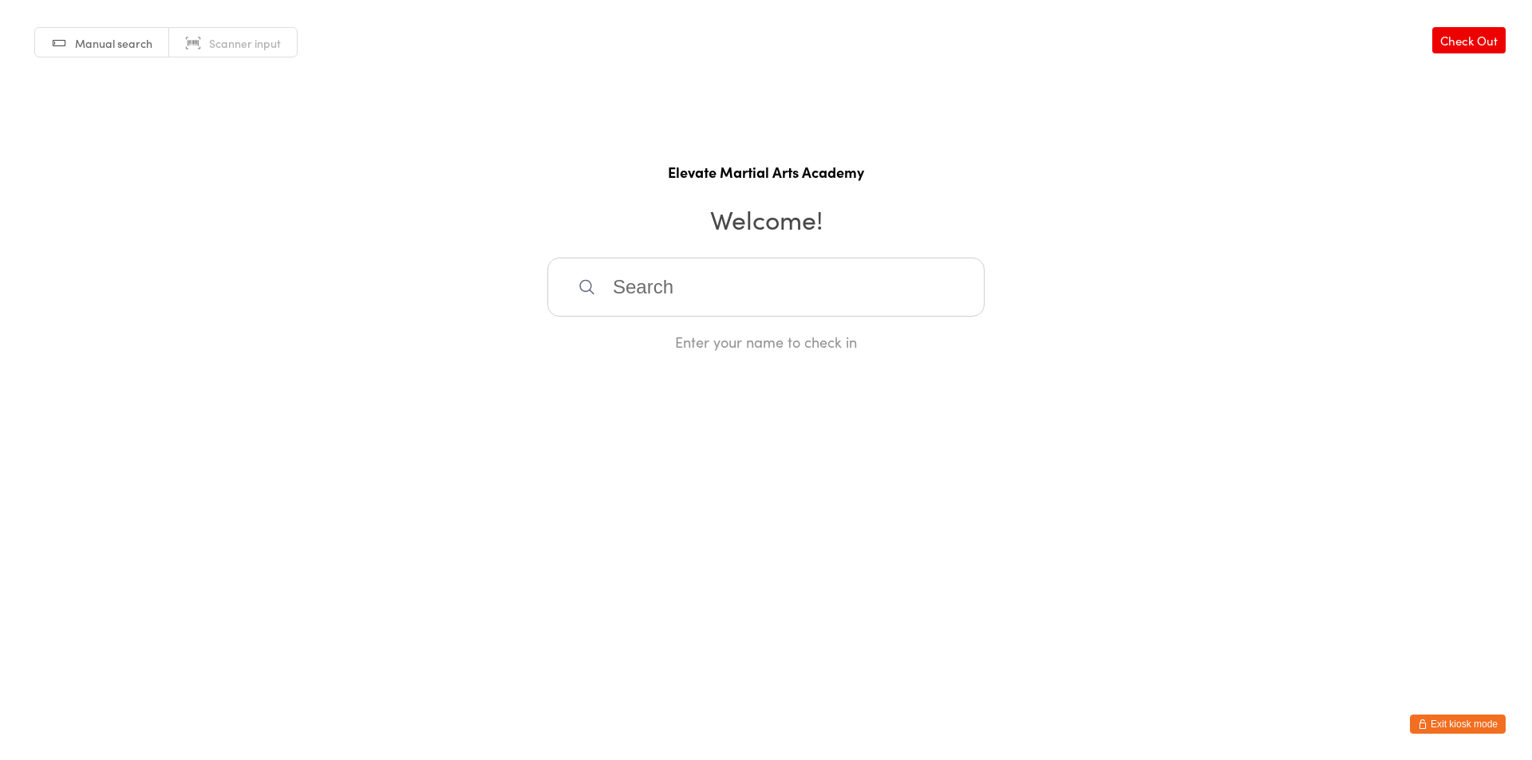
click at [1459, 728] on button "Exit kiosk mode" at bounding box center [1458, 724] width 96 height 19
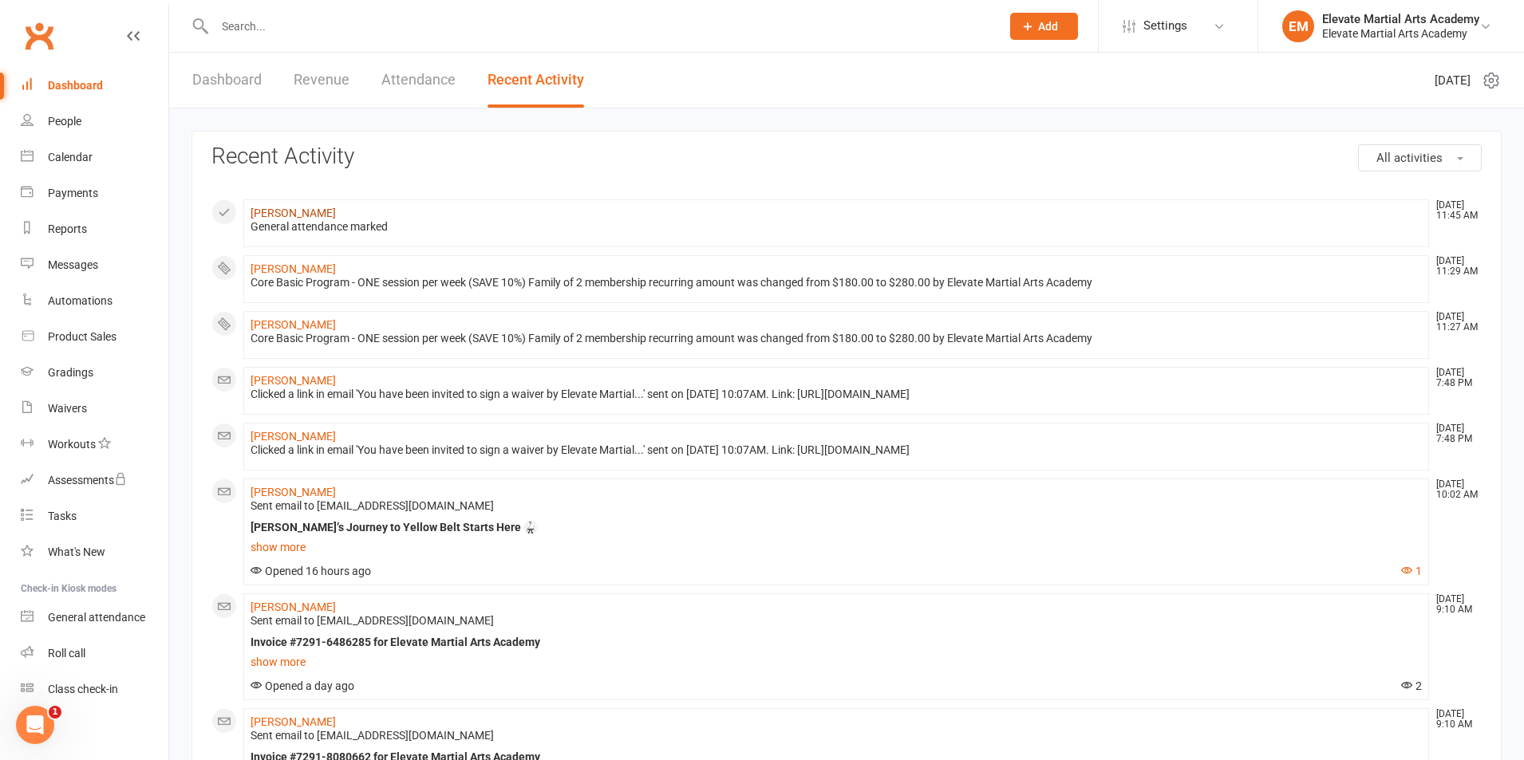
click at [286, 211] on link "[PERSON_NAME]" at bounding box center [292, 213] width 85 height 13
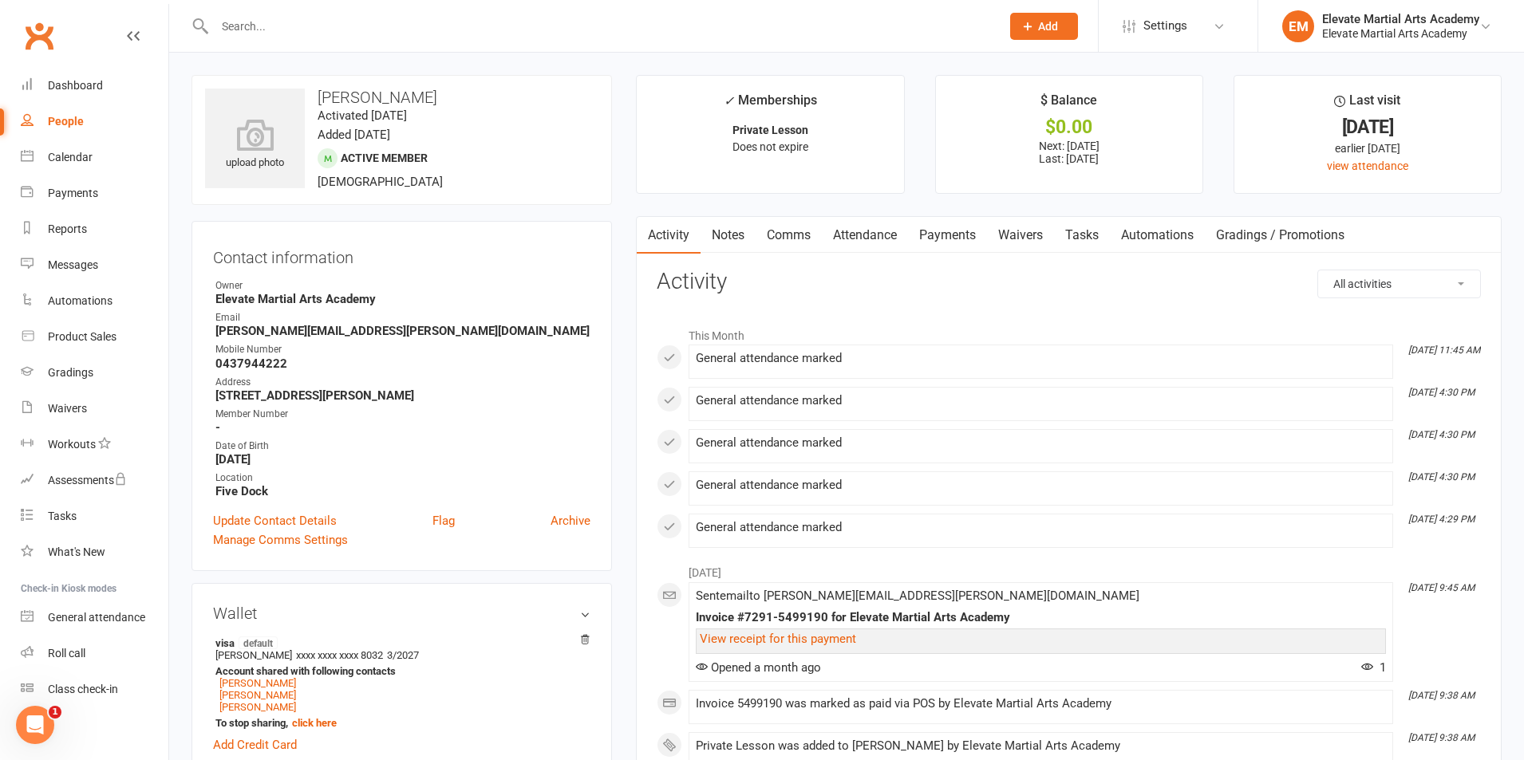
click at [853, 232] on link "Attendance" at bounding box center [865, 235] width 86 height 37
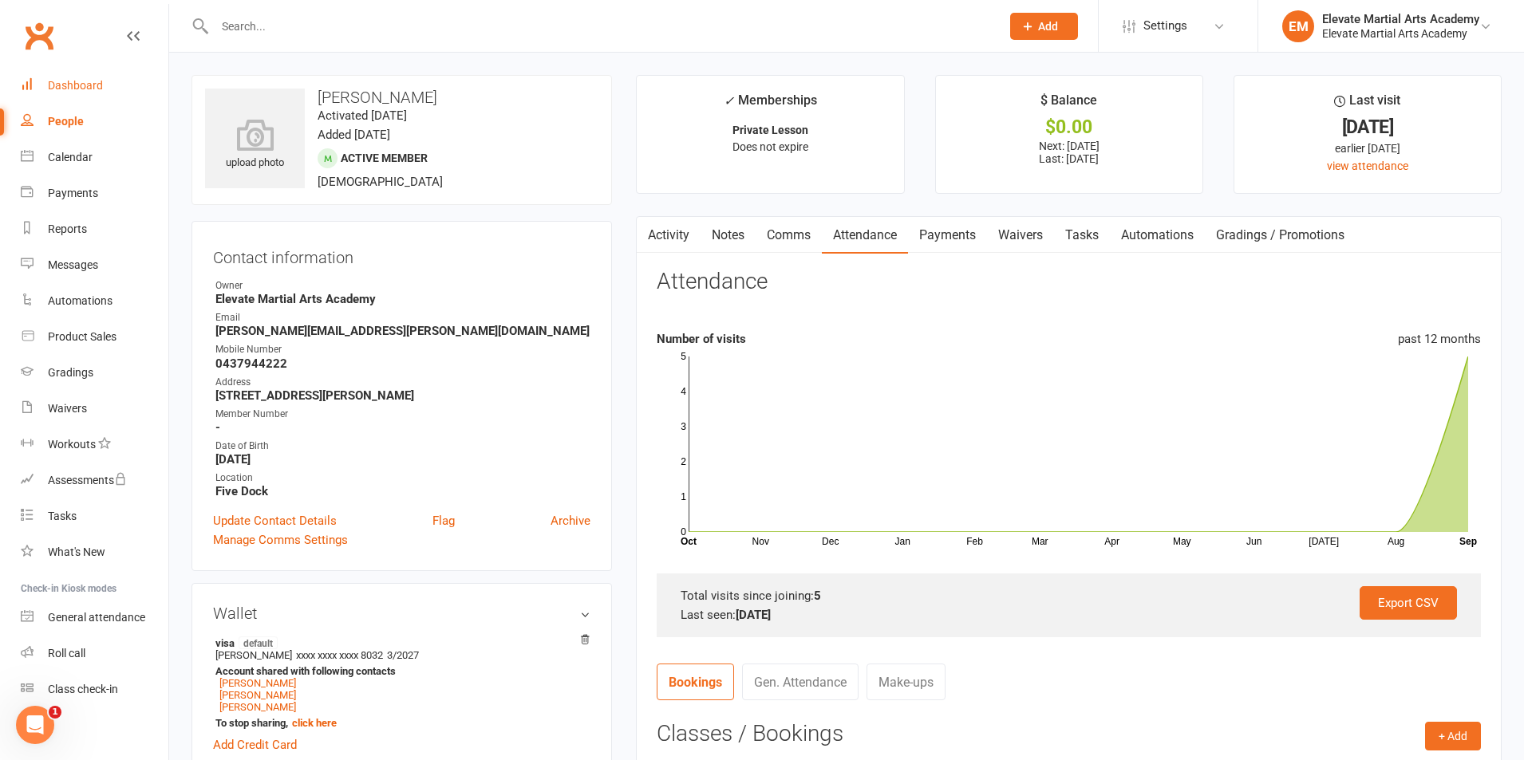
click at [68, 84] on div "Dashboard" at bounding box center [75, 85] width 55 height 13
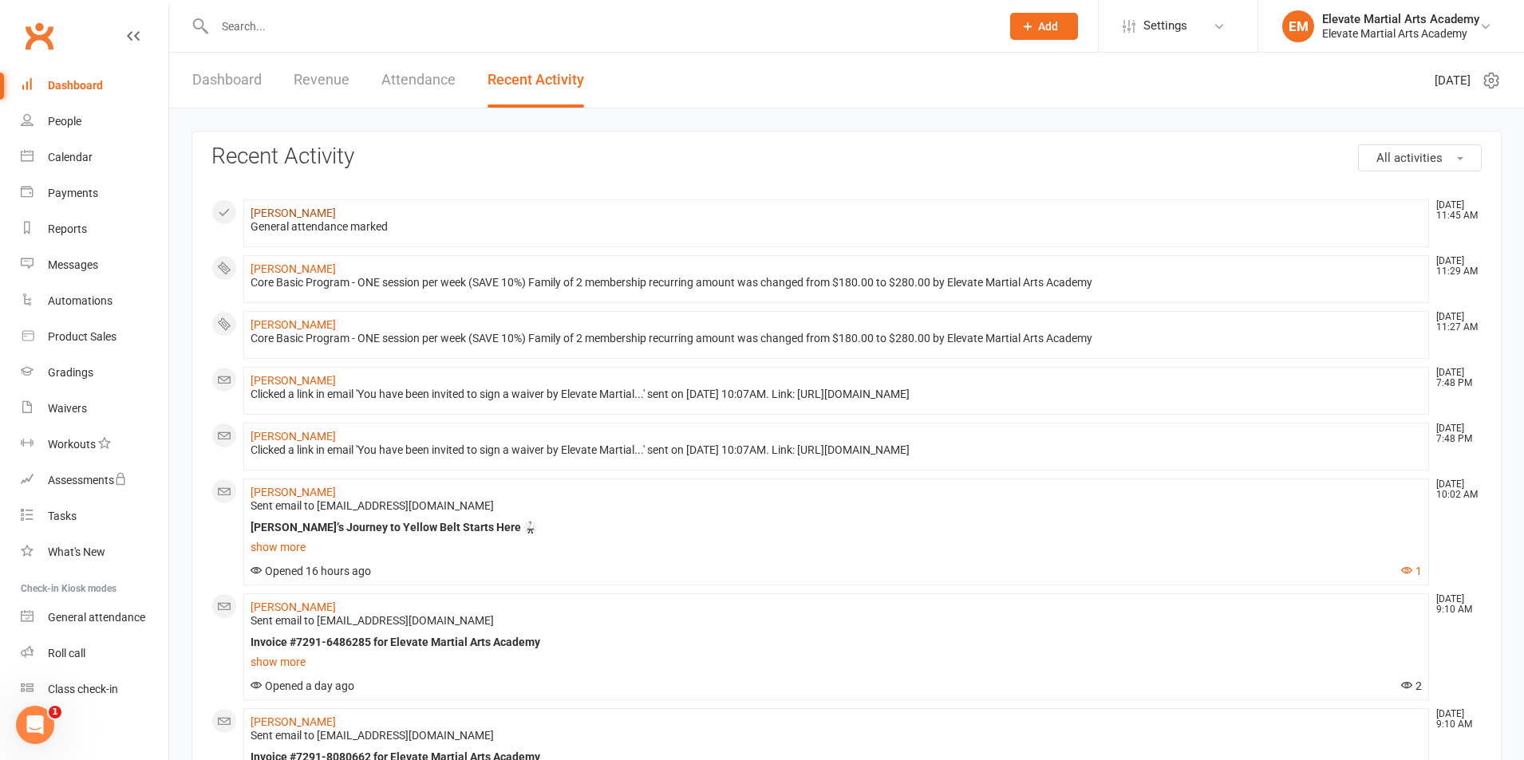
click at [283, 210] on link "[PERSON_NAME]" at bounding box center [292, 213] width 85 height 13
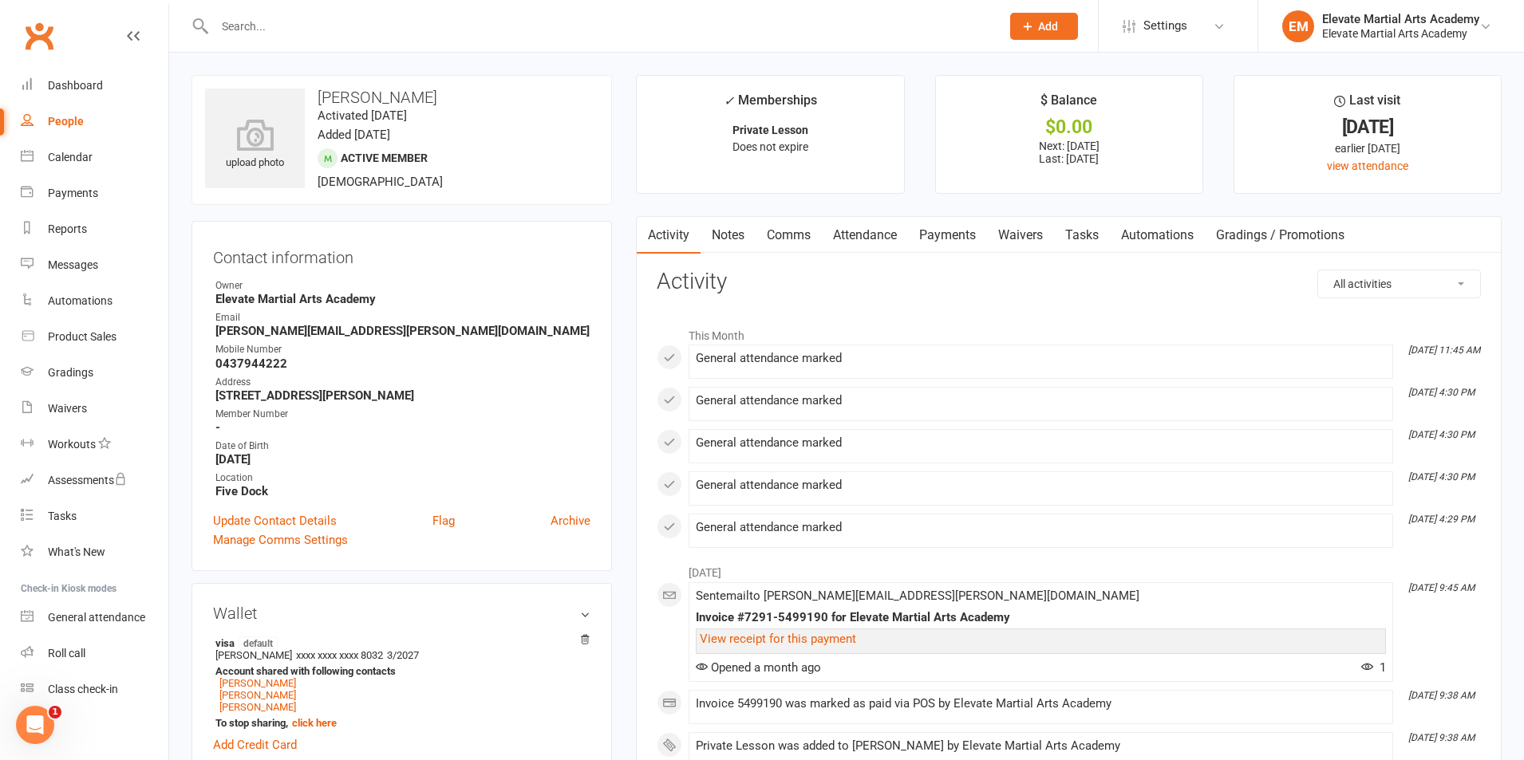
click at [948, 236] on link "Payments" at bounding box center [947, 235] width 79 height 37
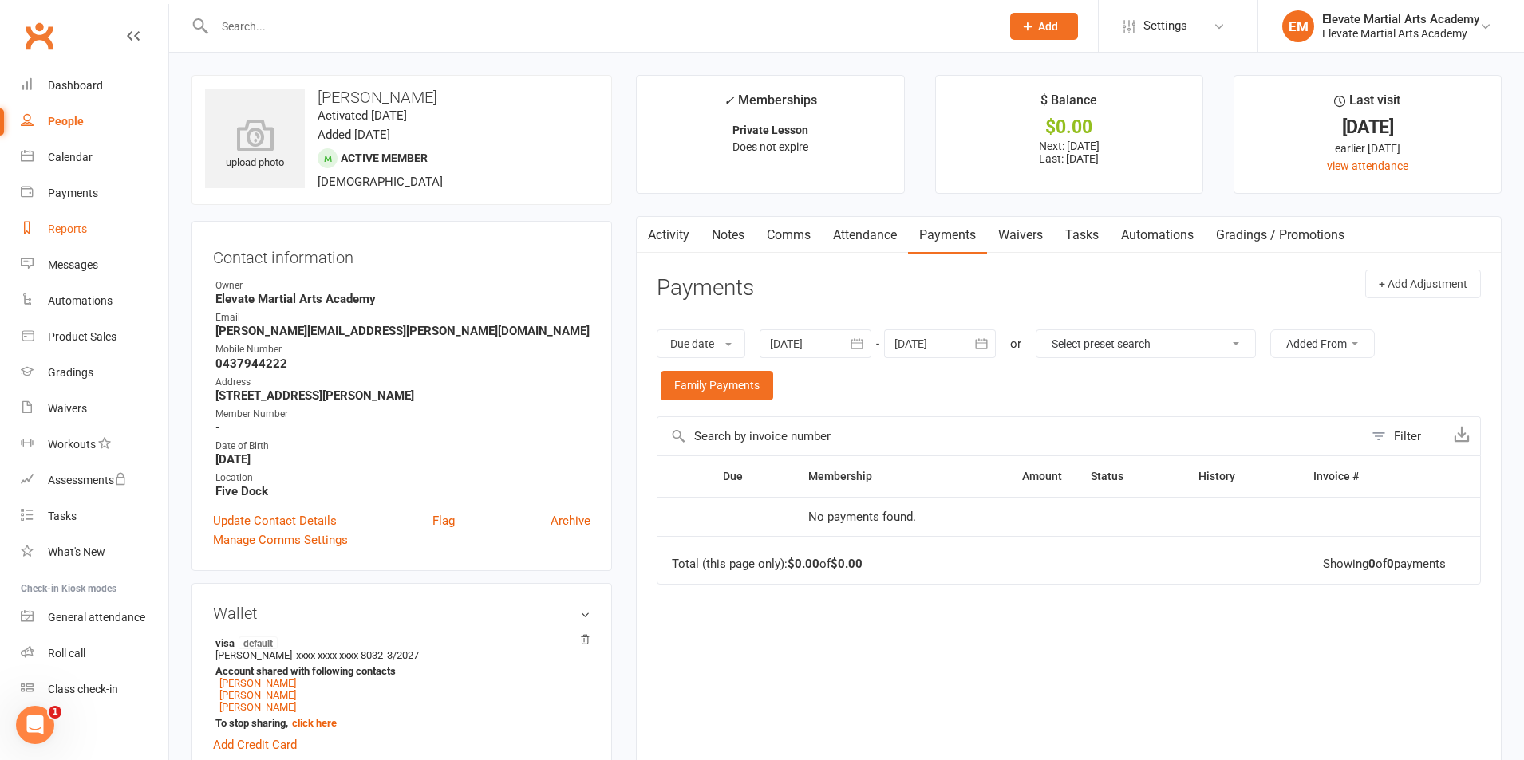
click at [68, 231] on div "Reports" at bounding box center [67, 229] width 39 height 13
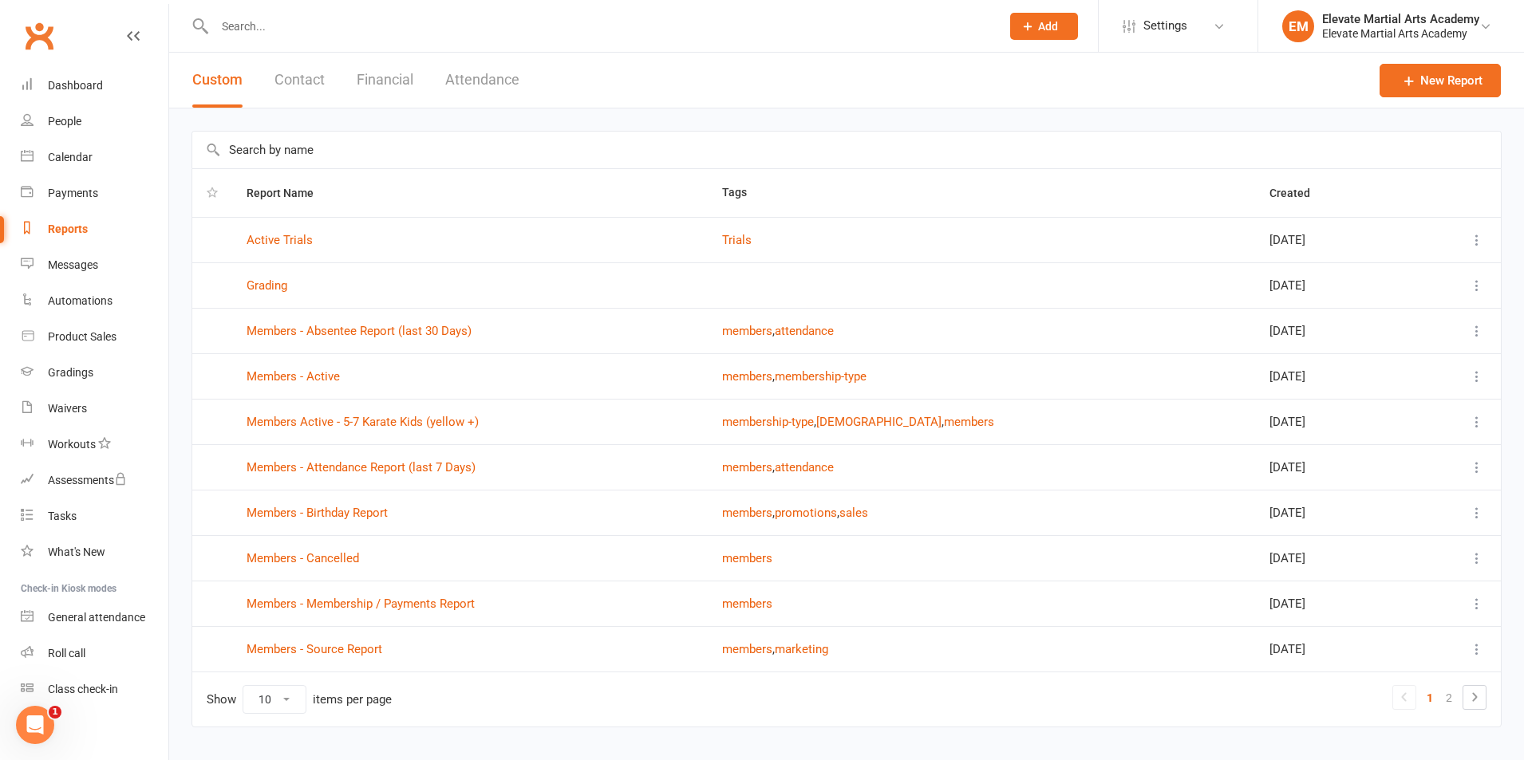
click at [401, 70] on button "Financial" at bounding box center [385, 80] width 57 height 55
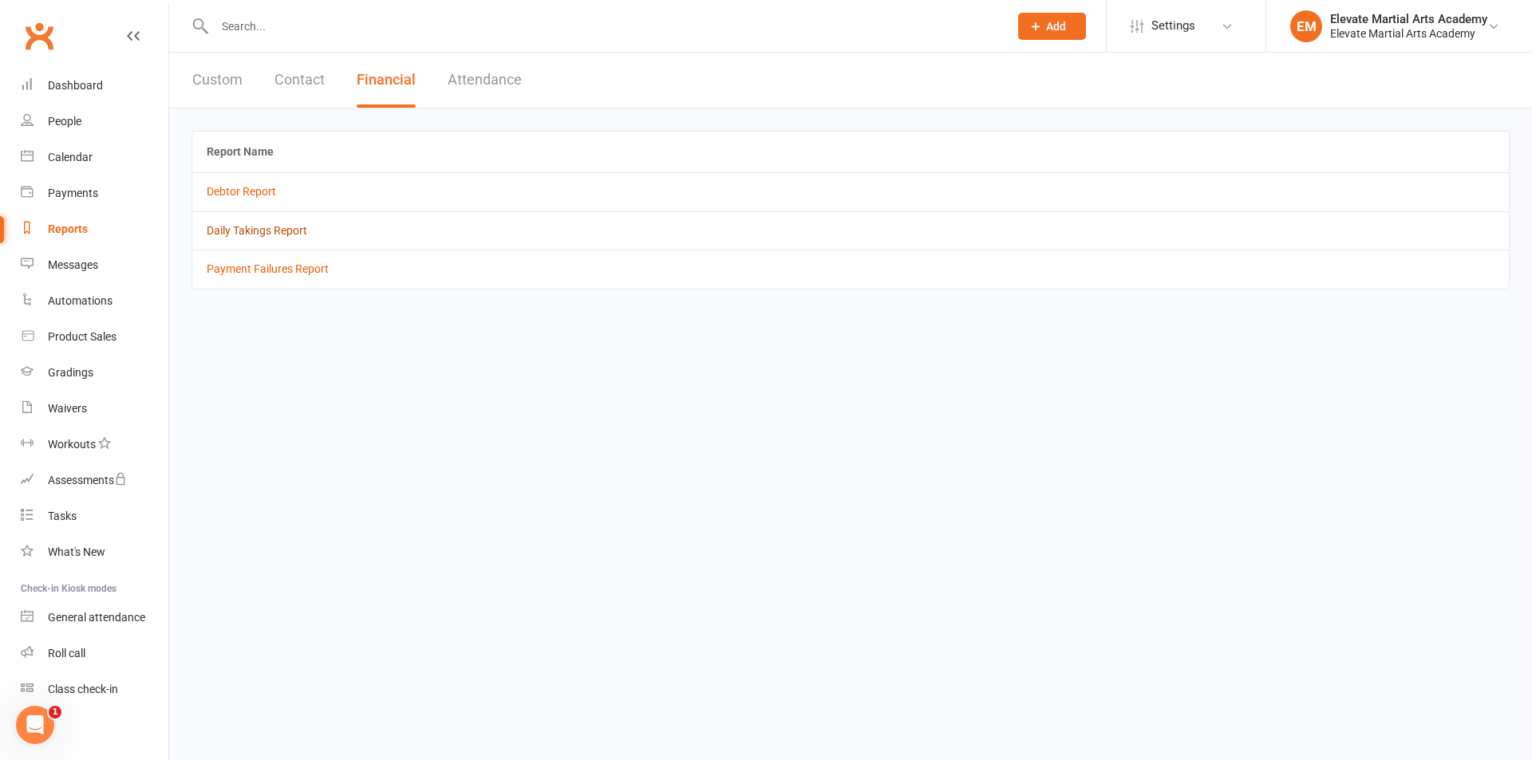
click at [261, 233] on link "Daily Takings Report" at bounding box center [257, 230] width 101 height 13
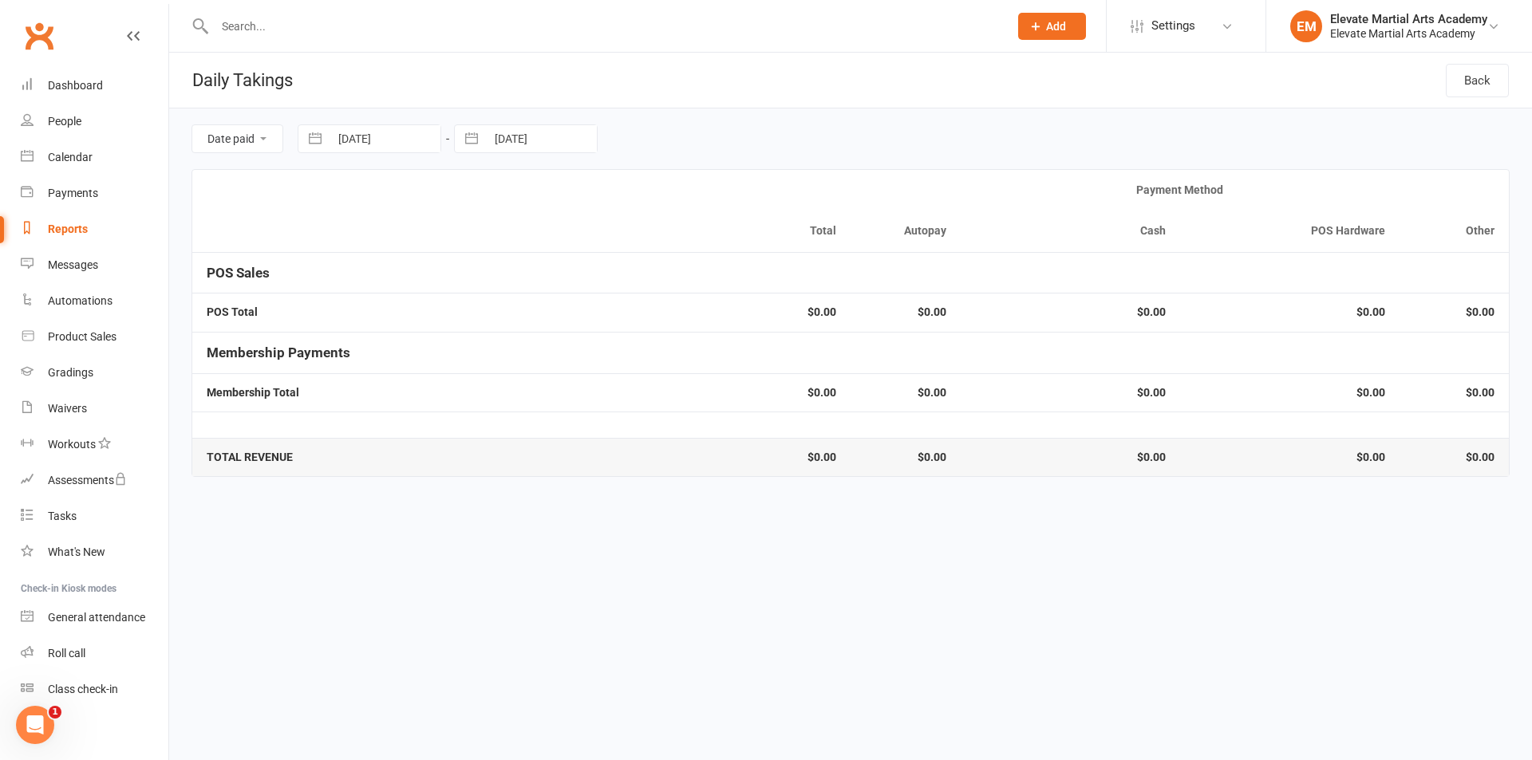
click at [319, 139] on button "button" at bounding box center [315, 138] width 29 height 27
select select "7"
select select "2025"
select select "8"
select select "2025"
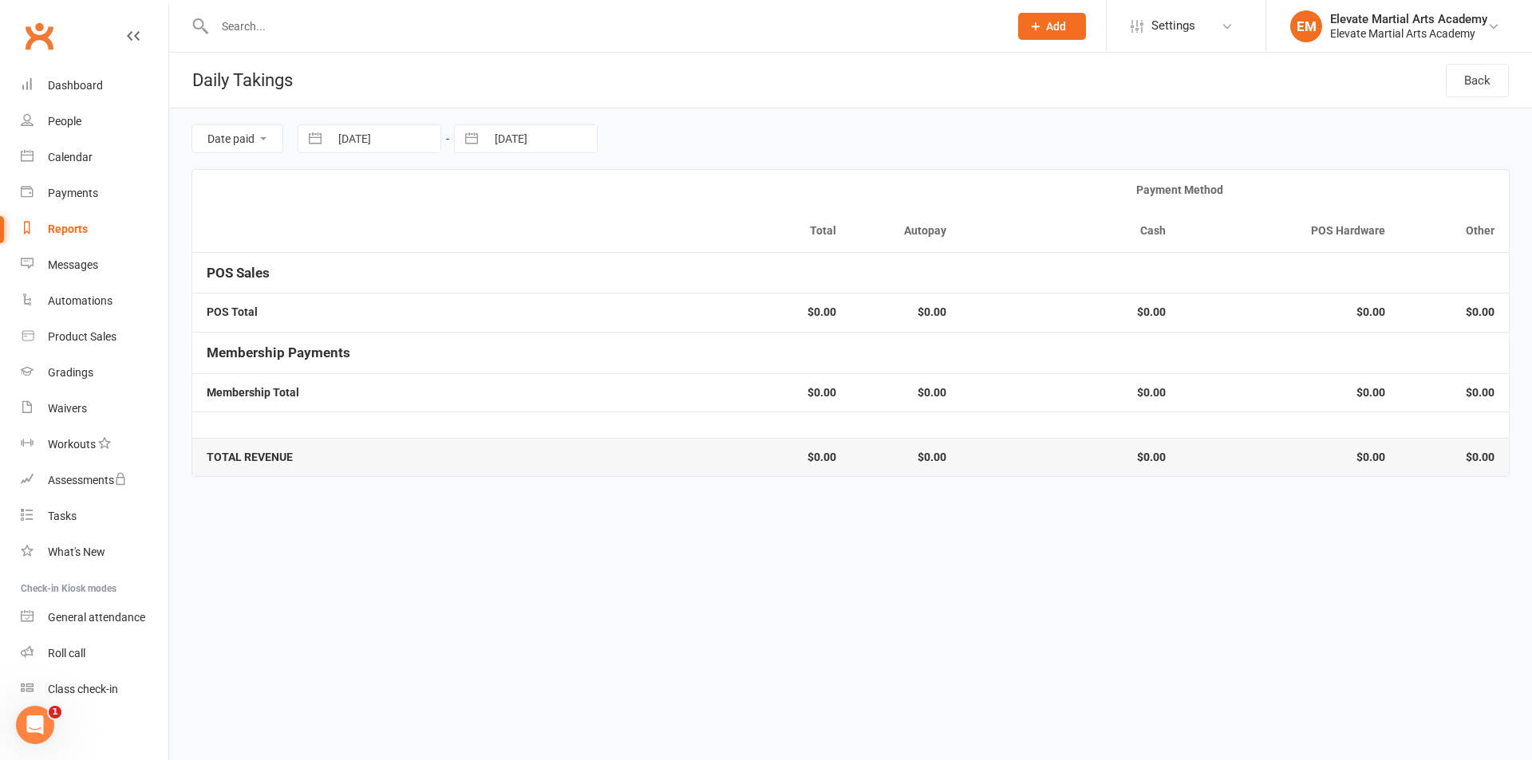
select select "9"
select select "2025"
click at [327, 203] on icon "Move backward to switch to the previous month." at bounding box center [331, 204] width 14 height 8
select select "6"
select select "2025"
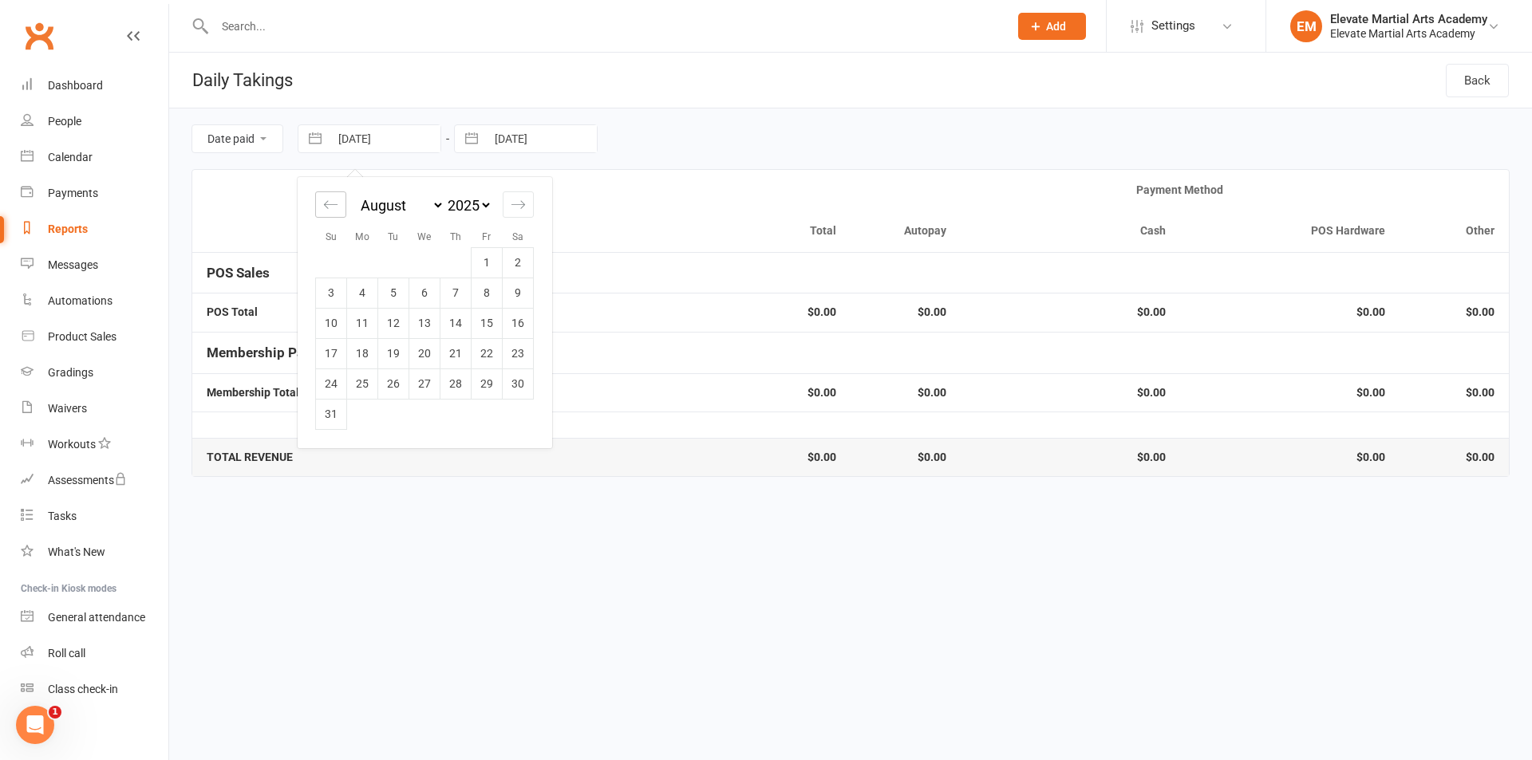
click at [327, 203] on icon "Move backward to switch to the previous month." at bounding box center [331, 204] width 14 height 8
select select "5"
select select "2025"
click at [396, 265] on td "1" at bounding box center [393, 262] width 31 height 30
type input "01 Jul 2025"
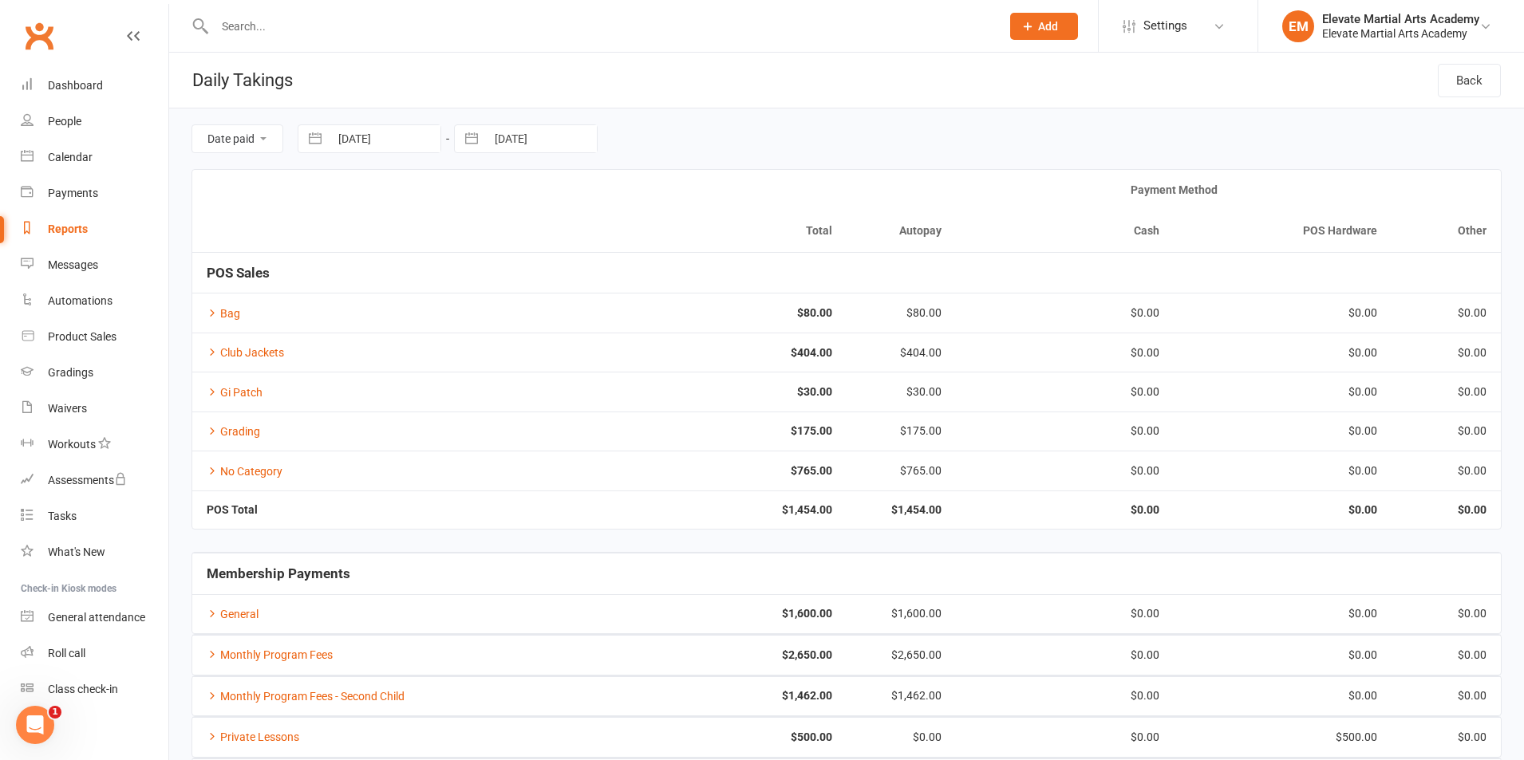
click at [528, 129] on input "17 Sep 2025" at bounding box center [541, 138] width 111 height 27
select select "7"
select select "2025"
select select "8"
select select "2025"
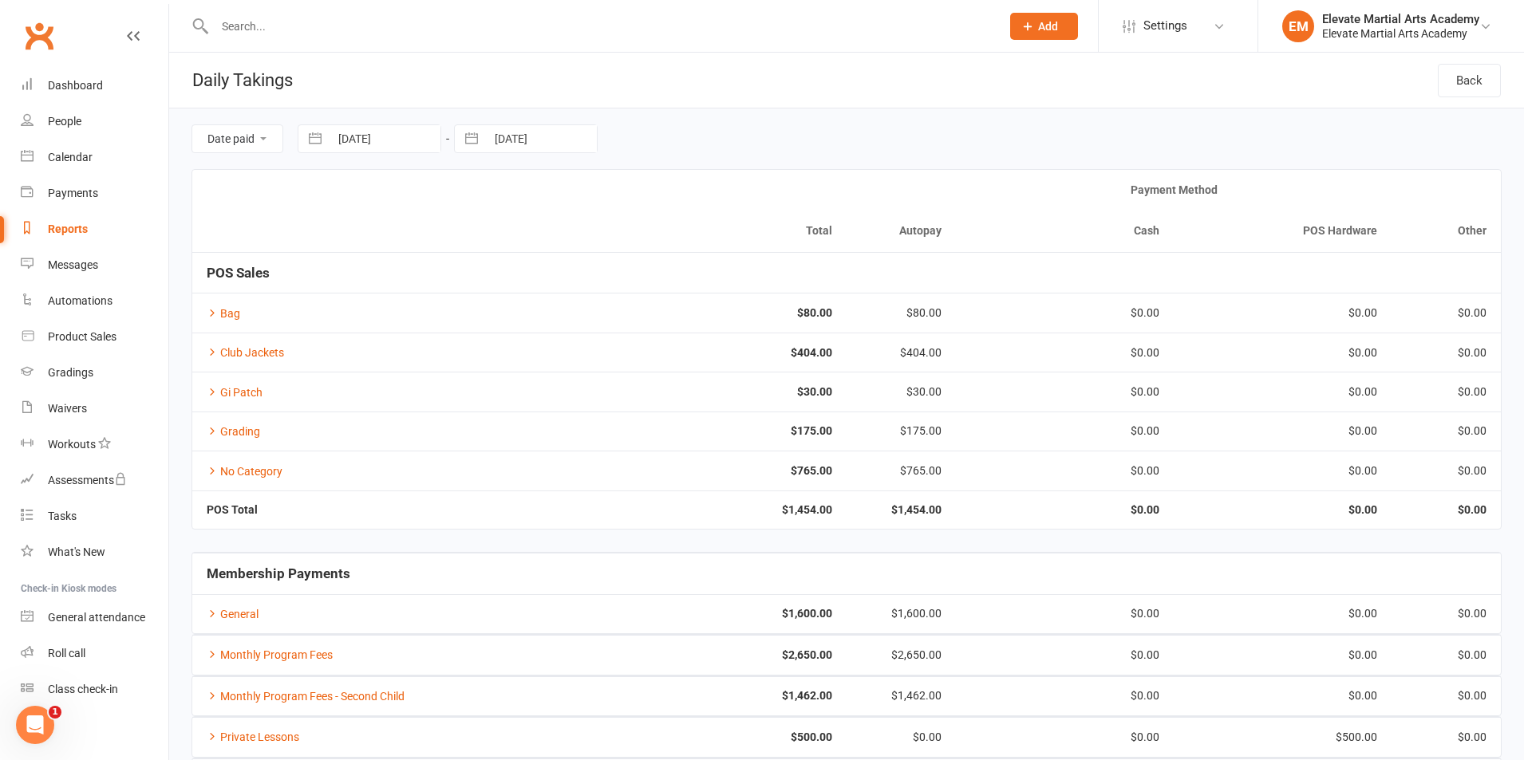
select select "9"
select select "2025"
click at [659, 111] on div "Date paid Due date 01 Jul 2025 Navigate forward to interact with the calendar a…" at bounding box center [846, 138] width 1310 height 61
click at [79, 195] on div "Payments" at bounding box center [73, 193] width 50 height 13
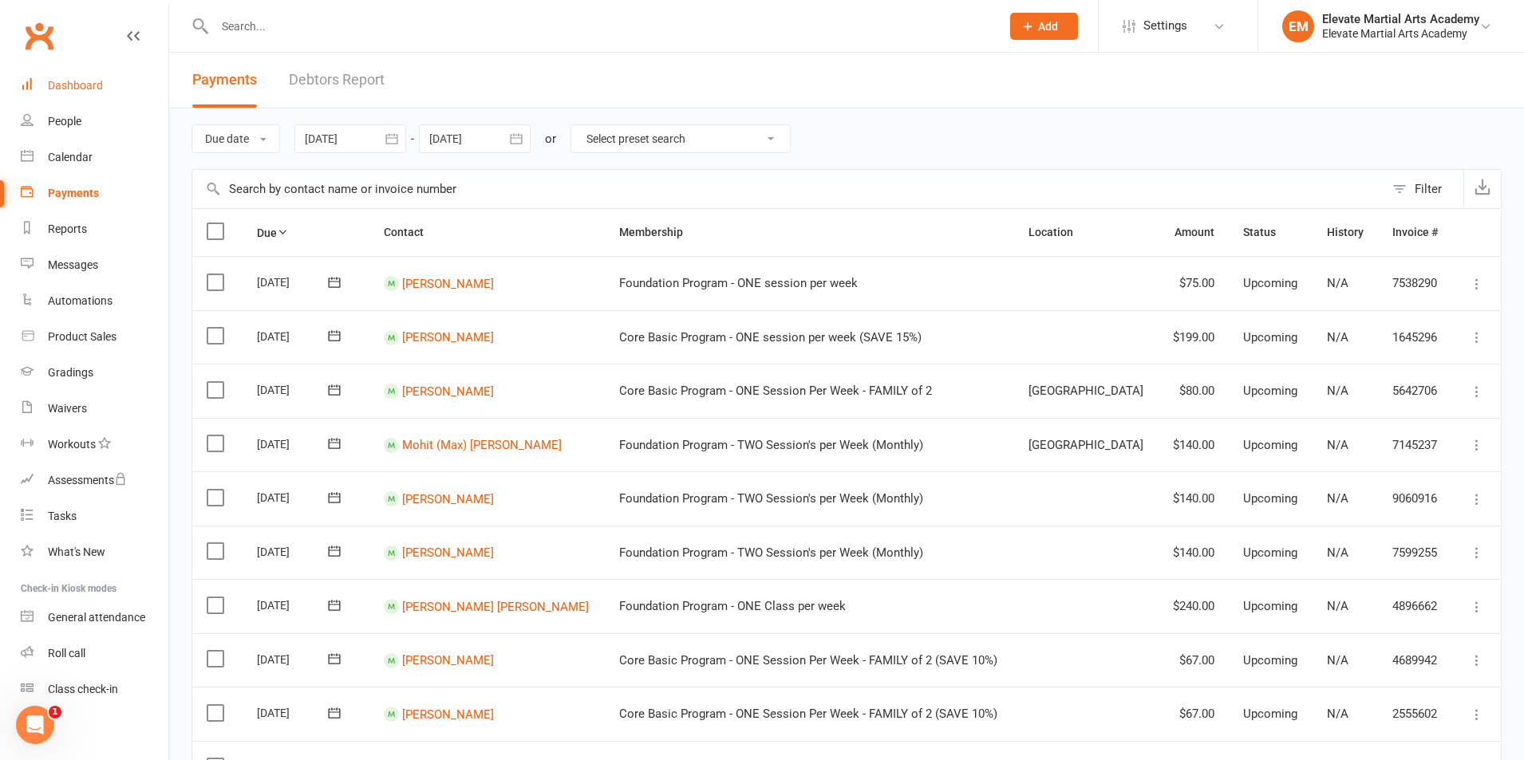
click at [74, 85] on div "Dashboard" at bounding box center [75, 85] width 55 height 13
